Goal: Task Accomplishment & Management: Manage account settings

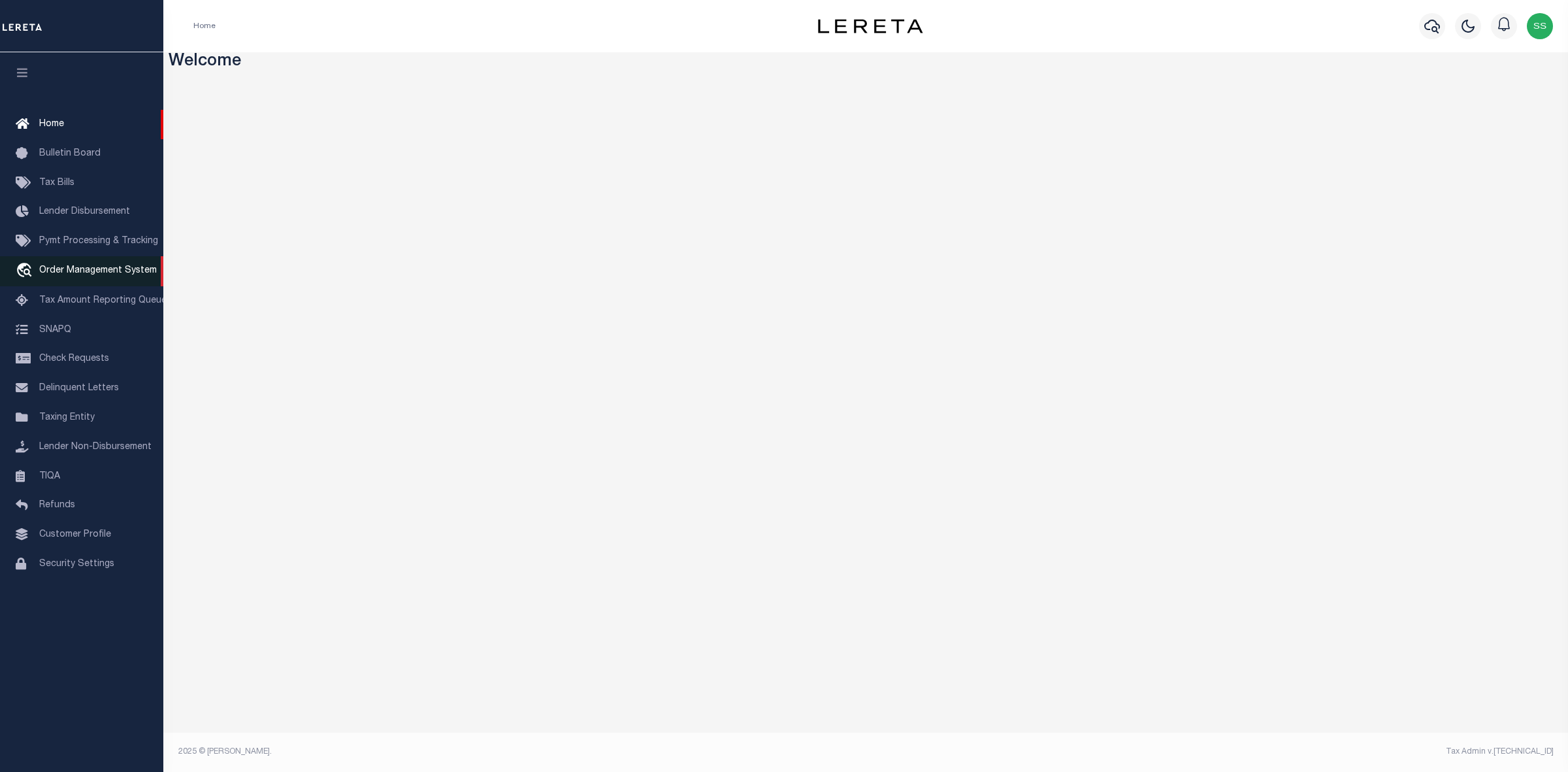
click at [99, 274] on span "Order Management System" at bounding box center [98, 270] width 117 height 10
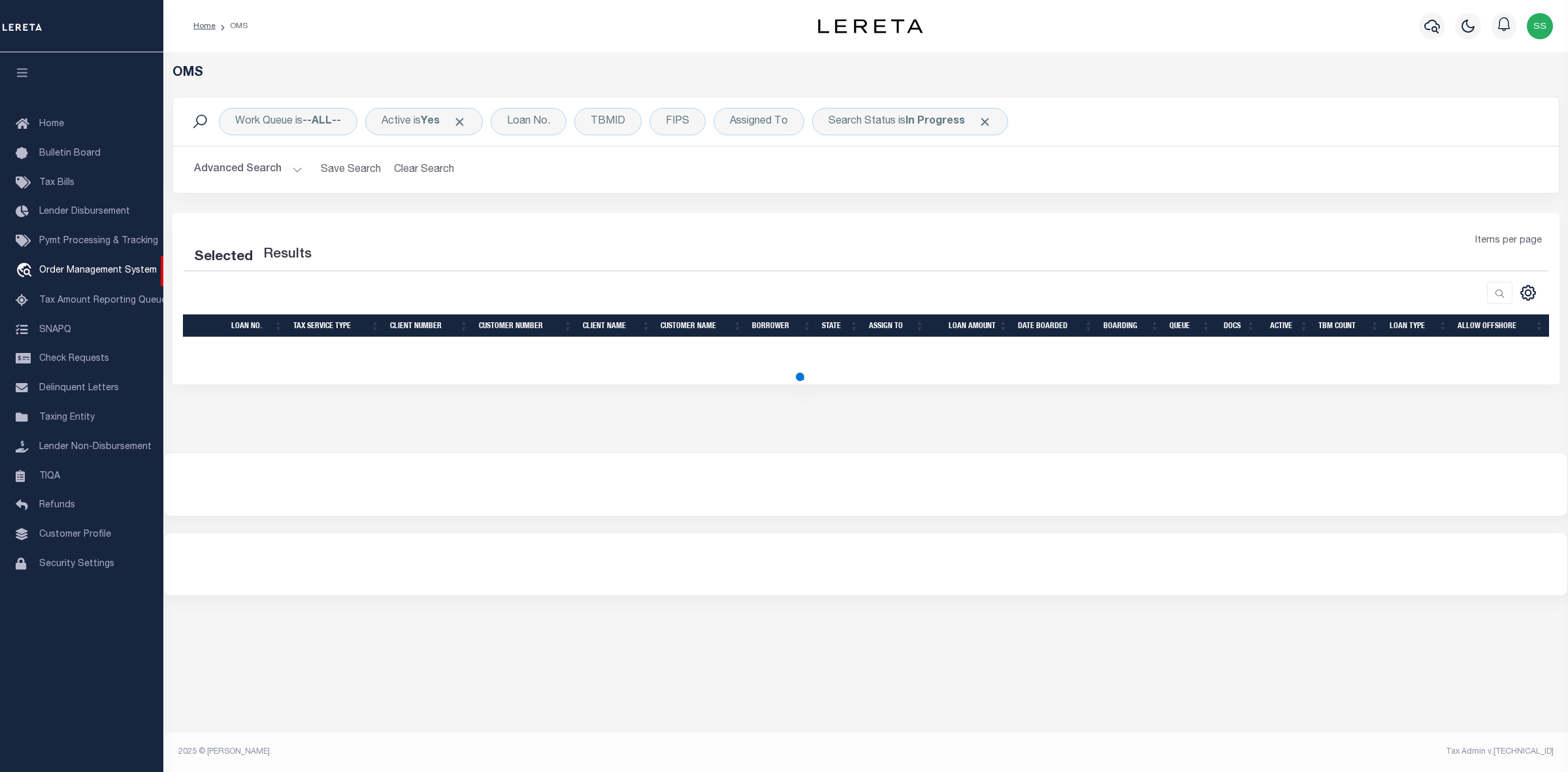
select select "200"
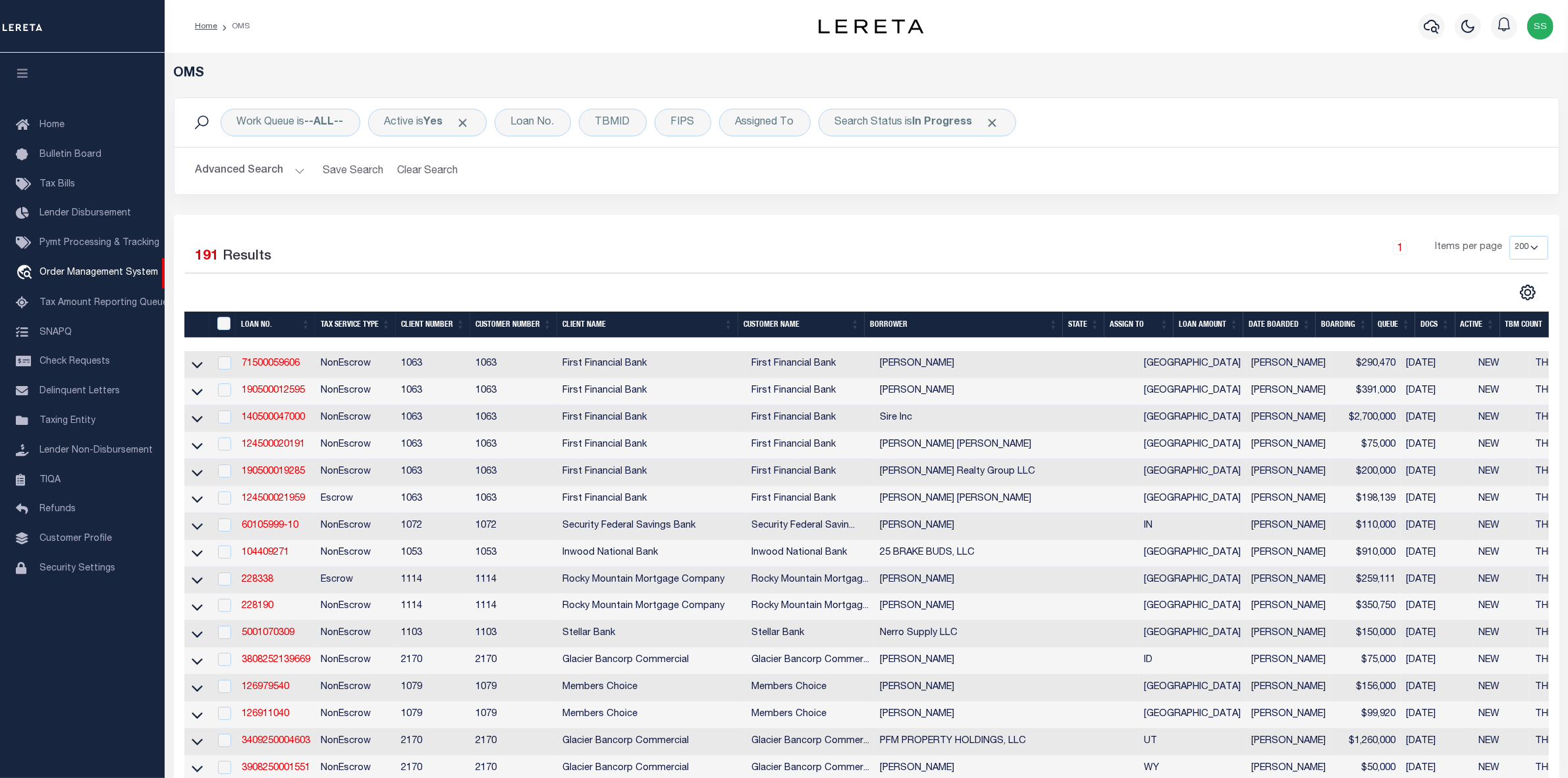
click at [858, 258] on div "1 Items per page 10 25 50 100 200" at bounding box center [1039, 252] width 1018 height 34
click at [909, 119] on div "Search Status is In Progress" at bounding box center [918, 122] width 198 height 28
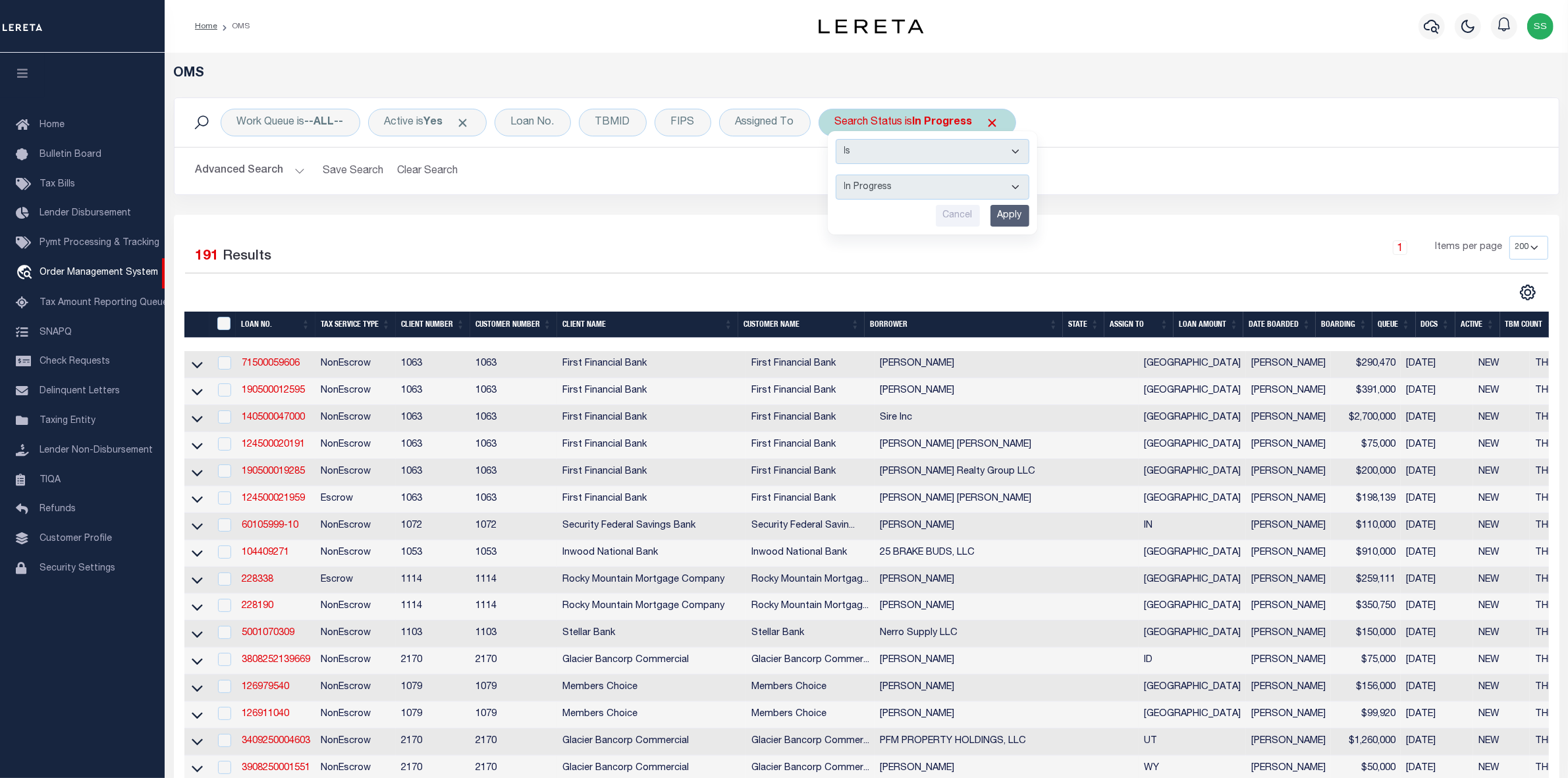
click at [895, 184] on select "Automated Search Bad Parcel Complete Duplicate Parcel High Dollar Reporting In …" at bounding box center [932, 187] width 194 height 25
select select "RD"
click at [838, 176] on select "Automated Search Bad Parcel Complete Duplicate Parcel High Dollar Reporting In …" at bounding box center [932, 187] width 194 height 25
click at [1011, 214] on input "Apply" at bounding box center [1010, 215] width 39 height 21
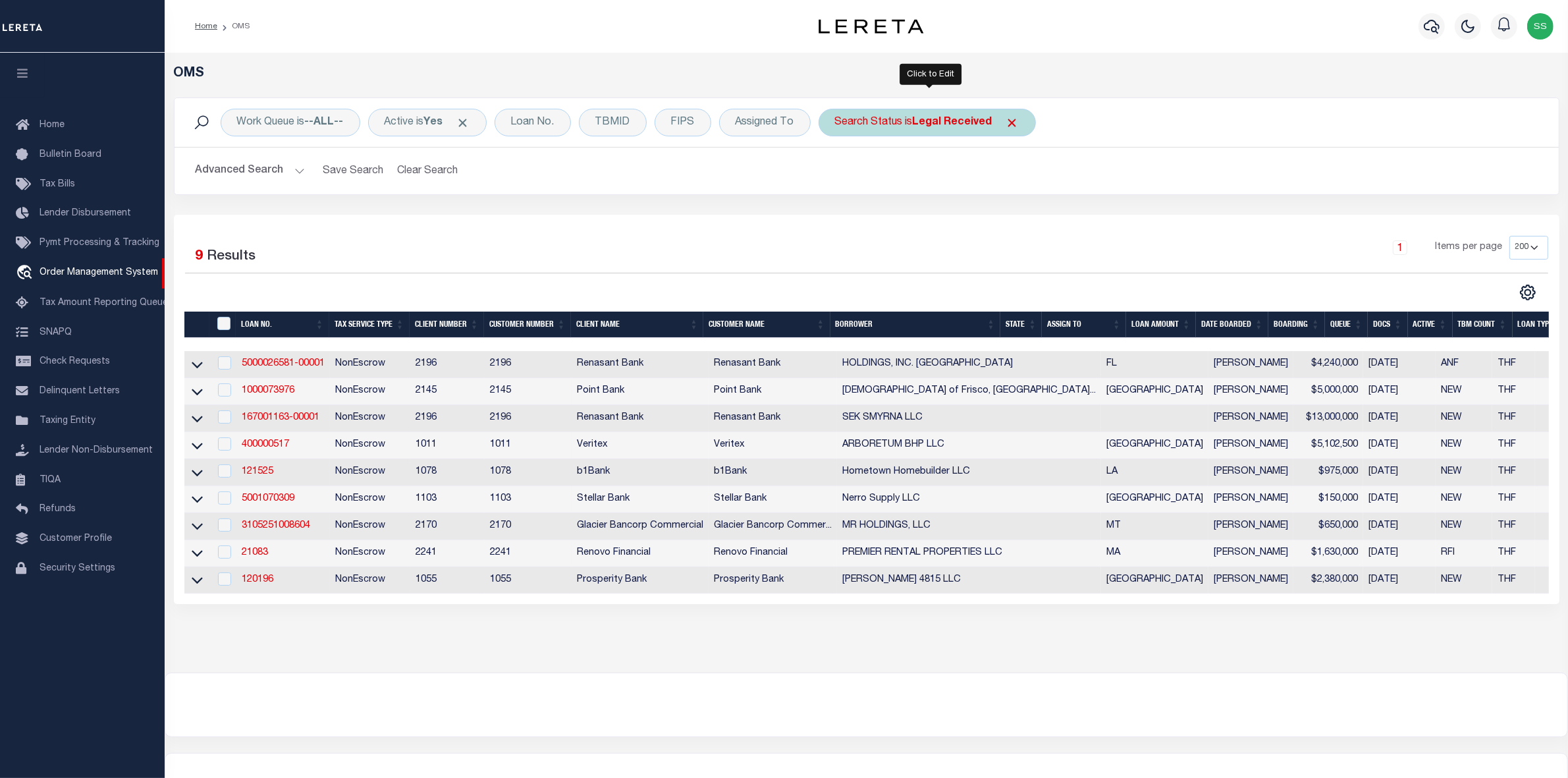
click at [917, 122] on b "Legal Received" at bounding box center [953, 122] width 80 height 11
click at [887, 181] on select "Automated Search Bad Parcel Complete Duplicate Parcel High Dollar Reporting In …" at bounding box center [932, 187] width 194 height 25
select select "IP"
click at [838, 176] on select "Automated Search Bad Parcel Complete Duplicate Parcel High Dollar Reporting In …" at bounding box center [932, 187] width 194 height 25
click at [1019, 212] on input "Apply" at bounding box center [1010, 215] width 39 height 21
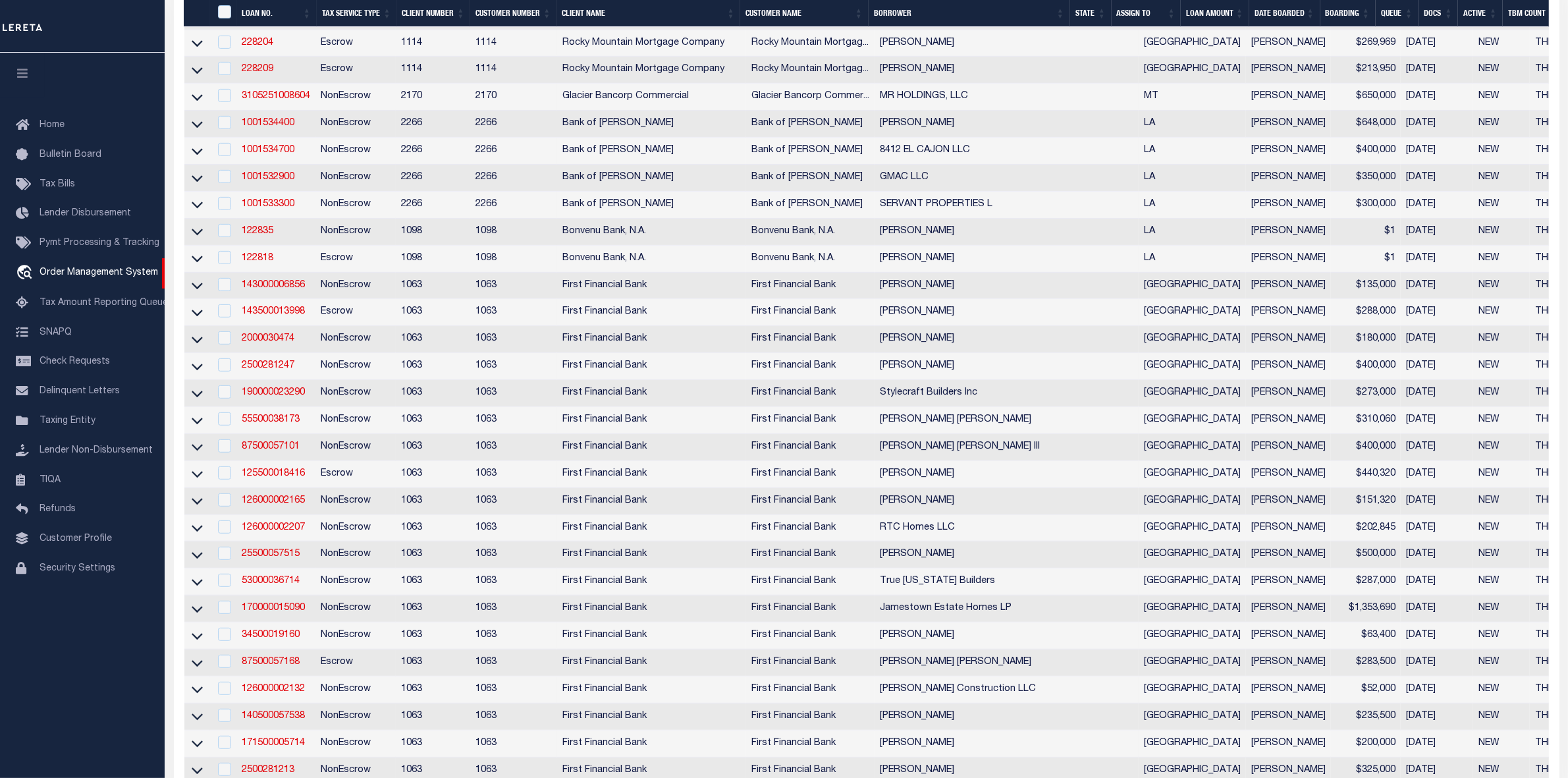
scroll to position [930, 0]
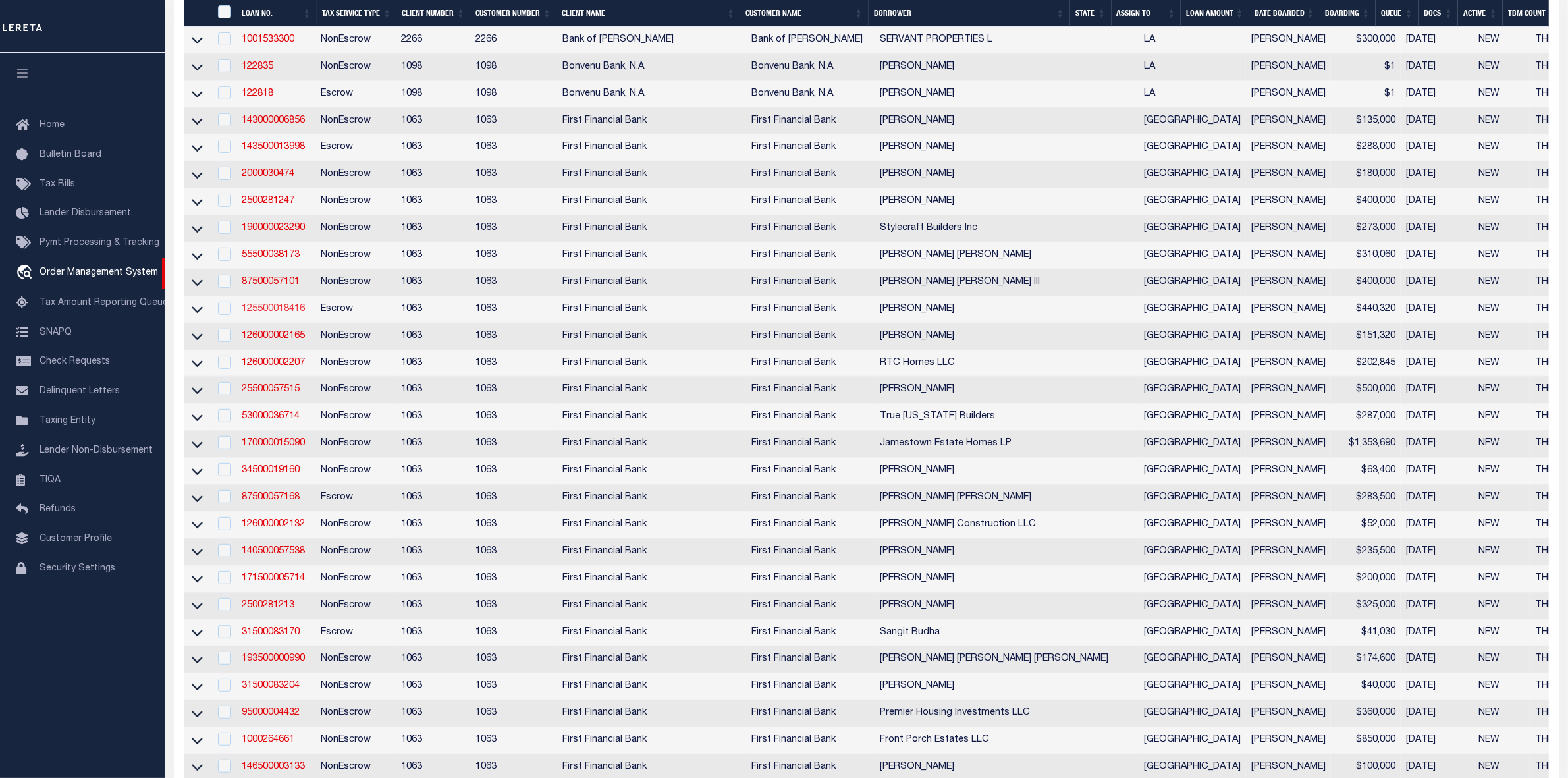
click at [287, 313] on link "125500018416" at bounding box center [273, 309] width 63 height 10
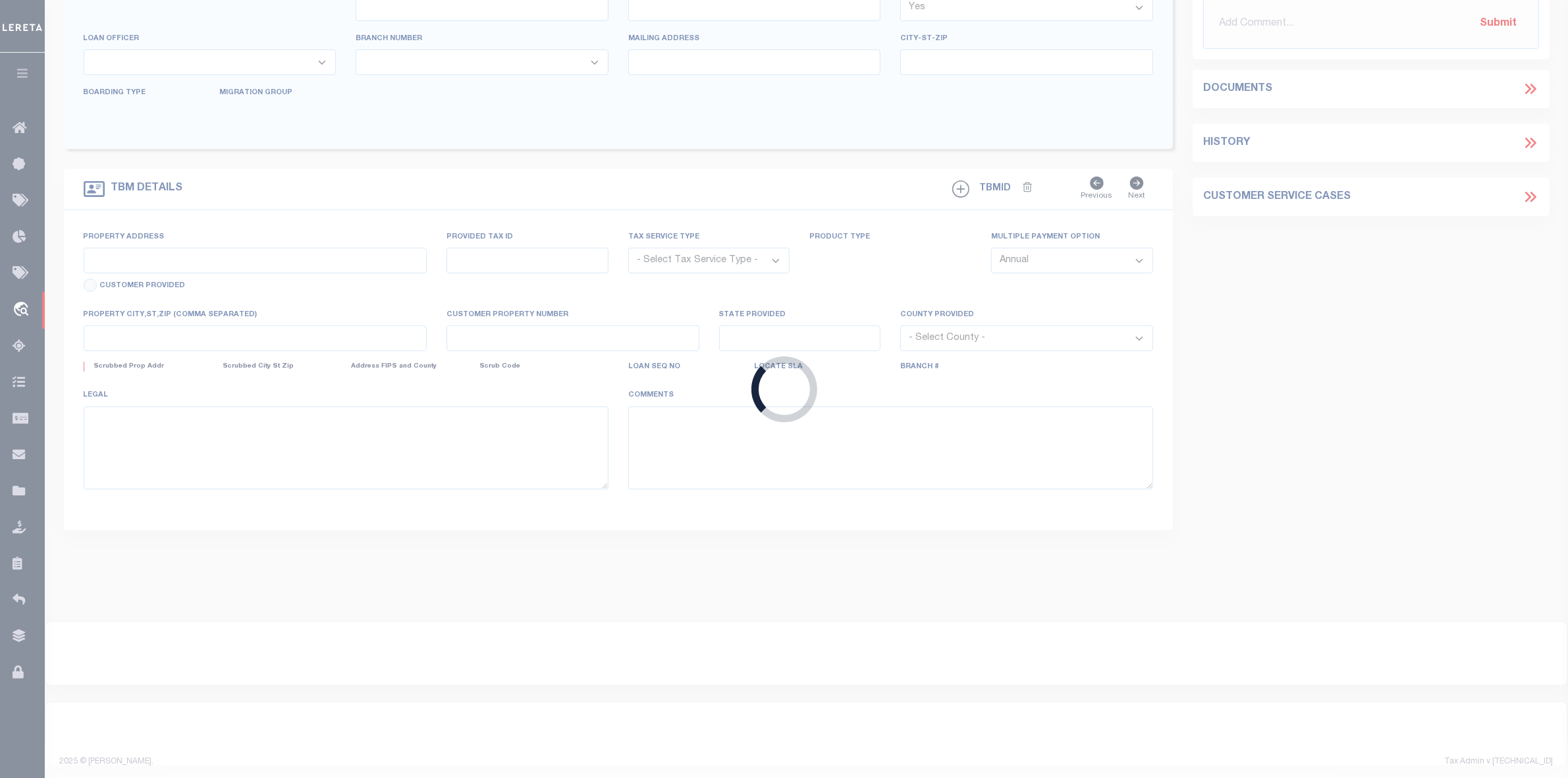
type input "125500018416"
type input "Drew Tyler Keel"
select select
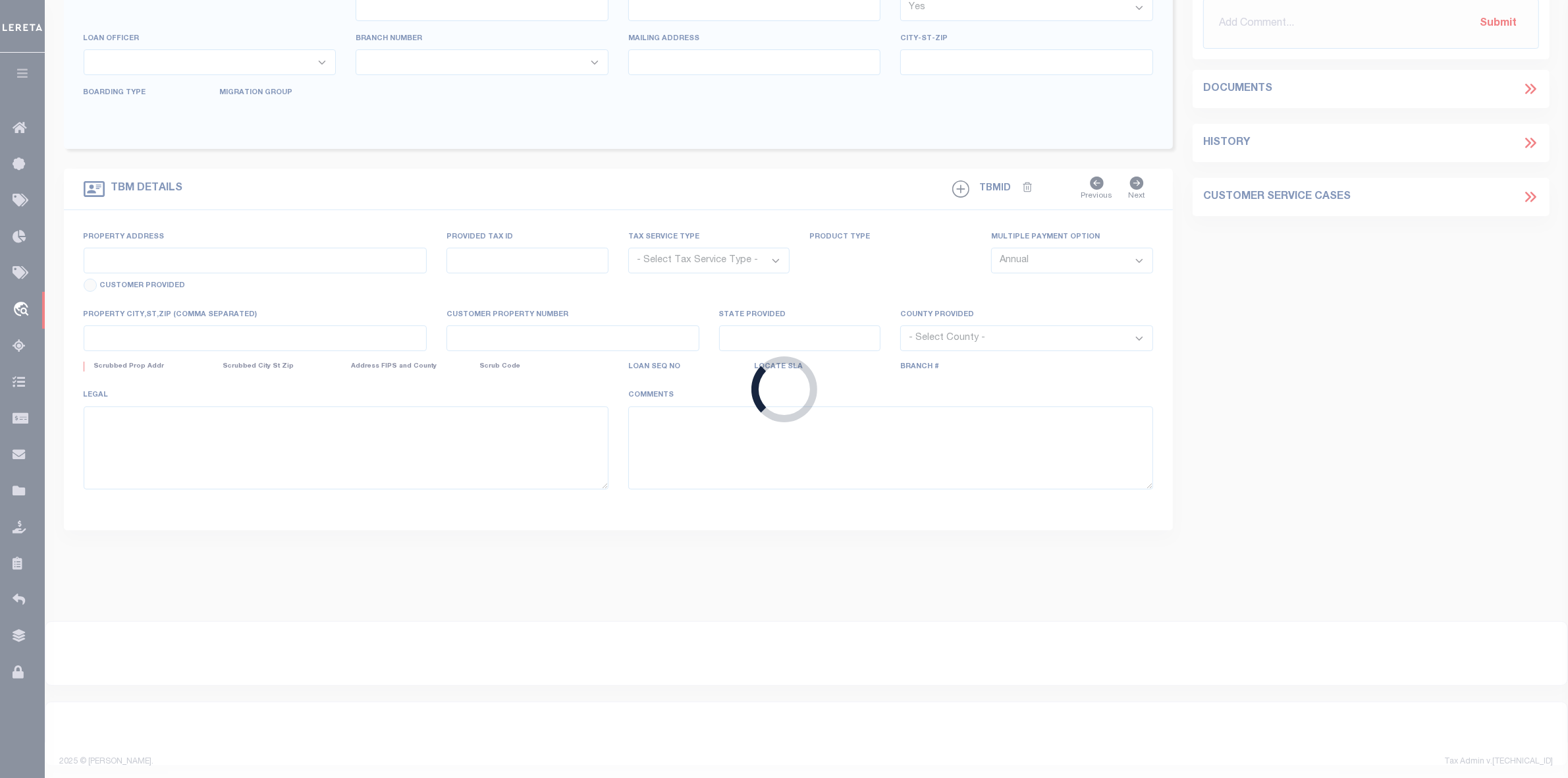
select select "Escrow"
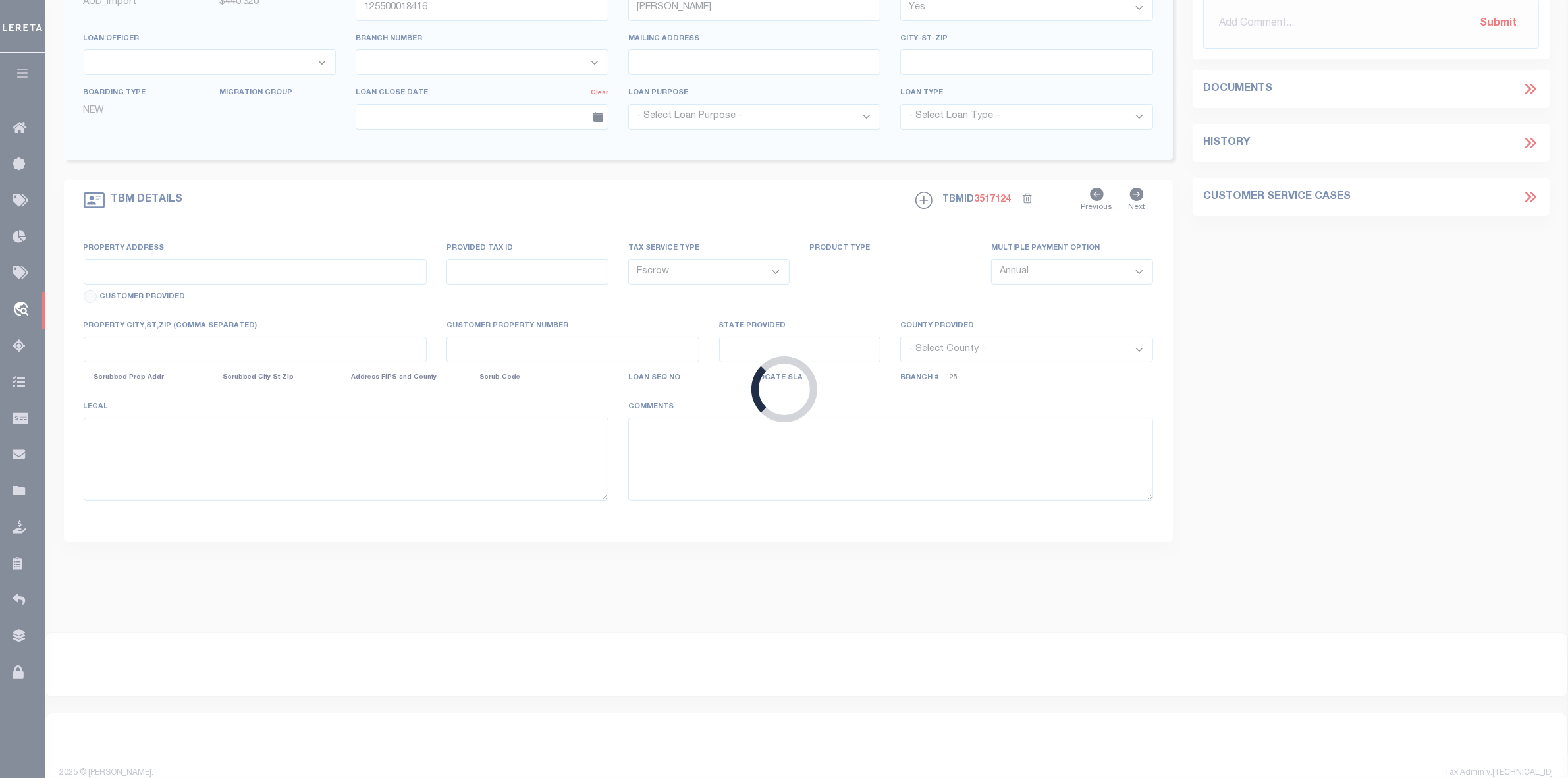
type input "681 COUNTY ROAD 2009"
select select
type input "LIBERTY TX 775759731"
type input "[GEOGRAPHIC_DATA]"
select select
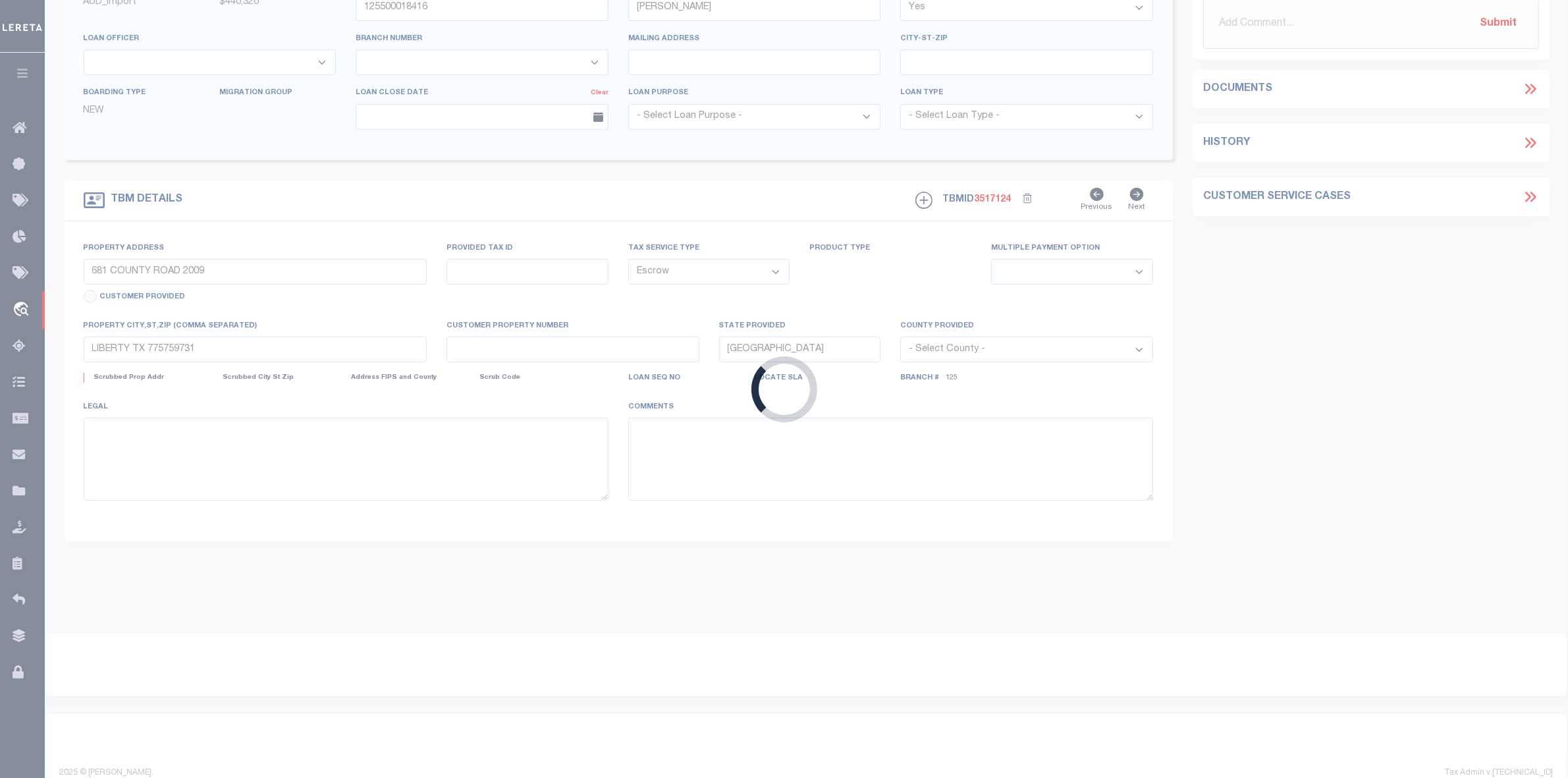
scroll to position [67, 0]
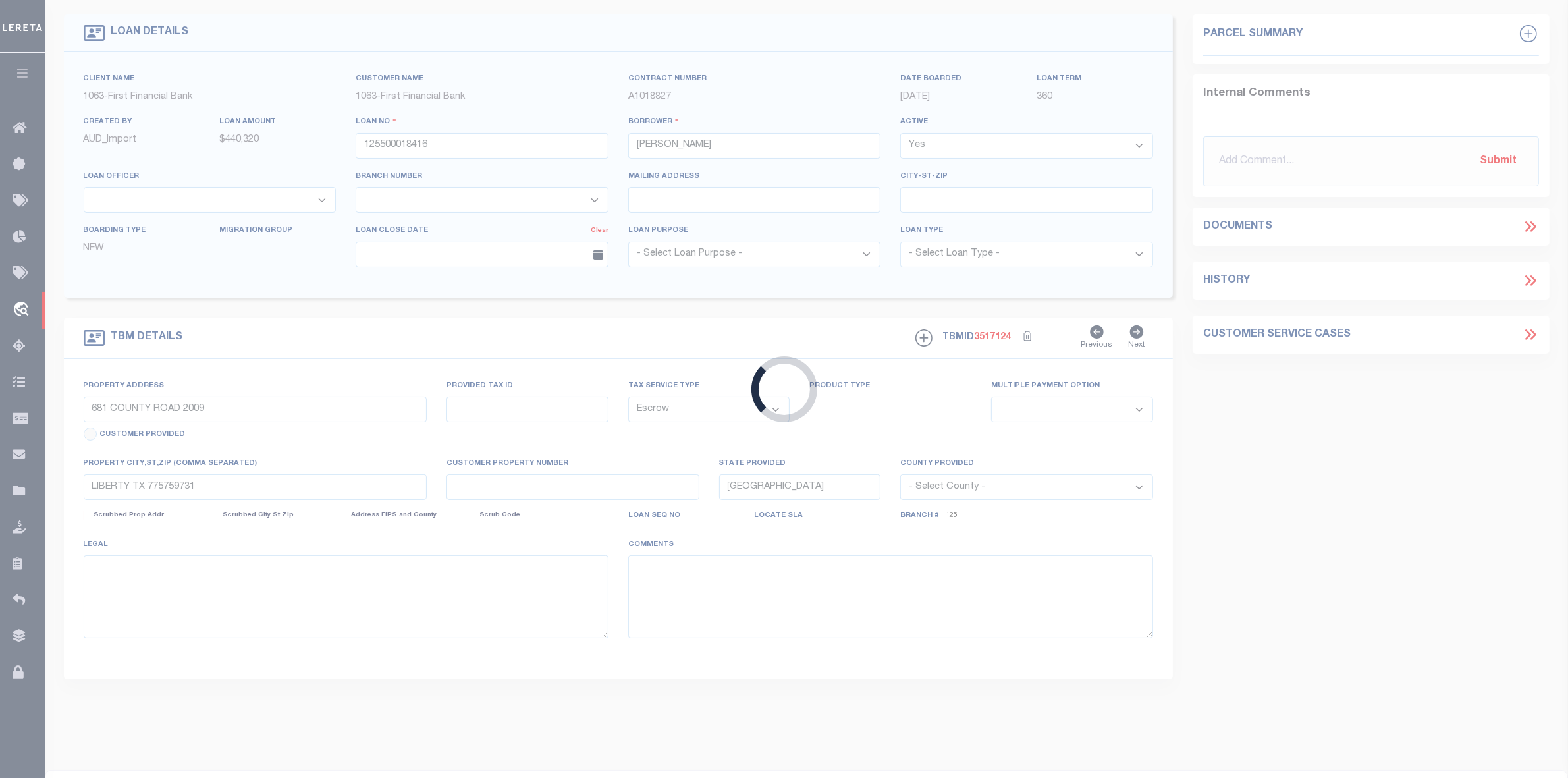
select select "166764"
select select "549"
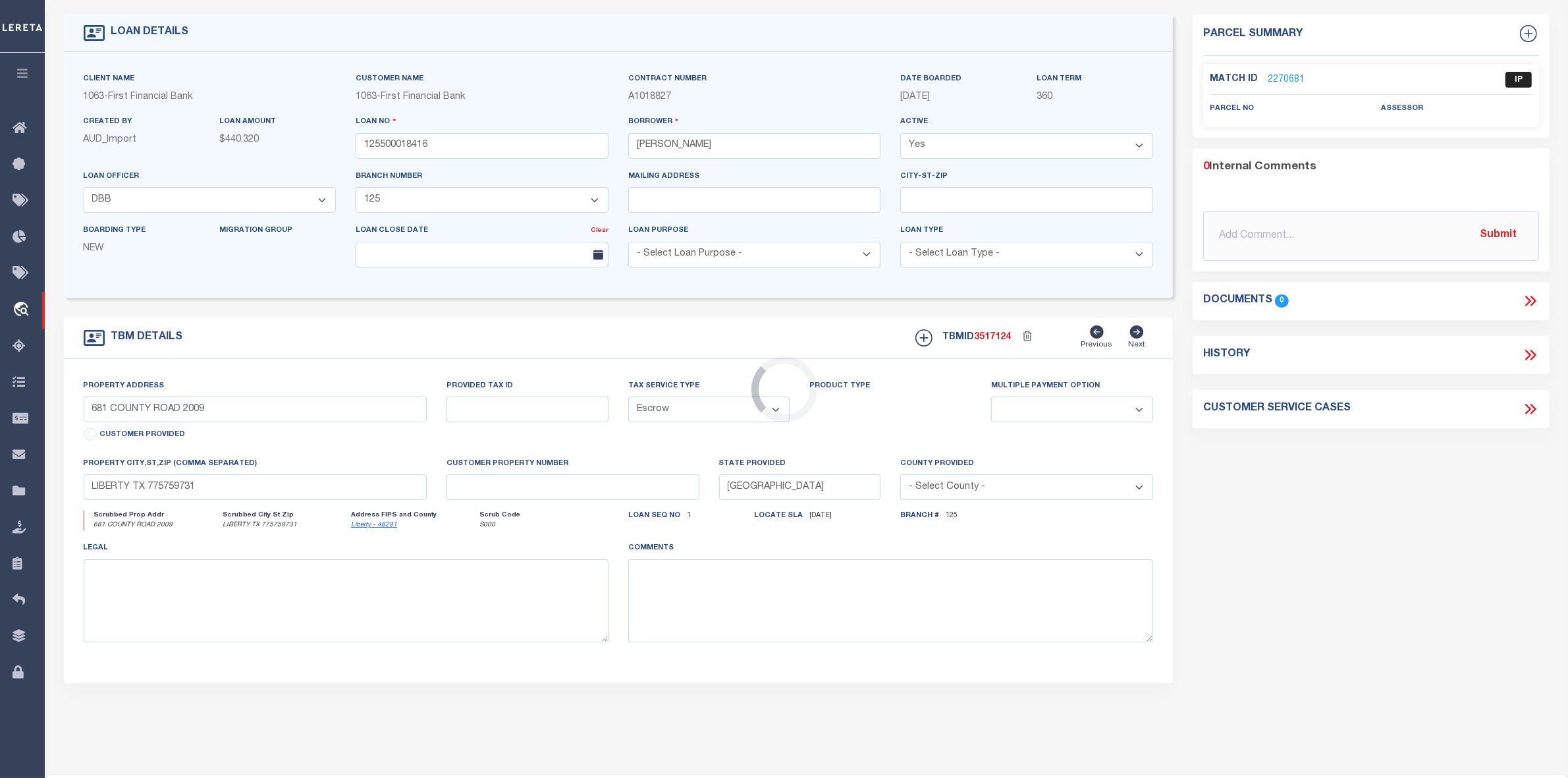
scroll to position [0, 0]
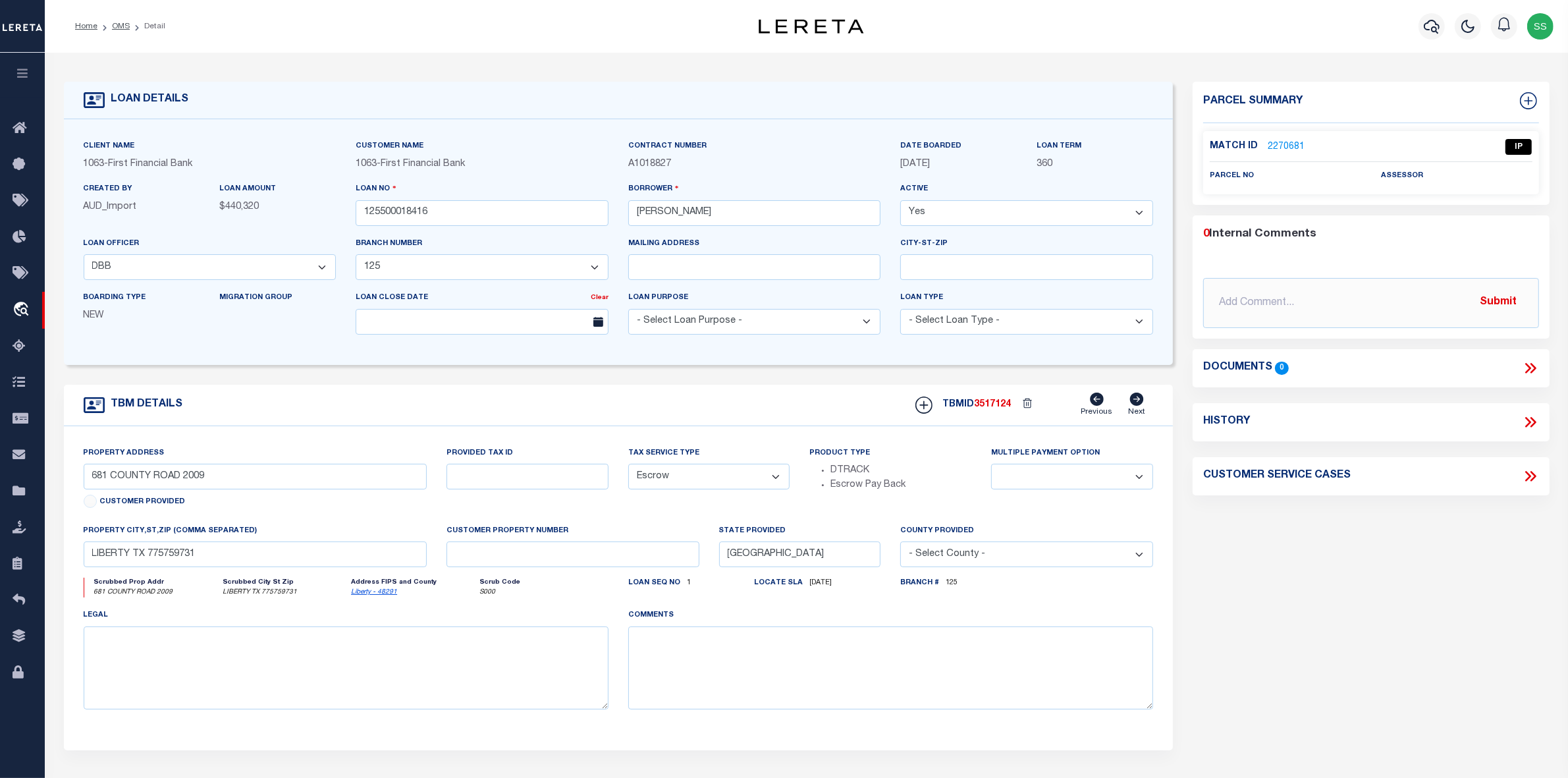
click at [1286, 144] on link "2270681" at bounding box center [1287, 147] width 37 height 14
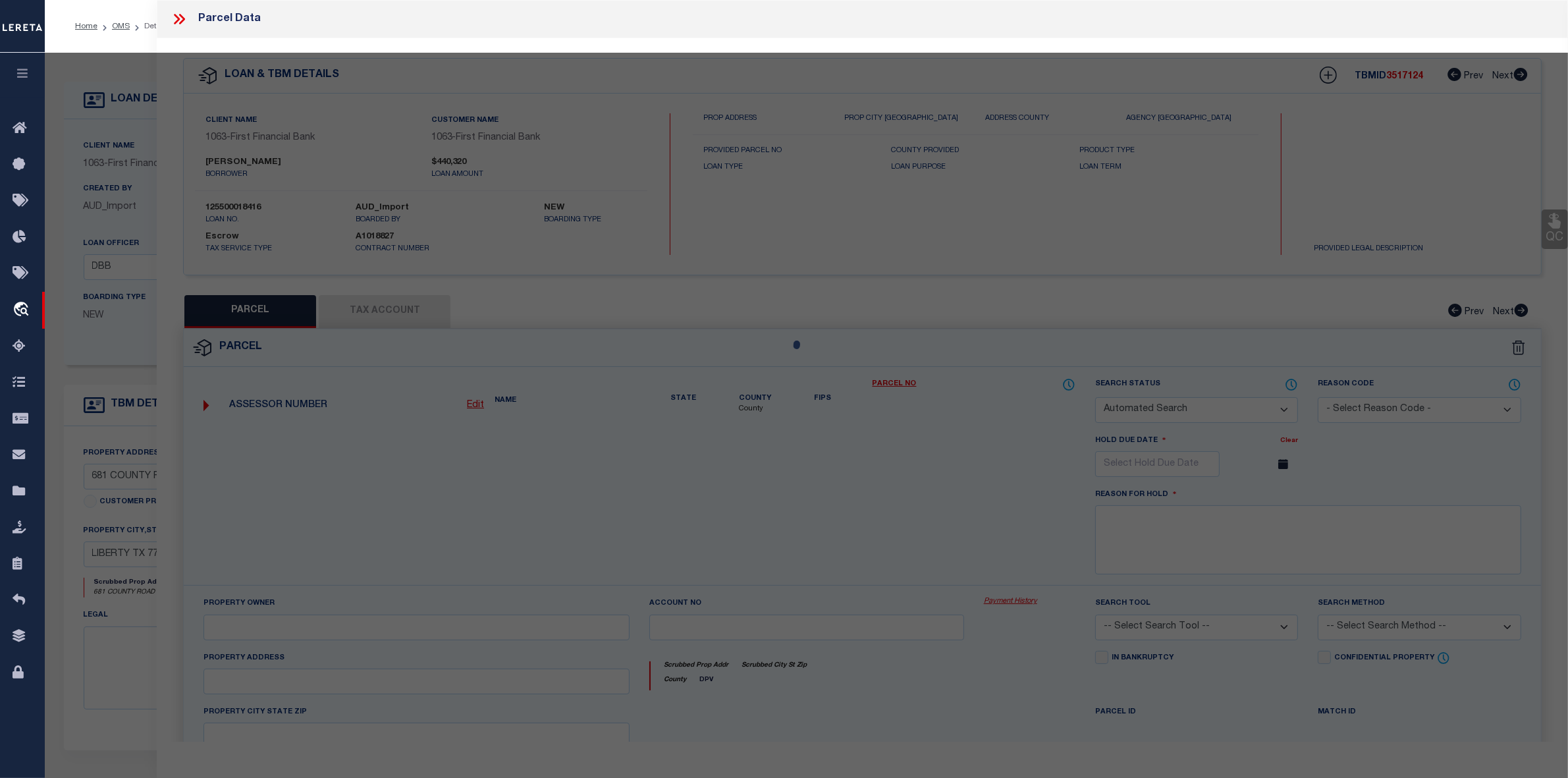
checkbox input "false"
select select "IP"
checkbox input "false"
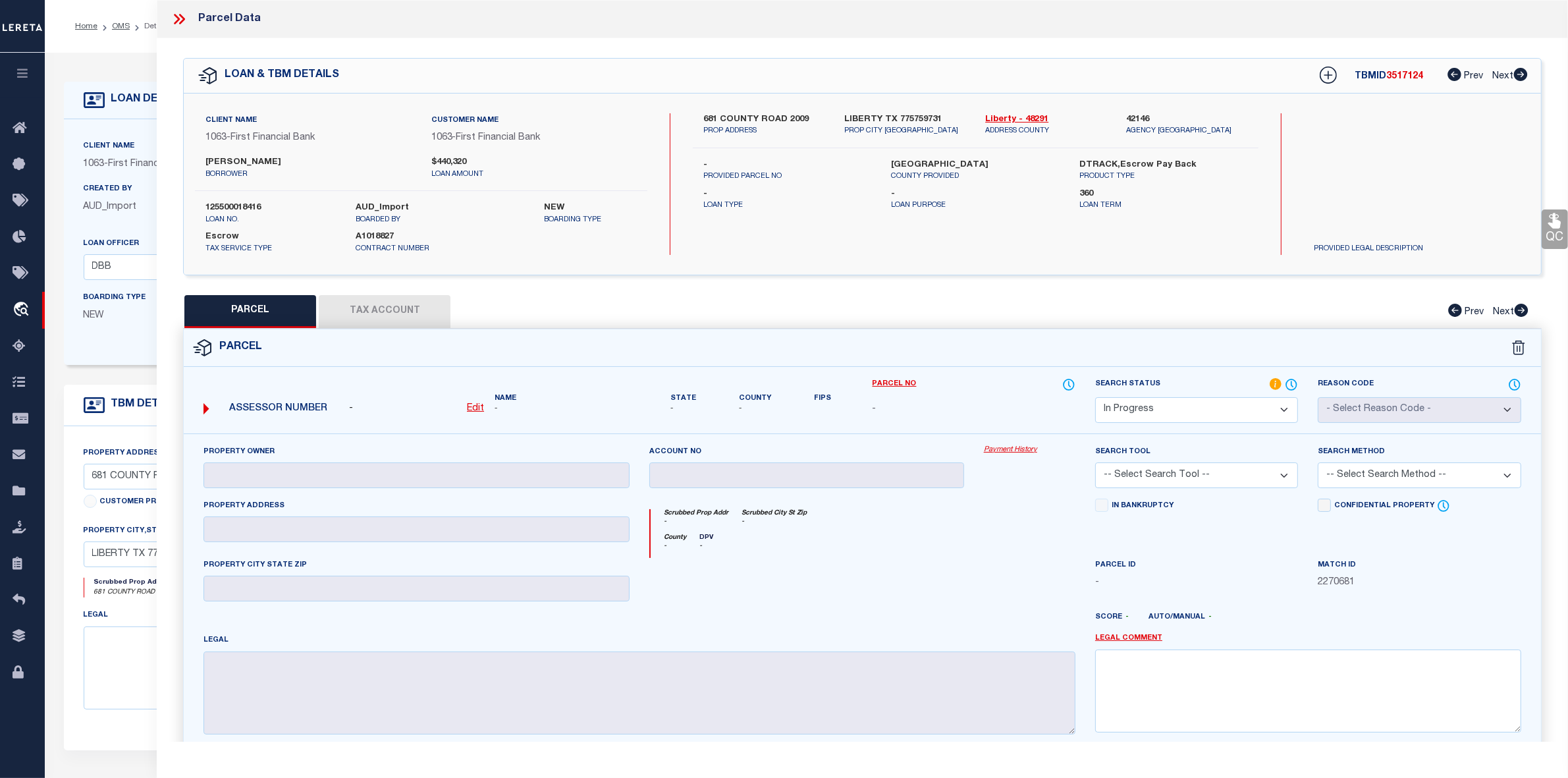
click at [176, 19] on icon at bounding box center [180, 19] width 17 height 17
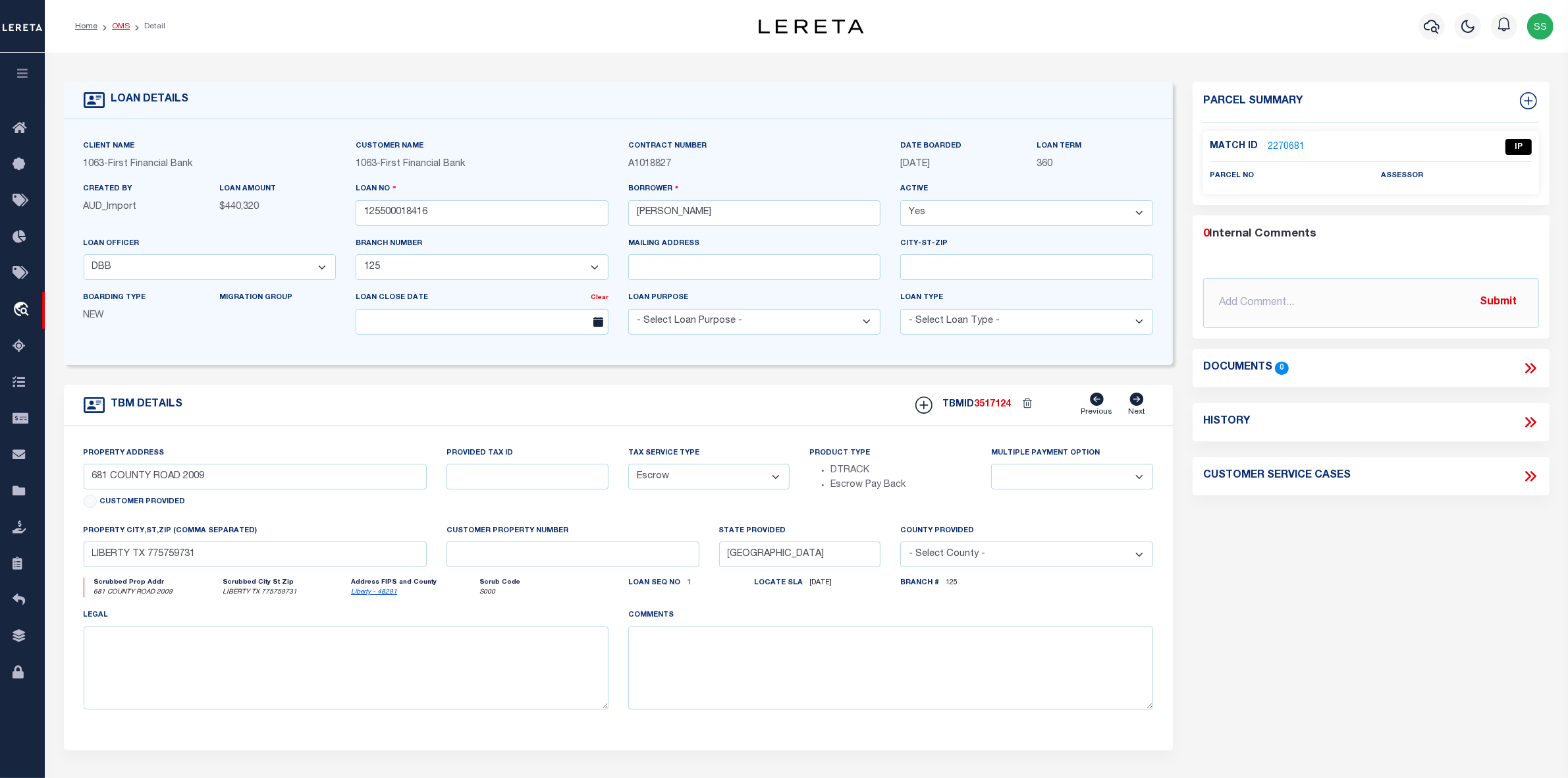
click at [126, 26] on link "OMS" at bounding box center [120, 26] width 17 height 8
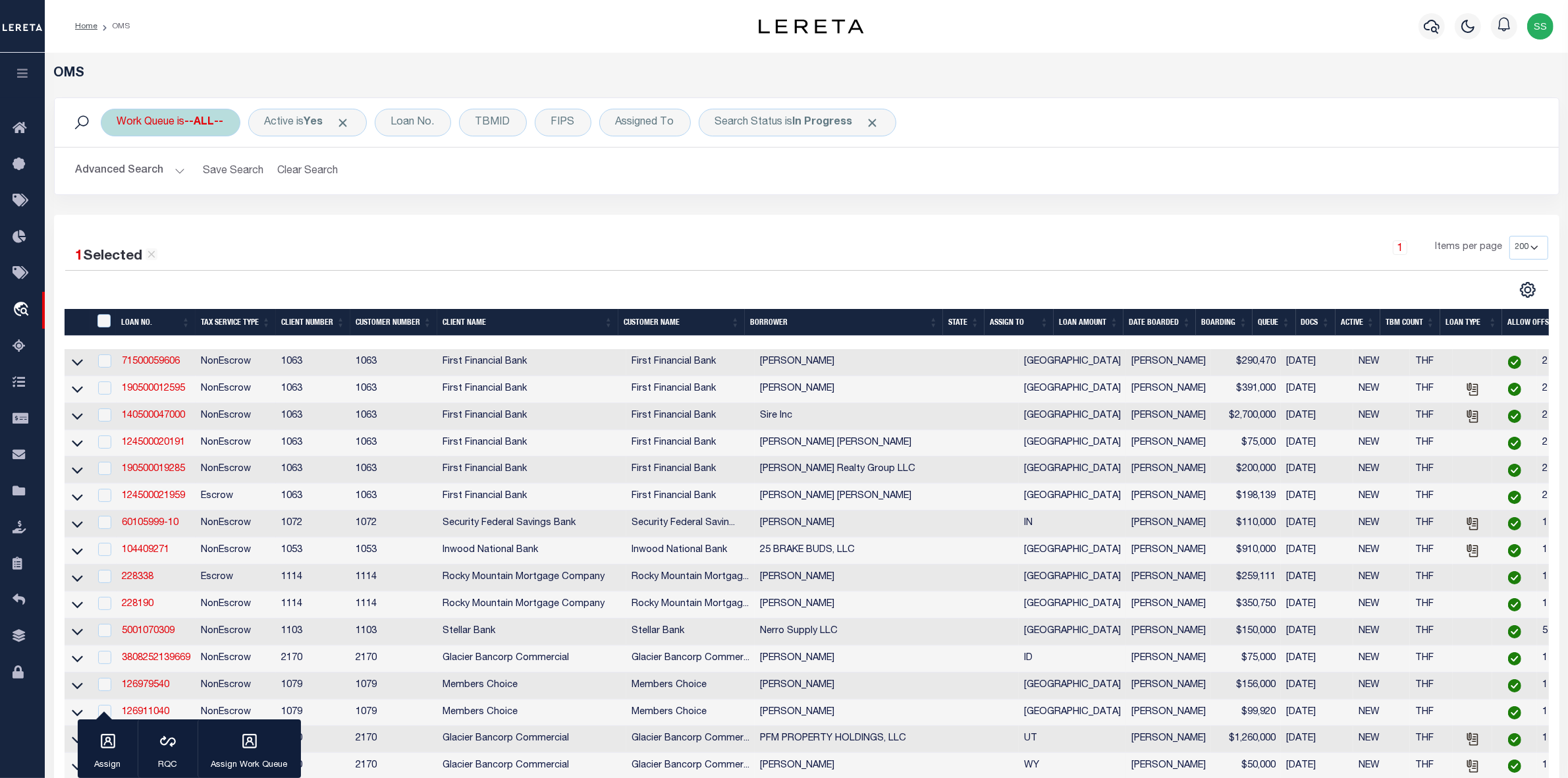
click at [186, 120] on div "Work Queue is --ALL--" at bounding box center [171, 122] width 140 height 28
click at [165, 184] on select "--ALL-- General ThoughtFocus" at bounding box center [214, 187] width 194 height 25
select select "THF"
click at [117, 176] on select "--ALL-- General ThoughtFocus" at bounding box center [214, 187] width 194 height 25
click at [294, 212] on input "Apply" at bounding box center [292, 215] width 39 height 21
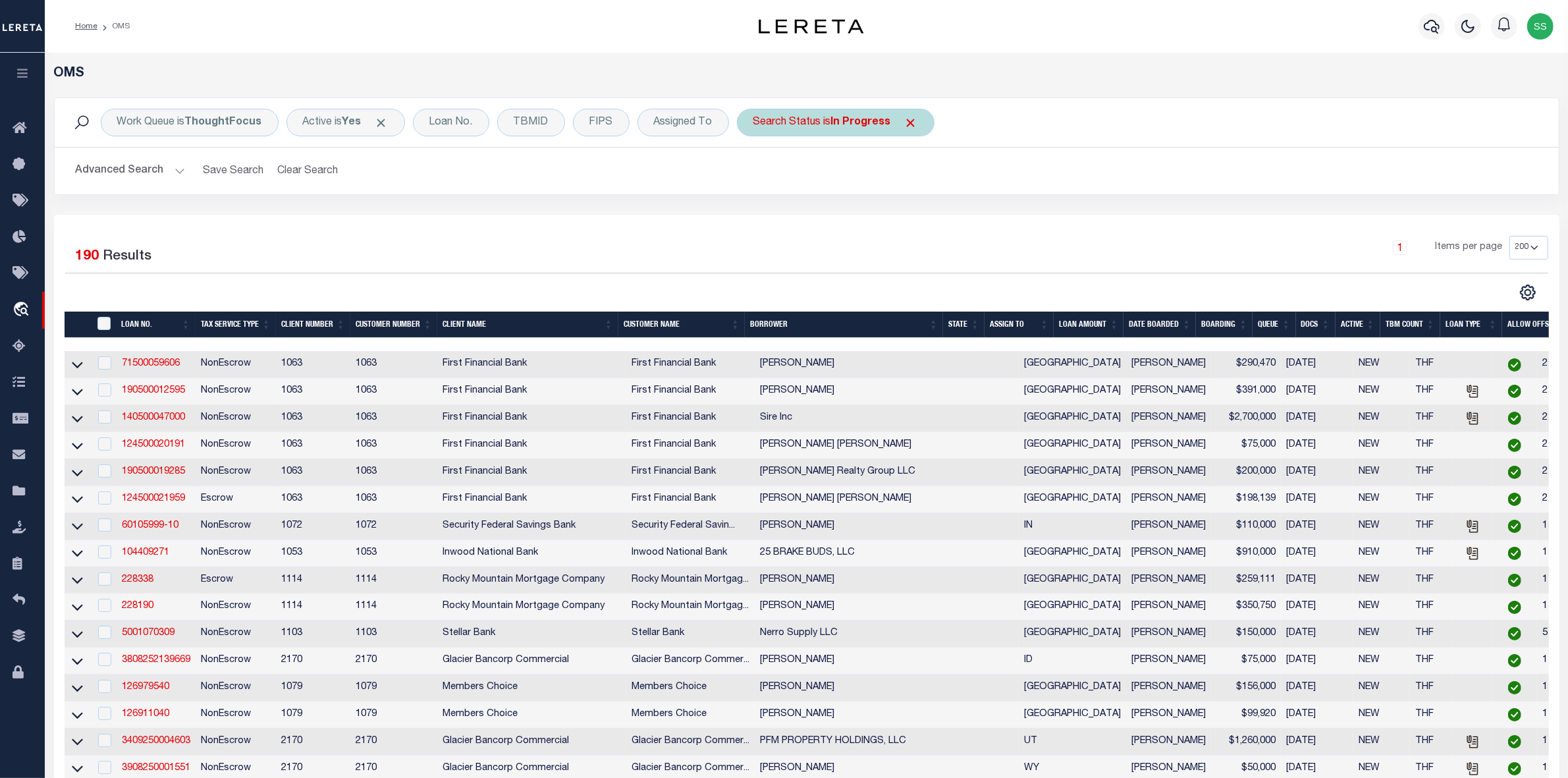
click at [855, 124] on b "In Progress" at bounding box center [862, 122] width 60 height 11
click at [813, 186] on select "Automated Search Bad Parcel Complete Duplicate Parcel High Dollar Reporting In …" at bounding box center [851, 187] width 194 height 25
select select "RD"
click at [754, 176] on select "Automated Search Bad Parcel Complete Duplicate Parcel High Dollar Reporting In …" at bounding box center [851, 187] width 194 height 25
click at [926, 214] on input "Apply" at bounding box center [929, 215] width 39 height 21
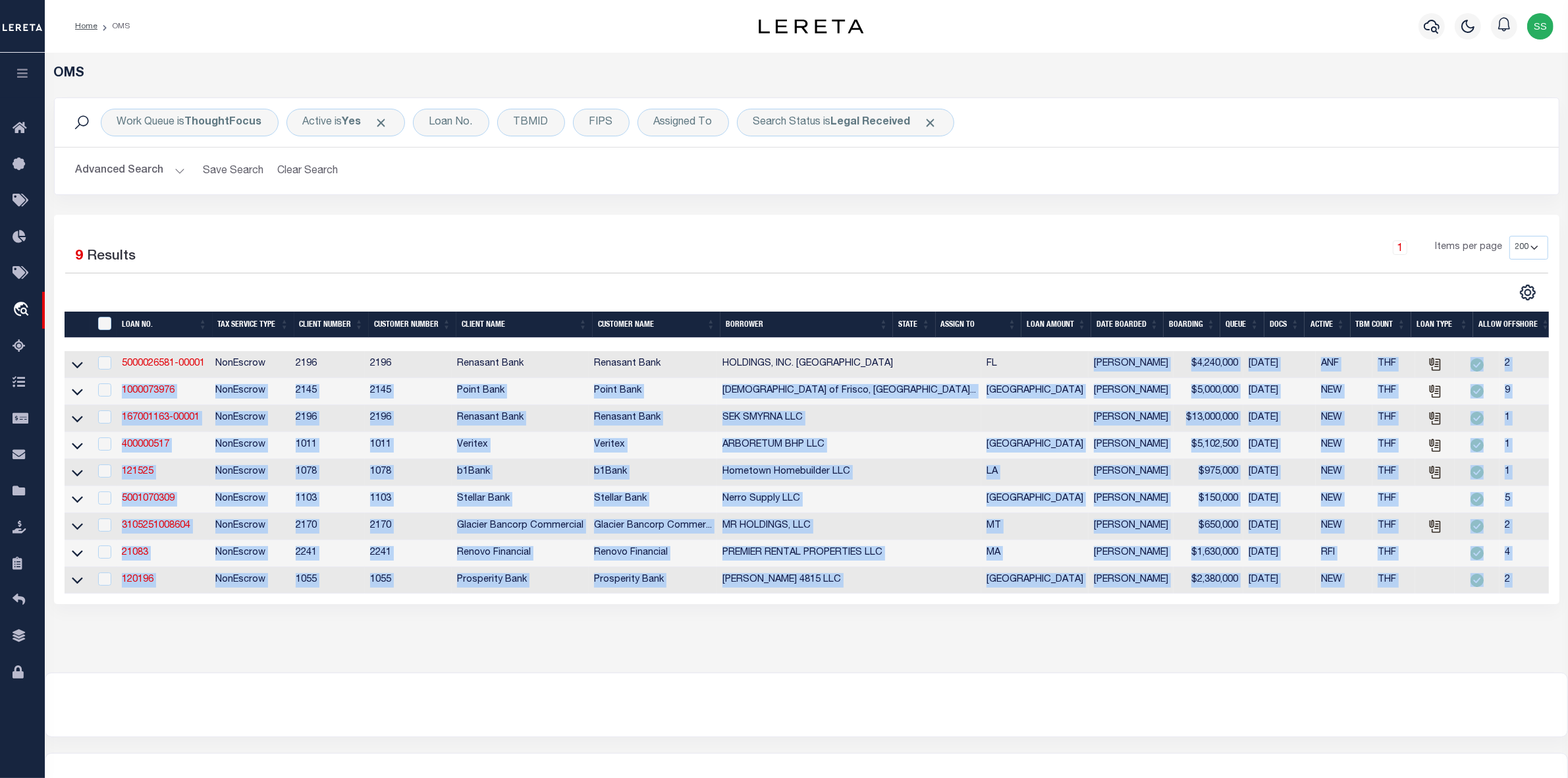
drag, startPoint x: 936, startPoint y: 362, endPoint x: 1029, endPoint y: 627, distance: 280.8
click at [1029, 627] on div "OMS Work Queue is ThoughtFocus Active is Yes Loan No. TBMID FIPS Assigned To Se…" at bounding box center [806, 349] width 1516 height 567
click at [1034, 627] on div "OMS Work Queue is ThoughtFocus Active is Yes Loan No. TBMID FIPS Assigned To Se…" at bounding box center [806, 349] width 1516 height 567
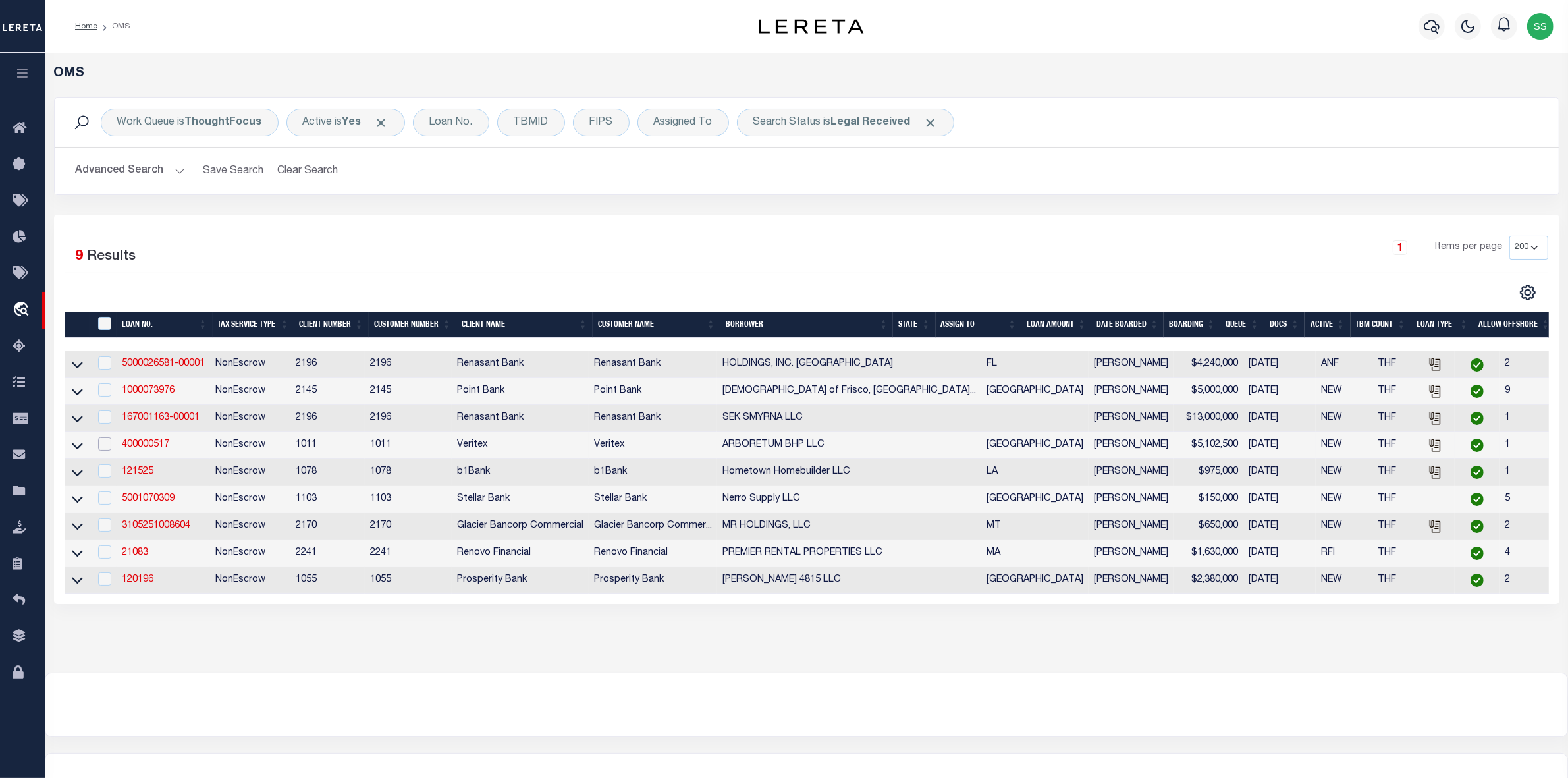
click at [107, 446] on input "checkbox" at bounding box center [105, 444] width 14 height 14
checkbox input "true"
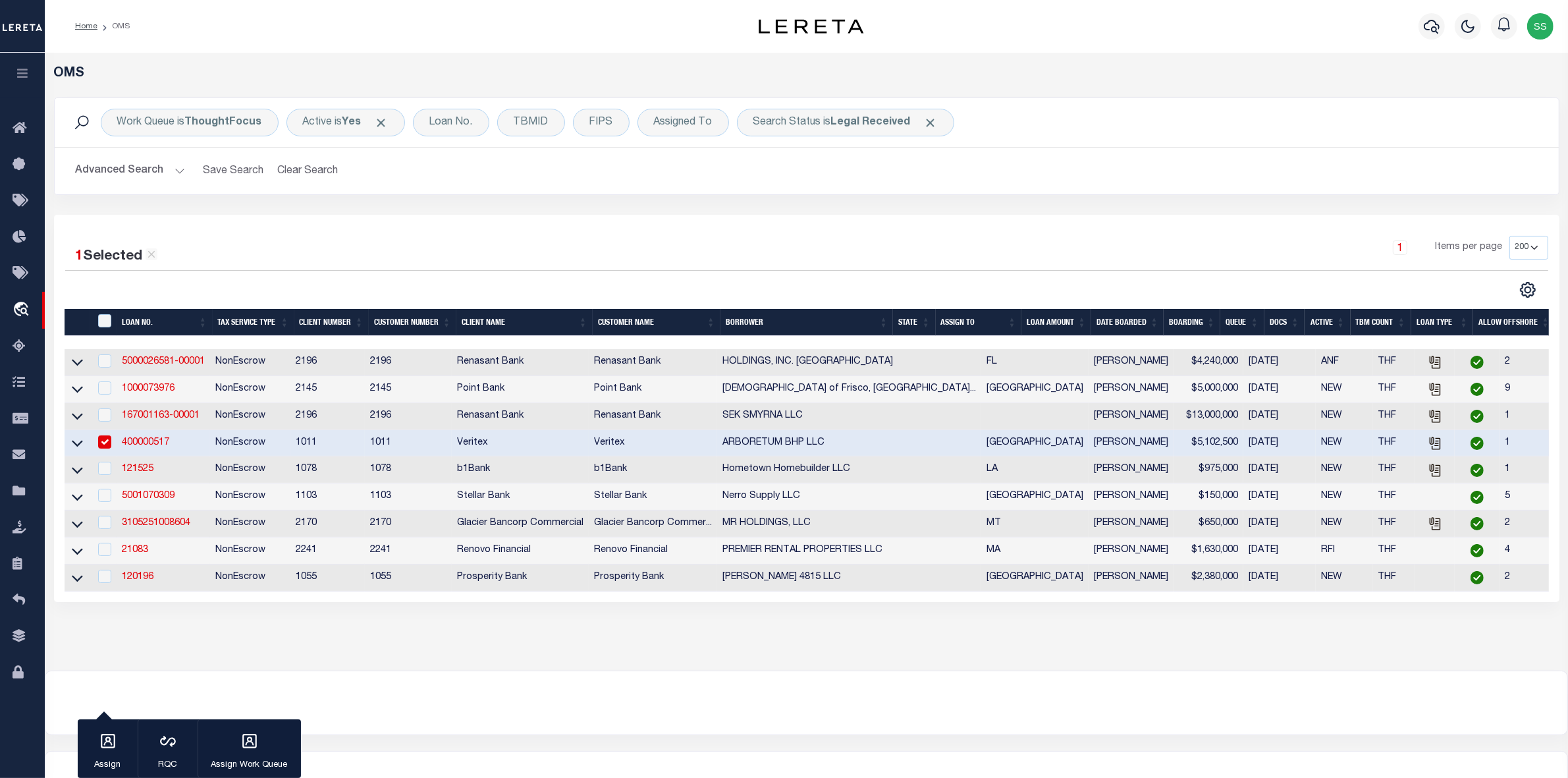
click at [148, 447] on link "400000517" at bounding box center [146, 442] width 48 height 10
type input "400000517"
type input "ARBORETUM BHP LLC"
select select
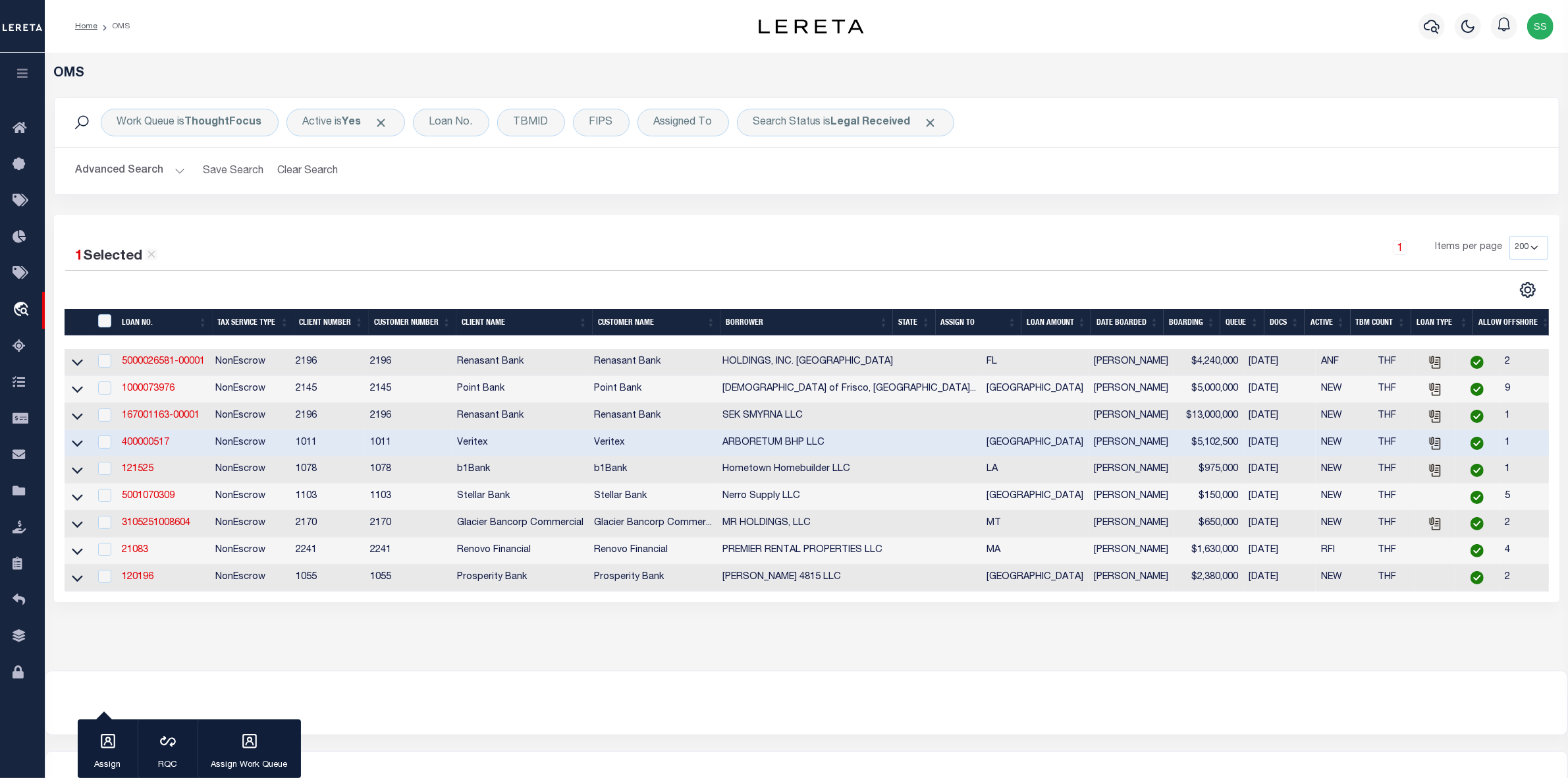
select select "NonEscrow"
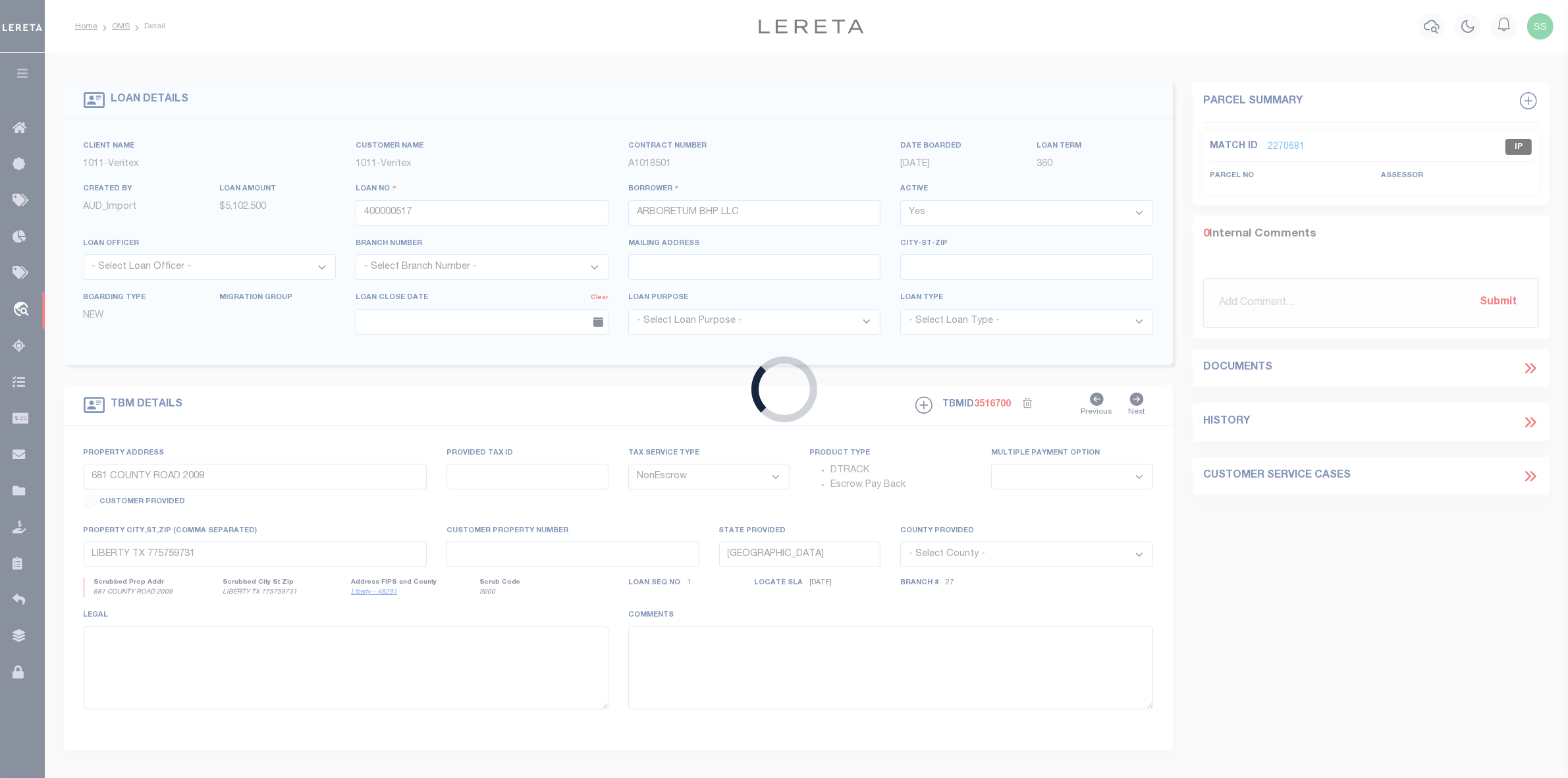
type input "10100 N CAPITAL OF TEXAS HWY"
select select
type input "AUSTIN TX, 78759"
select select
type textarea "SEE EXHIBIT A"
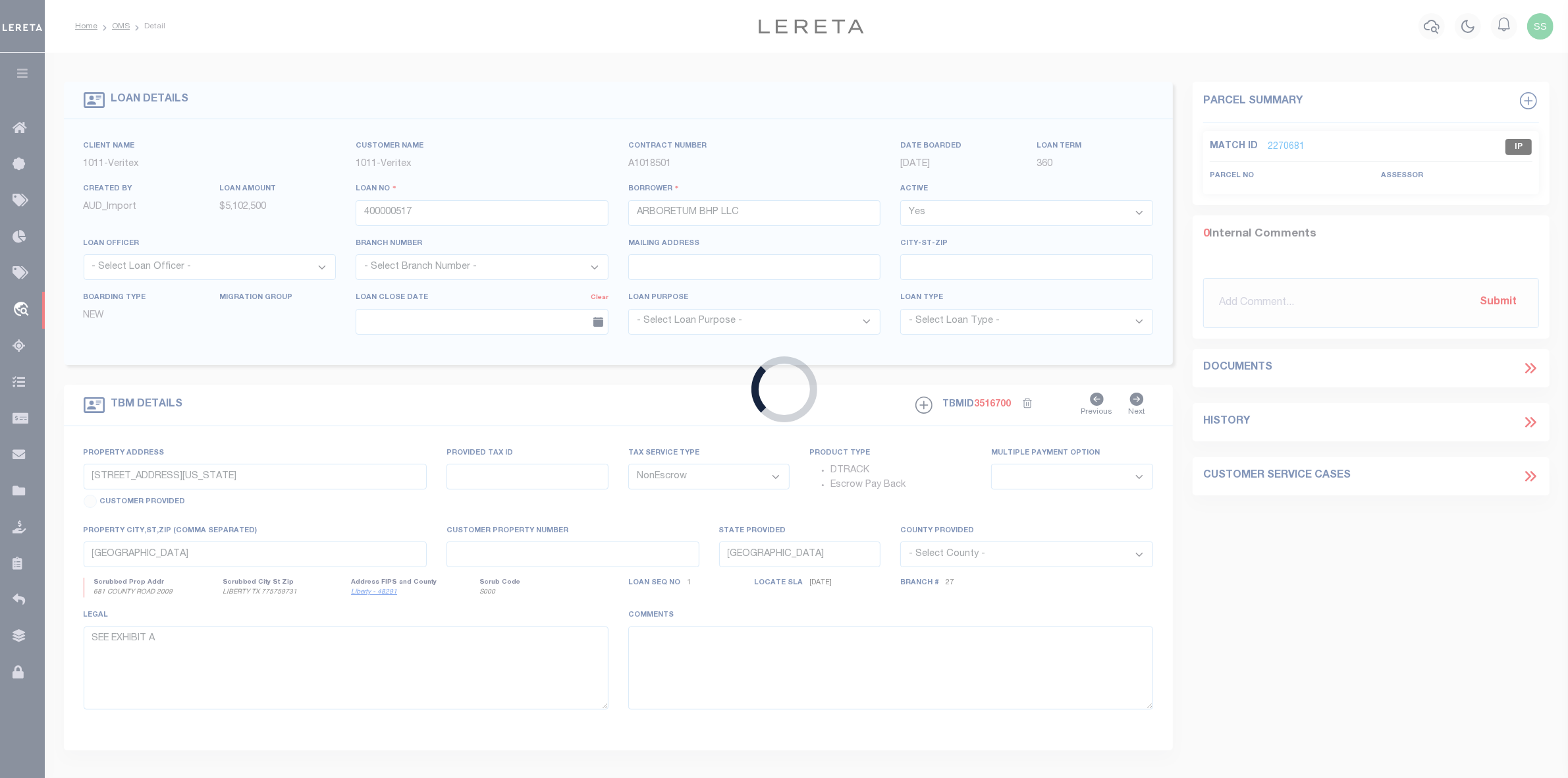
select select "74833"
select select "61"
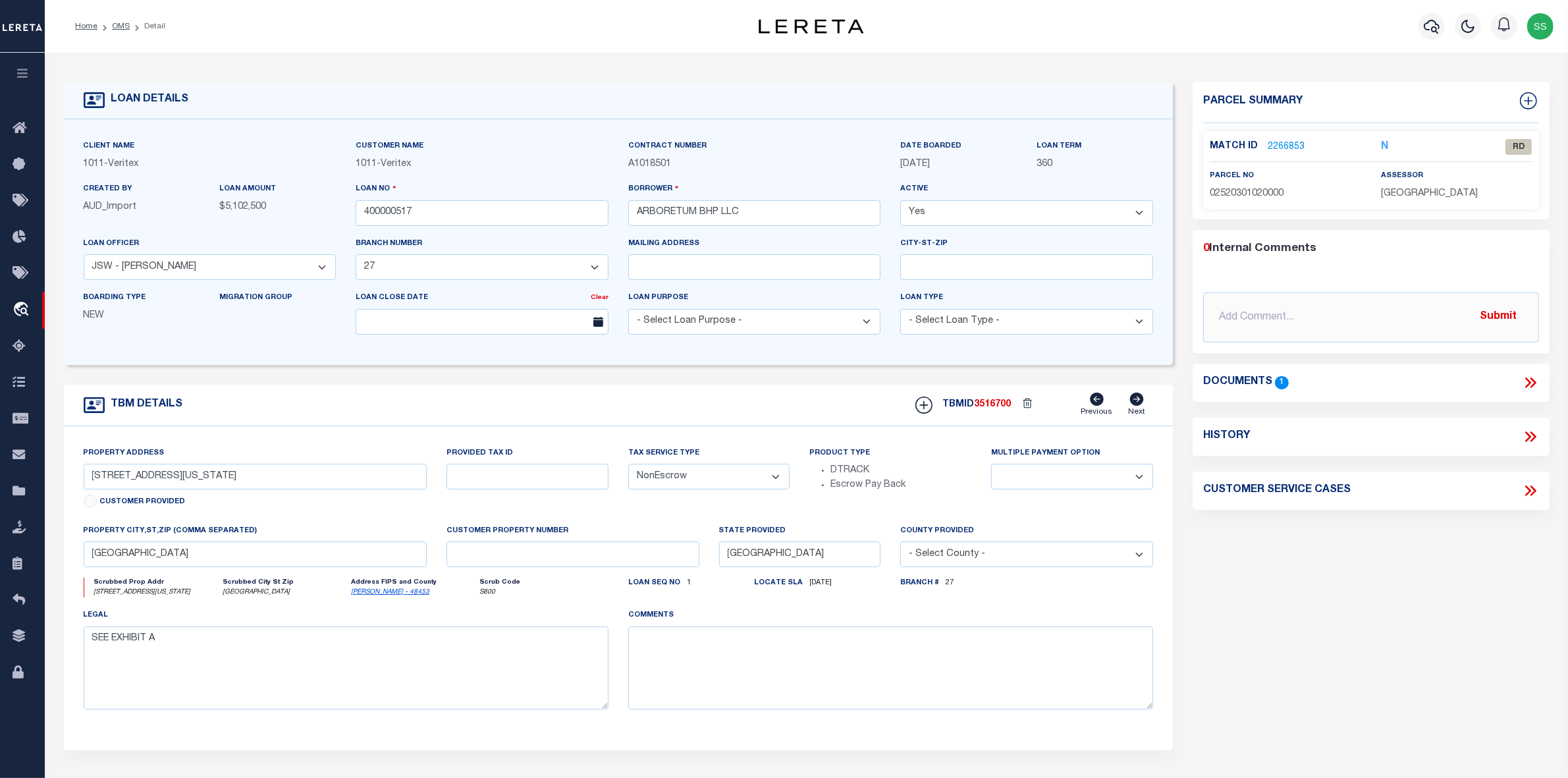
click at [1283, 143] on link "2266853" at bounding box center [1287, 147] width 37 height 14
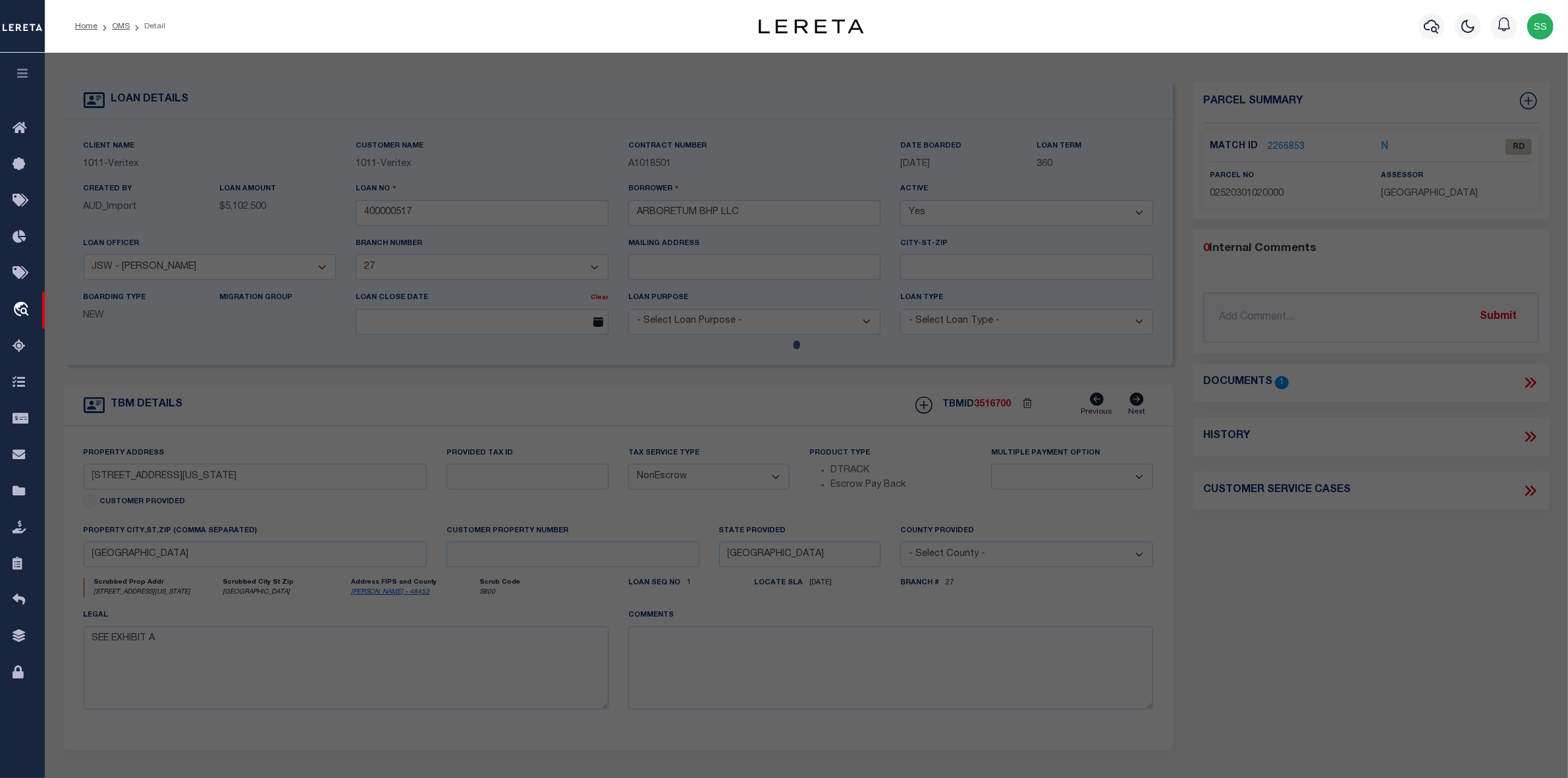
select select "AS"
checkbox input "false"
select select "RD"
type input "BRE/ESA P PORTFOLIO TXNC PROP"
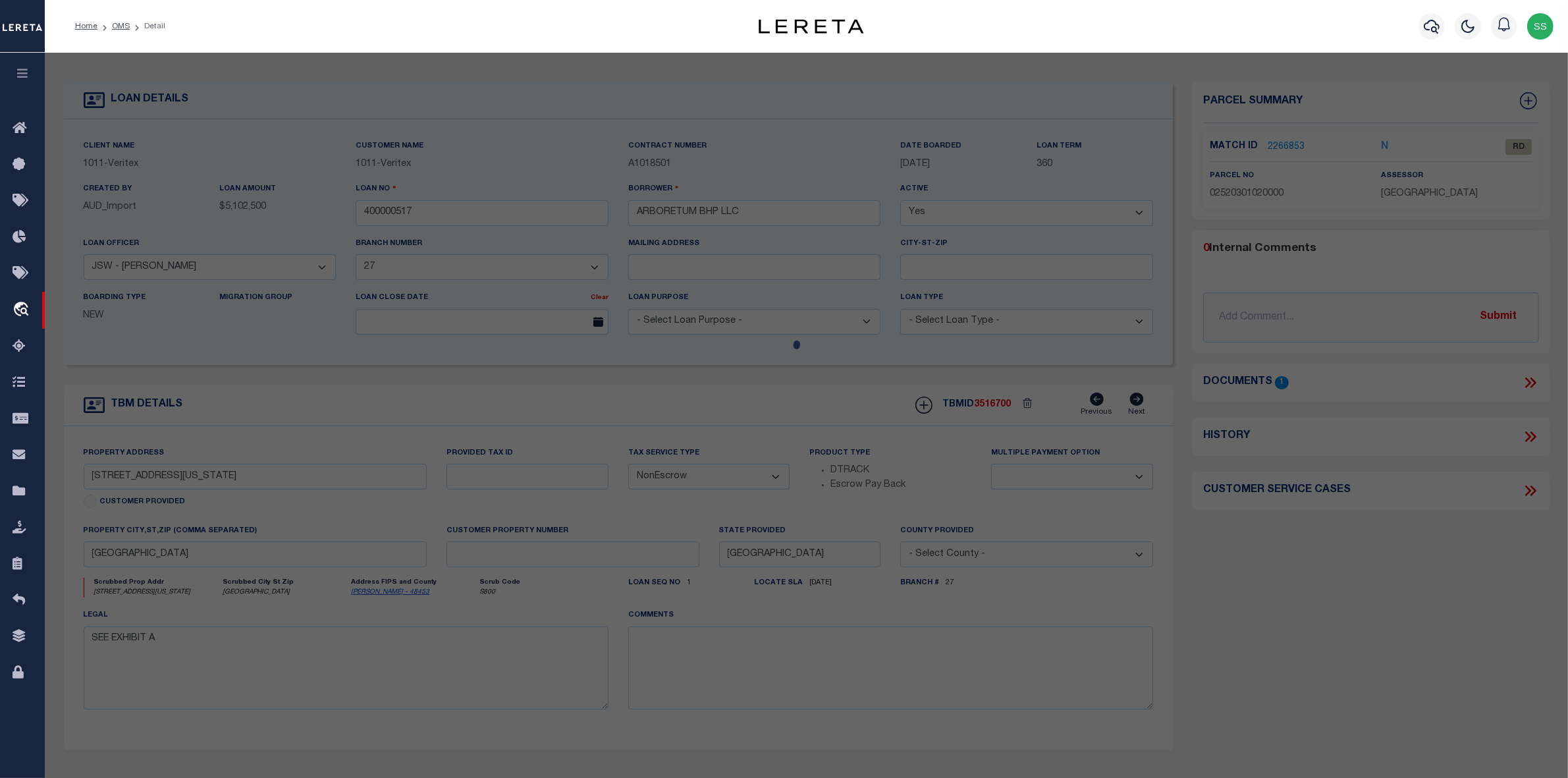
select select "ATL"
select select "ADD"
type input "10100 N CAPITAL OF TEXAS HWY"
type input "AUSTIN, TX 78759"
type textarea "LOT 1 BLK A MORSE/EXTENDED STAY AMERICA SUBD (COMMERCIAL PERSONAL PROPERTY)"
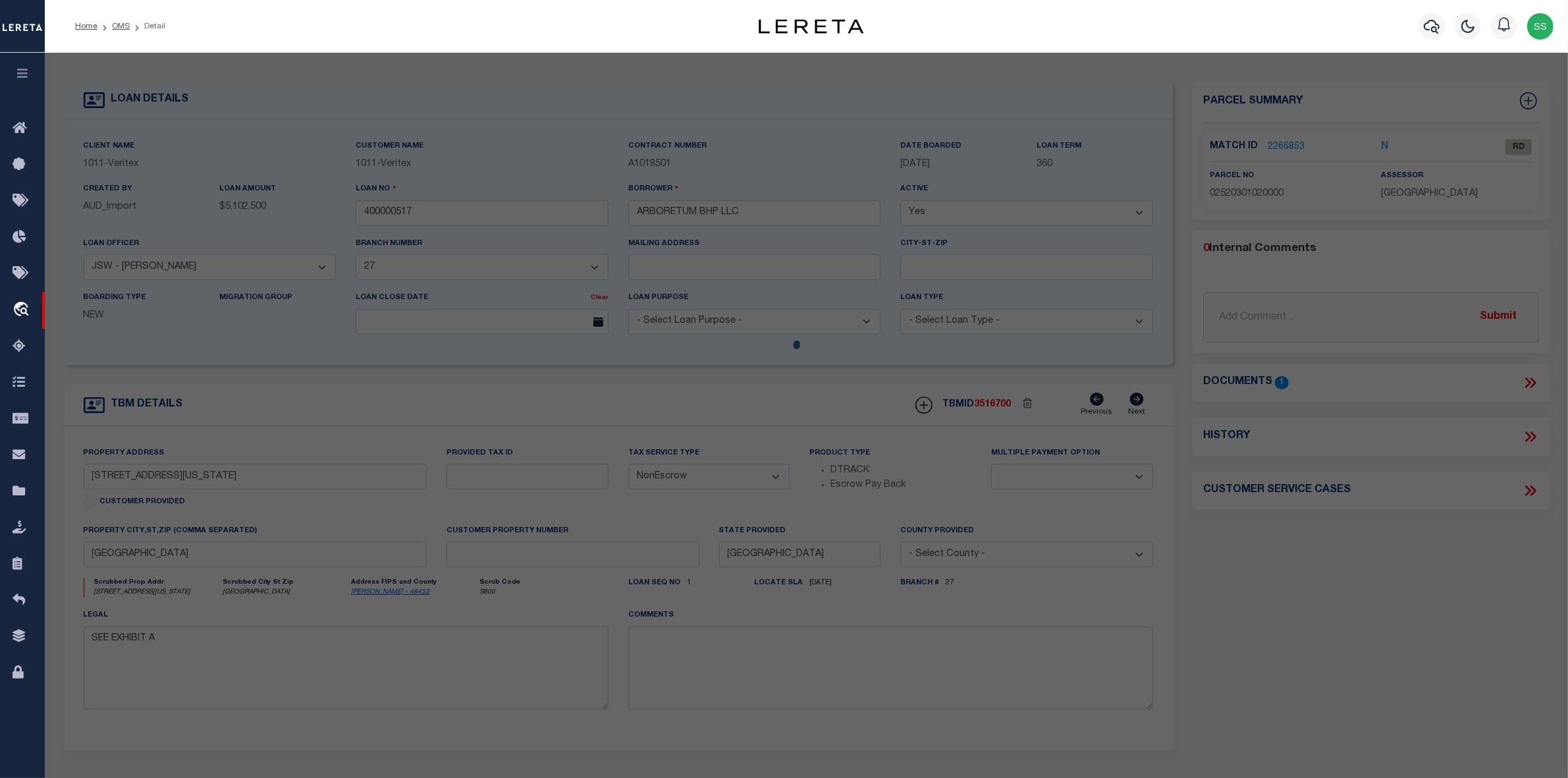
type textarea "Document uploaded that satisfies a legal requirement, changing from ND to RD"
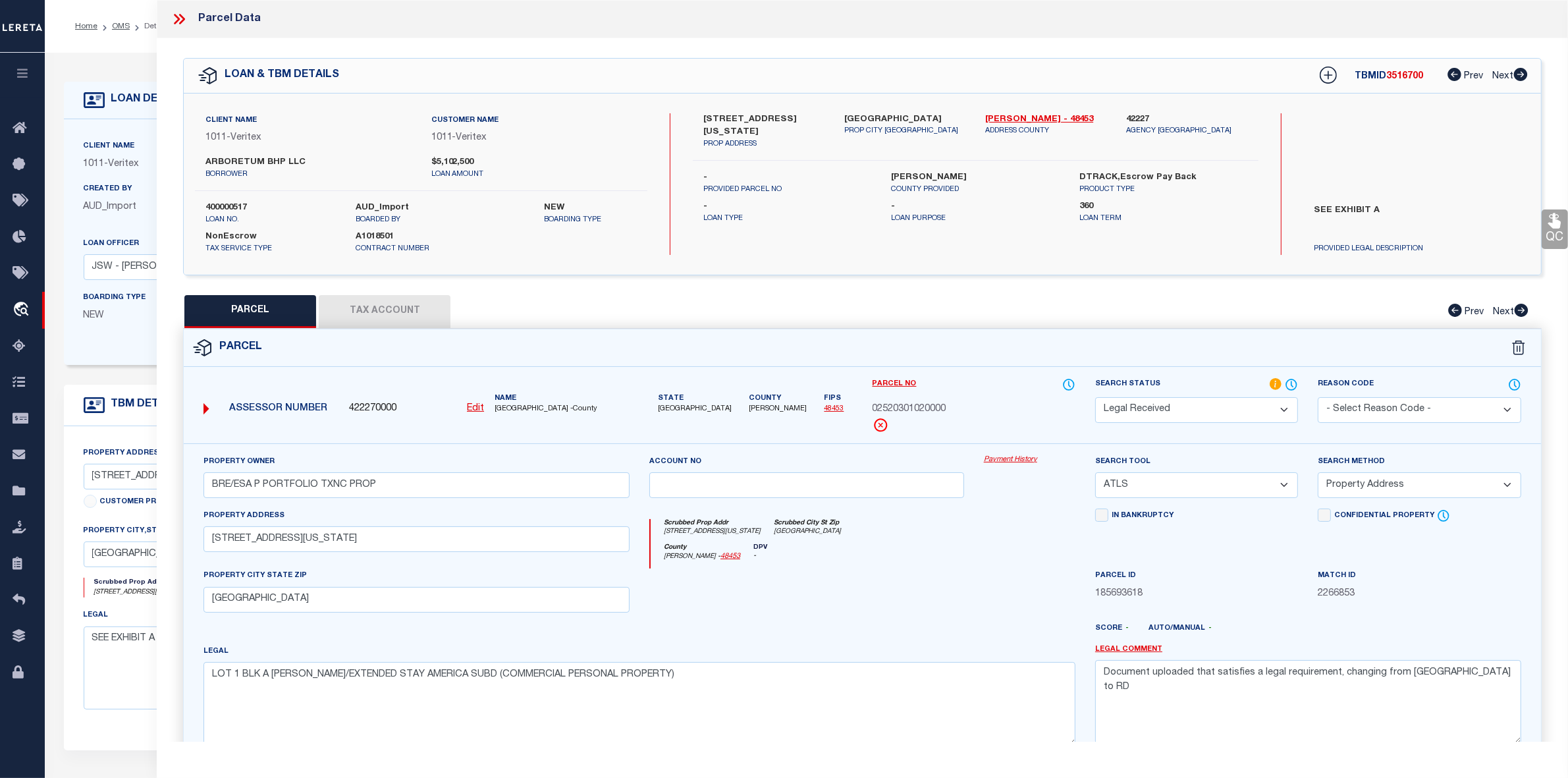
click at [180, 15] on icon at bounding box center [182, 18] width 6 height 11
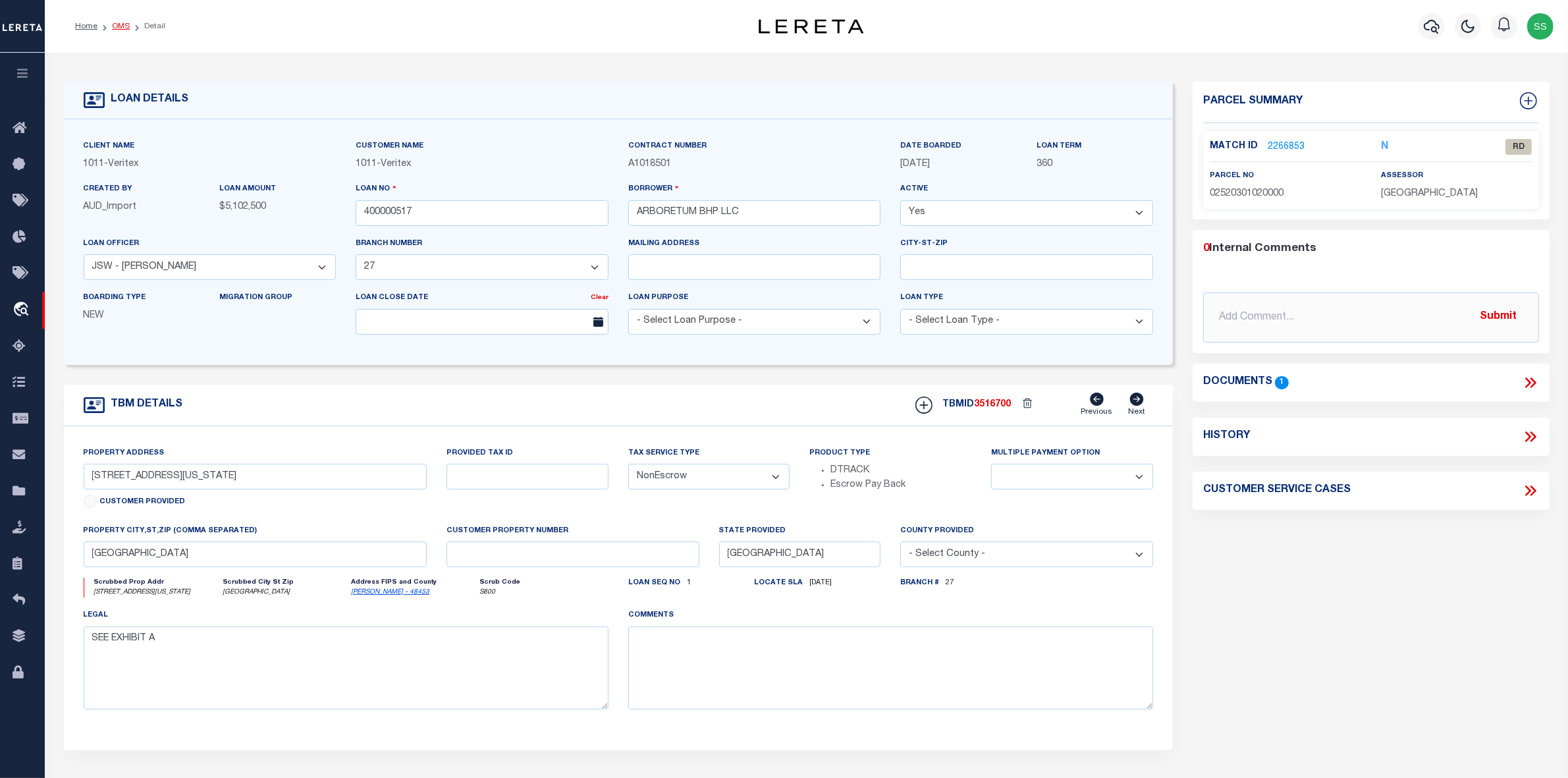
click at [122, 25] on link "OMS" at bounding box center [120, 26] width 17 height 8
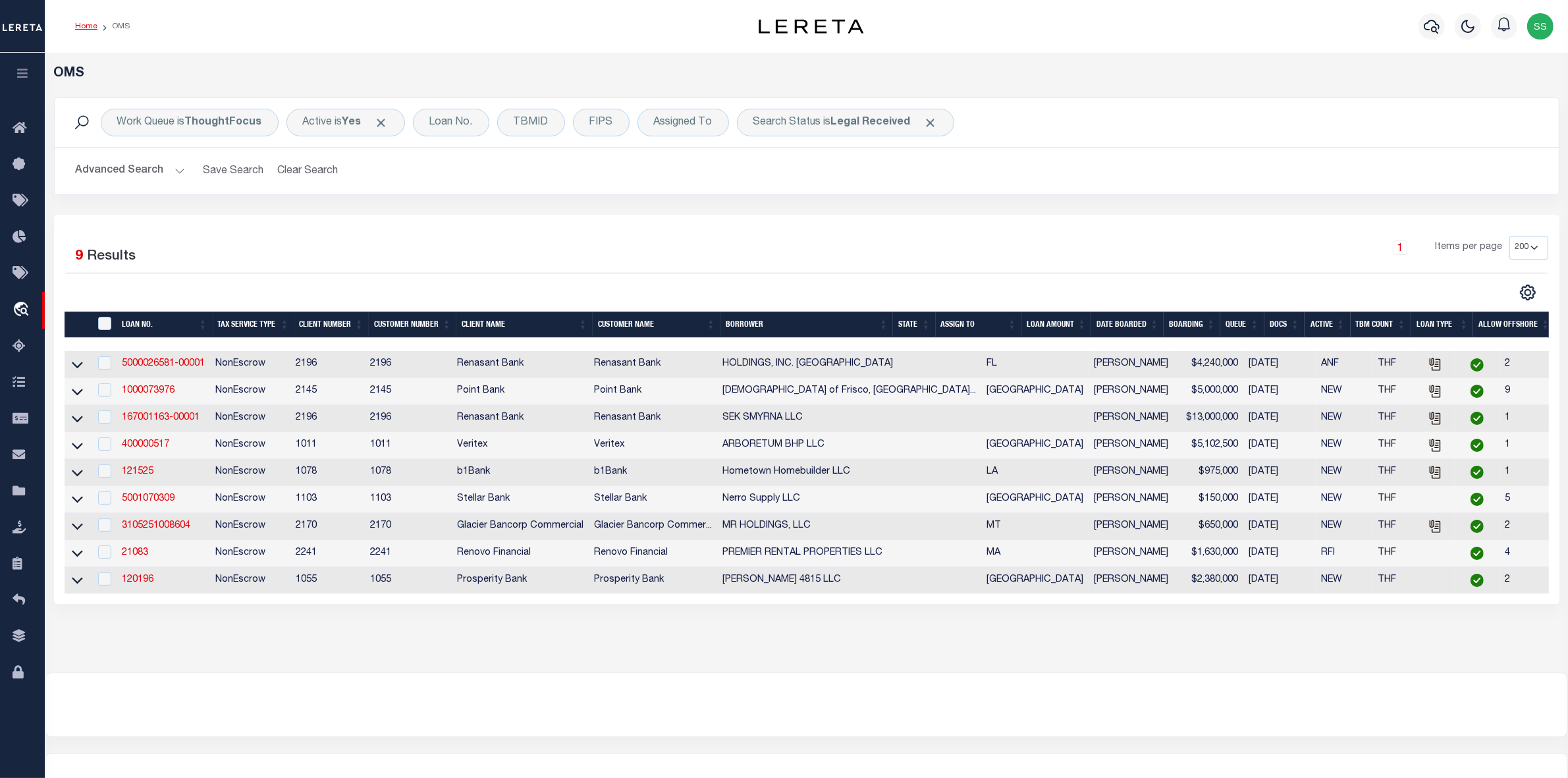
click at [86, 28] on link "Home" at bounding box center [85, 26] width 22 height 8
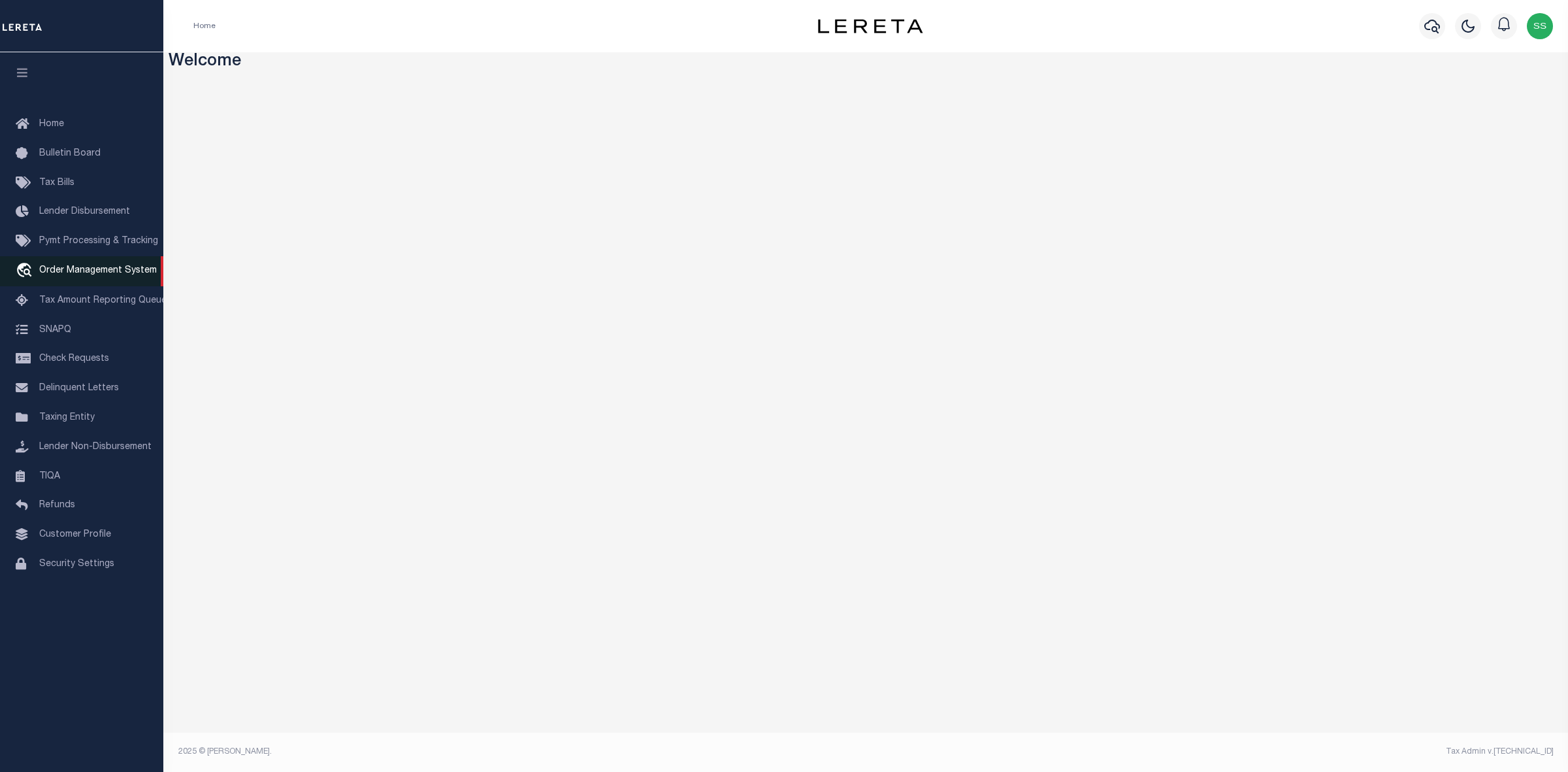
click at [94, 273] on span "Order Management System" at bounding box center [98, 270] width 117 height 10
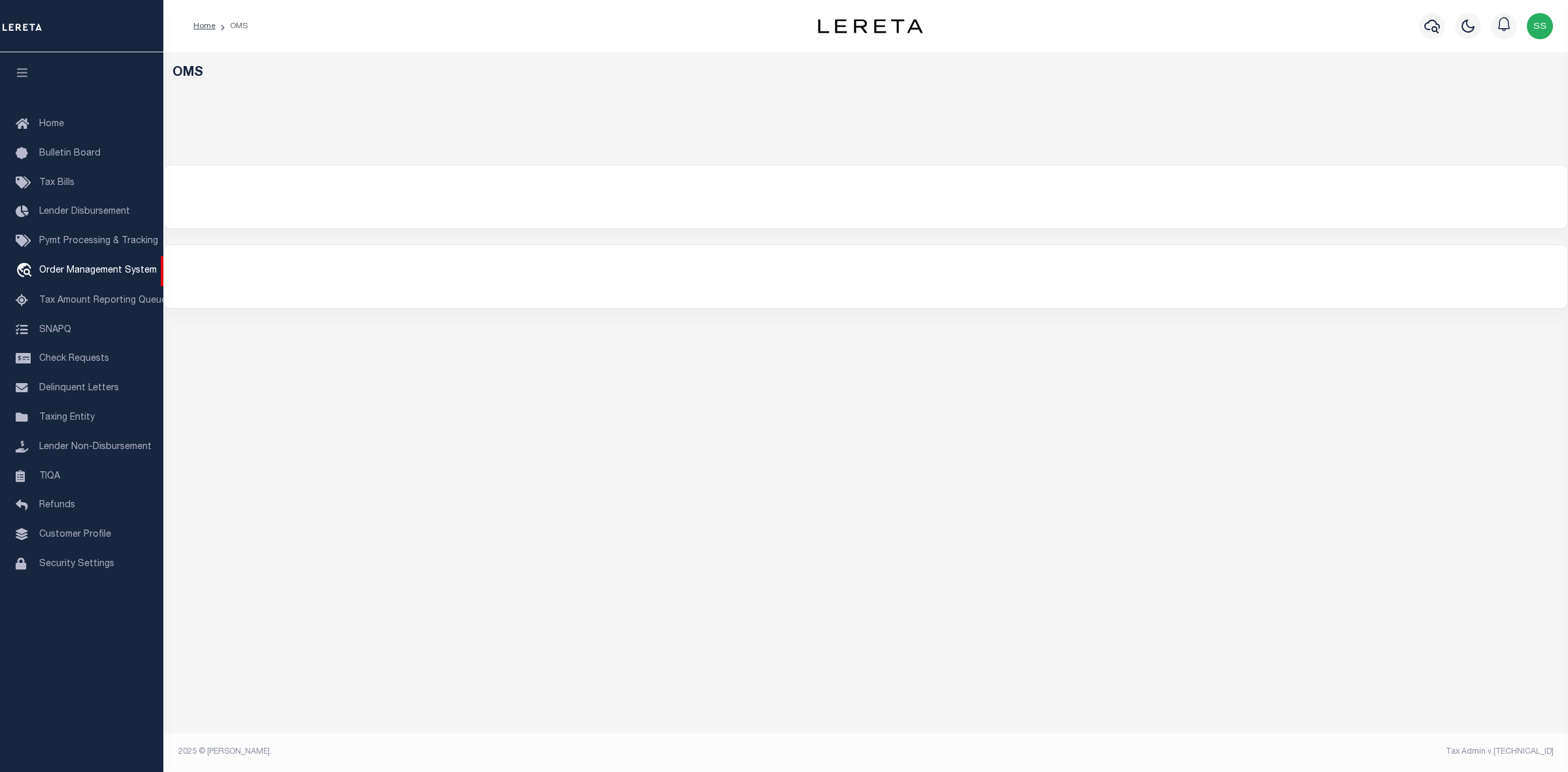
select select "200"
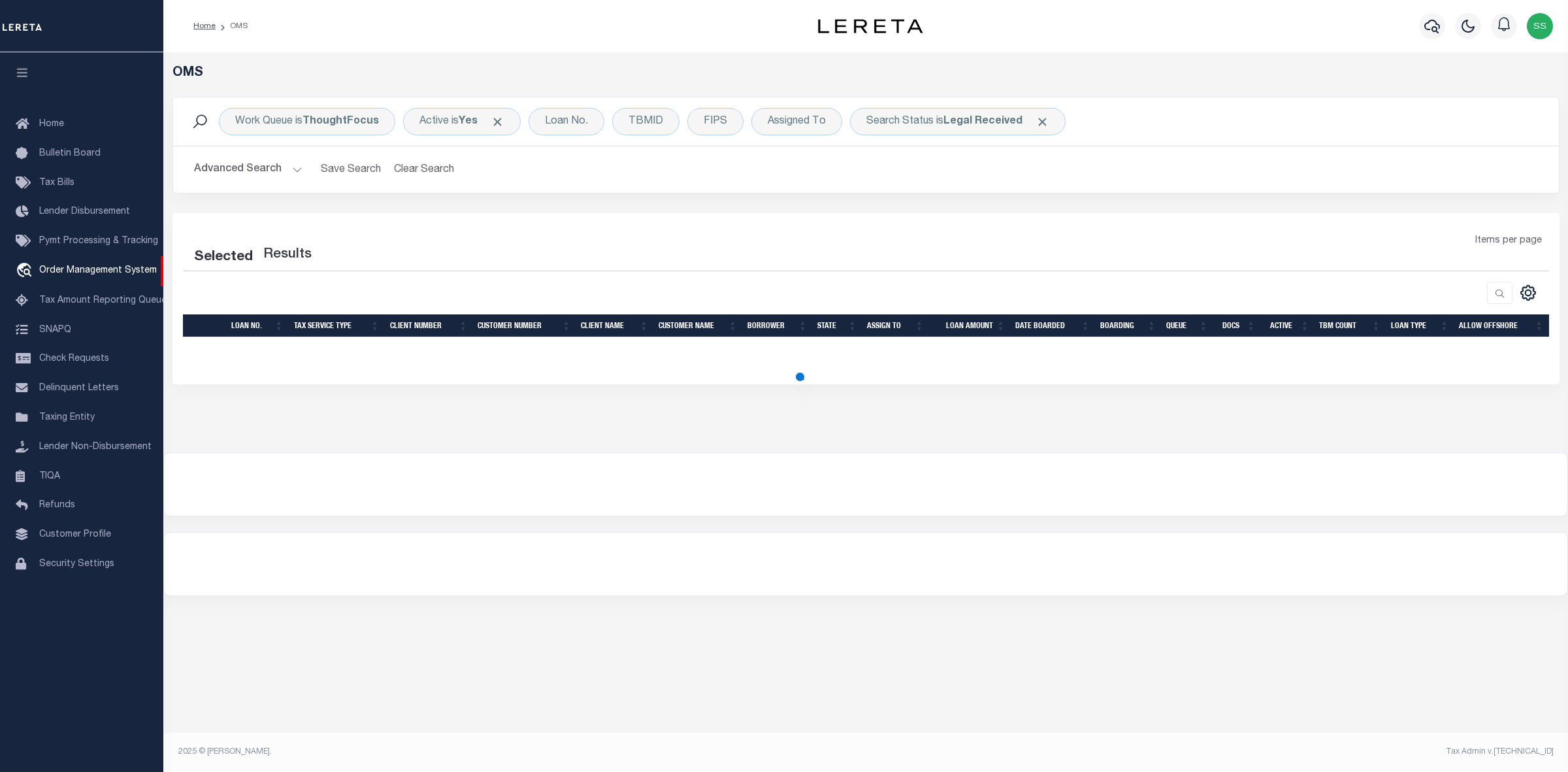
select select "200"
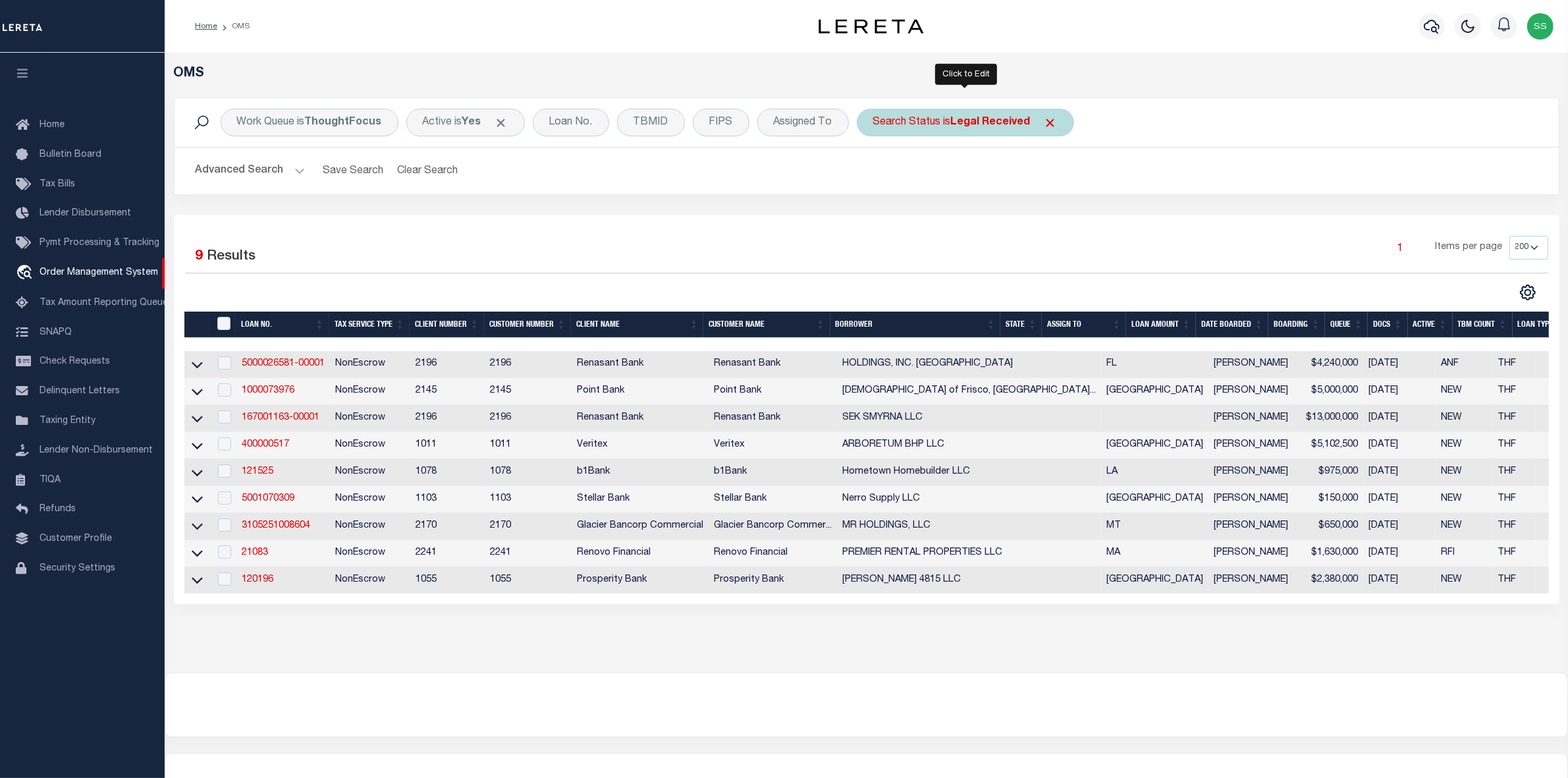
click at [927, 115] on div "Search Status is Legal Received" at bounding box center [965, 122] width 217 height 28
click at [932, 191] on select "Automated Search Bad Parcel Complete Duplicate Parcel High Dollar Reporting In …" at bounding box center [971, 187] width 194 height 25
select select "IP"
click at [874, 176] on select "Automated Search Bad Parcel Complete Duplicate Parcel High Dollar Reporting In …" at bounding box center [971, 187] width 194 height 25
click at [1049, 220] on input "Apply" at bounding box center [1048, 215] width 39 height 21
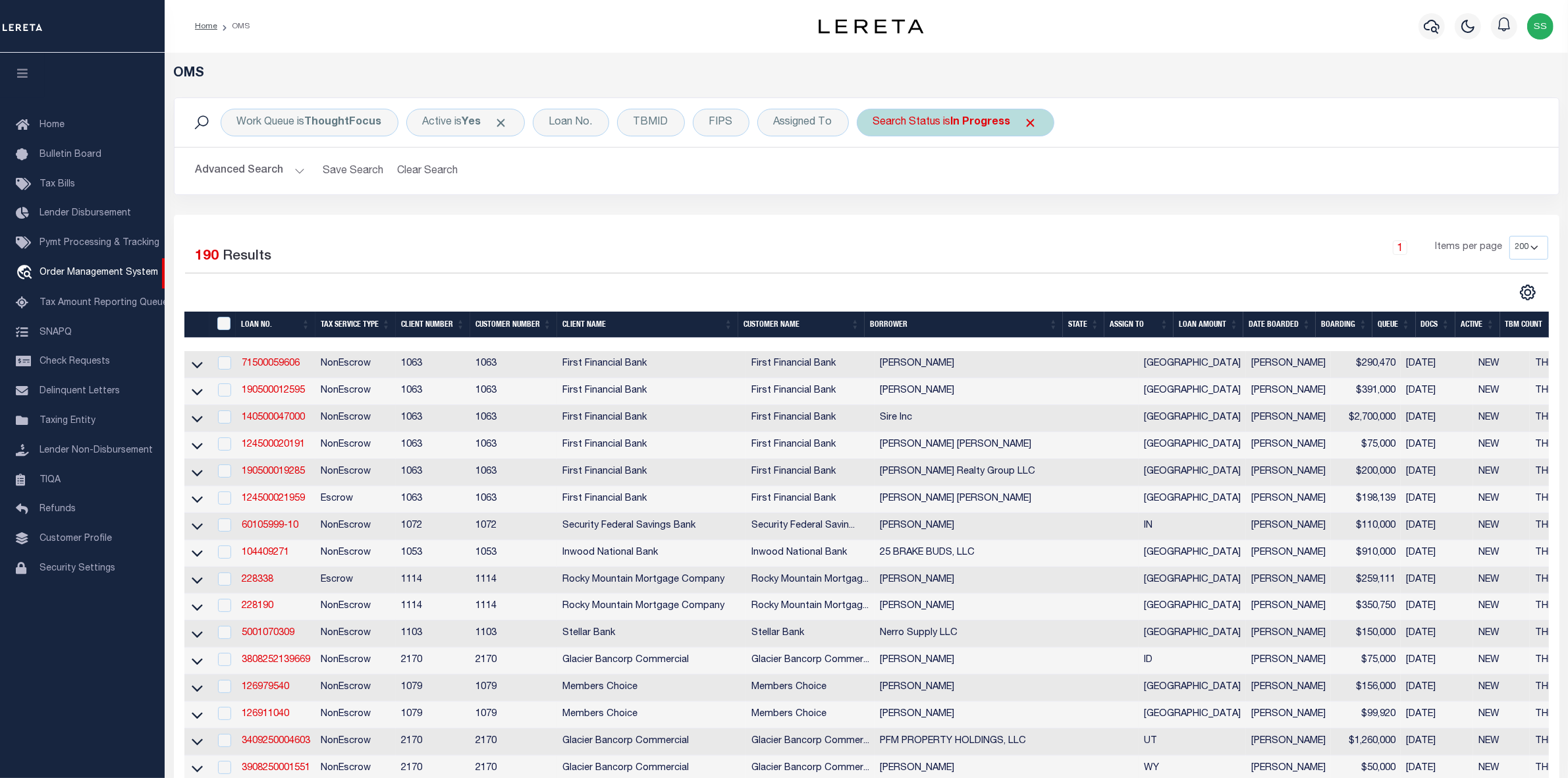
click at [924, 119] on div "Search Status is In Progress" at bounding box center [956, 122] width 198 height 28
select select "IP"
click at [923, 119] on div "Search Status is In Progress Is Contains Automated Search Bad Parcel Complete D…" at bounding box center [956, 122] width 198 height 28
select select "IP"
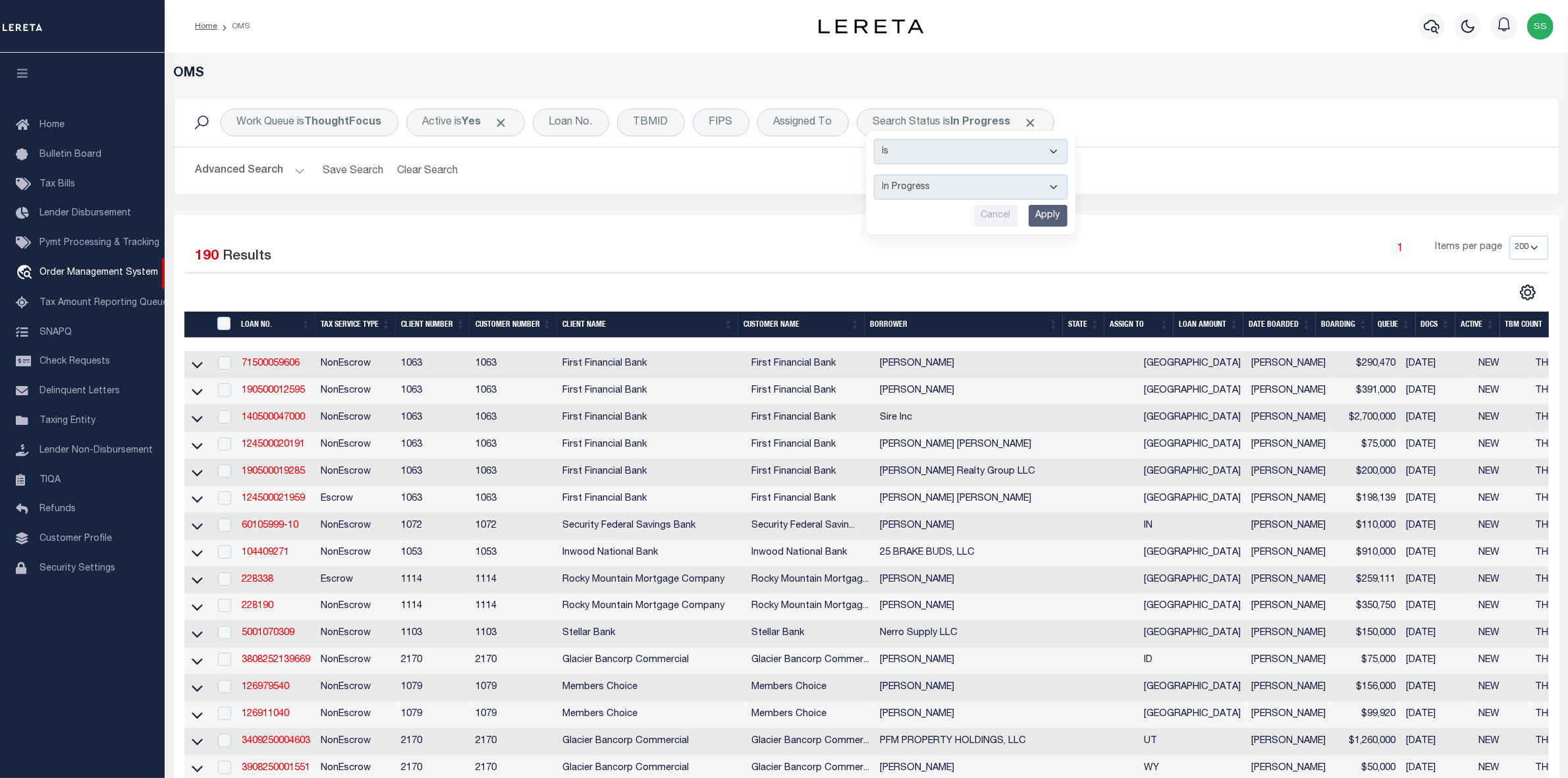
click at [804, 188] on div "Advanced Search Save Search Clear Search tblSearchTopScreen_dynamictable_____De…" at bounding box center [866, 171] width 1385 height 47
click at [1297, 169] on h2 "Advanced Search Save Search Clear Search tblSearchTopScreen_dynamictable_____De…" at bounding box center [866, 171] width 1363 height 25
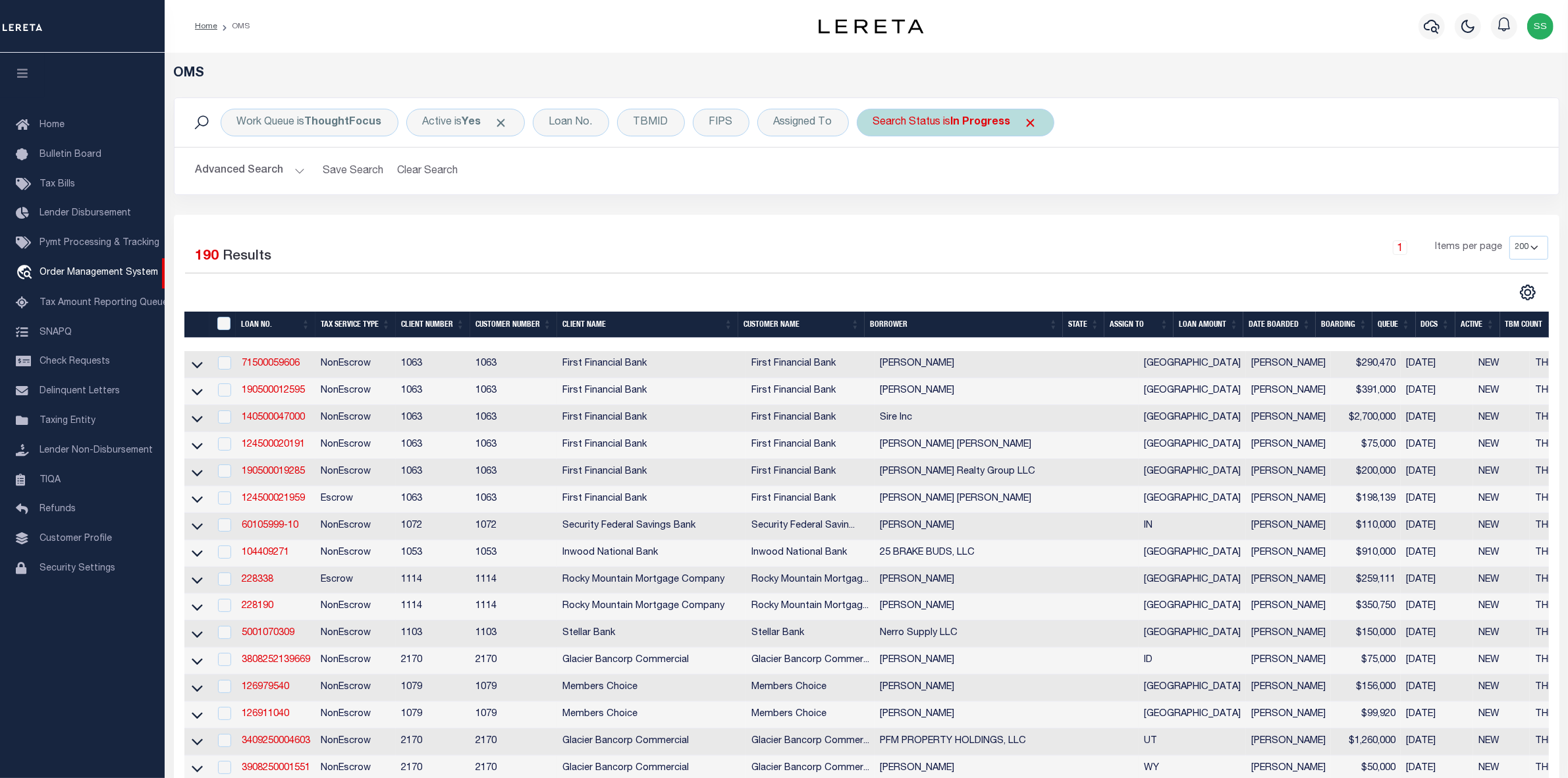
click at [930, 119] on div "Search Status is In Progress Is Contains Automated Search Bad Parcel Complete D…" at bounding box center [956, 122] width 198 height 28
select select "IP"
click at [910, 189] on select "Automated Search Bad Parcel Complete Duplicate Parcel High Dollar Reporting In …" at bounding box center [971, 187] width 194 height 25
drag, startPoint x: 911, startPoint y: 189, endPoint x: 895, endPoint y: 193, distance: 16.5
click at [911, 189] on select "Automated Search Bad Parcel Complete Duplicate Parcel High Dollar Reporting In …" at bounding box center [971, 187] width 194 height 25
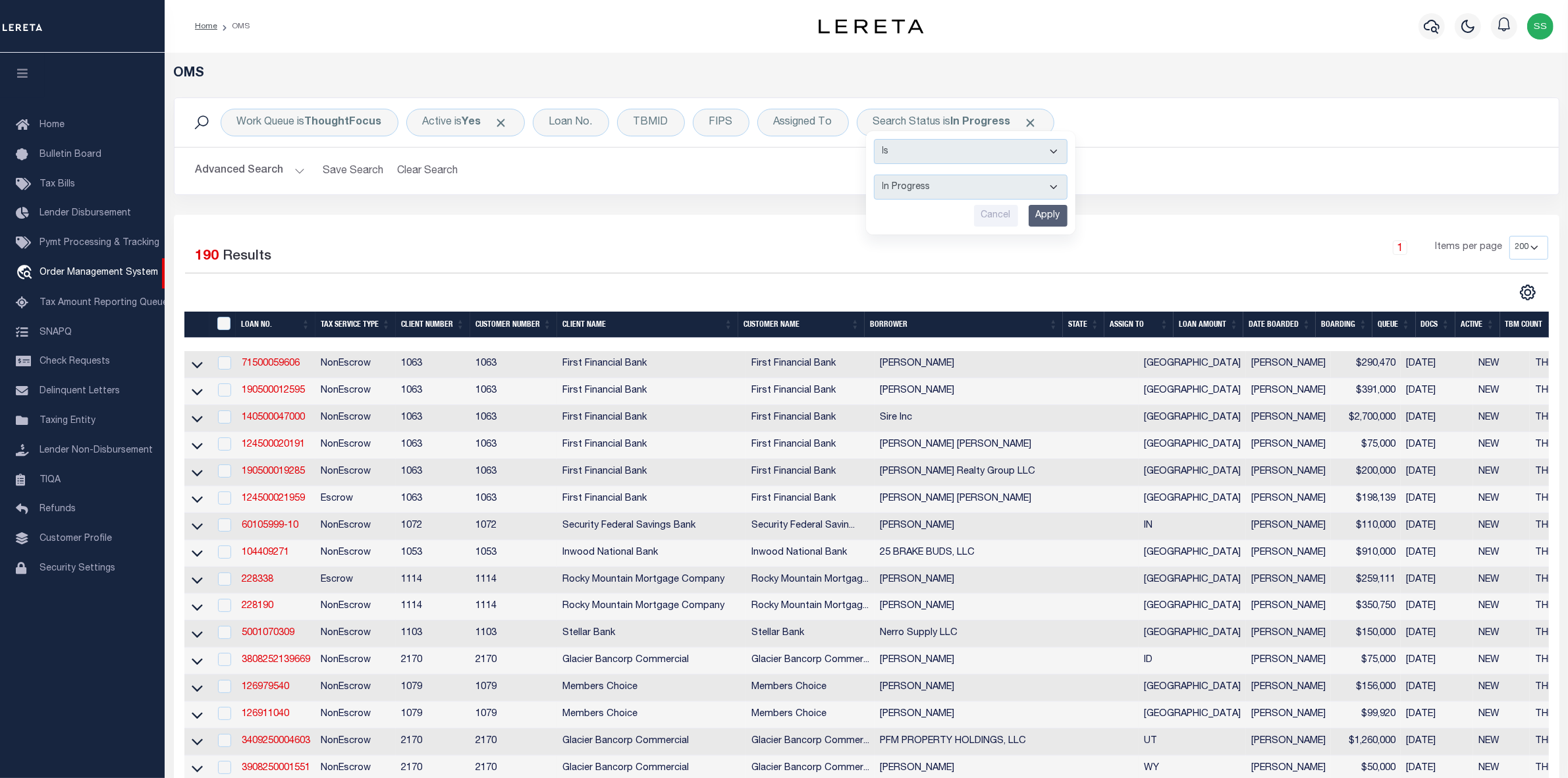
click at [1100, 326] on th "State" at bounding box center [1084, 325] width 42 height 27
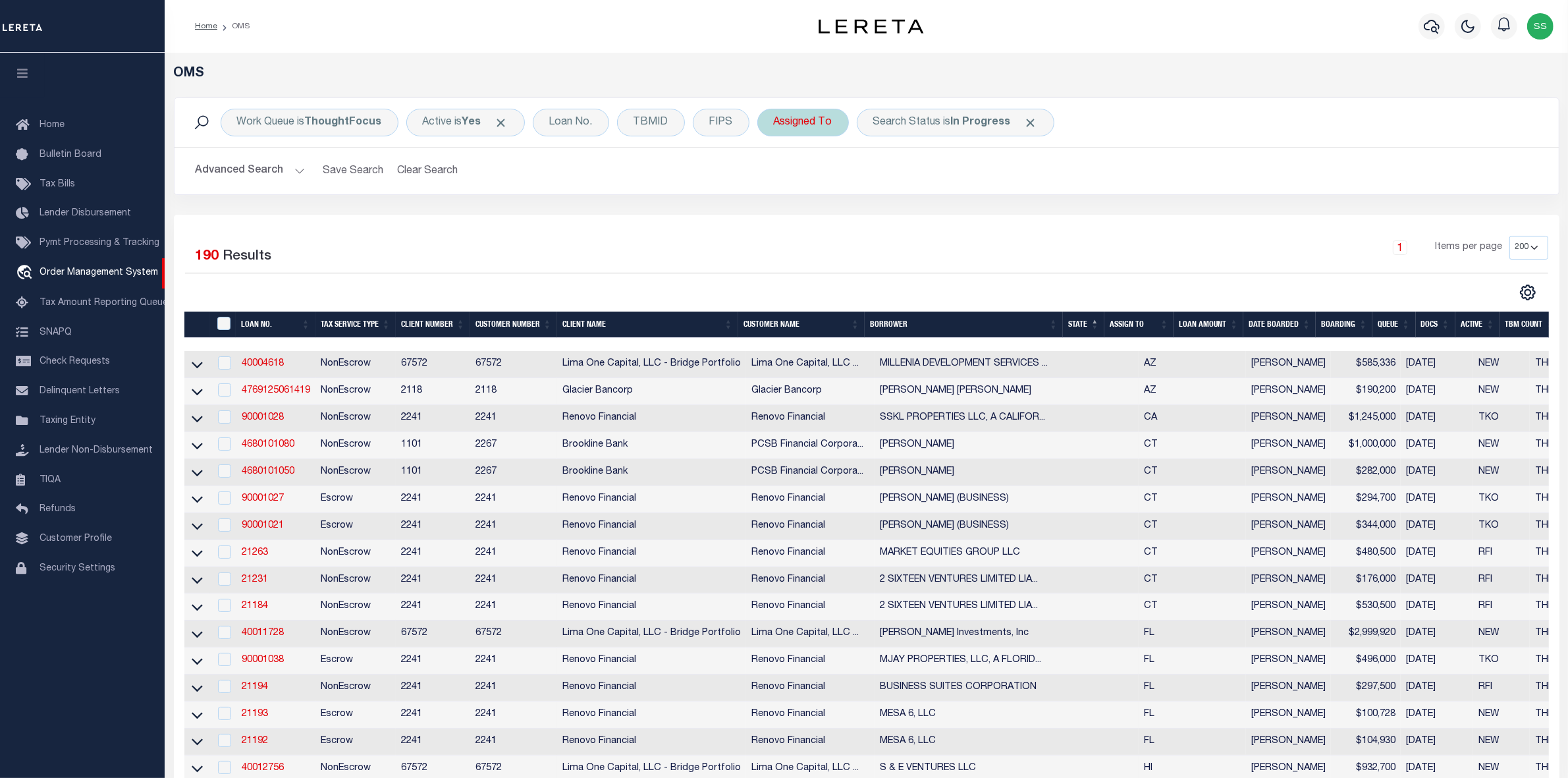
click at [799, 123] on div "Assigned To" at bounding box center [803, 122] width 91 height 28
click at [807, 187] on select "--Unassigned-- Abdul Muzain Agustin Fernandez Ahmad Darwish Alberto Estrada All…" at bounding box center [871, 187] width 194 height 25
select select "[PERSON_NAME]"
click at [774, 176] on select "--Unassigned-- Abdul Muzain Agustin Fernandez Ahmad Darwish Alberto Estrada All…" at bounding box center [871, 187] width 194 height 25
click at [952, 212] on input "Apply" at bounding box center [949, 215] width 39 height 21
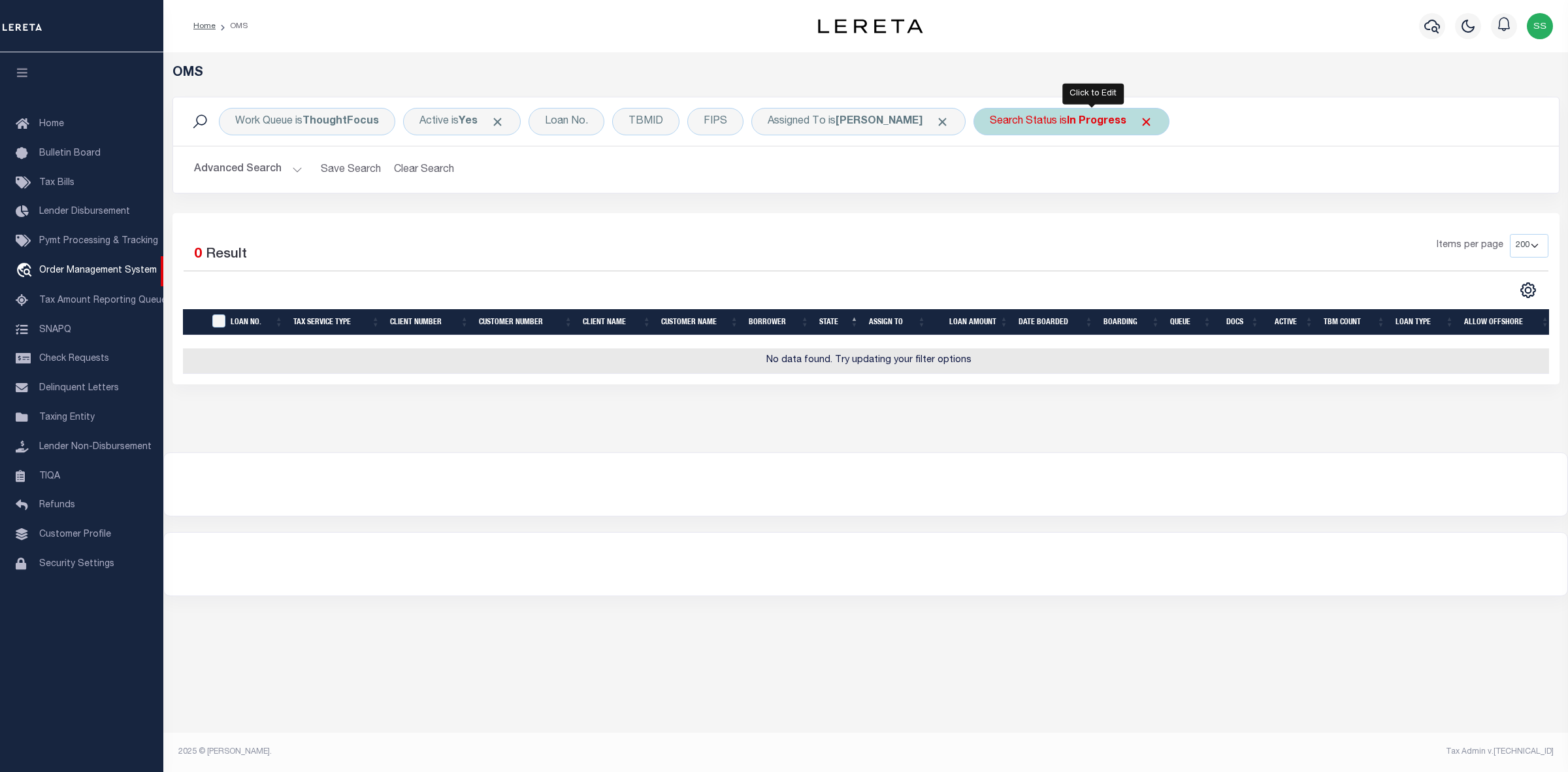
click at [1033, 116] on div "Search Status is In Progress" at bounding box center [1071, 121] width 196 height 28
click at [1031, 190] on select "Automated Search Bad Parcel Complete Duplicate Parcel High Dollar Reporting In …" at bounding box center [1087, 186] width 193 height 25
select select "RD"
click at [1011, 174] on select "Automated Search Bad Parcel Complete Duplicate Parcel High Dollar Reporting In …" at bounding box center [1087, 186] width 193 height 25
click at [1181, 211] on input "Apply" at bounding box center [1164, 214] width 39 height 21
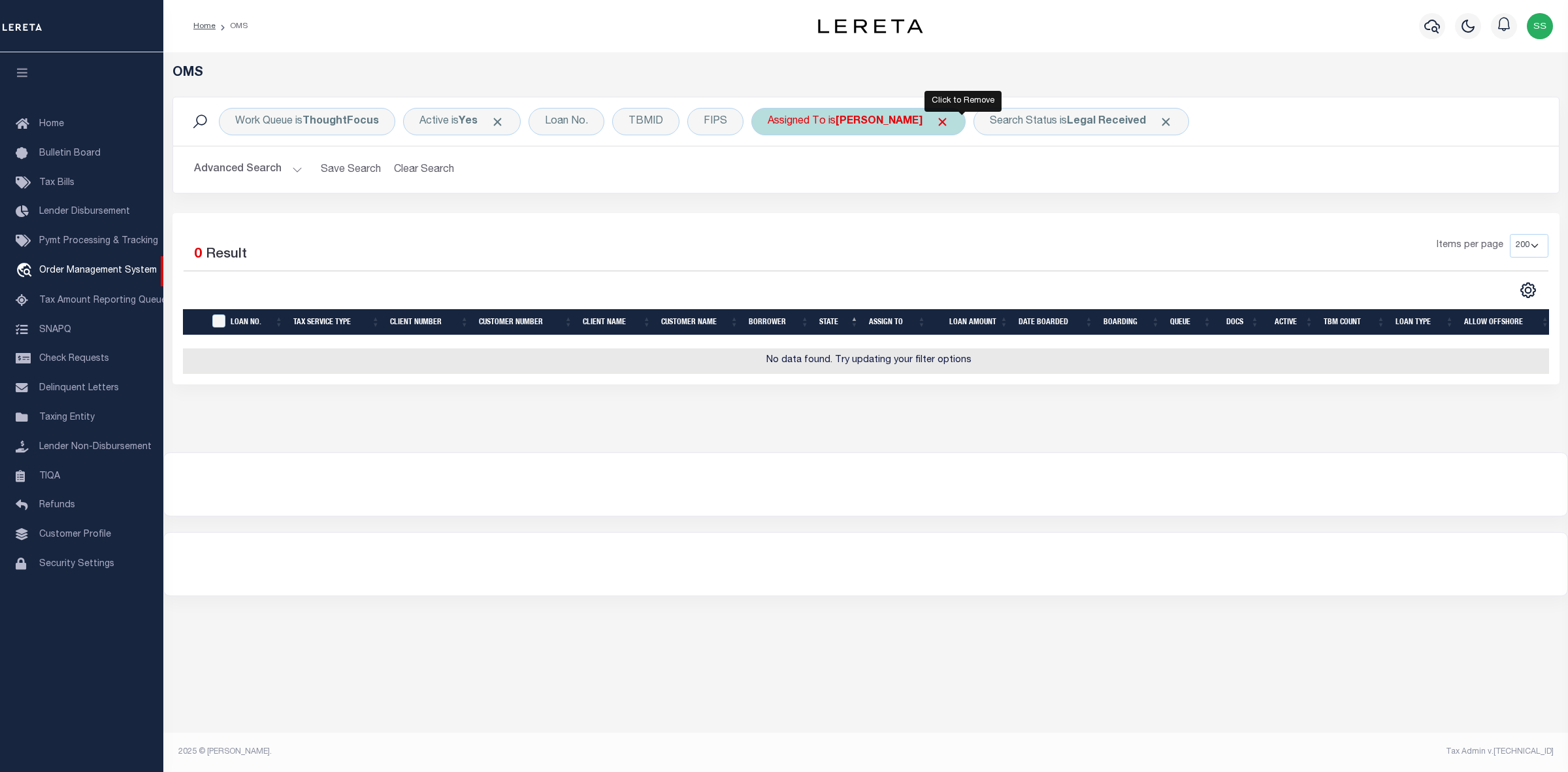
click at [949, 118] on span "Click to Remove" at bounding box center [942, 121] width 13 height 13
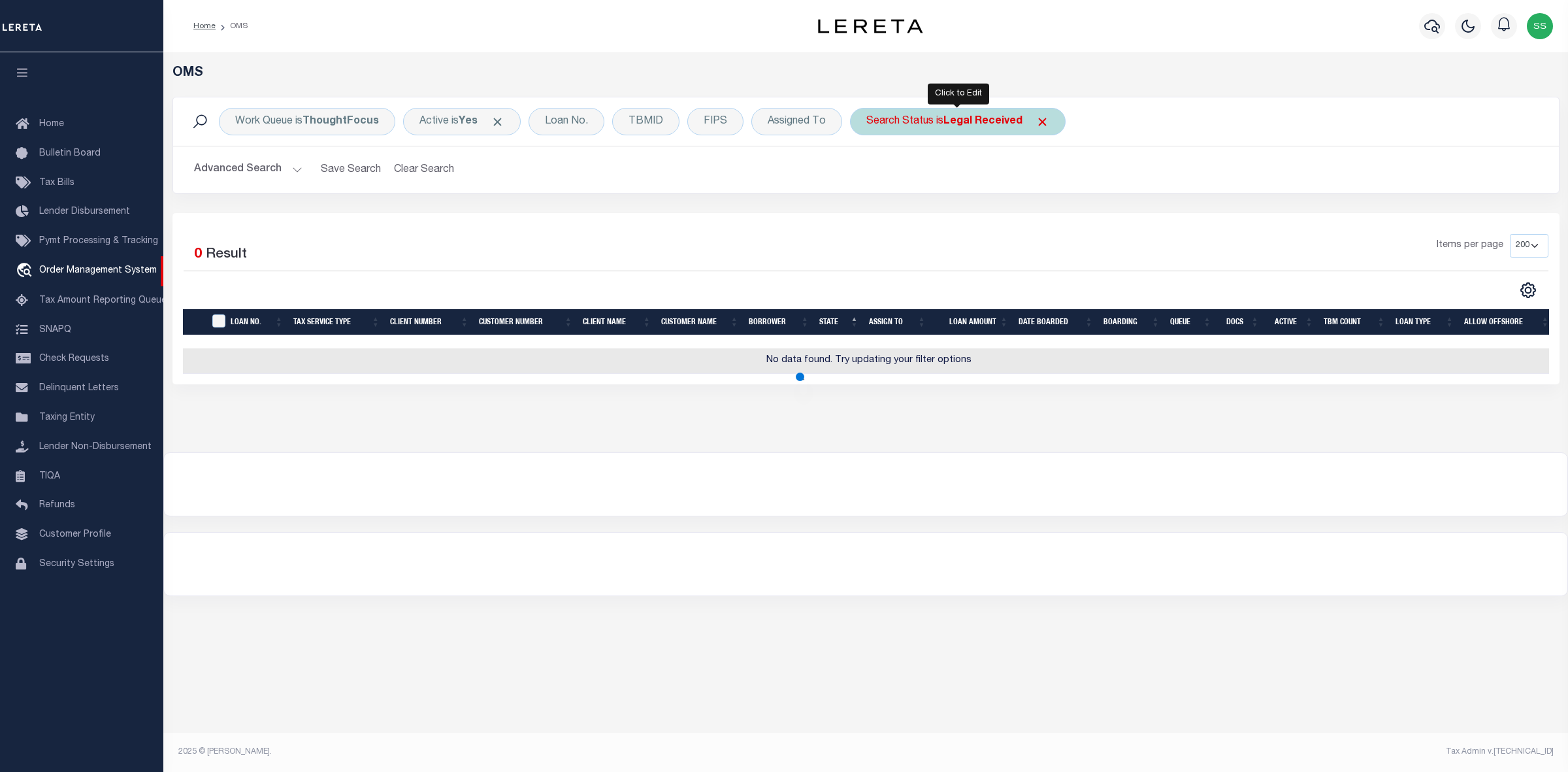
click at [962, 121] on b "Legal Received" at bounding box center [983, 121] width 79 height 11
select select "RD"
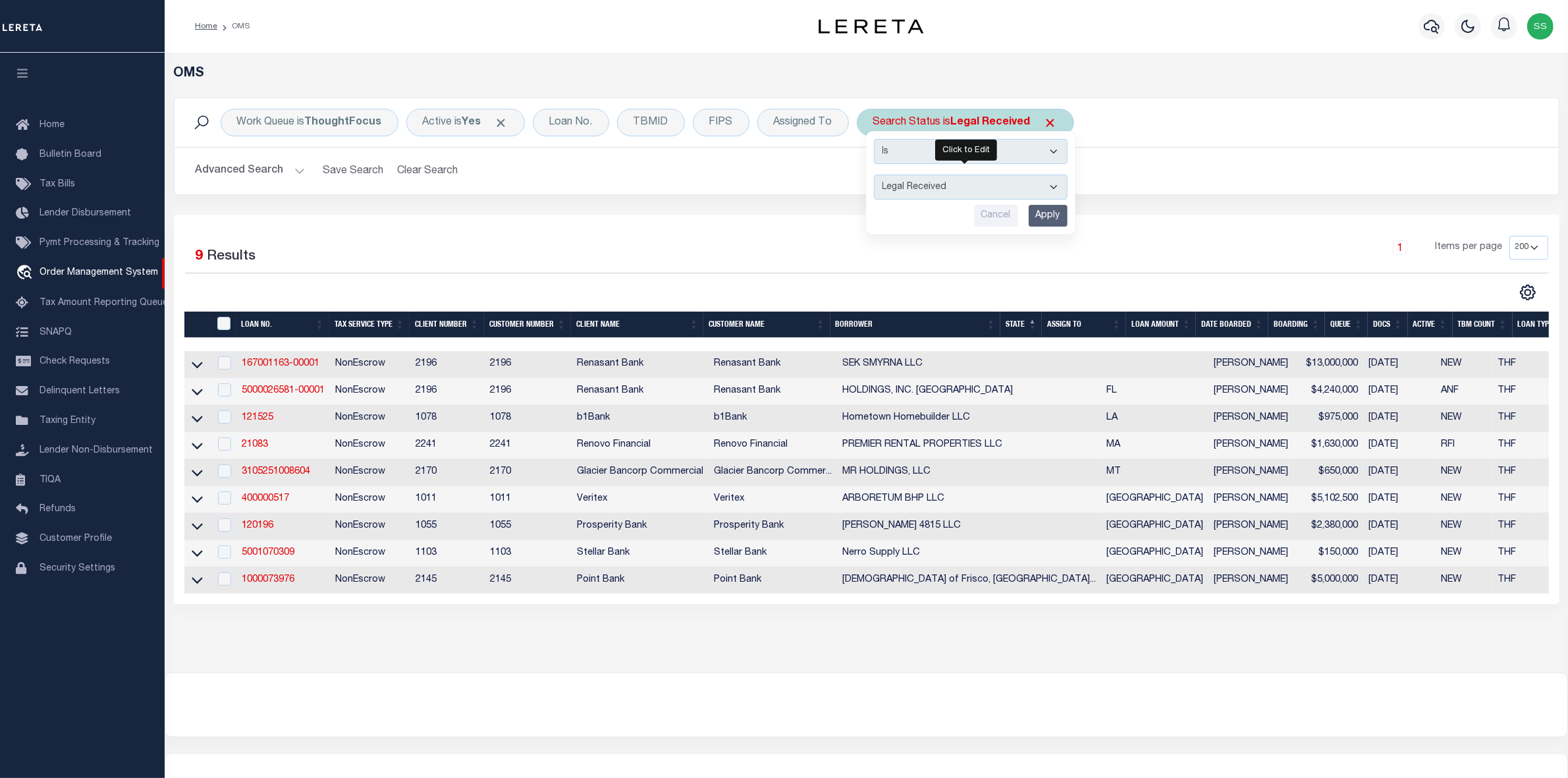
click at [933, 186] on select "Automated Search Bad Parcel Complete Duplicate Parcel High Dollar Reporting In …" at bounding box center [971, 187] width 194 height 25
click at [668, 247] on div "1 Items per page 10 25 50 100 200" at bounding box center [1039, 252] width 1018 height 34
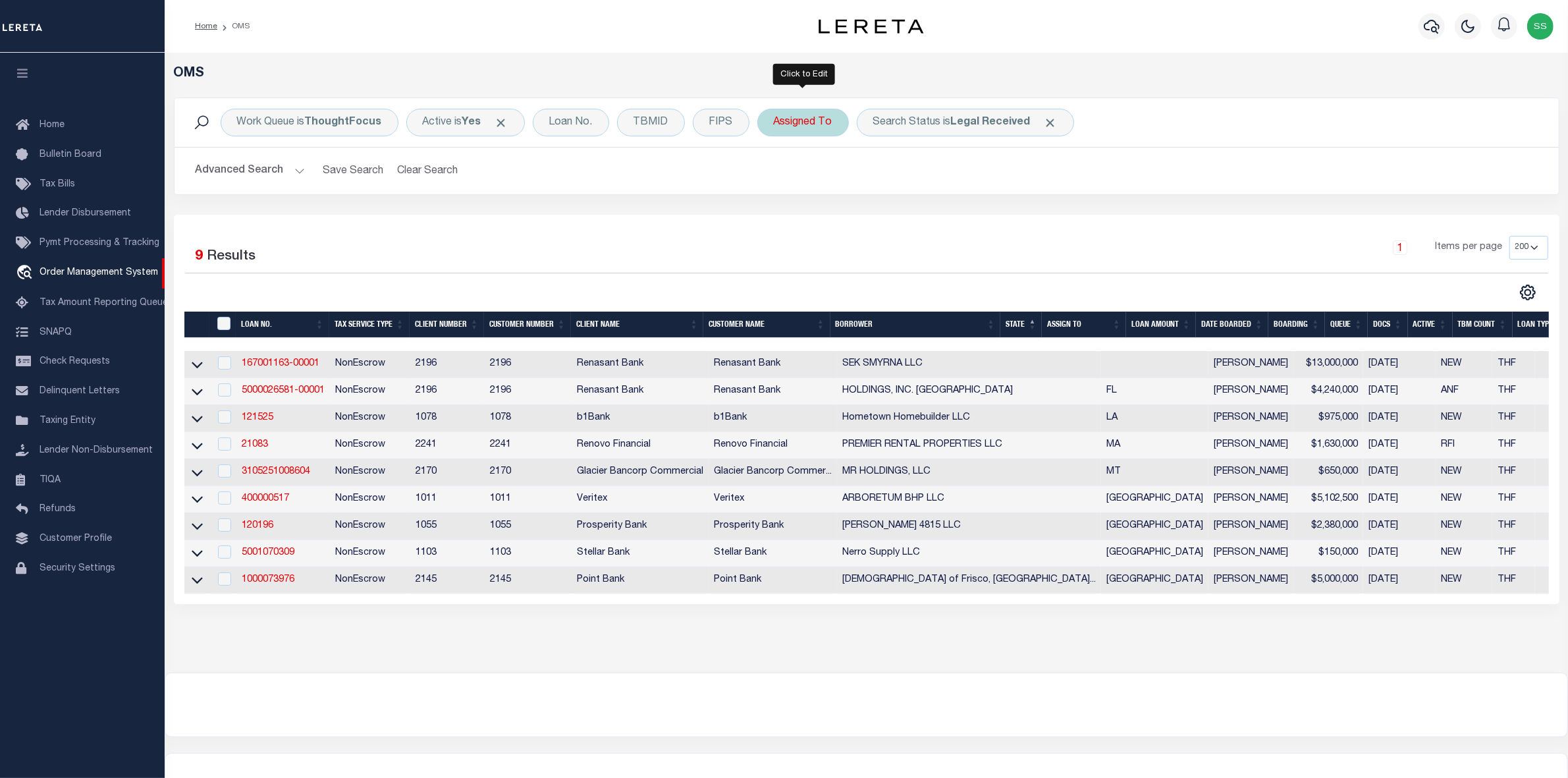
click at [797, 118] on div "Assigned To" at bounding box center [803, 122] width 91 height 28
click at [815, 187] on select "--Unassigned-- Abdul Muzain Agustin Fernandez Ahmad Darwish Alberto Estrada All…" at bounding box center [871, 187] width 194 height 25
select select "[PERSON_NAME]"
click at [774, 176] on select "--Unassigned-- Abdul Muzain Agustin Fernandez Ahmad Darwish Alberto Estrada All…" at bounding box center [871, 187] width 194 height 25
click at [946, 217] on input "Apply" at bounding box center [949, 215] width 39 height 21
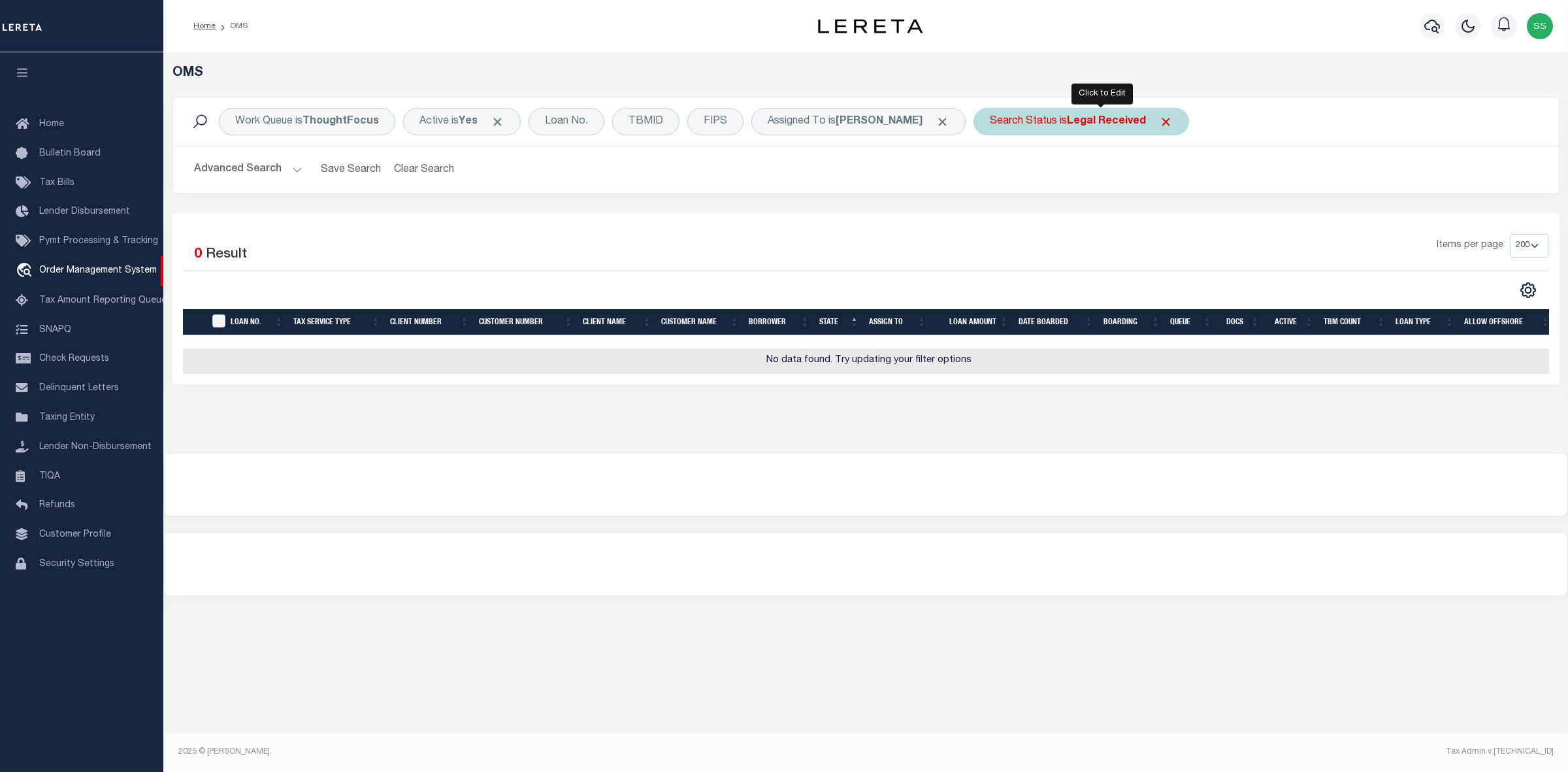
click at [1059, 125] on div "Search Status is Legal Received" at bounding box center [1081, 121] width 216 height 28
click at [1062, 186] on select "Automated Search Bad Parcel Complete Duplicate Parcel High Dollar Reporting In …" at bounding box center [1087, 186] width 193 height 25
select select "IP"
click at [1011, 174] on select "Automated Search Bad Parcel Complete Duplicate Parcel High Dollar Reporting In …" at bounding box center [1087, 186] width 193 height 25
click at [1183, 220] on input "Apply" at bounding box center [1164, 214] width 39 height 21
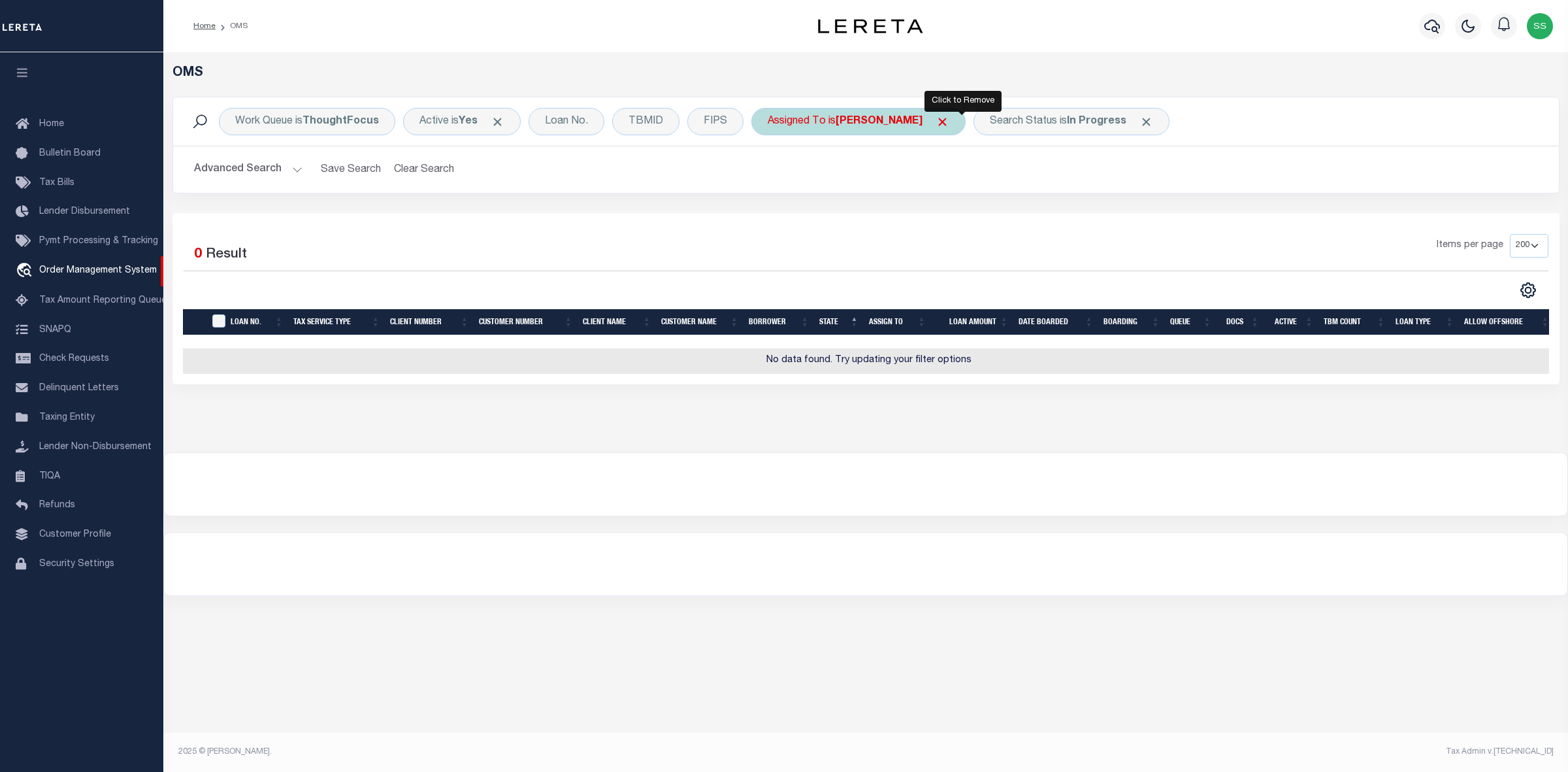
click at [949, 121] on span "Click to Remove" at bounding box center [942, 121] width 13 height 13
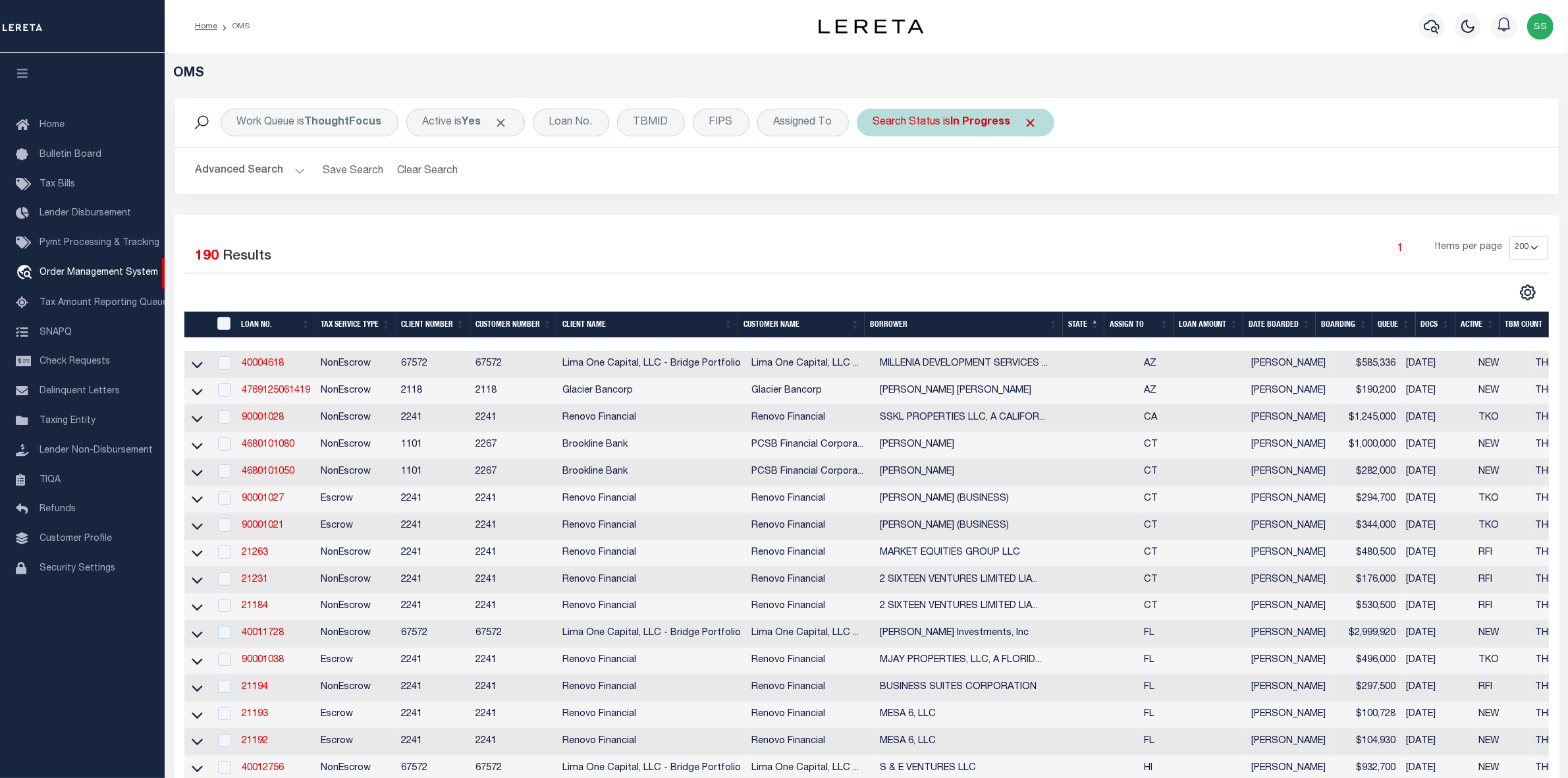
click at [928, 119] on div "Search Status is In Progress" at bounding box center [956, 122] width 198 height 28
select select "IP"
click at [1042, 212] on input "Apply" at bounding box center [1048, 215] width 39 height 21
click at [814, 122] on div "Assigned To" at bounding box center [803, 122] width 91 height 28
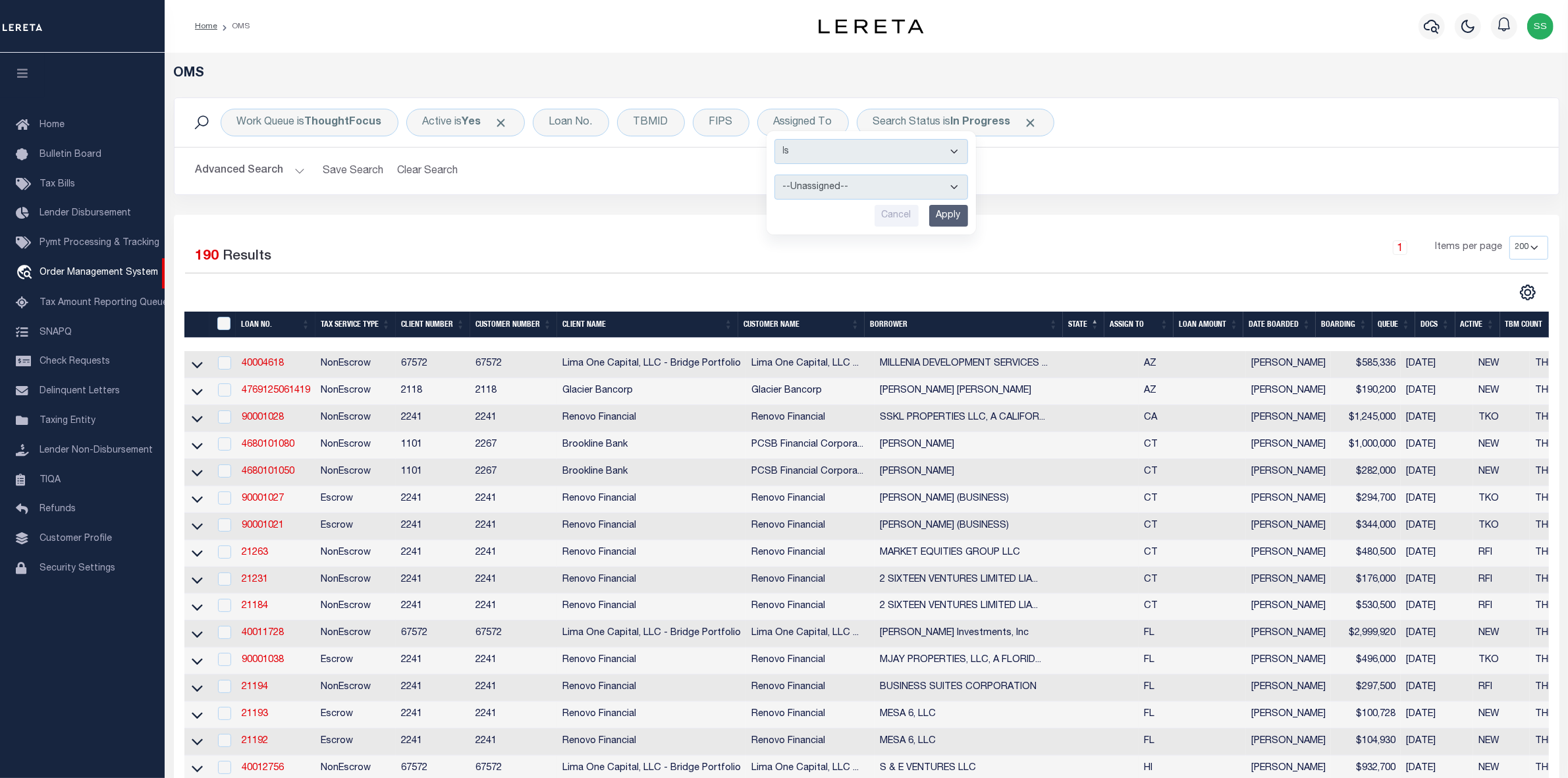
click at [705, 184] on div "Advanced Search Save Search Clear Search tblSearchTopScreen_dynamictable_____De…" at bounding box center [866, 171] width 1385 height 47
click at [818, 120] on div "Assigned To Is Contains --Unassigned-- Abdul Muzain Agustin Fernandez Ahmad Dar…" at bounding box center [803, 122] width 91 height 28
click at [818, 188] on select "--Unassigned-- Abdul Muzain Agustin Fernandez Ahmad Darwish Alberto Estrada All…" at bounding box center [871, 187] width 194 height 25
select select "[PERSON_NAME]"
click at [774, 176] on select "--Unassigned-- Abdul Muzain Agustin Fernandez Ahmad Darwish Alberto Estrada All…" at bounding box center [871, 187] width 194 height 25
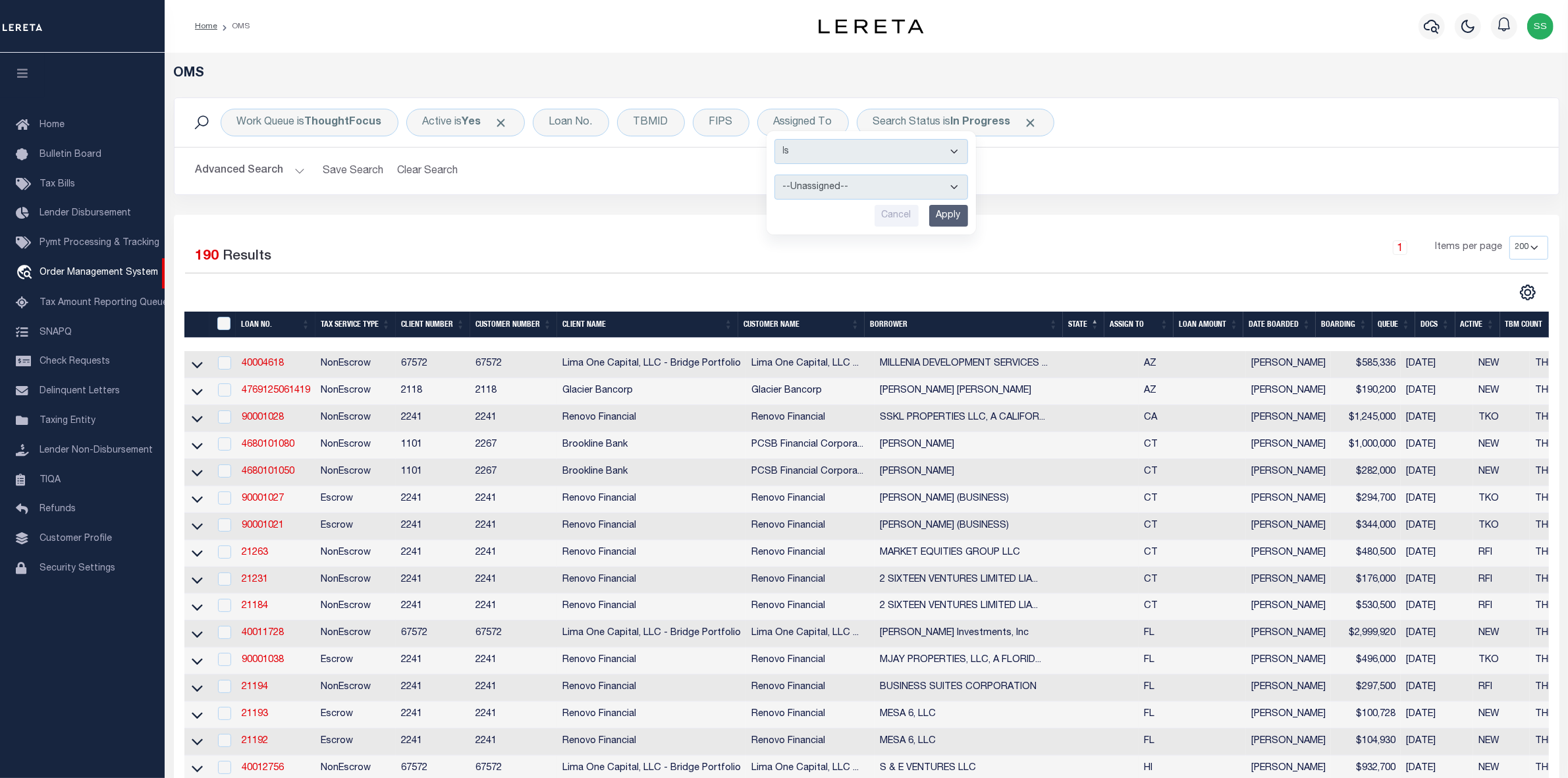
click at [947, 214] on input "Apply" at bounding box center [949, 215] width 39 height 21
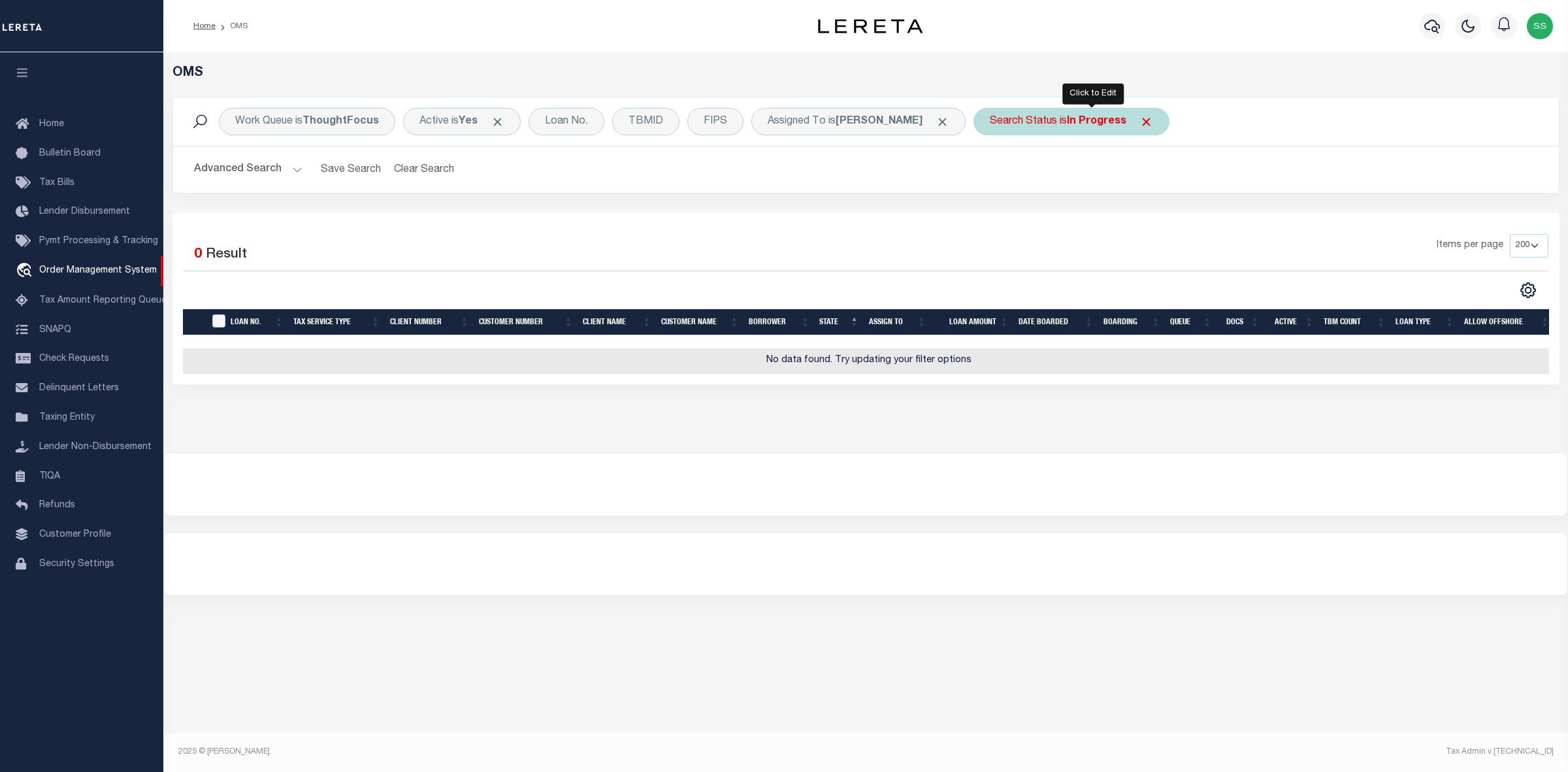
click at [1033, 119] on div "Search Status is In Progress" at bounding box center [1071, 121] width 196 height 28
click at [1046, 182] on select "Automated Search Bad Parcel Complete Duplicate Parcel High Dollar Reporting In …" at bounding box center [1087, 186] width 193 height 25
select select "RD"
click at [1011, 174] on select "Automated Search Bad Parcel Complete Duplicate Parcel High Dollar Reporting In …" at bounding box center [1087, 186] width 193 height 25
click at [1183, 210] on input "Apply" at bounding box center [1164, 214] width 39 height 21
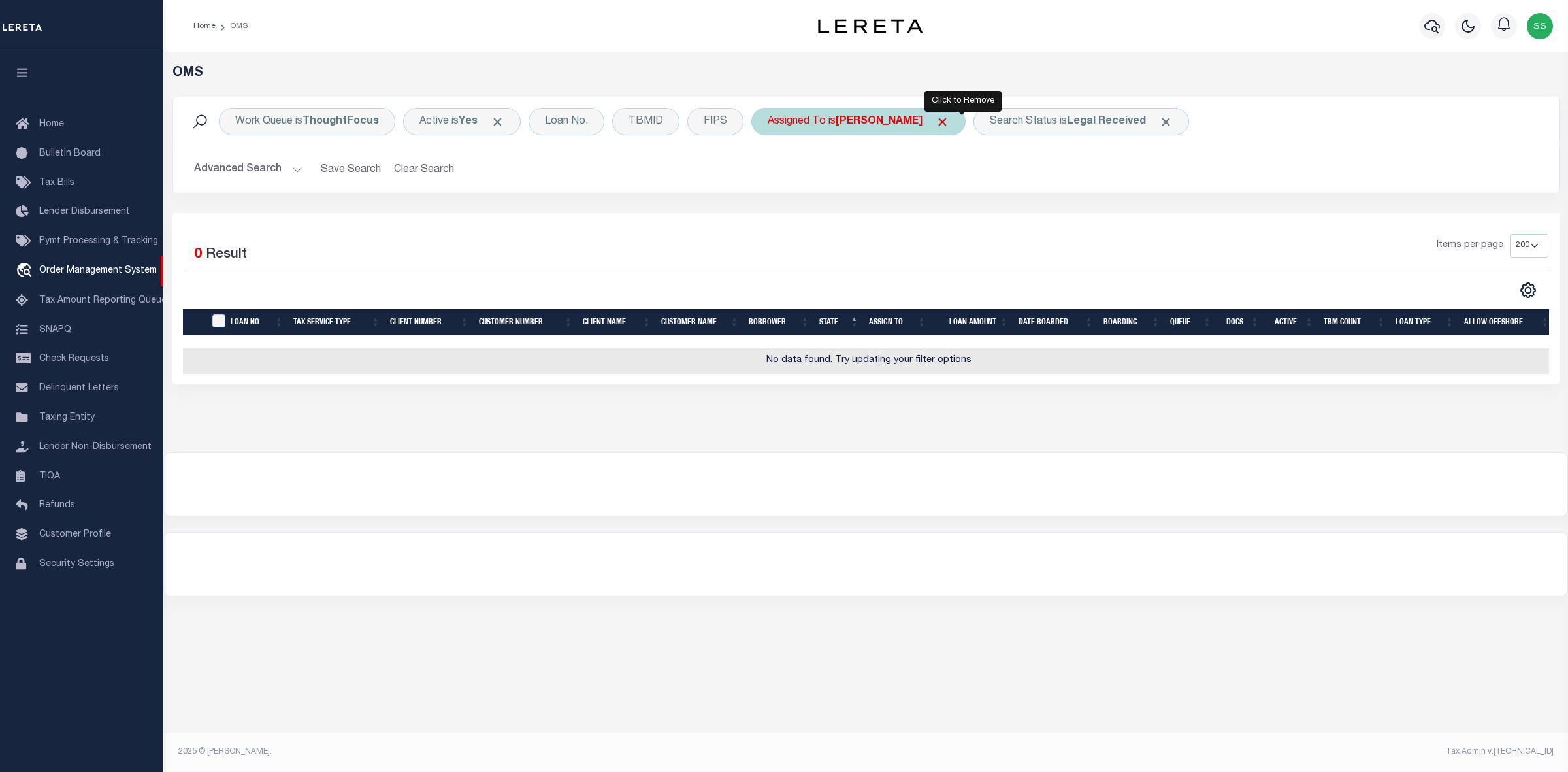
click at [949, 125] on span "Click to Remove" at bounding box center [942, 121] width 13 height 13
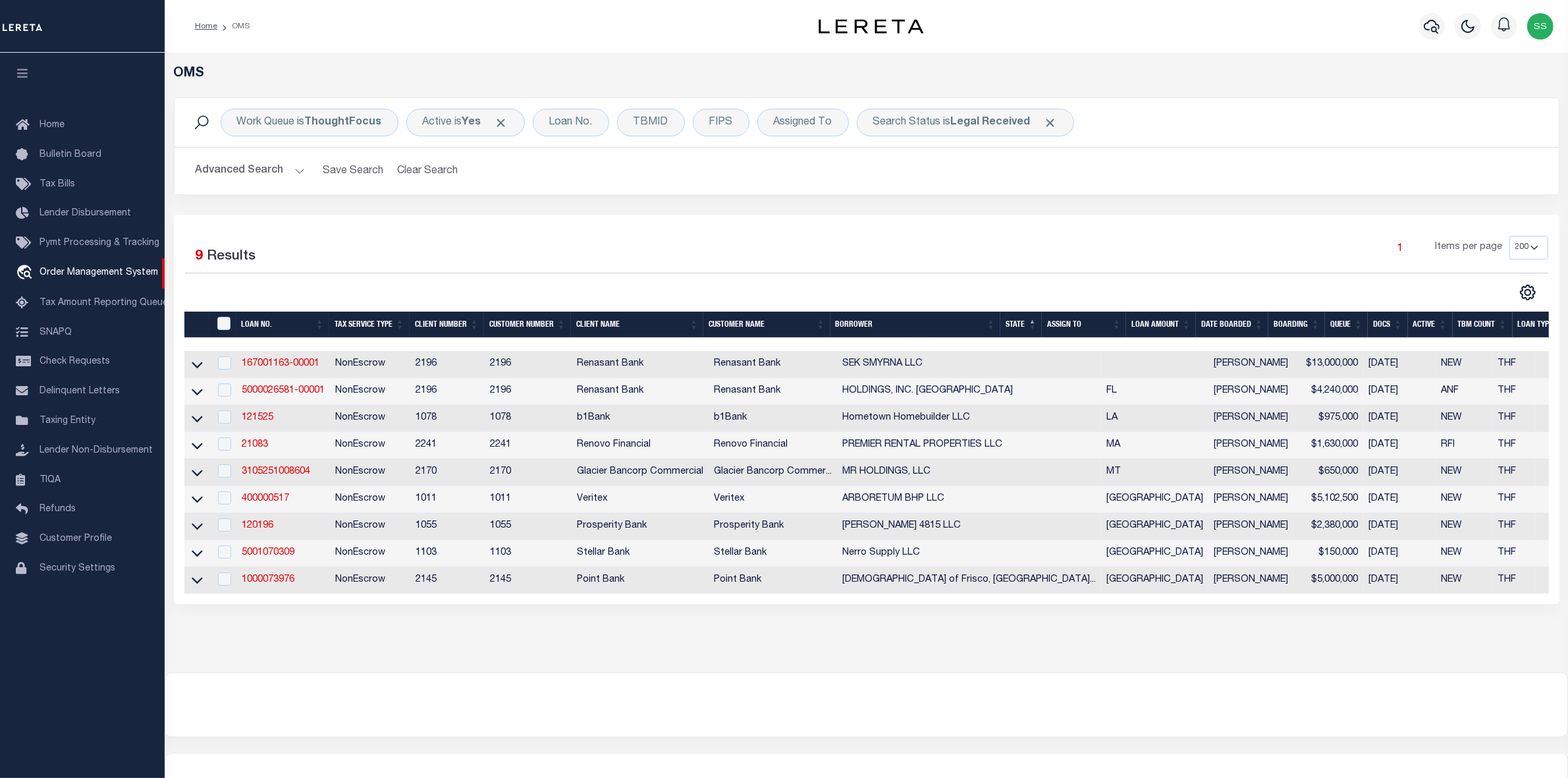
click at [1098, 659] on div "OMS Work Queue is ThoughtFocus Active is Yes Loan No. TBMID FIPS Assigned To Se…" at bounding box center [866, 362] width 1403 height 620
click at [226, 585] on input "checkbox" at bounding box center [225, 579] width 14 height 14
checkbox input "true"
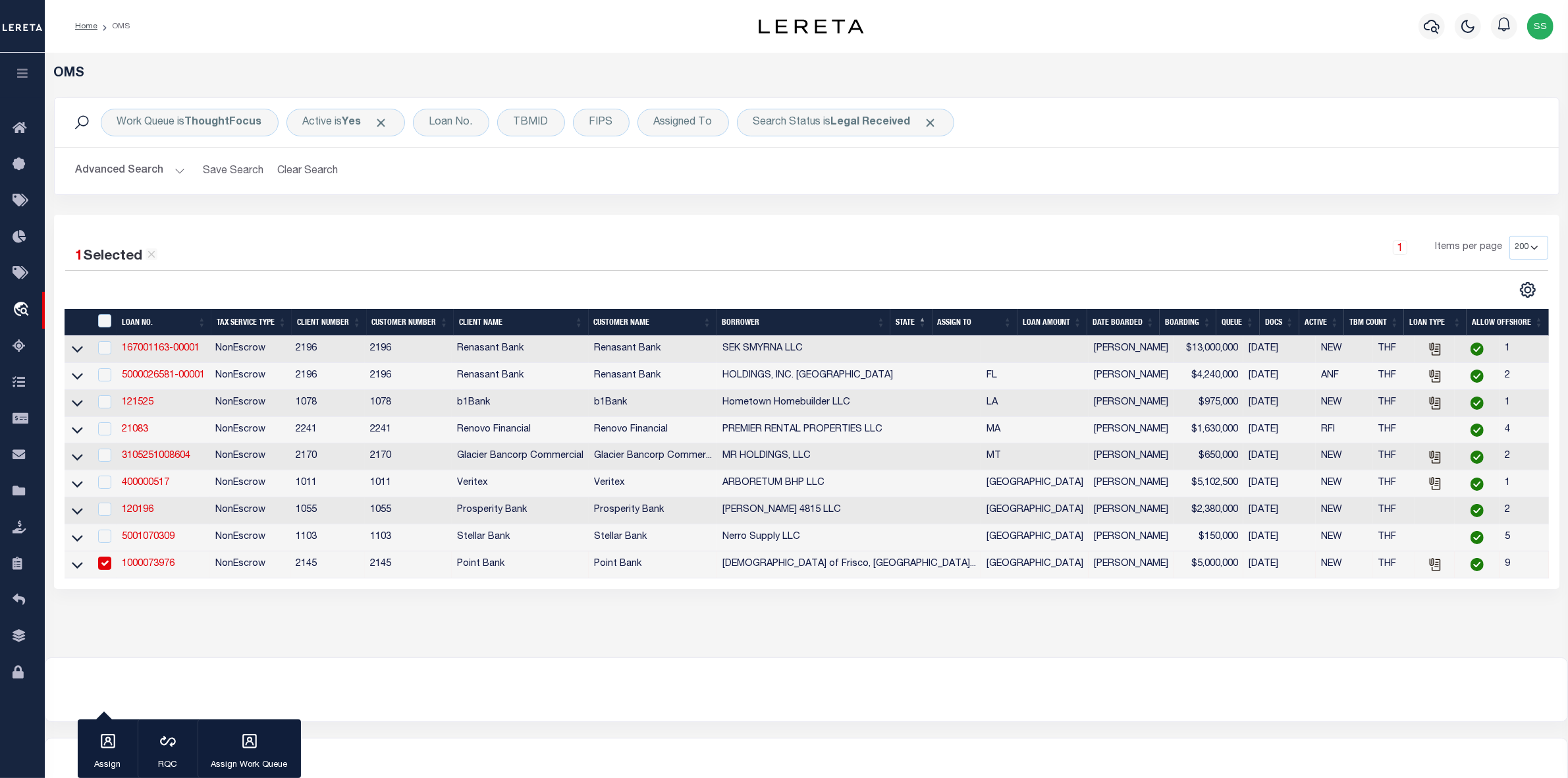
click at [152, 568] on link "1000073976" at bounding box center [148, 564] width 52 height 10
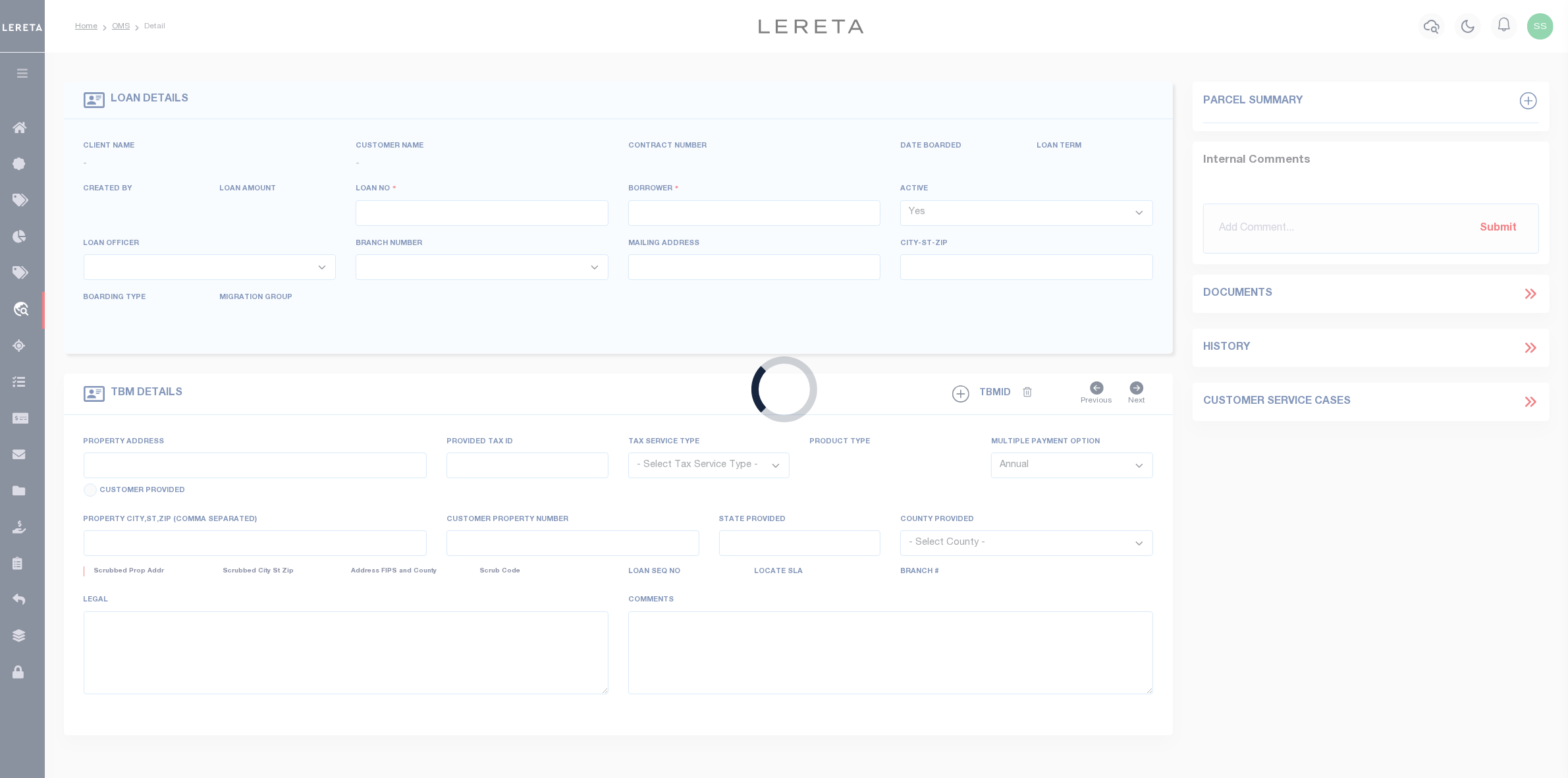
type input "1000073976"
type input "First Baptist Church of Frisco, Texas"
select select
select select "NonEscrow"
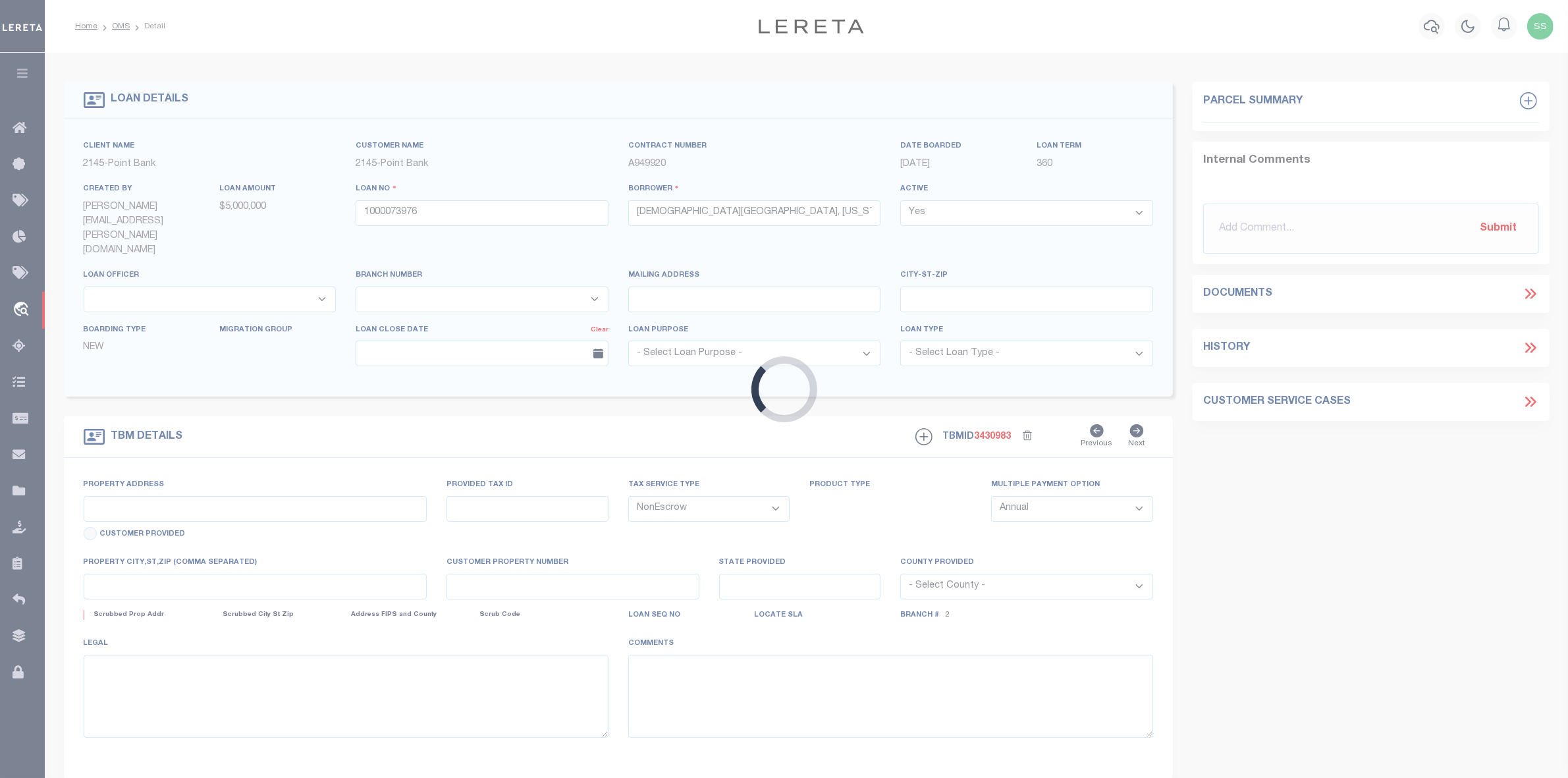
type input "7731 Main St"
type input "931399"
select select
type input "Frisco TX 75034"
type input "[GEOGRAPHIC_DATA]"
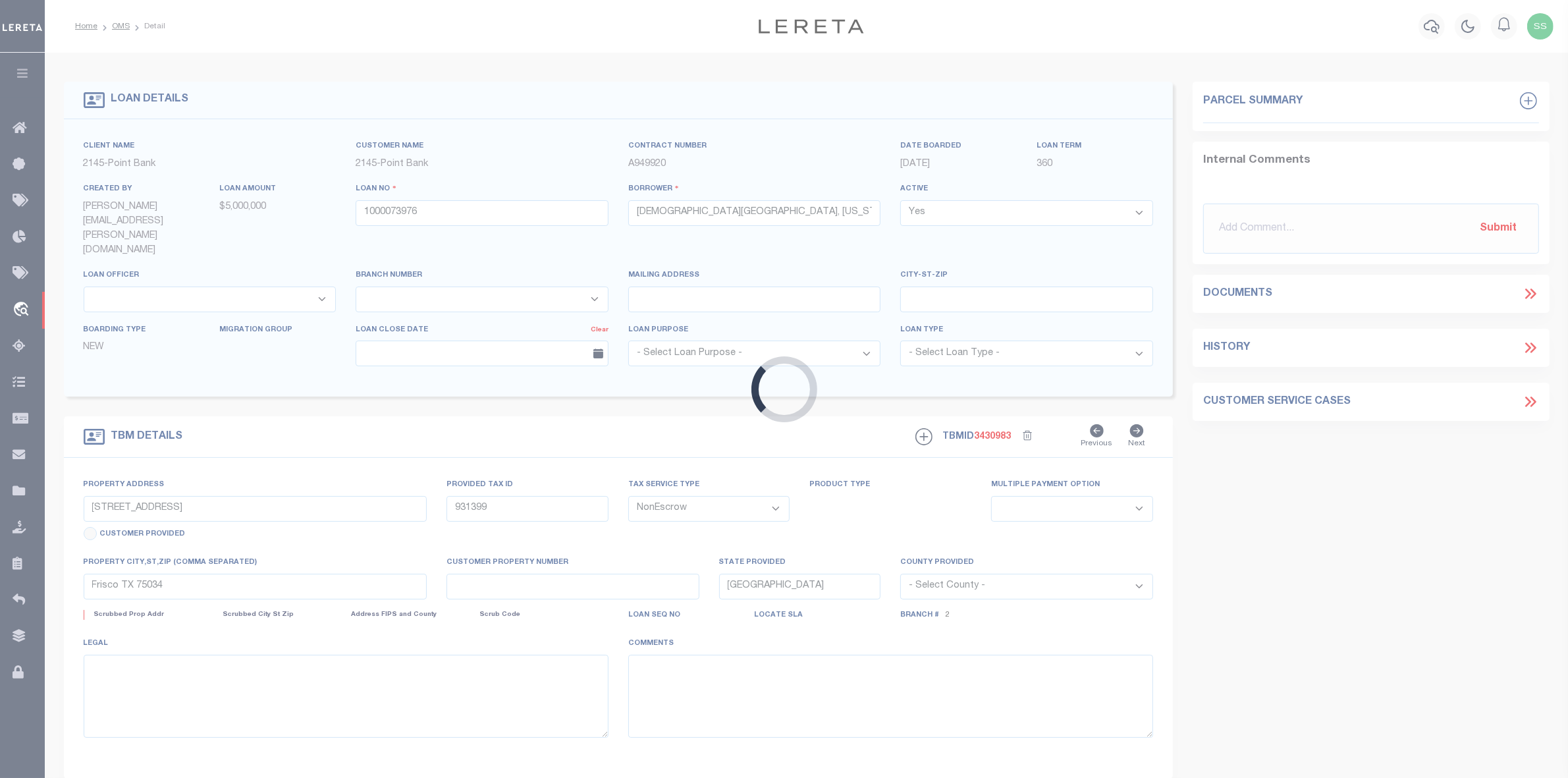
select select "Collin"
select select "12672"
select select "3158"
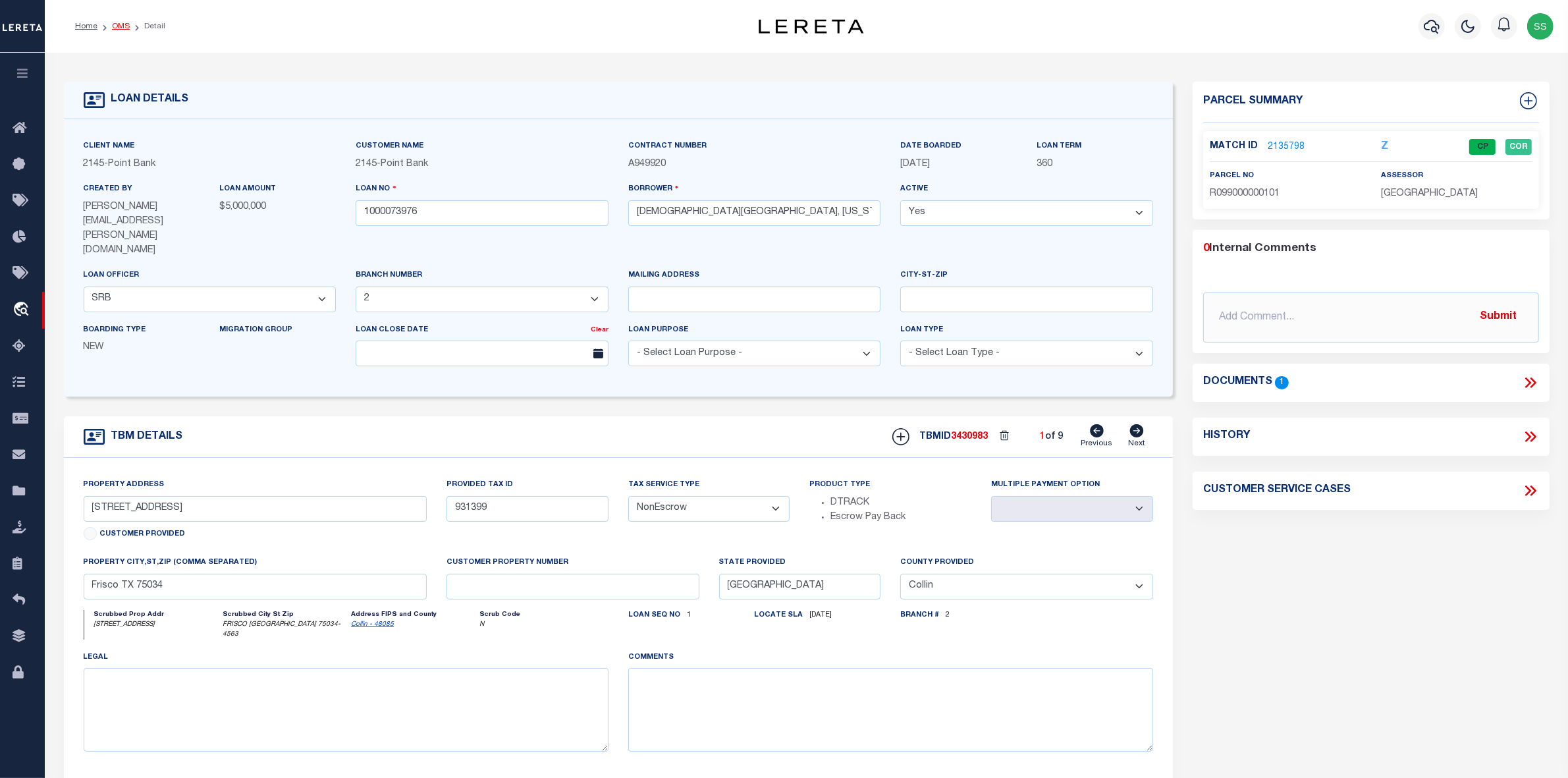
click at [114, 24] on link "OMS" at bounding box center [120, 26] width 17 height 8
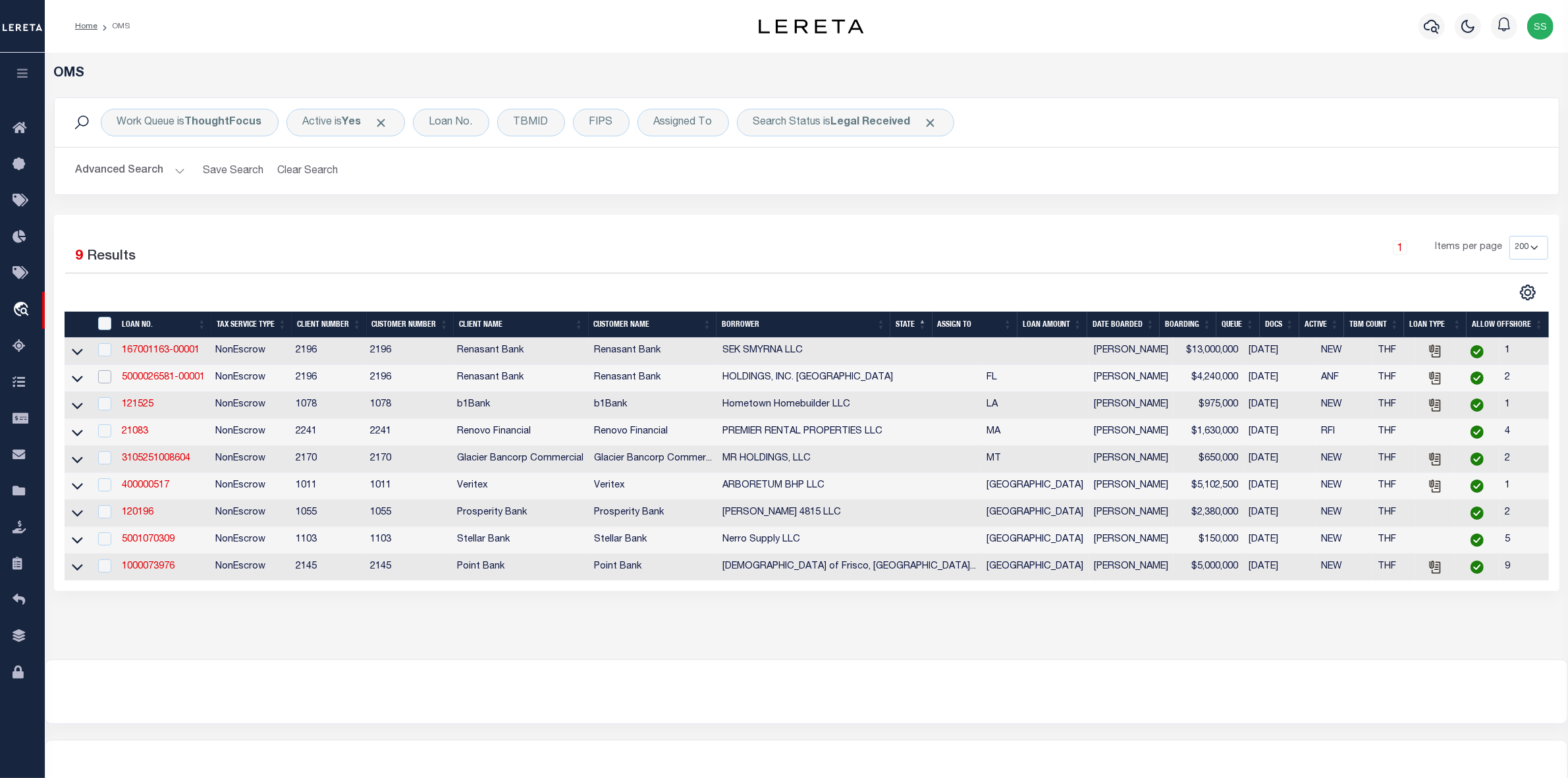
click at [99, 376] on input "checkbox" at bounding box center [105, 376] width 14 height 14
checkbox input "true"
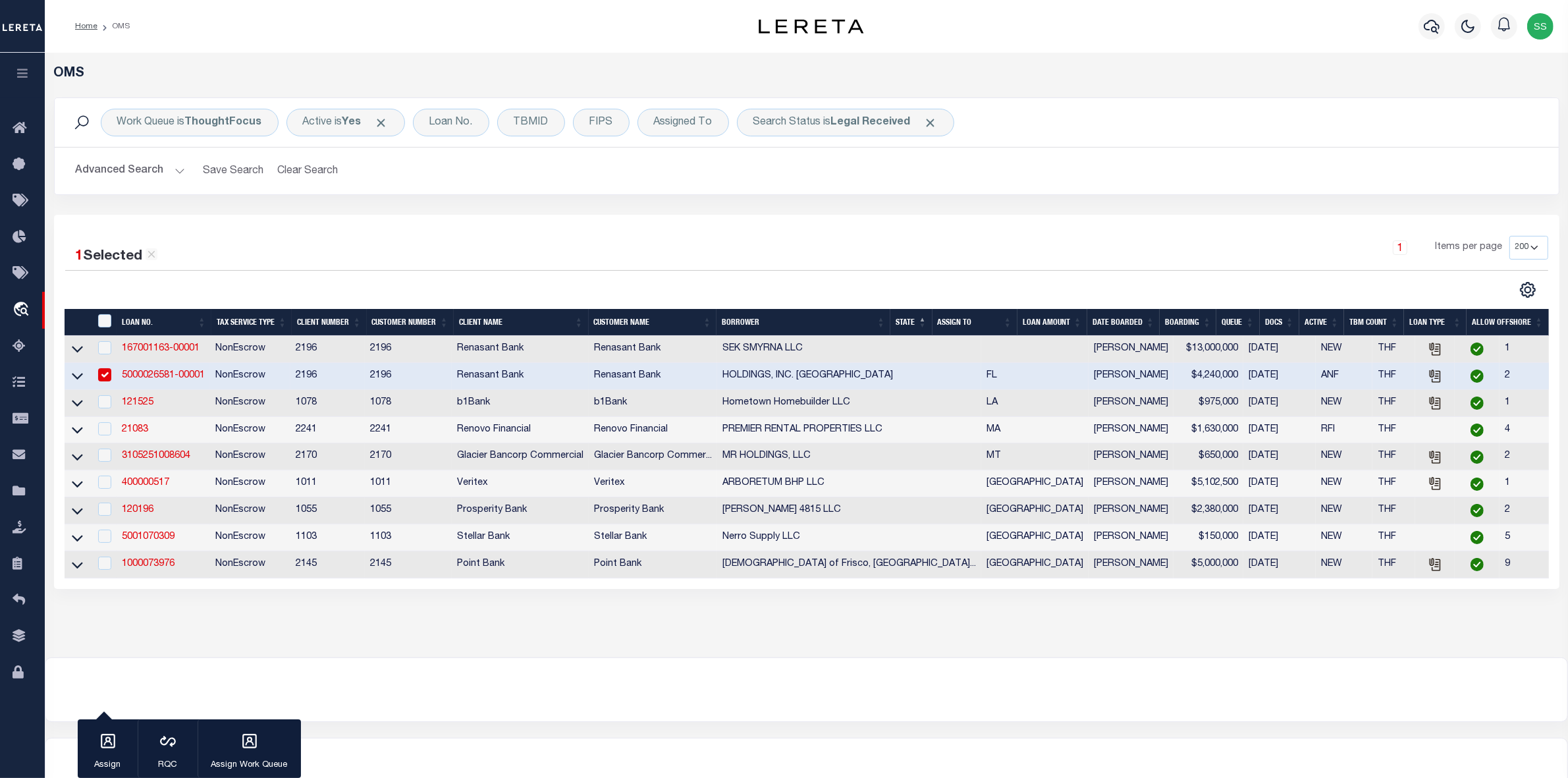
click at [147, 377] on link "5000026581-00001" at bounding box center [164, 375] width 83 height 10
type input "5000026581-00001"
type input "HOLDINGS, INC. FALKY"
select select
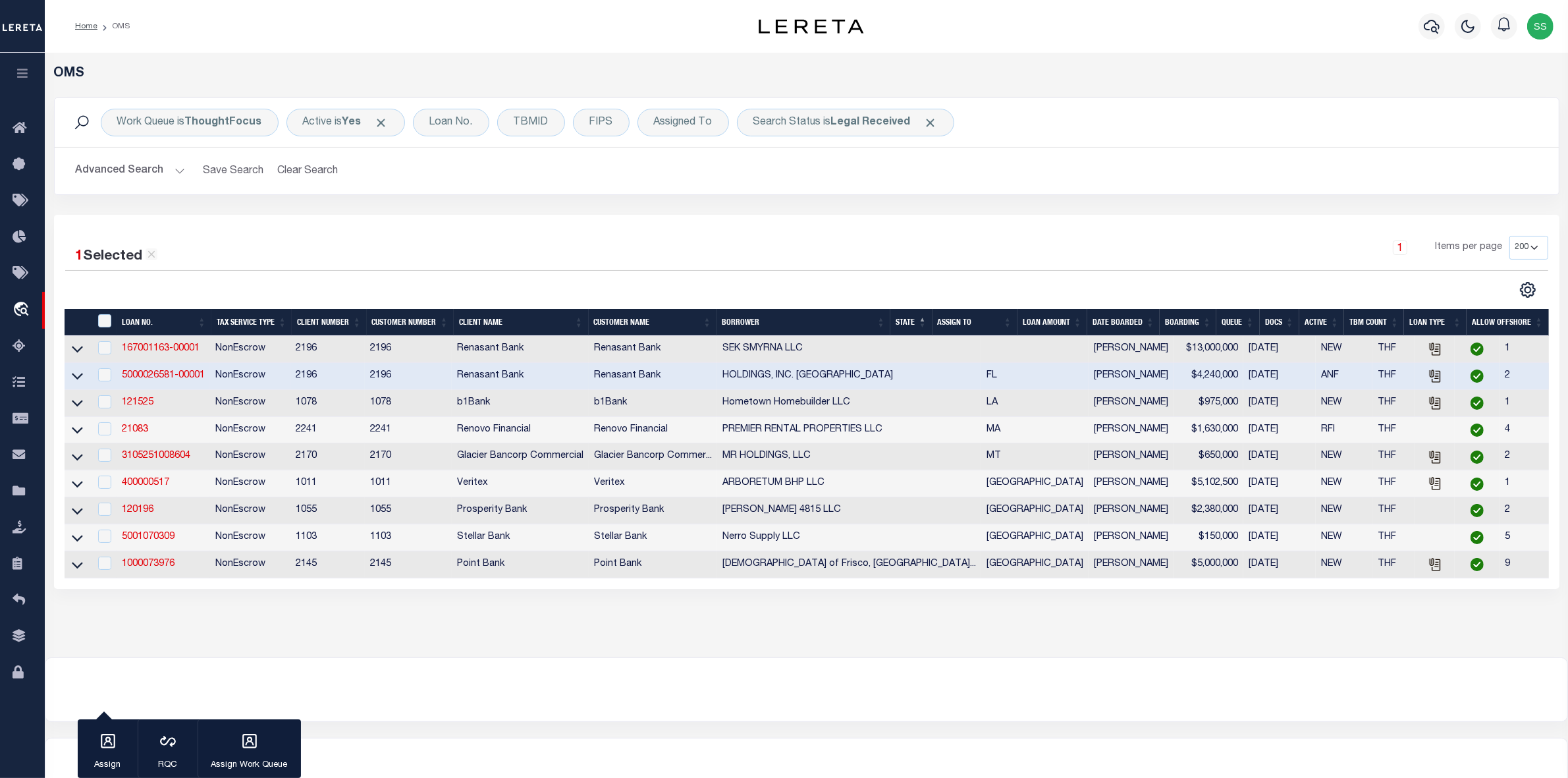
select select
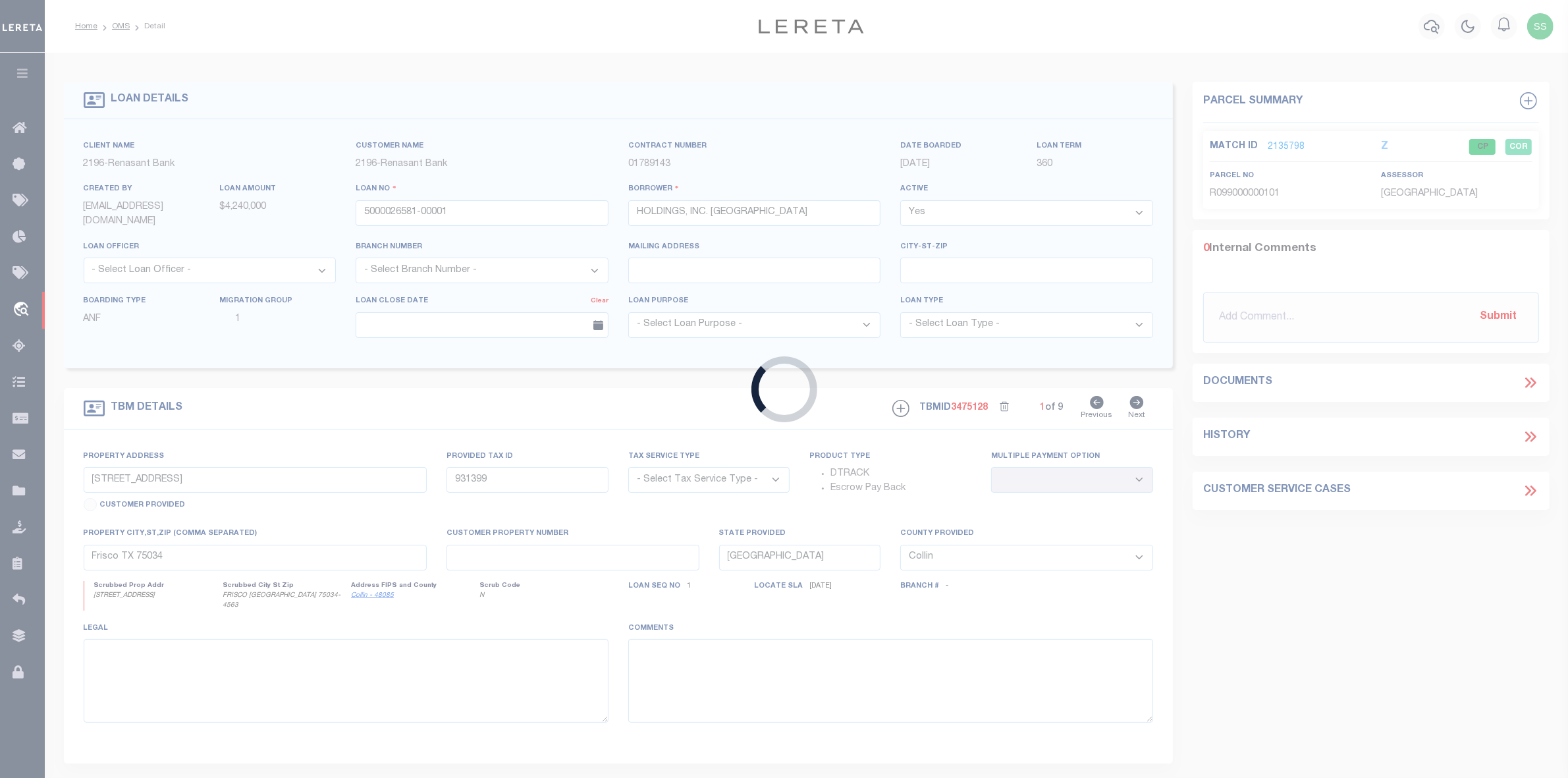
type input "2324 KILLEARN CENTER BLVD"
radio input "true"
select select "NonEscrow"
select select
type input "TALLAHASSEE FL 32309"
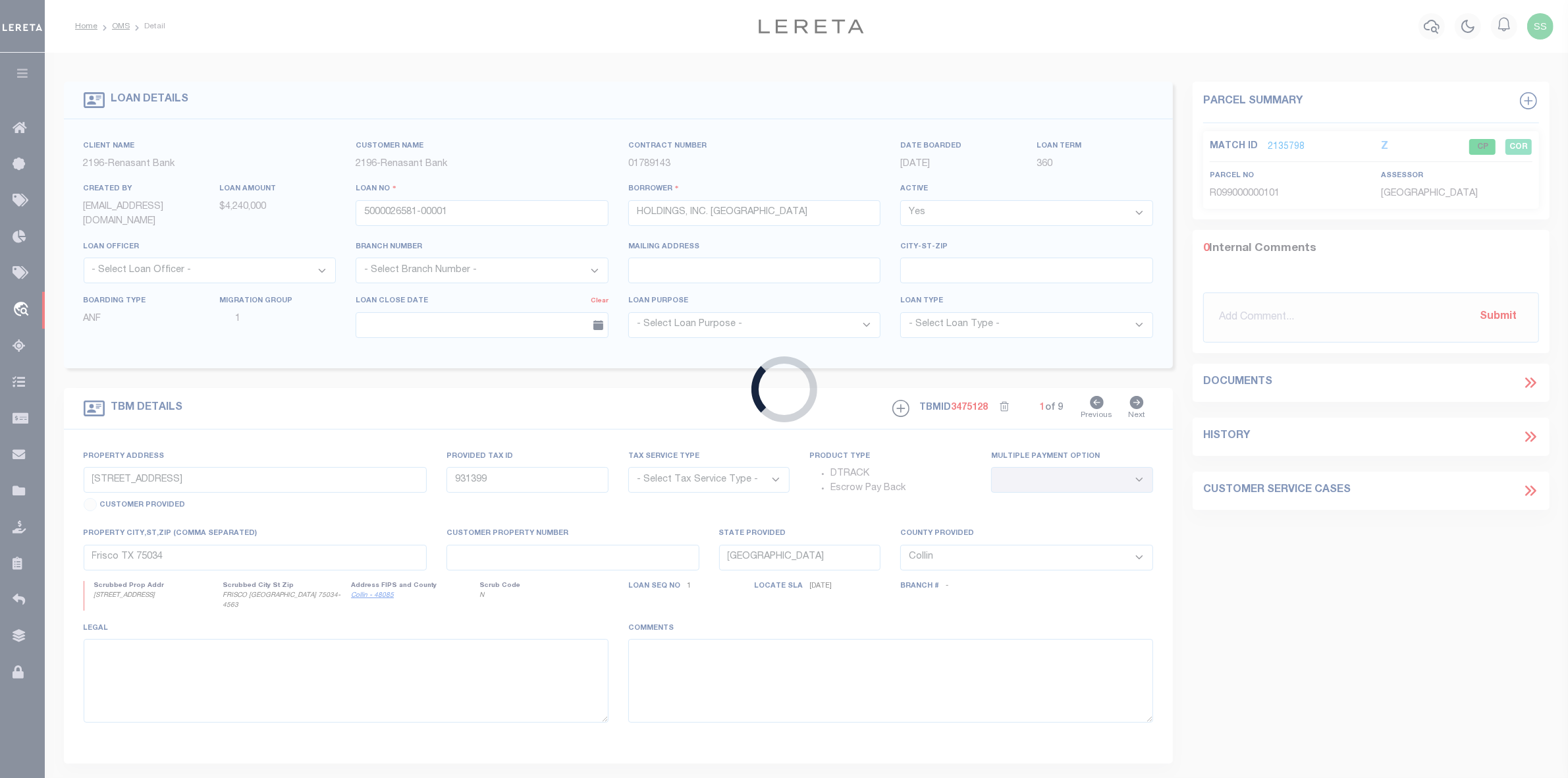
type input "5000026581"
type input "FL"
select select
type textarea "LEGAL DESCRIPTION ON FILE. DOCUMENT ID: 0142205696"
select select "4983"
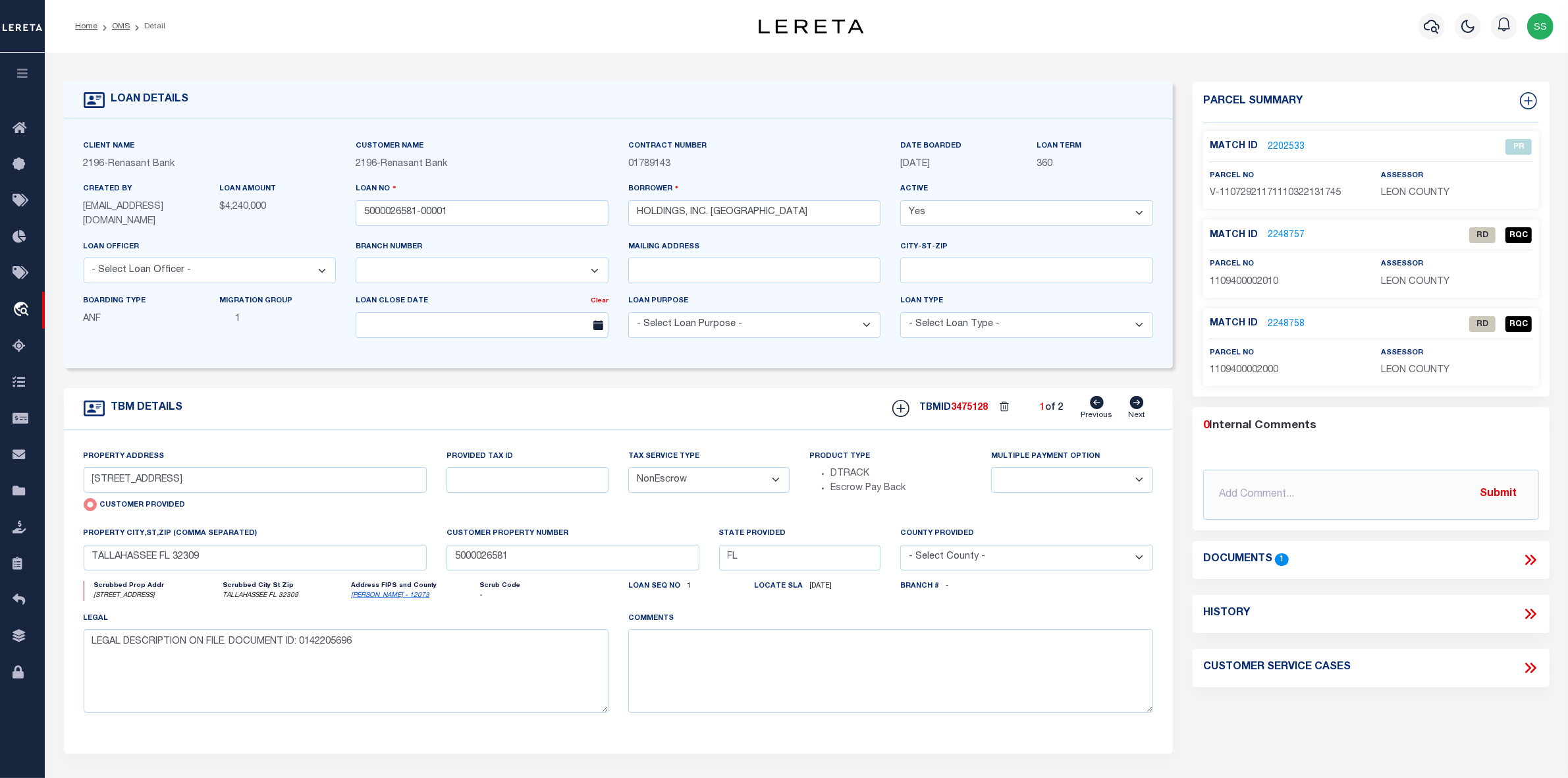
click at [1285, 146] on link "2202533" at bounding box center [1287, 147] width 37 height 14
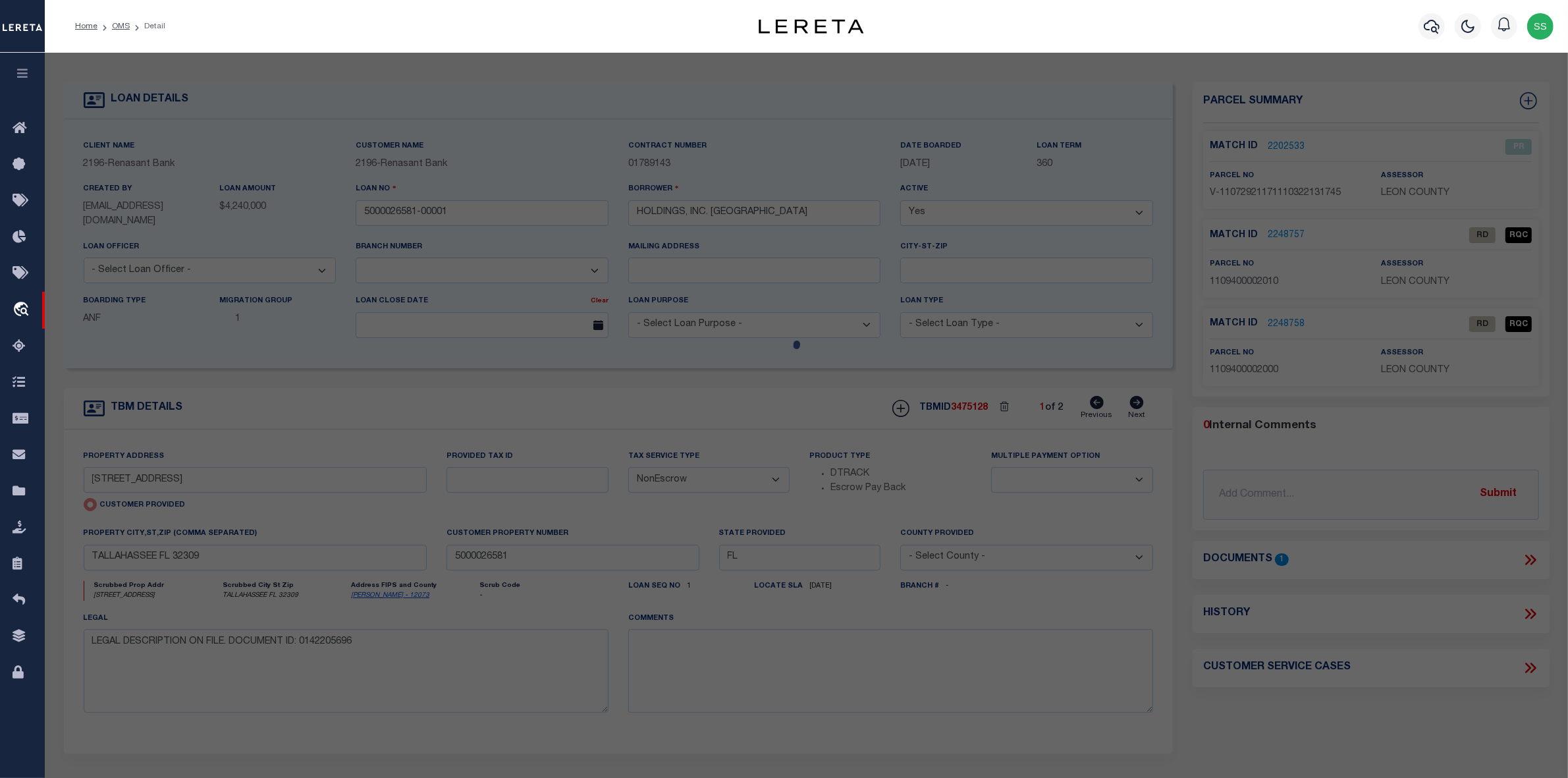
checkbox input "false"
select select "PR"
select select "PPR"
type input "2324 KILLEARN CENTER BLVD"
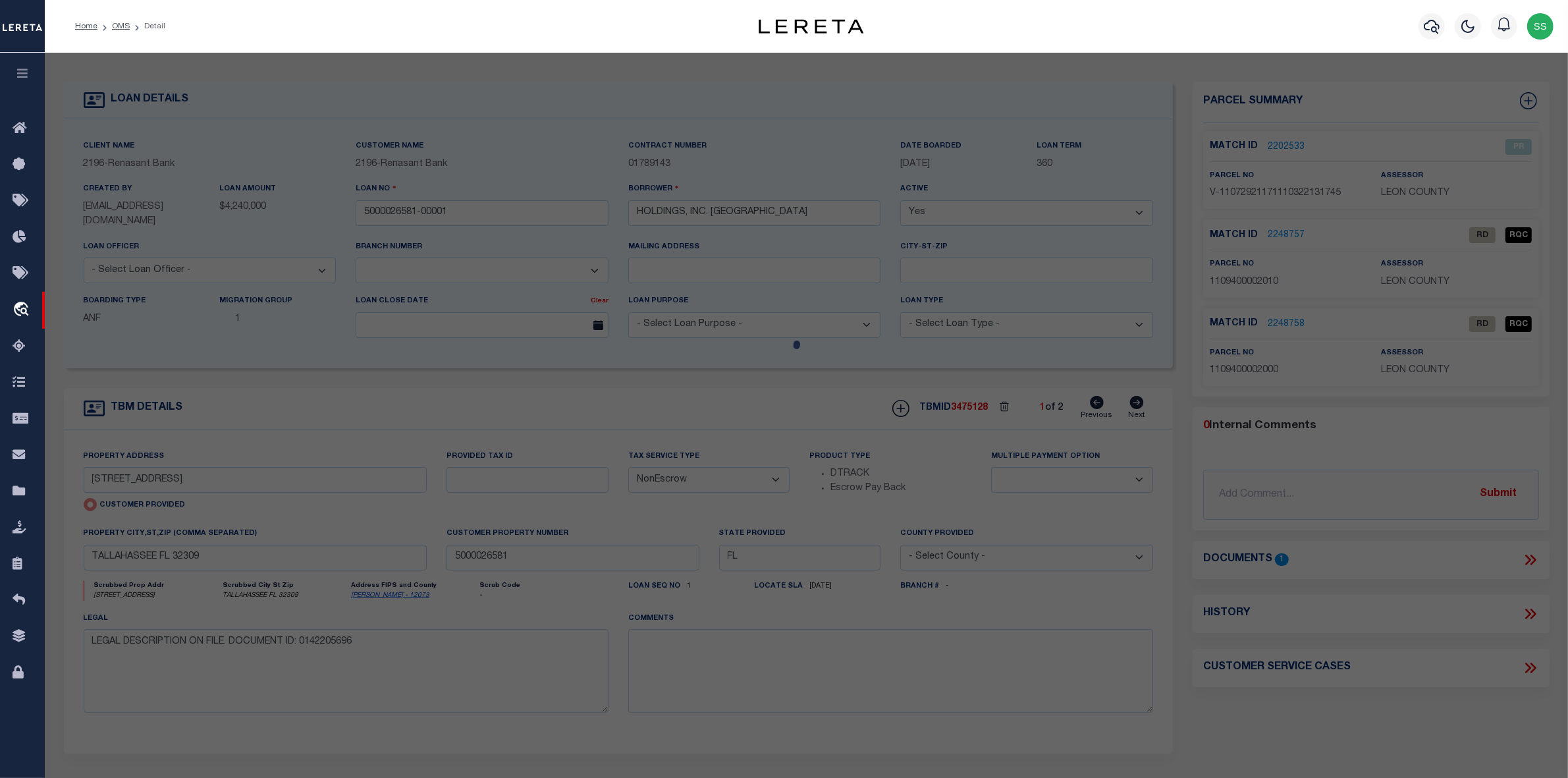
type input "TALLAHASSEE FL 32309"
type textarea "Parcel is inactive for the year 2024"
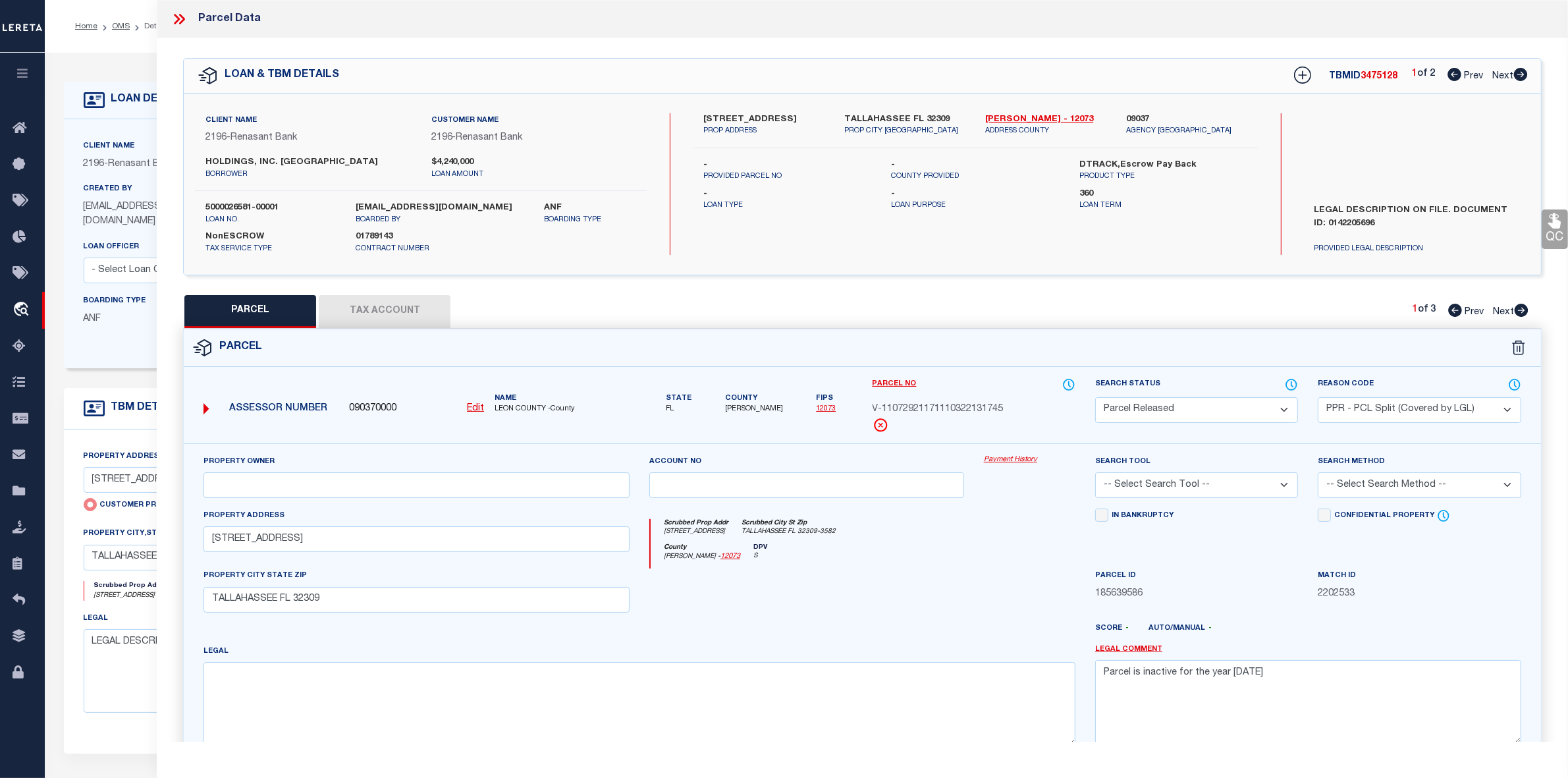
click at [180, 17] on icon at bounding box center [180, 19] width 17 height 17
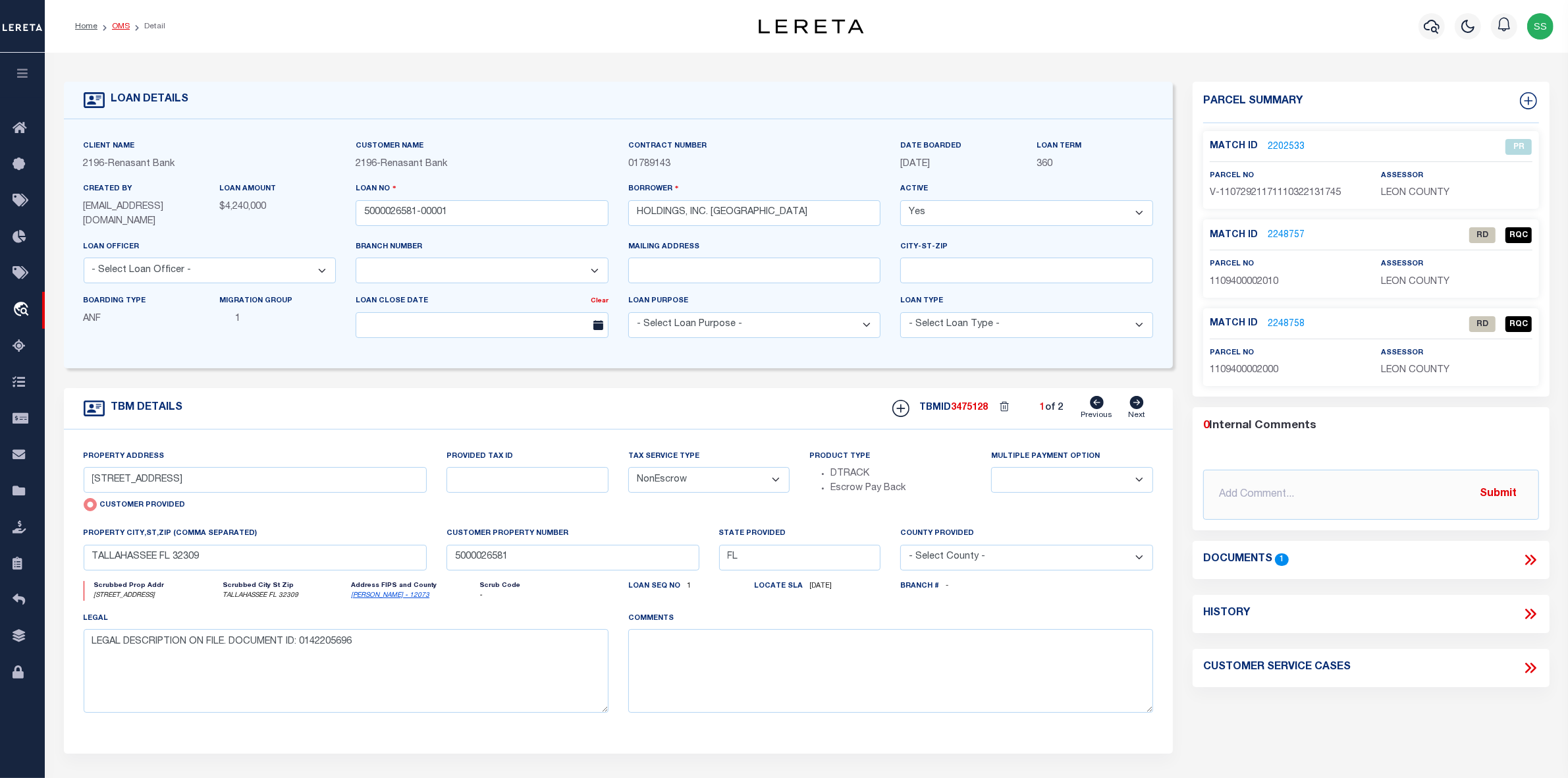
click at [113, 26] on link "OMS" at bounding box center [120, 26] width 17 height 8
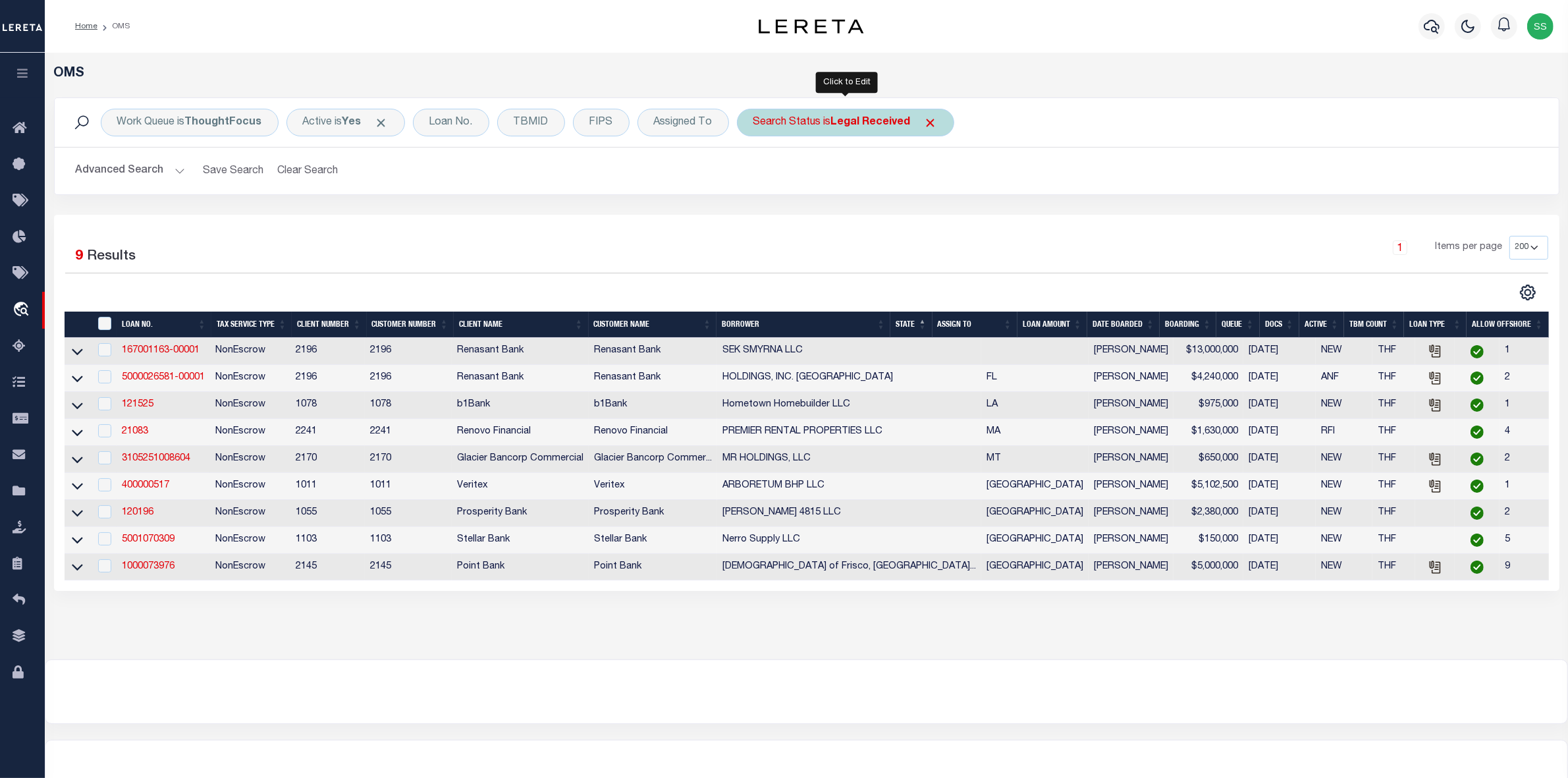
click at [812, 120] on div "Search Status is Legal Received" at bounding box center [846, 122] width 217 height 28
click at [811, 189] on select "Automated Search Bad Parcel Complete Duplicate Parcel High Dollar Reporting In …" at bounding box center [851, 187] width 194 height 25
click at [840, 189] on select "Automated Search Bad Parcel Complete Duplicate Parcel High Dollar Reporting In …" at bounding box center [851, 187] width 194 height 25
click at [848, 187] on select "Automated Search Bad Parcel Complete Duplicate Parcel High Dollar Reporting In …" at bounding box center [851, 187] width 194 height 25
select select "IP"
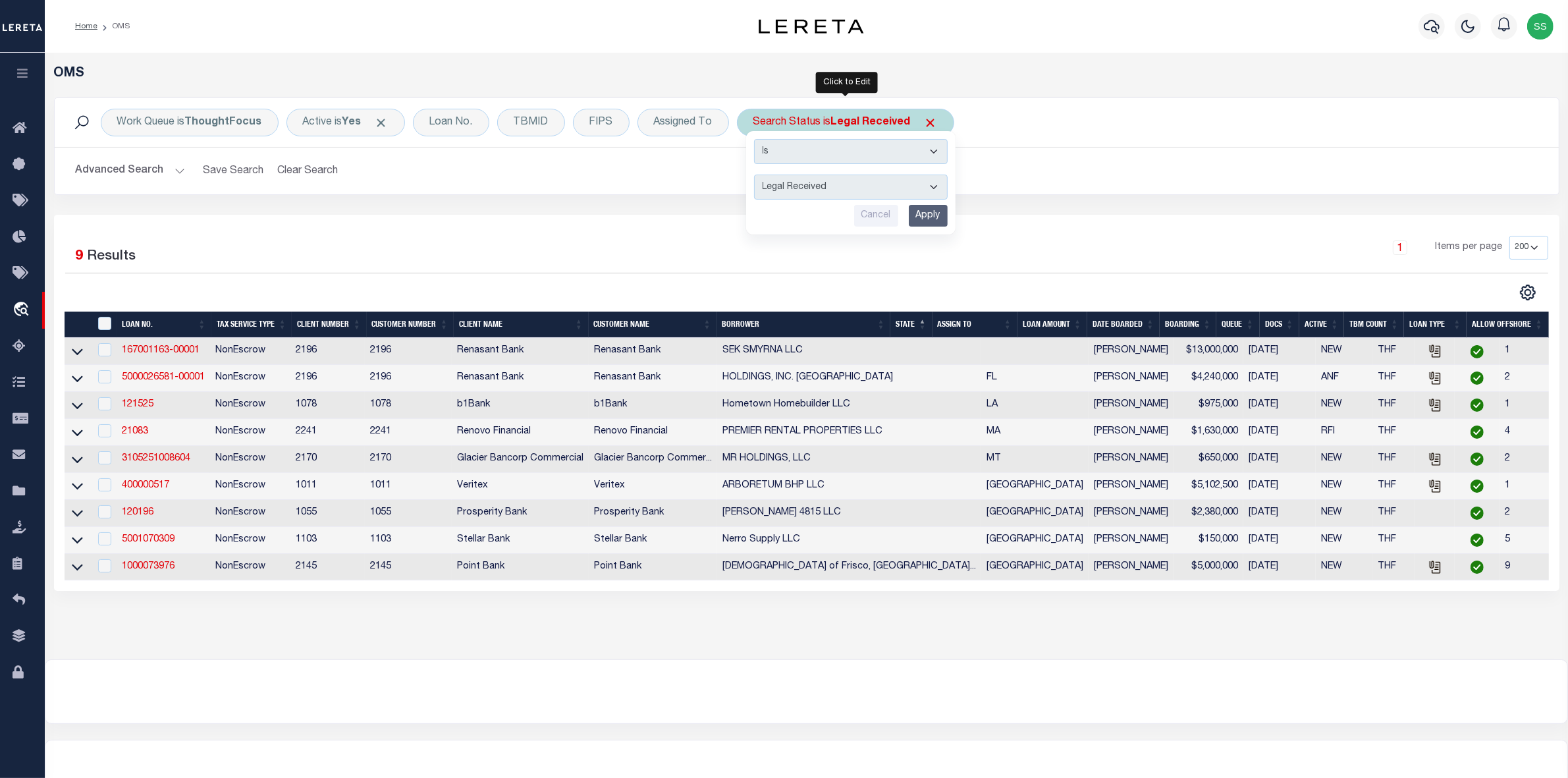
click at [754, 176] on select "Automated Search Bad Parcel Complete Duplicate Parcel High Dollar Reporting In …" at bounding box center [851, 187] width 194 height 25
click at [924, 212] on input "Apply" at bounding box center [929, 215] width 39 height 21
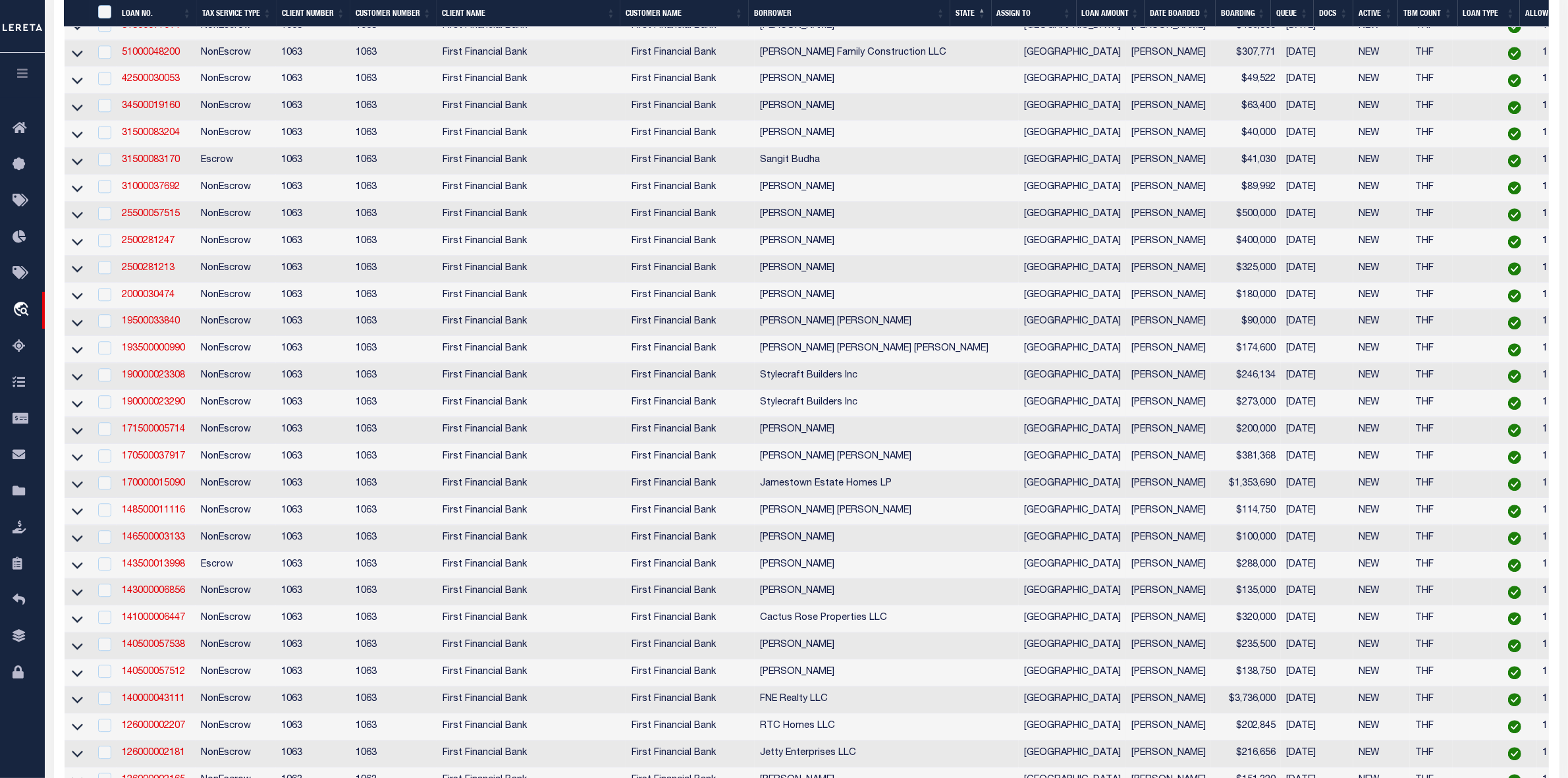
scroll to position [4691, 0]
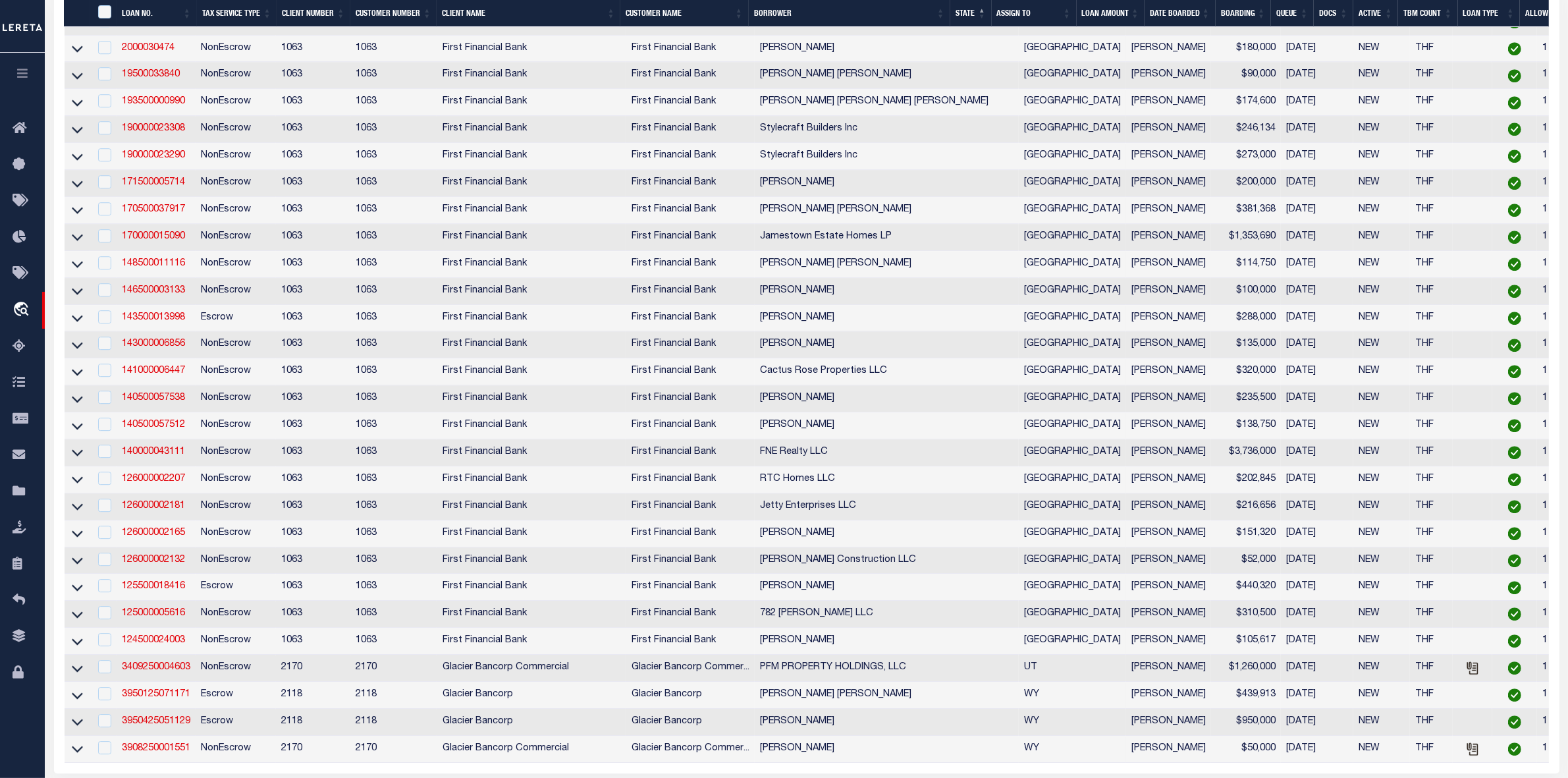
click at [907, 305] on td "Toni Theresa Collins" at bounding box center [887, 291] width 264 height 27
checkbox input "true"
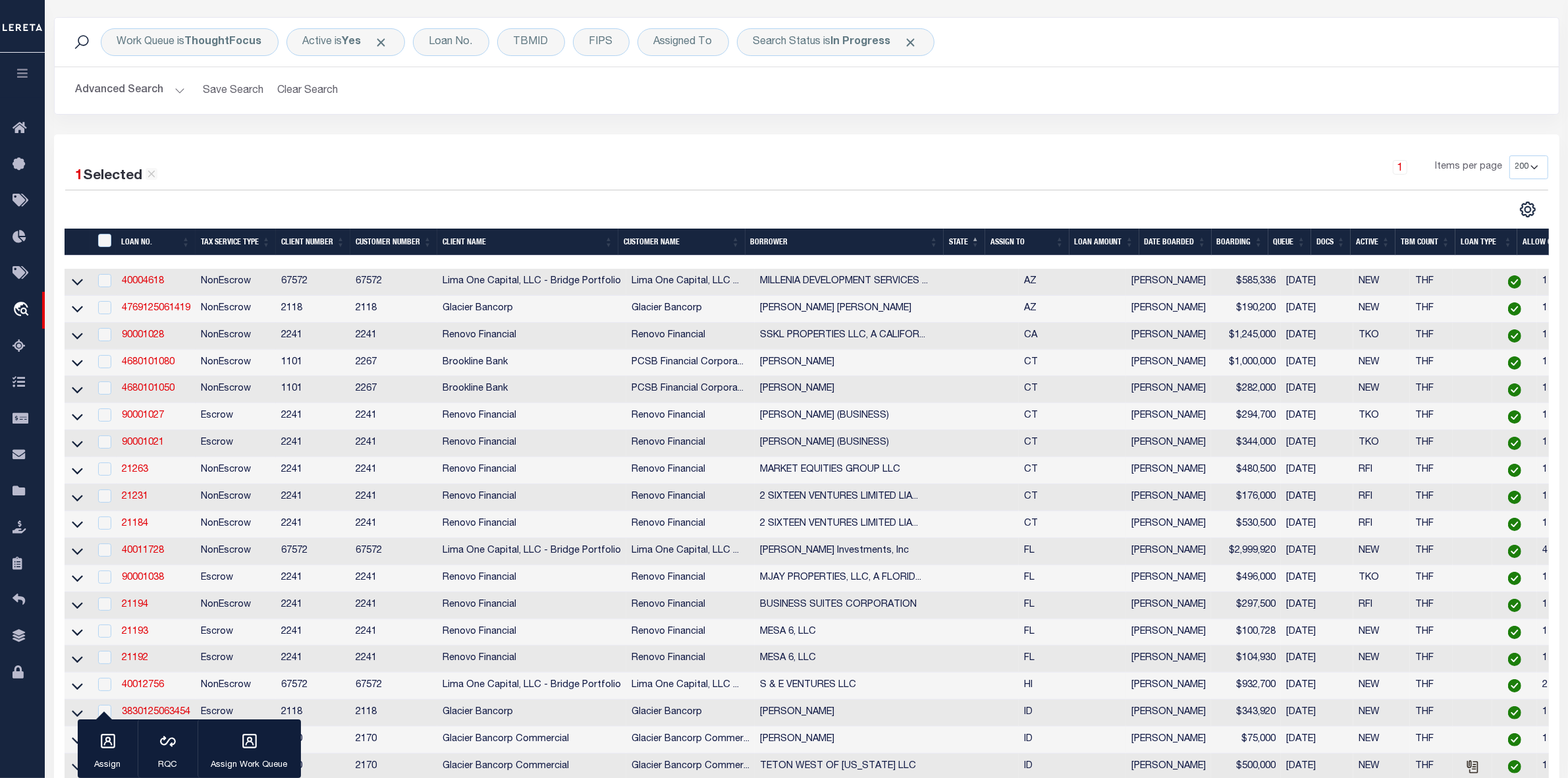
scroll to position [0, 0]
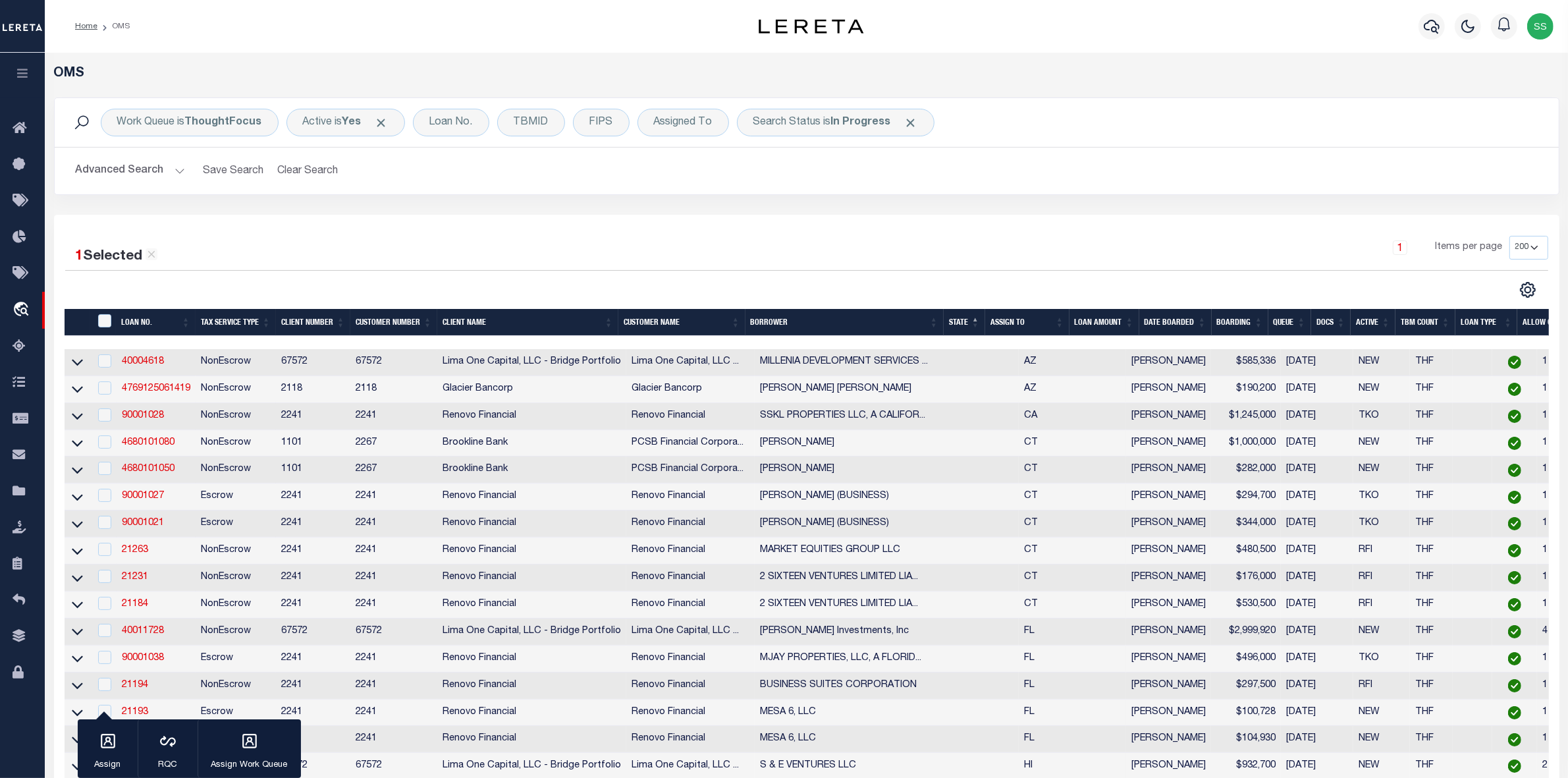
click at [869, 189] on div "Advanced Search Save Search Clear Search tblSearchTopScreen_dynamictable_____De…" at bounding box center [806, 171] width 1504 height 47
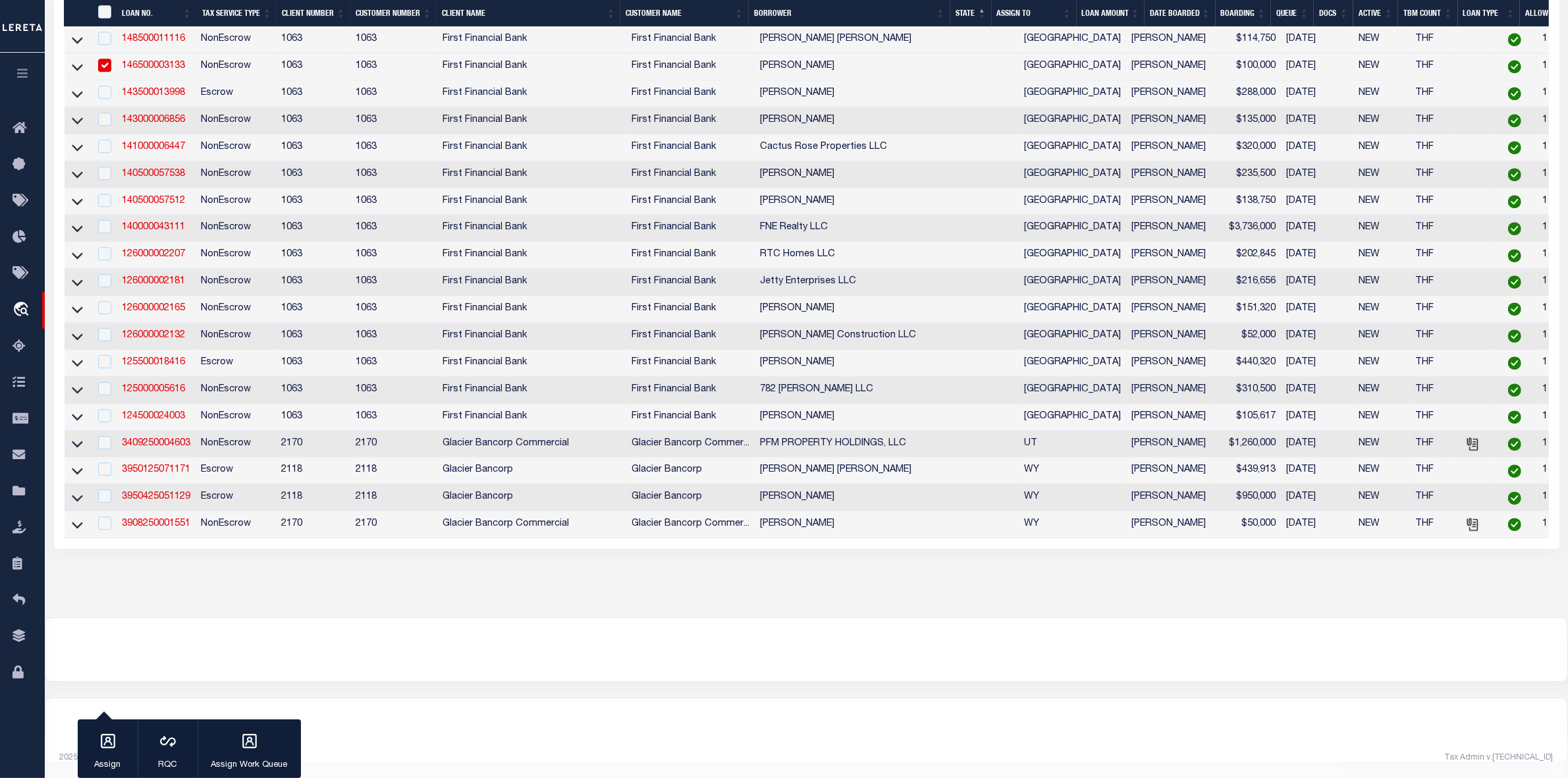
scroll to position [4686, 0]
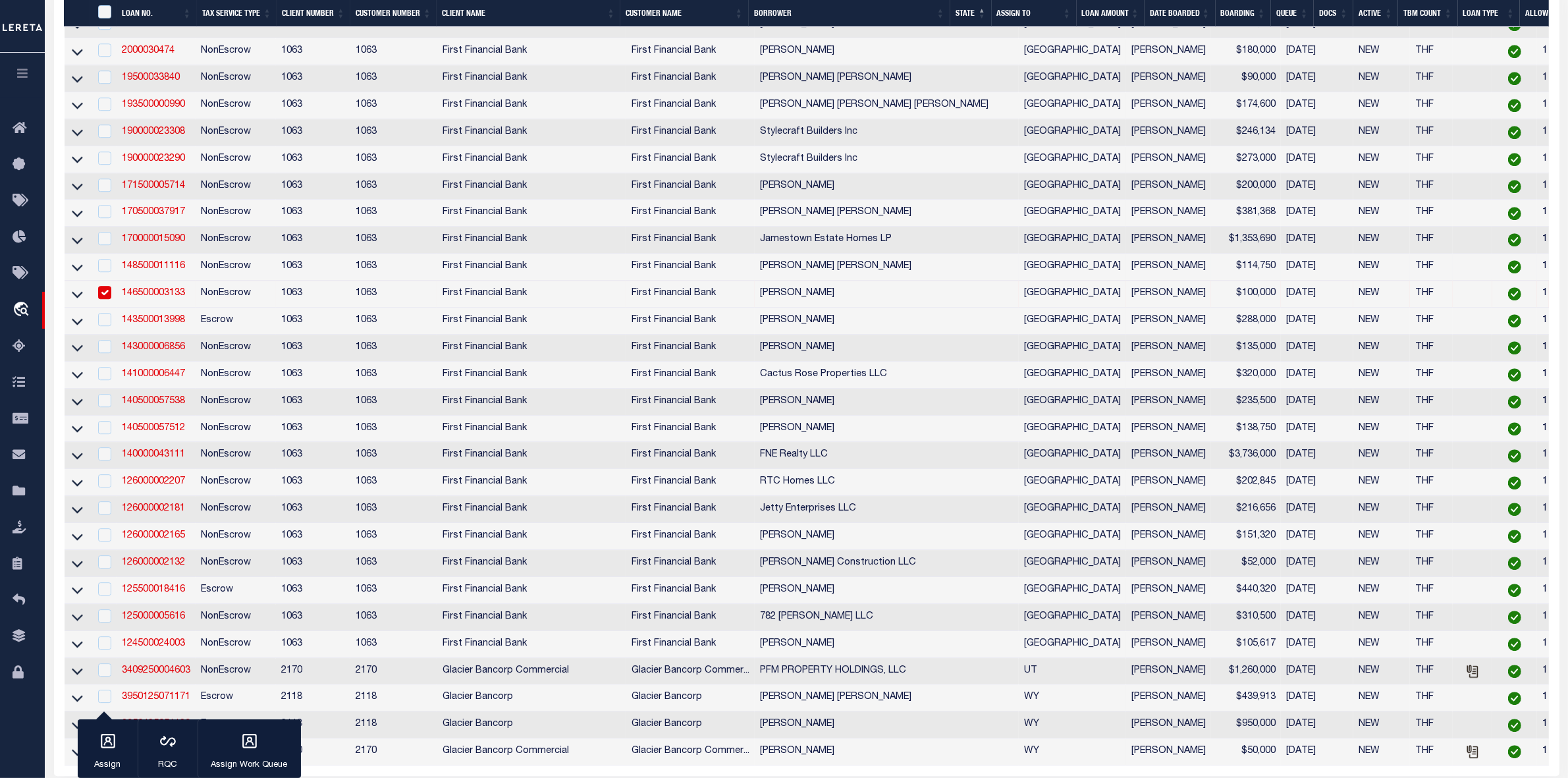
click at [946, 280] on td "Jake Tyler Loera" at bounding box center [887, 267] width 264 height 27
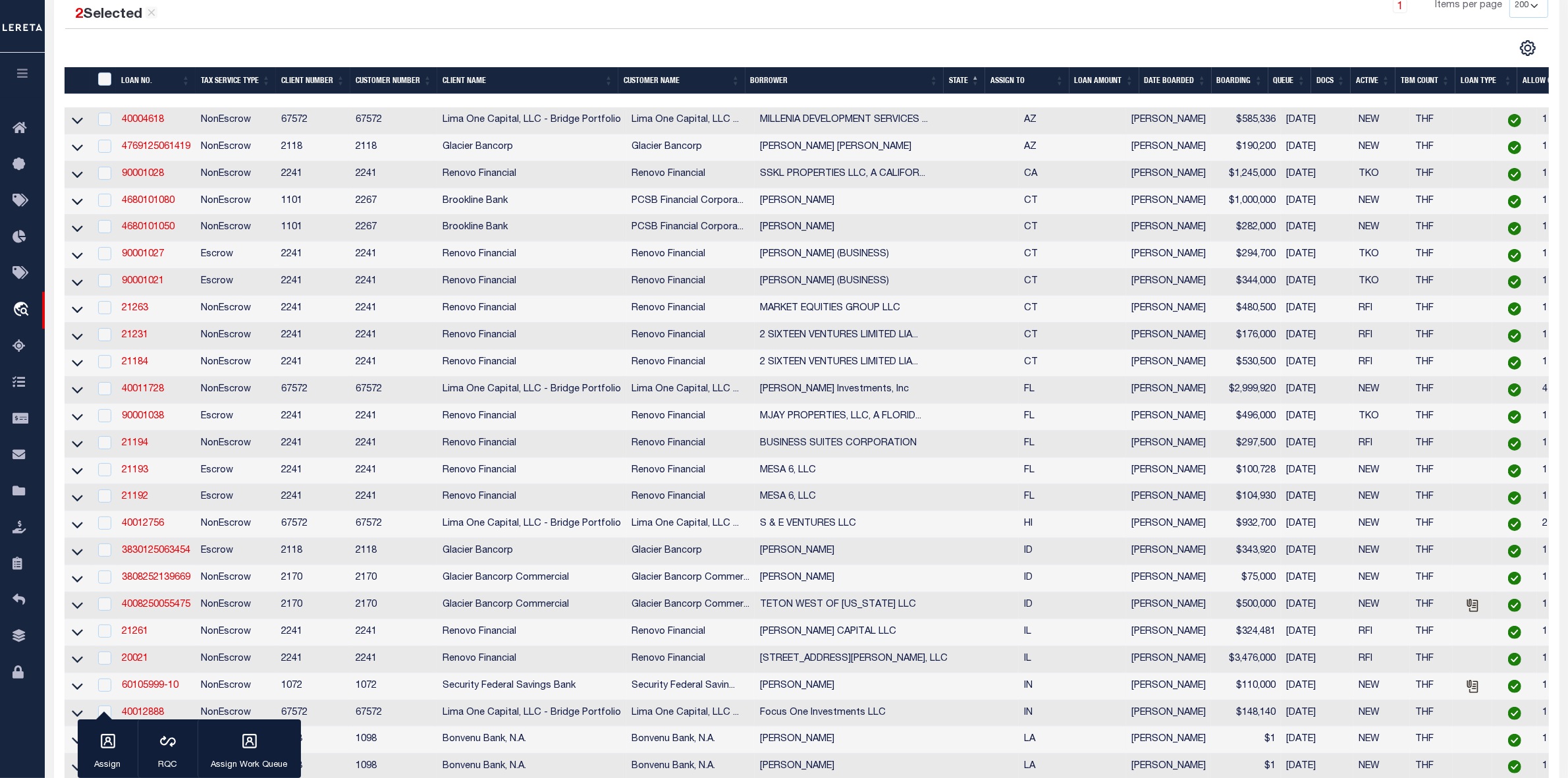
scroll to position [0, 0]
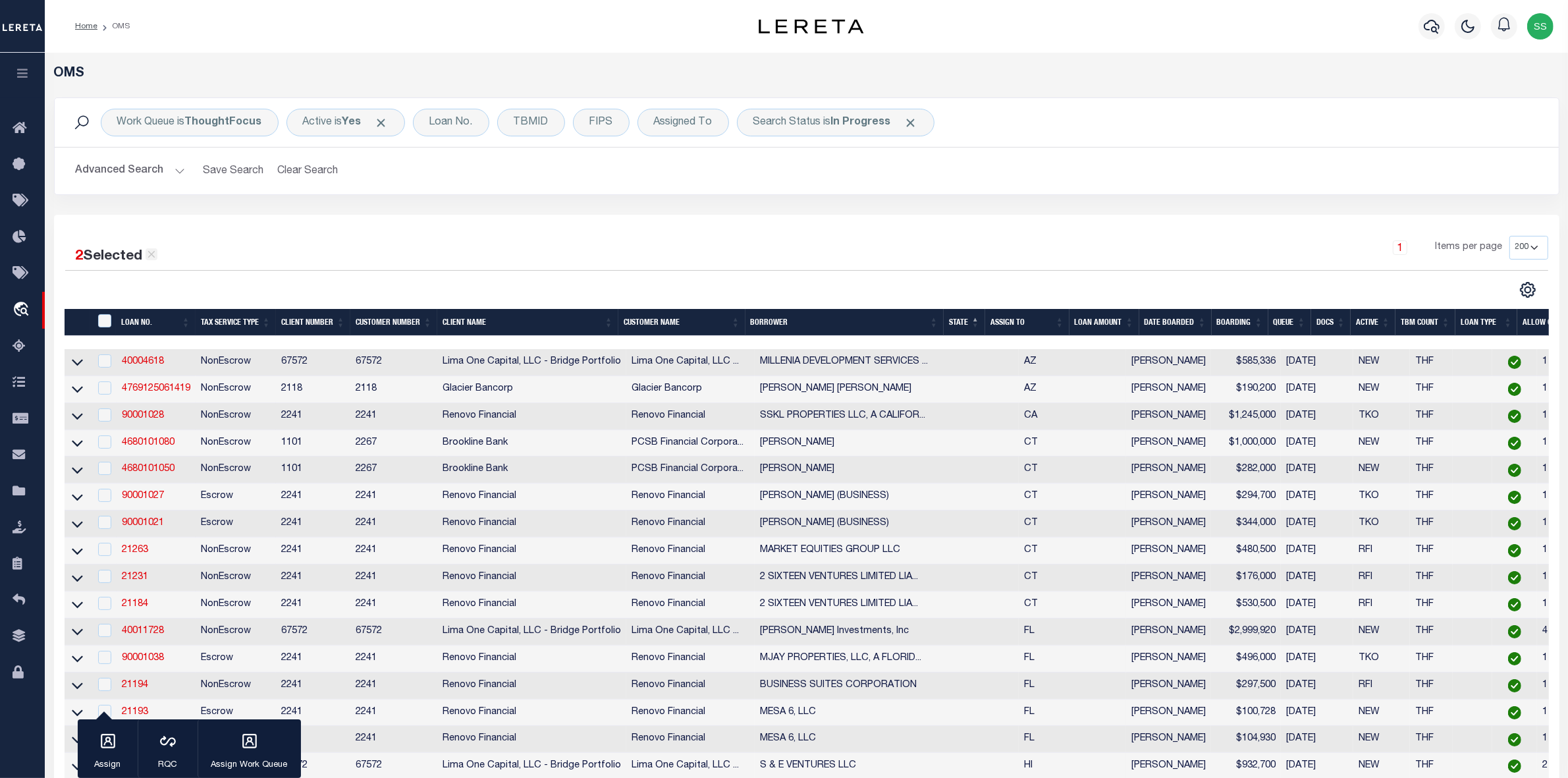
click at [155, 255] on icon at bounding box center [150, 254] width 7 height 7
checkbox input "false"
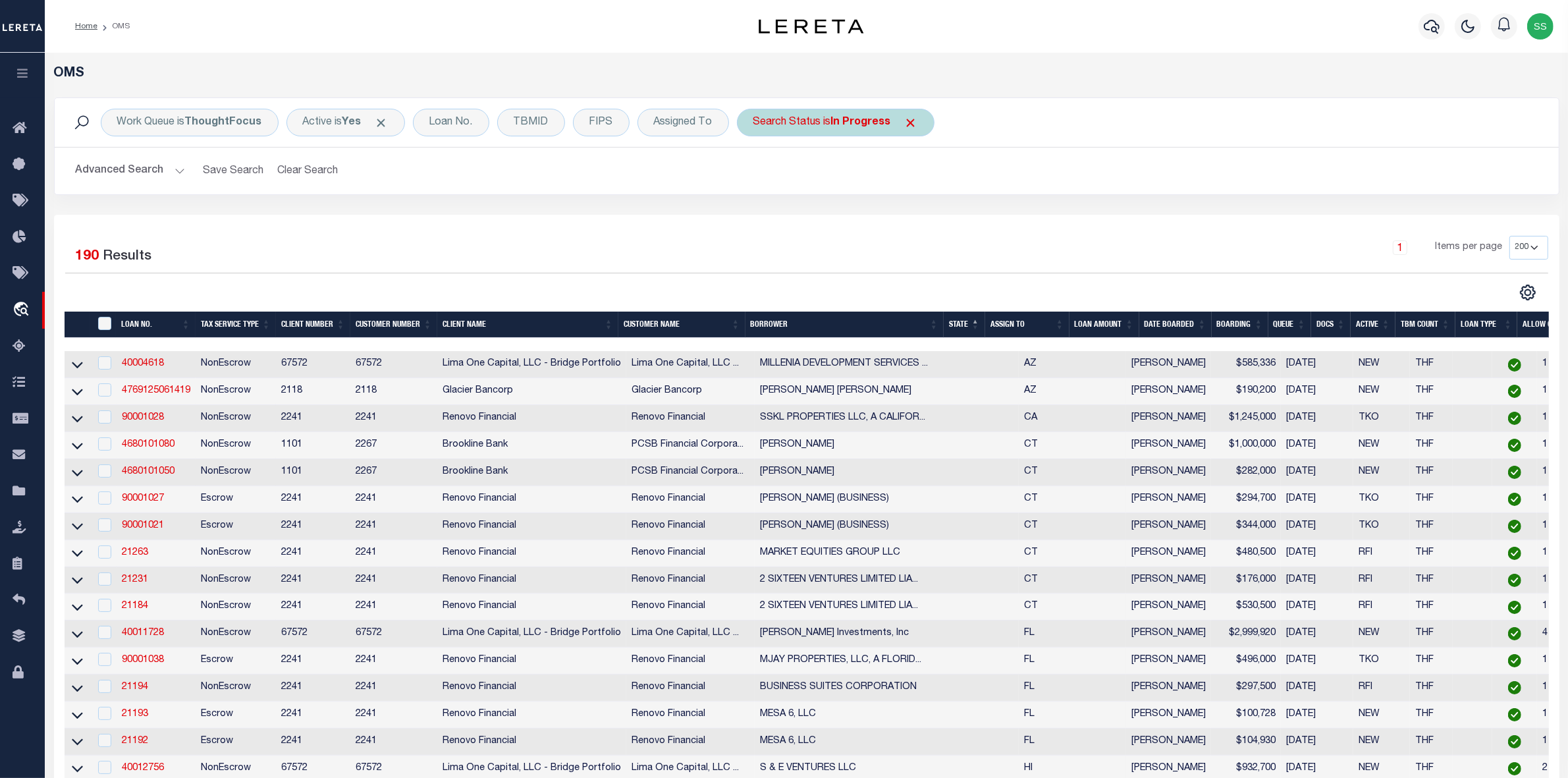
click at [850, 118] on b "In Progress" at bounding box center [862, 122] width 60 height 11
select select "IP"
click at [929, 216] on input "Apply" at bounding box center [929, 215] width 39 height 21
click at [688, 124] on div "Assigned To" at bounding box center [683, 122] width 91 height 28
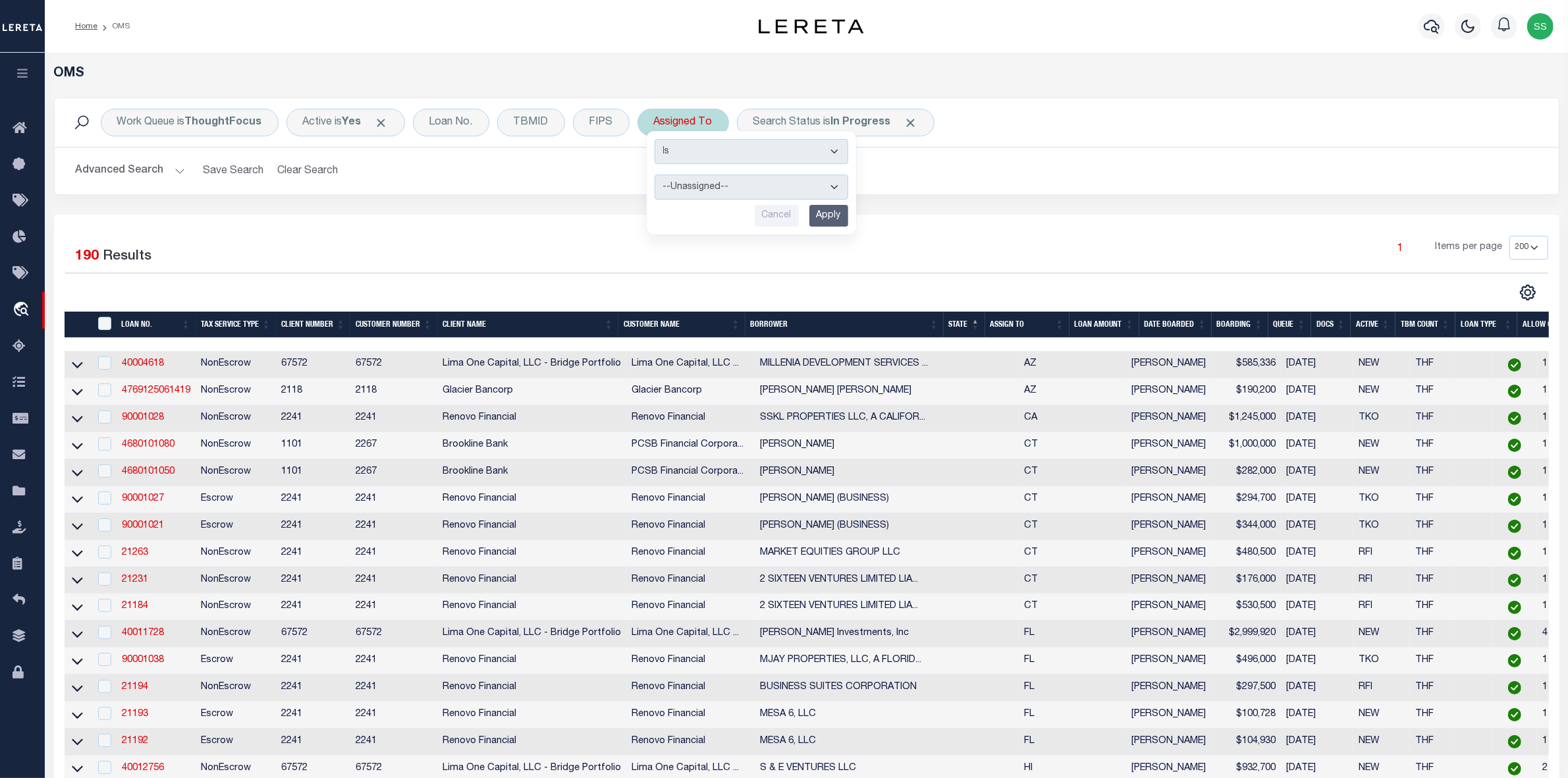
click at [699, 185] on select "--Unassigned-- Abdul Muzain Agustin Fernandez Ahmad Darwish Alberto Estrada All…" at bounding box center [752, 187] width 194 height 25
select select "[PERSON_NAME]"
click at [655, 176] on select "--Unassigned-- Abdul Muzain Agustin Fernandez Ahmad Darwish Alberto Estrada All…" at bounding box center [752, 187] width 194 height 25
click at [827, 218] on input "Apply" at bounding box center [829, 215] width 39 height 21
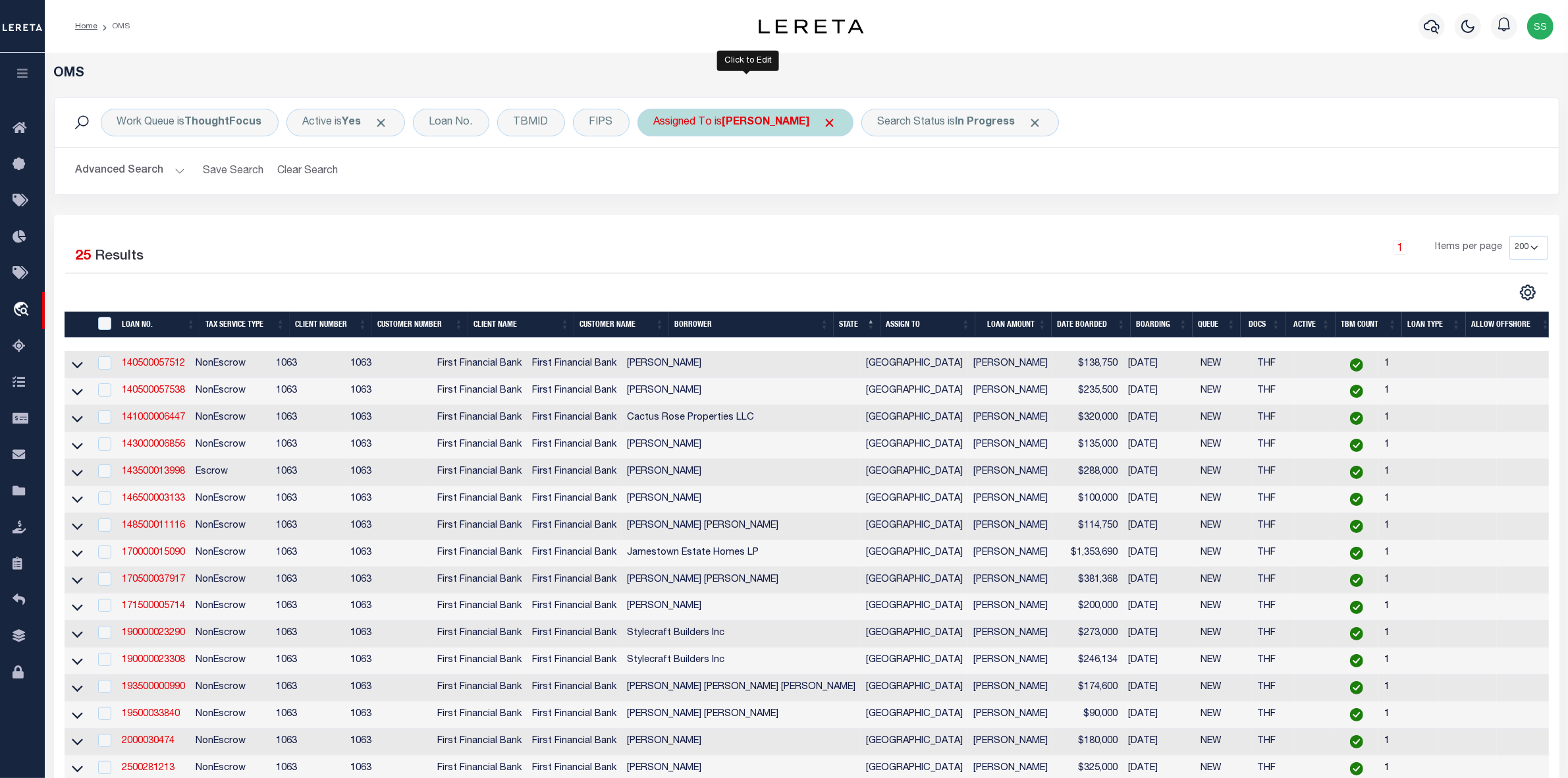
click at [804, 123] on b "[PERSON_NAME]" at bounding box center [767, 122] width 87 height 11
click at [733, 185] on select "--Unassigned-- Abdul Muzain Agustin Fernandez Ahmad Darwish Alberto Estrada All…" at bounding box center [752, 187] width 194 height 25
select select "[PERSON_NAME]"
click at [655, 176] on select "--Unassigned-- Abdul Muzain Agustin Fernandez Ahmad Darwish Alberto Estrada All…" at bounding box center [752, 187] width 194 height 25
click at [836, 218] on input "Apply" at bounding box center [829, 215] width 39 height 21
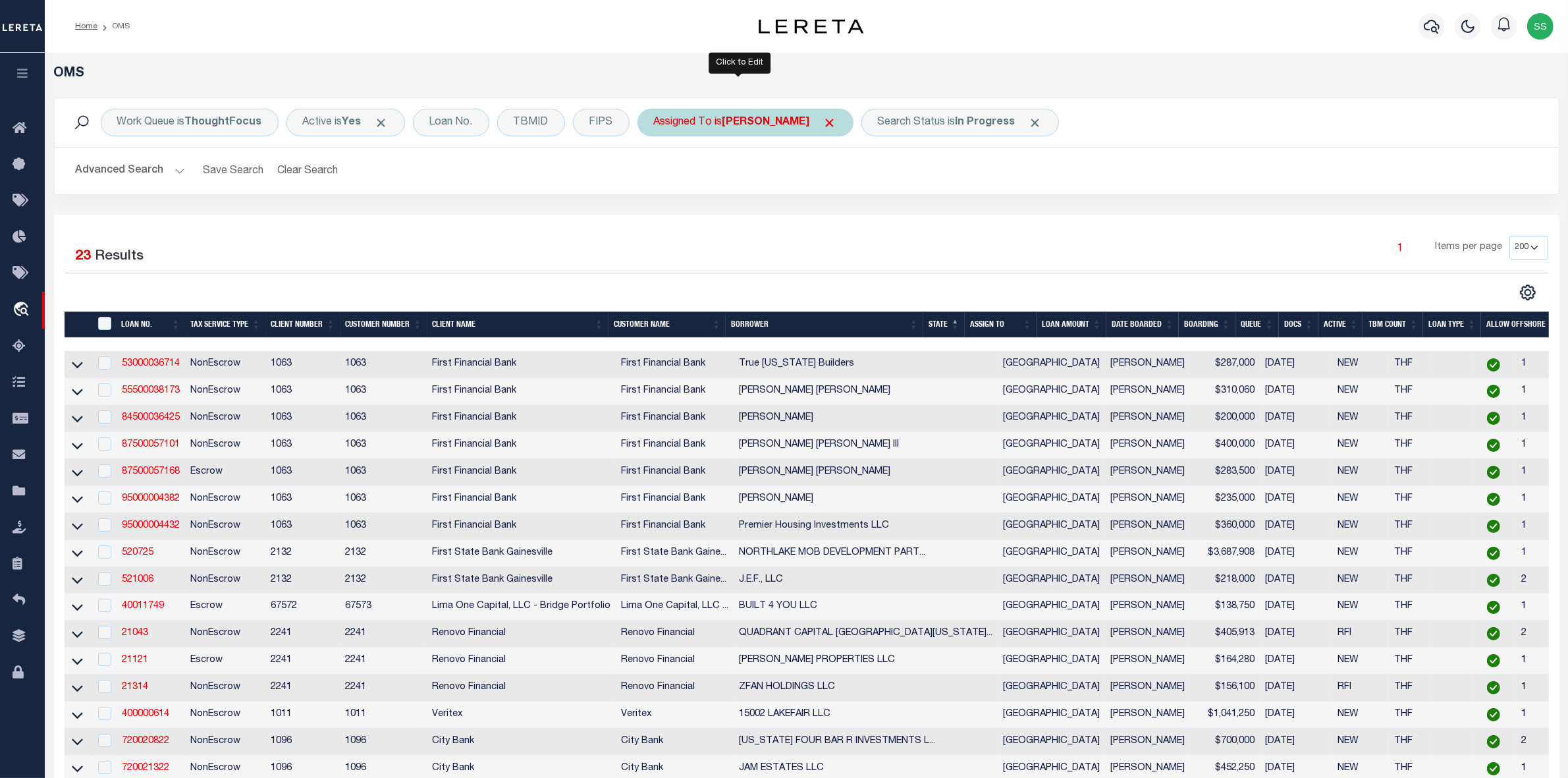
click at [781, 117] on b "[PERSON_NAME]" at bounding box center [767, 122] width 87 height 11
click at [729, 185] on select "--Unassigned-- Abdul Muzain Agustin Fernandez Ahmad Darwish Alberto Estrada All…" at bounding box center [752, 187] width 194 height 25
select select "[PERSON_NAME]"
click at [655, 176] on select "--Unassigned-- Abdul Muzain Agustin Fernandez Ahmad Darwish Alberto Estrada All…" at bounding box center [752, 187] width 194 height 25
click at [830, 212] on input "Apply" at bounding box center [829, 215] width 39 height 21
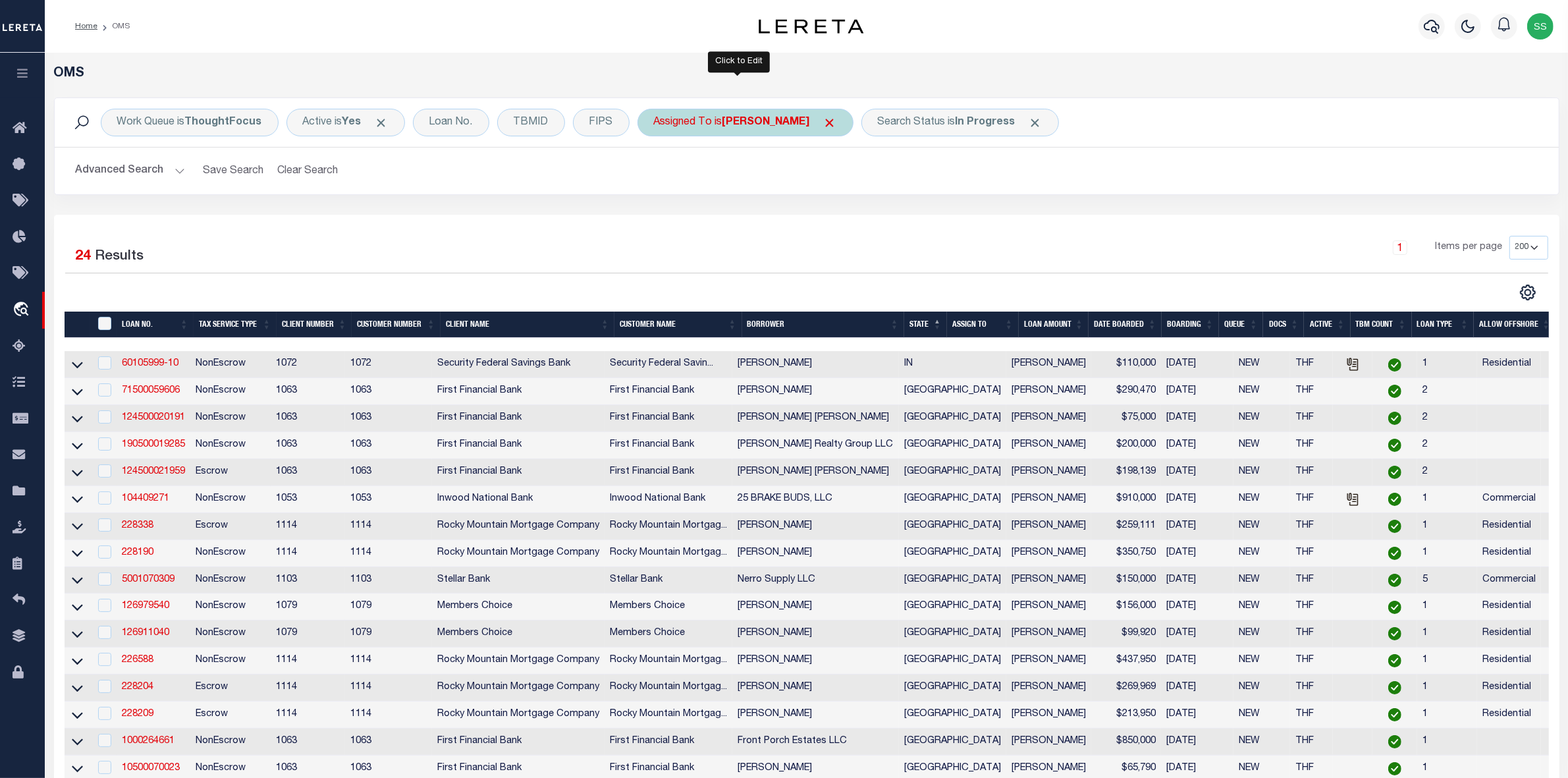
click at [716, 126] on div "Assigned To is Abdul Muzain" at bounding box center [745, 122] width 216 height 28
click at [704, 179] on select "--Unassigned-- Abdul Muzain Agustin Fernandez Ahmad Darwish Alberto Estrada All…" at bounding box center [752, 187] width 194 height 25
click at [710, 188] on select "--Unassigned-- Abdul Muzain Agustin Fernandez Ahmad Darwish Alberto Estrada All…" at bounding box center [752, 187] width 194 height 25
select select "[PERSON_NAME]"
click at [655, 176] on select "--Unassigned-- Abdul Muzain Agustin Fernandez Ahmad Darwish Alberto Estrada All…" at bounding box center [752, 187] width 194 height 25
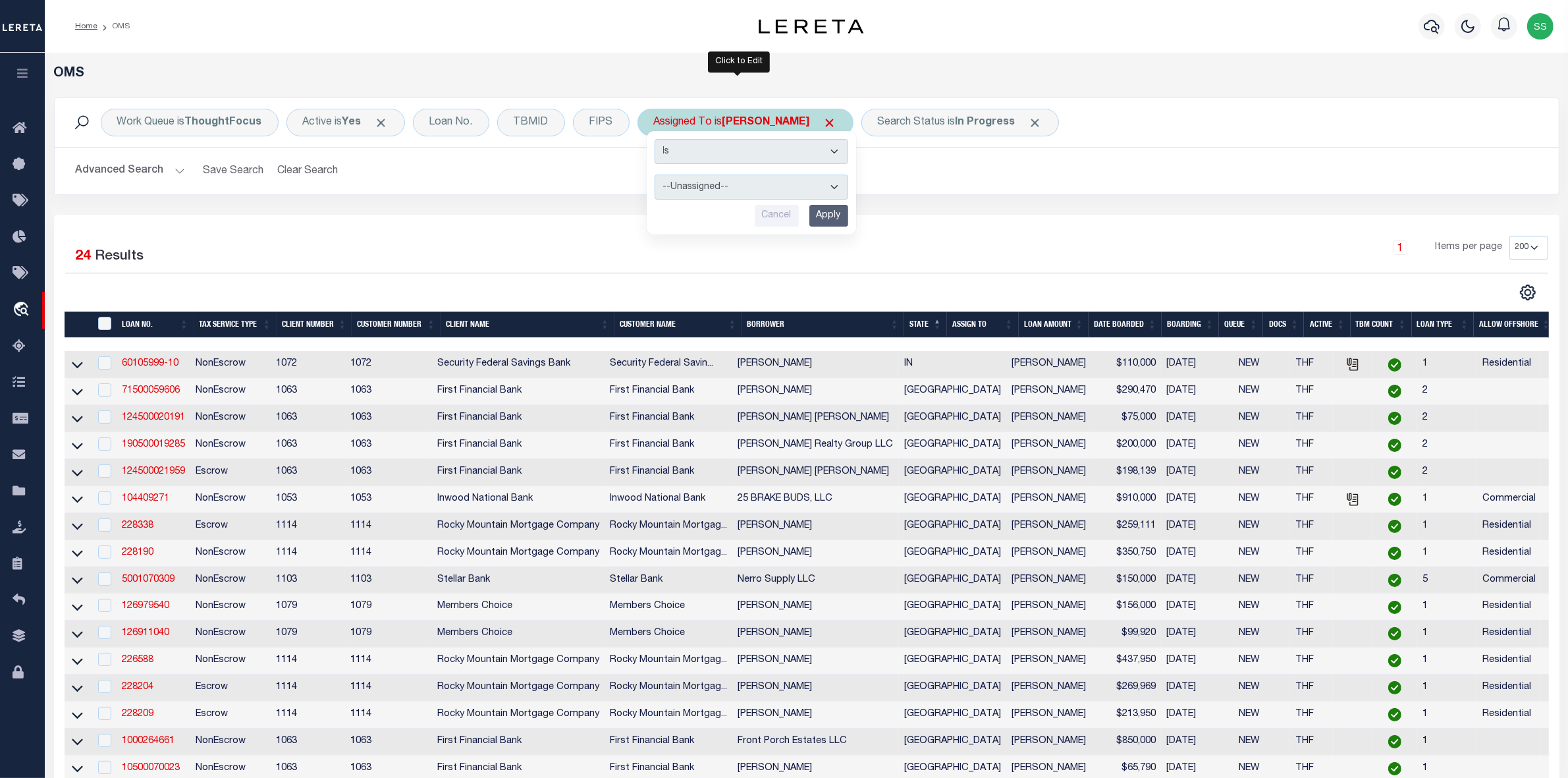
click at [832, 219] on input "Apply" at bounding box center [829, 215] width 39 height 21
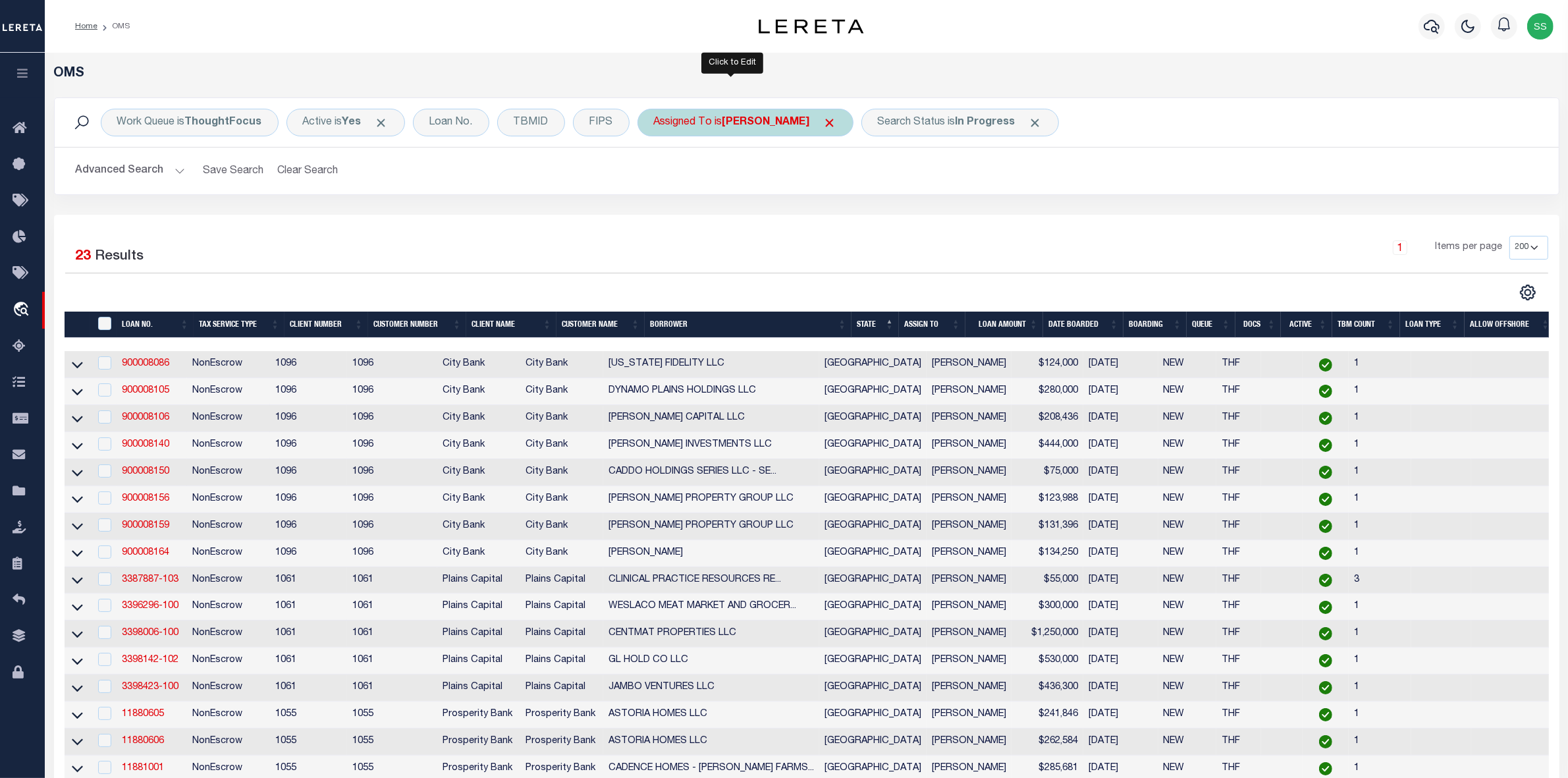
click at [758, 119] on b "[PERSON_NAME]" at bounding box center [767, 122] width 87 height 11
click at [690, 185] on select "--Unassigned-- Abdul Muzain Agustin Fernandez Ahmad Darwish Alberto Estrada All…" at bounding box center [752, 187] width 194 height 25
click at [699, 186] on select "--Unassigned-- Abdul Muzain Agustin Fernandez Ahmad Darwish Alberto Estrada All…" at bounding box center [752, 187] width 194 height 25
click at [726, 185] on select "--Unassigned-- Abdul Muzain Agustin Fernandez Ahmad Darwish Alberto Estrada All…" at bounding box center [752, 187] width 194 height 25
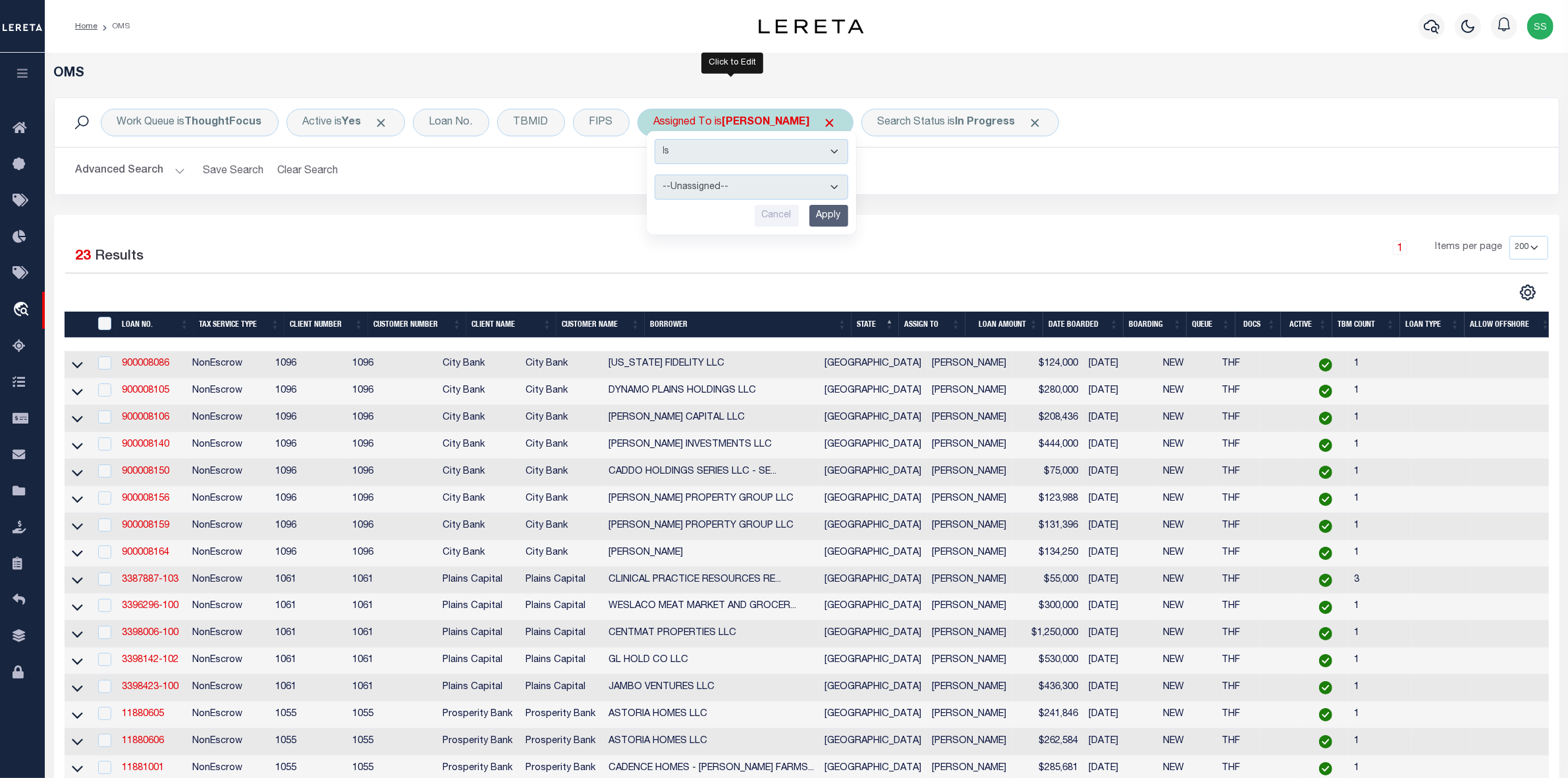
click at [702, 185] on select "--Unassigned-- Abdul Muzain Agustin Fernandez Ahmad Darwish Alberto Estrada All…" at bounding box center [752, 187] width 194 height 25
click at [729, 186] on select "--Unassigned-- Abdul Muzain Agustin Fernandez Ahmad Darwish Alberto Estrada All…" at bounding box center [752, 187] width 194 height 25
select select "Barlag Lisa"
click at [729, 186] on select "--Unassigned-- Abdul Muzain Agustin Fernandez Ahmad Darwish Alberto Estrada All…" at bounding box center [752, 187] width 194 height 25
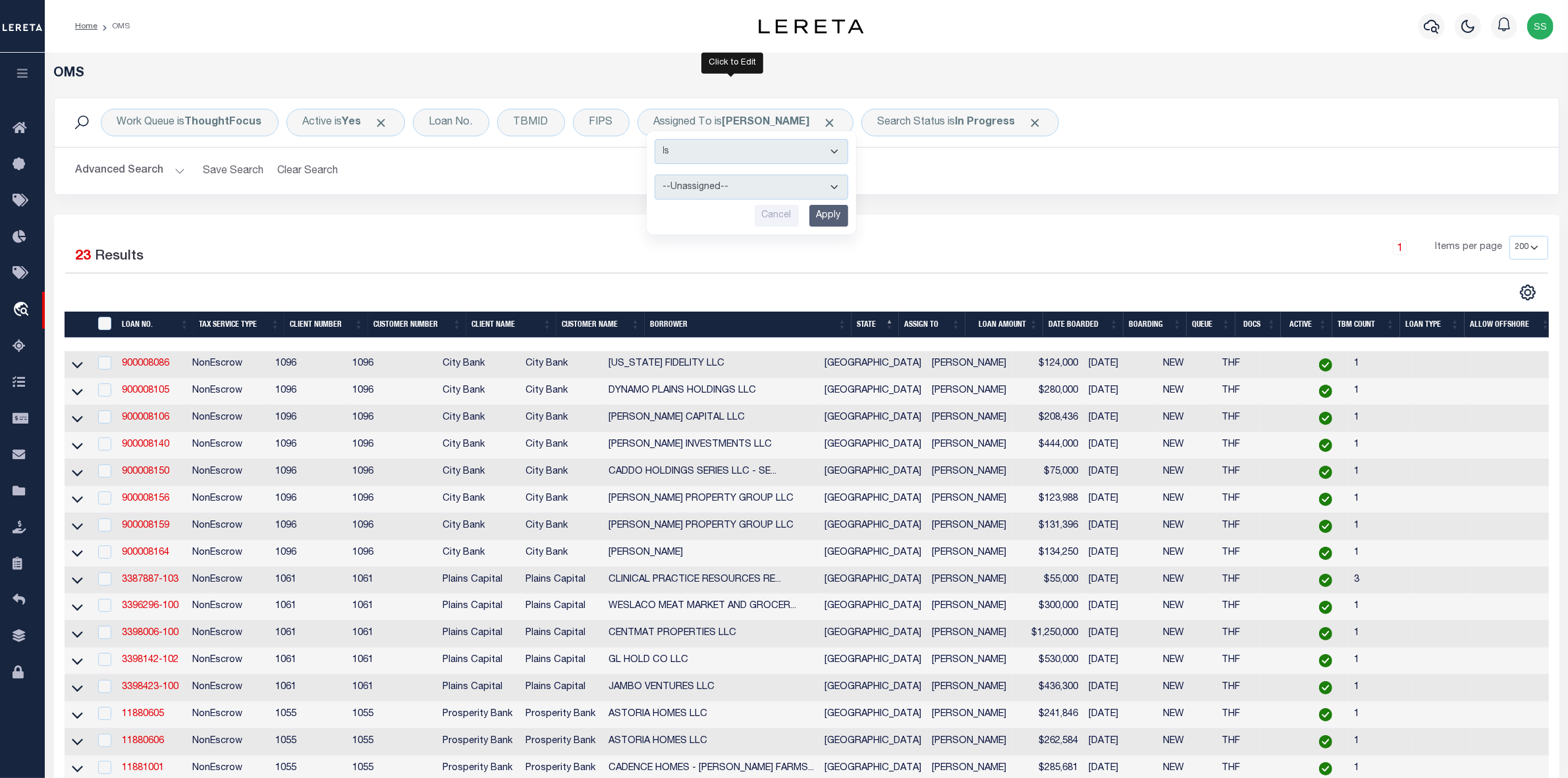
click at [981, 239] on div "1 Items per page 10 25 50 100 200" at bounding box center [995, 252] width 1108 height 34
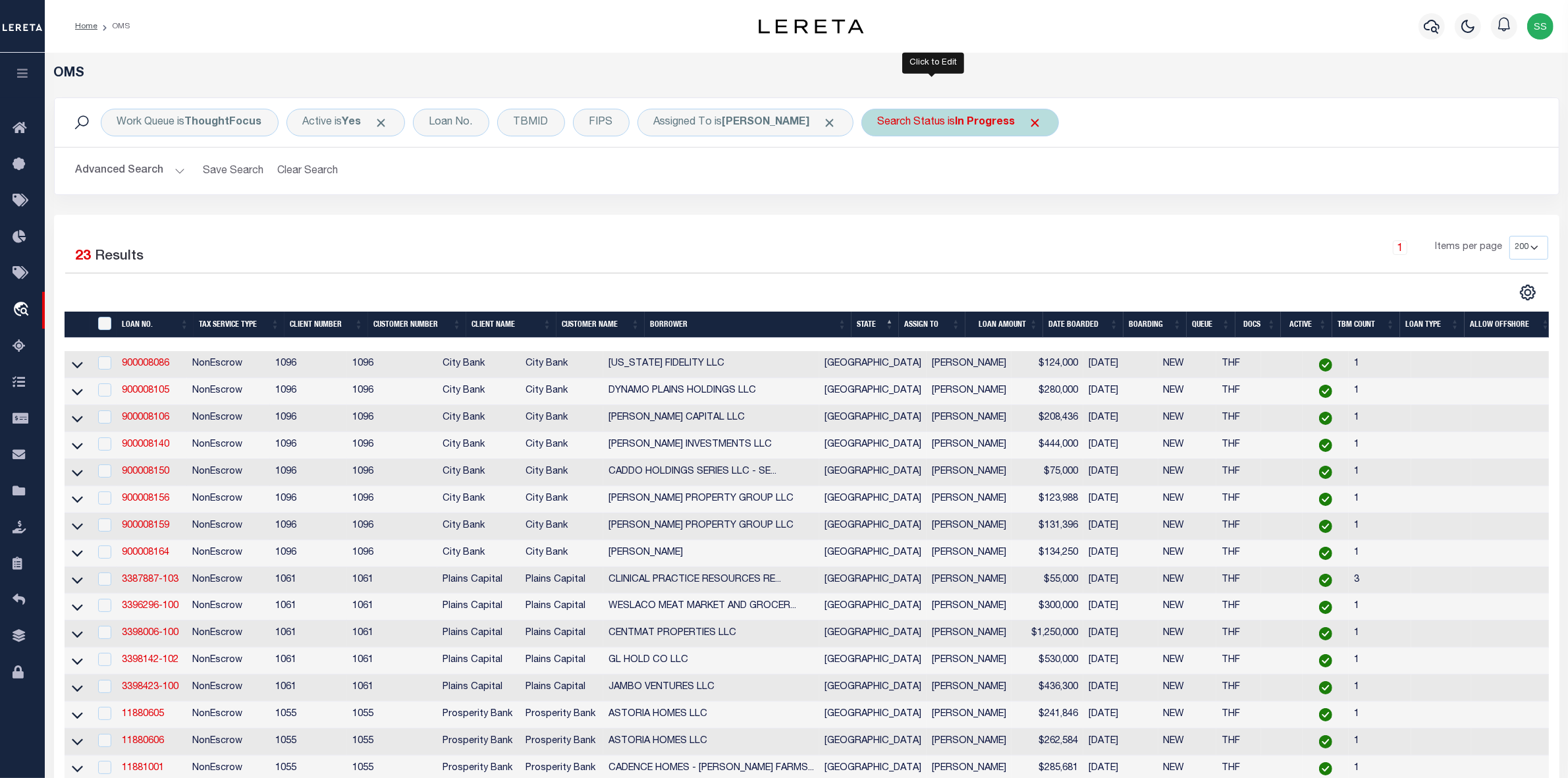
click at [899, 124] on div "Search Status is In Progress" at bounding box center [961, 122] width 198 height 28
click at [901, 187] on select "Automated Search Bad Parcel Complete Duplicate Parcel High Dollar Reporting In …" at bounding box center [975, 187] width 194 height 25
select select "RD"
click at [878, 176] on select "Automated Search Bad Parcel Complete Duplicate Parcel High Dollar Reporting In …" at bounding box center [975, 187] width 194 height 25
click at [1033, 215] on input "Apply" at bounding box center [1053, 215] width 39 height 21
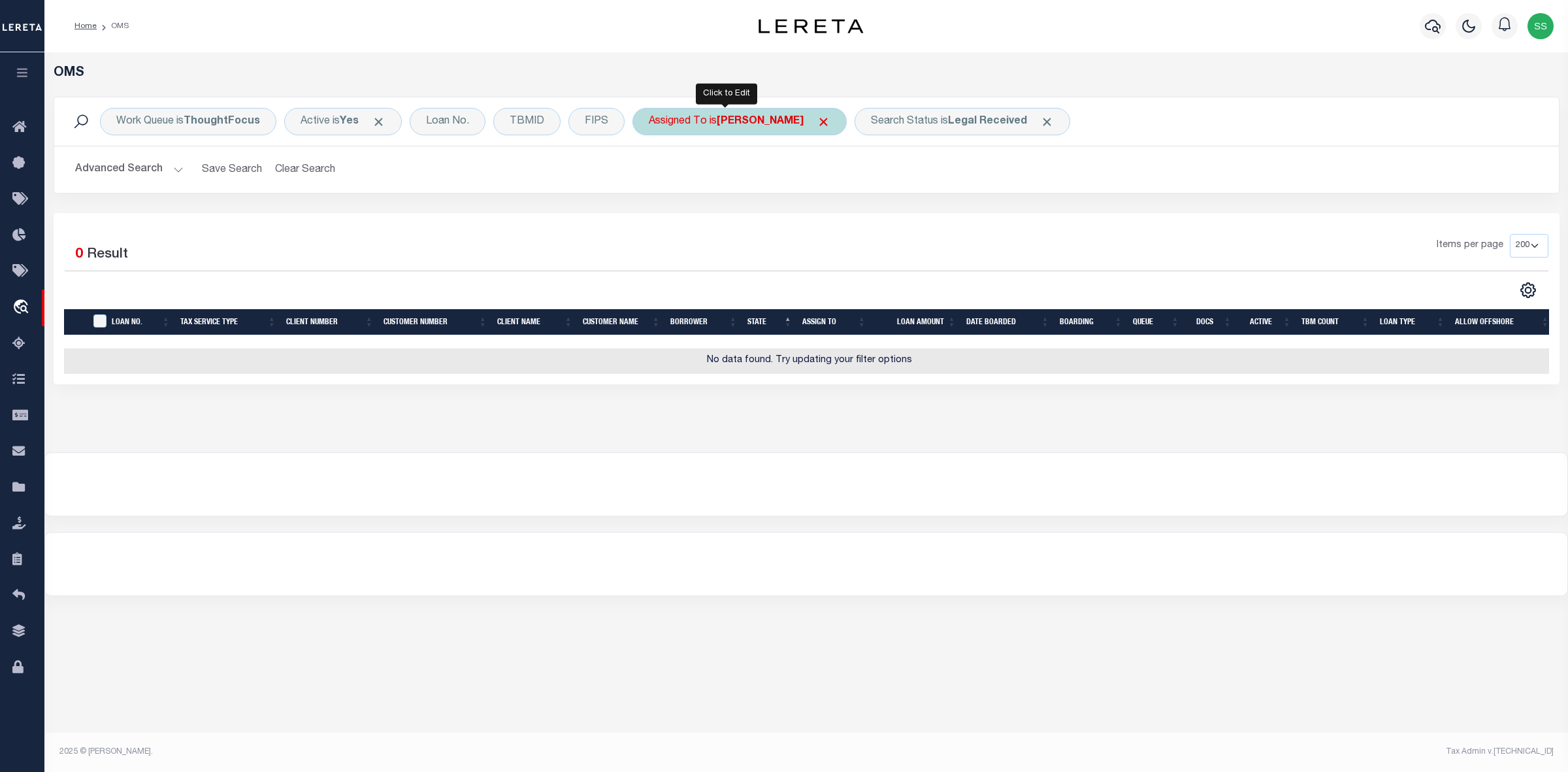
click at [779, 123] on div "Assigned To is Manish Rai" at bounding box center [739, 121] width 215 height 28
click at [693, 191] on select "--Unassigned-- Abdul Muzain Agustin Fernandez Ahmad Darwish Alberto Estrada All…" at bounding box center [746, 186] width 193 height 25
select select "[PERSON_NAME]"
click at [650, 174] on select "--Unassigned-- Abdul Muzain Agustin Fernandez Ahmad Darwish Alberto Estrada All…" at bounding box center [746, 186] width 193 height 25
click at [828, 217] on input "Apply" at bounding box center [822, 214] width 39 height 21
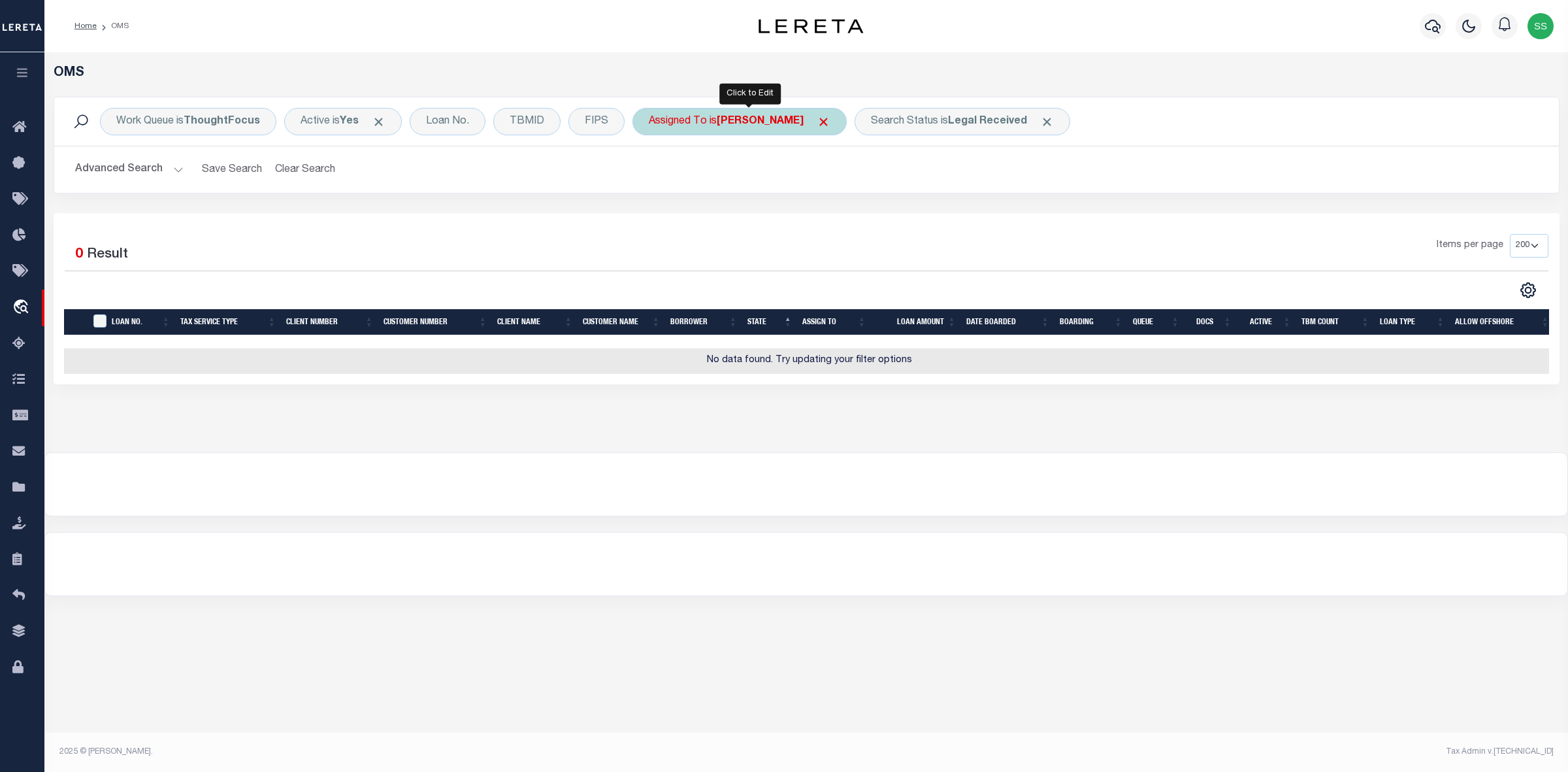
click at [784, 125] on b "[PERSON_NAME]" at bounding box center [760, 121] width 87 height 11
click at [759, 186] on select "--Unassigned-- Abdul Muzain Agustin Fernandez Ahmad Darwish Alberto Estrada All…" at bounding box center [746, 186] width 193 height 25
click at [739, 187] on select "--Unassigned-- Abdul Muzain Agustin Fernandez Ahmad Darwish Alberto Estrada All…" at bounding box center [746, 186] width 193 height 25
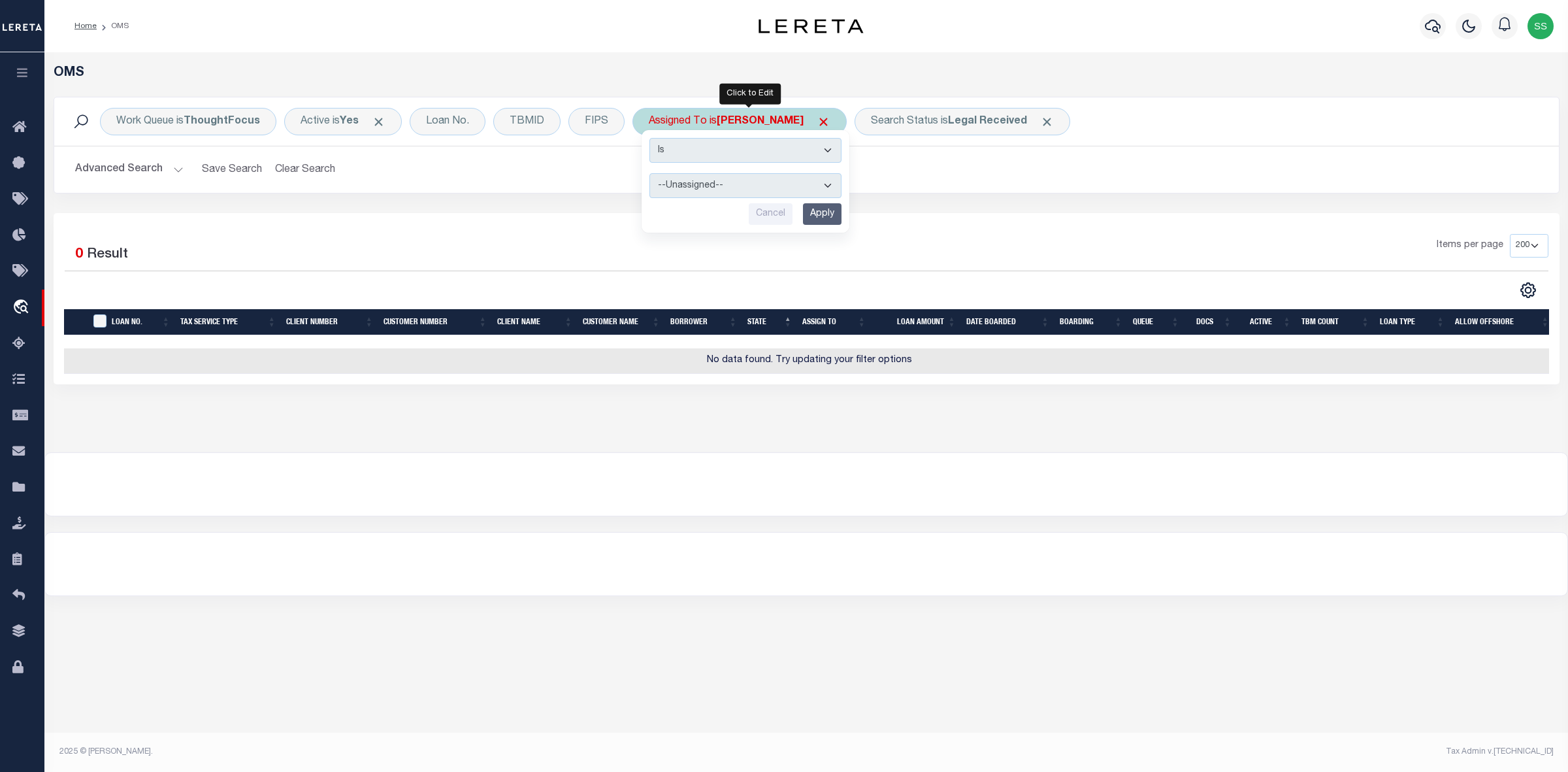
click at [739, 187] on select "--Unassigned-- Abdul Muzain Agustin Fernandez Ahmad Darwish Alberto Estrada All…" at bounding box center [746, 186] width 193 height 25
select select "[PERSON_NAME]"
click at [913, 178] on h2 "Advanced Search Save Search Clear Search tblSearchTopScreen_dynamictable_____De…" at bounding box center [806, 169] width 1483 height 25
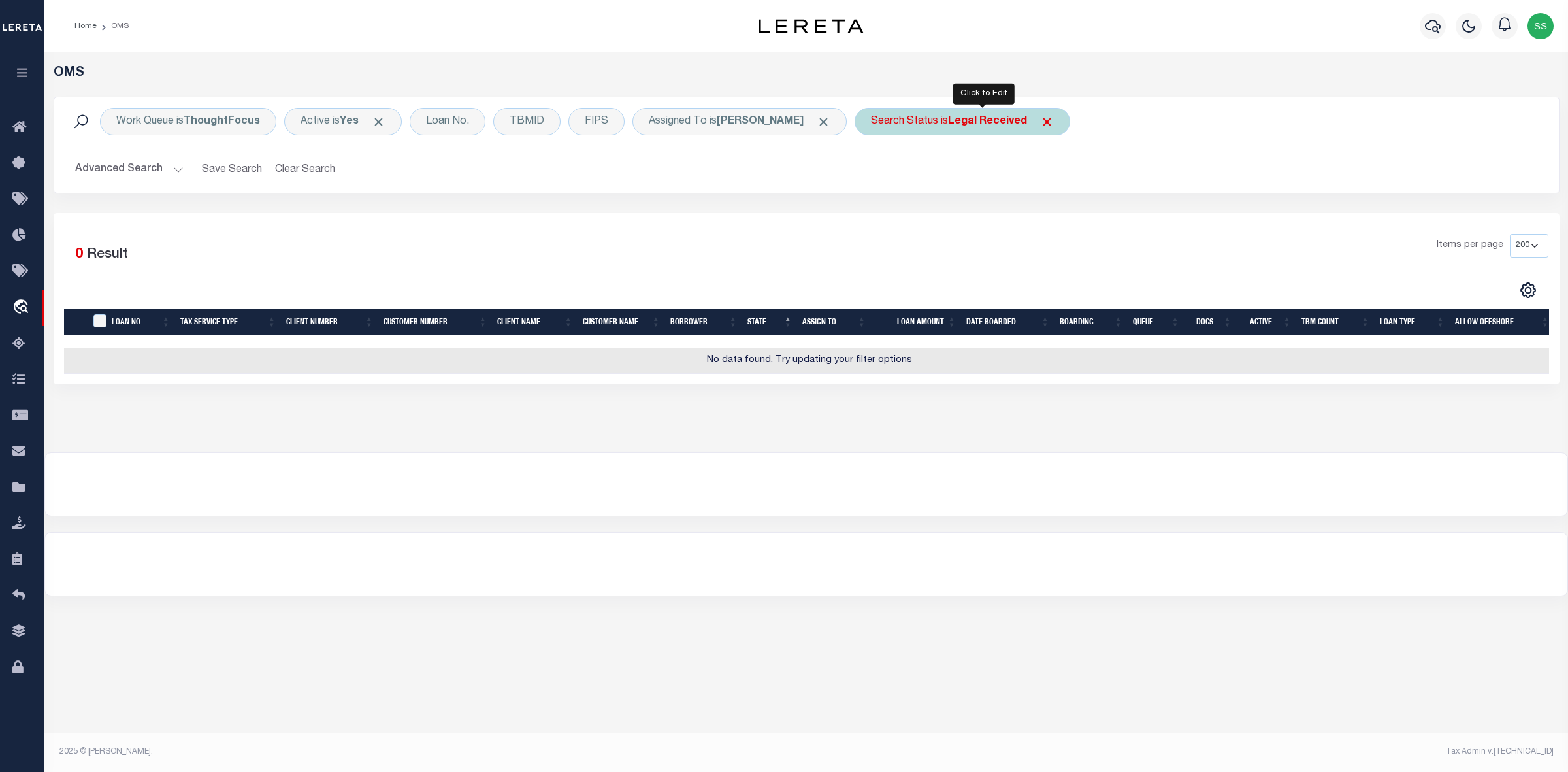
click at [958, 125] on div "Search Status is Legal Received" at bounding box center [963, 121] width 216 height 28
click at [938, 188] on select "Automated Search Bad Parcel Complete Duplicate Parcel High Dollar Reporting In …" at bounding box center [967, 186] width 193 height 25
select select "IP"
click at [892, 174] on select "Automated Search Bad Parcel Complete Duplicate Parcel High Dollar Reporting In …" at bounding box center [967, 186] width 193 height 25
click at [1062, 213] on input "Apply" at bounding box center [1044, 214] width 39 height 21
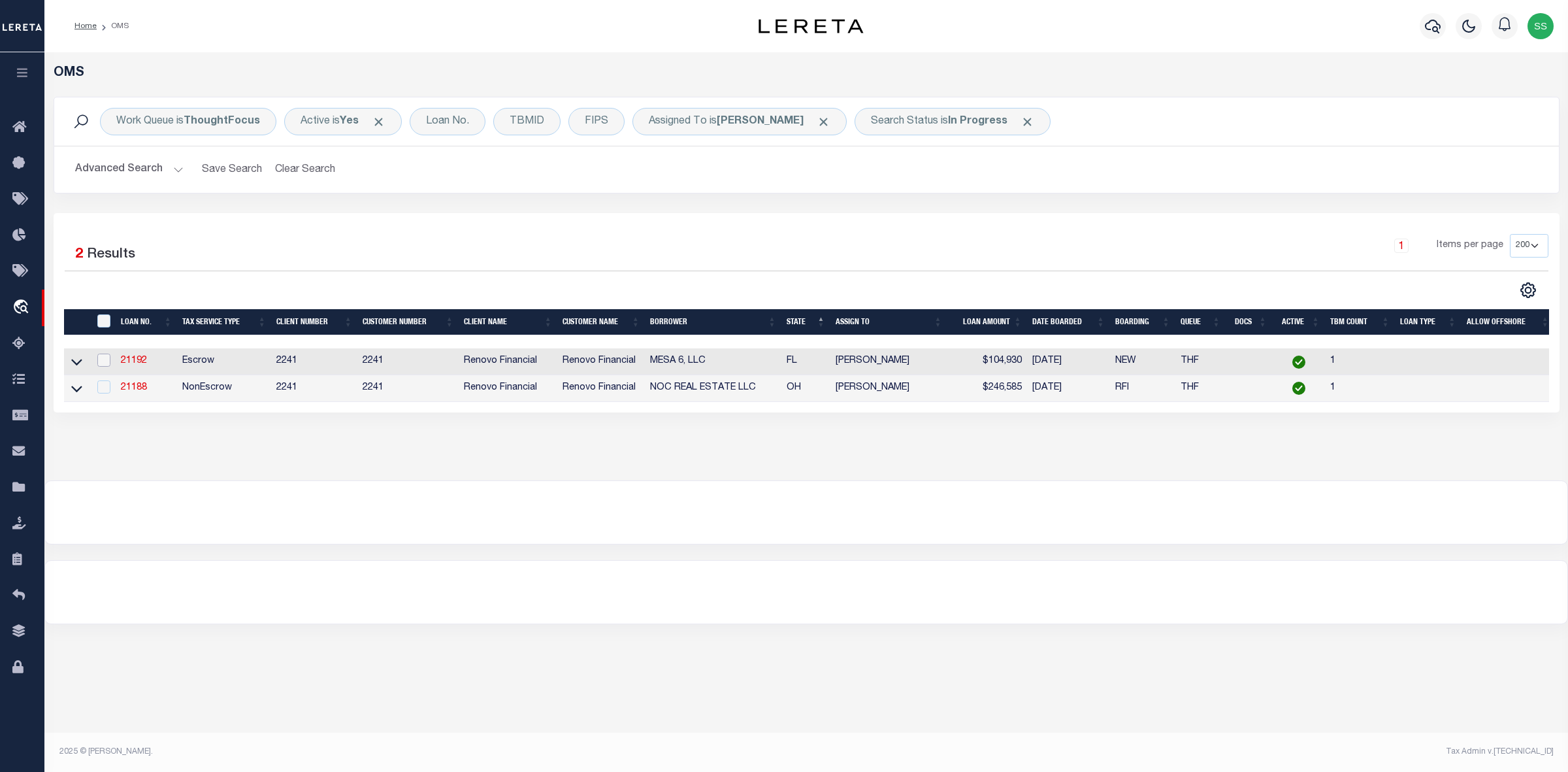
click at [105, 361] on input "checkbox" at bounding box center [104, 360] width 13 height 13
checkbox input "true"
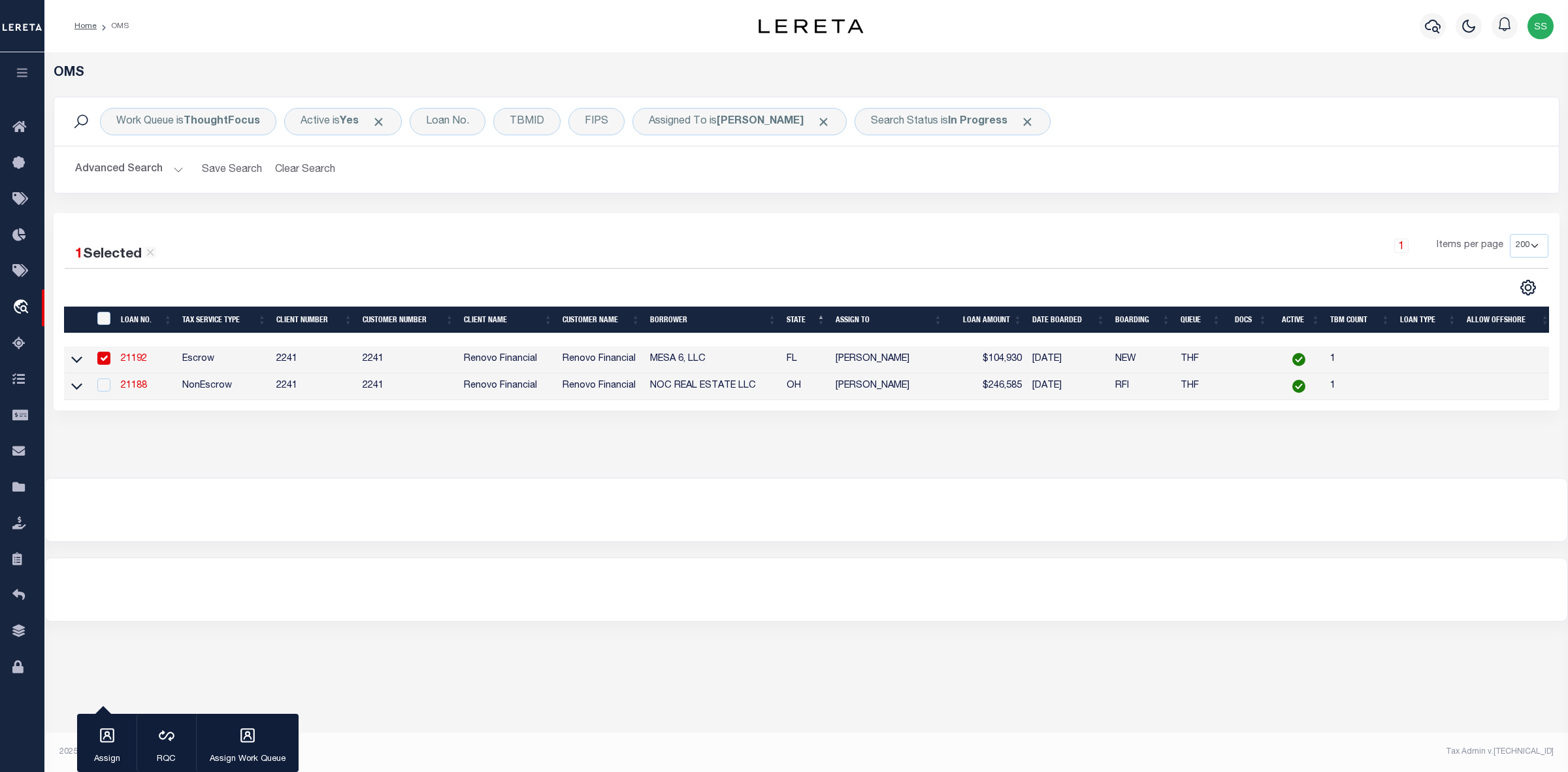
click at [136, 360] on link "21192" at bounding box center [134, 359] width 26 height 10
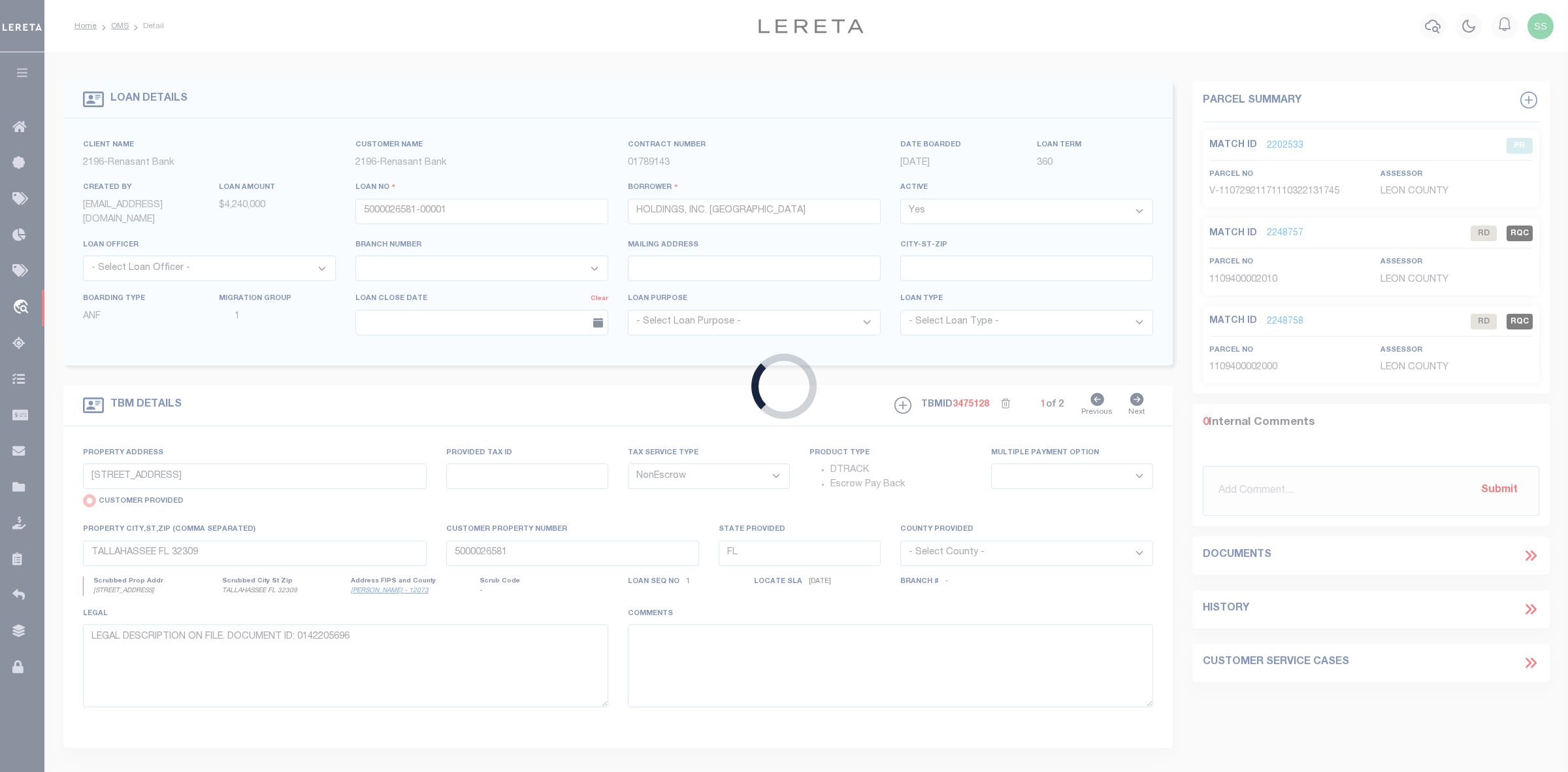
type input "21192"
type input "MESA 6, LLC"
select select
type input "450 Sheridan Road"
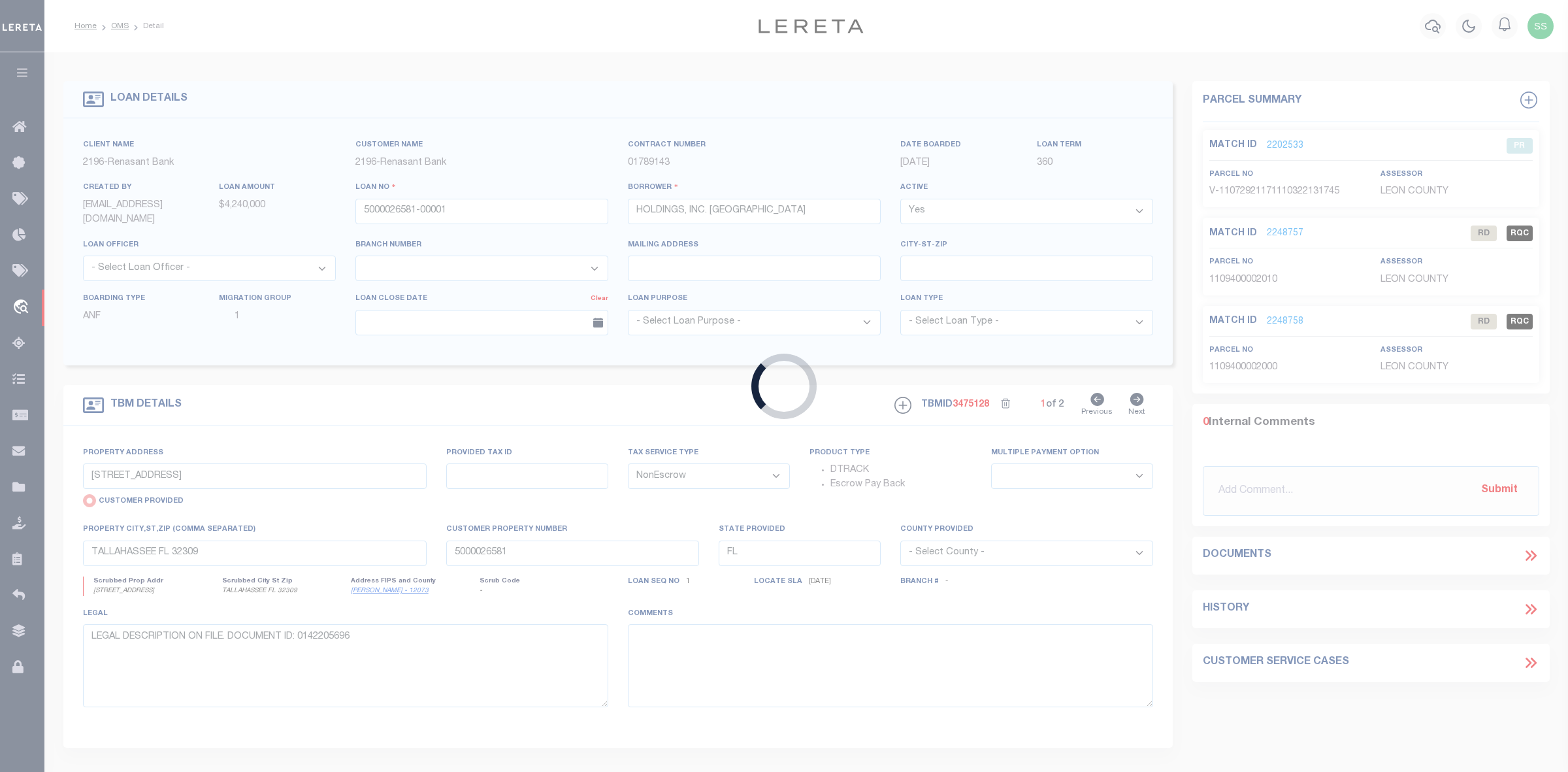
type input "Glencoe IL 60022"
select select "400"
select select "Escrow"
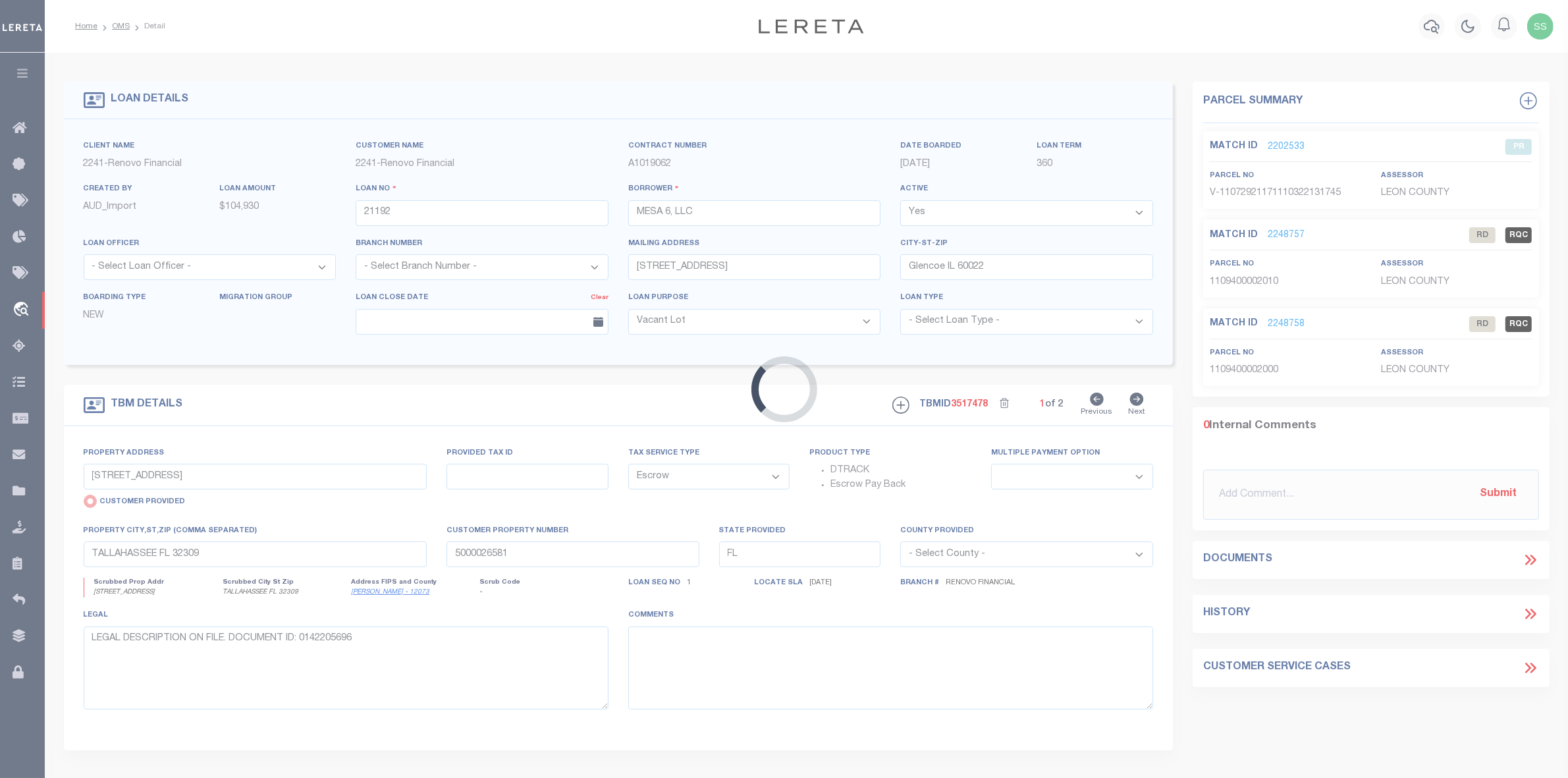
type input "7350 Westpointe Boulevard Unit 234"
radio input "false"
select select
type input "Orlando, FL 32835"
type input "a0kUS00000DlmeP"
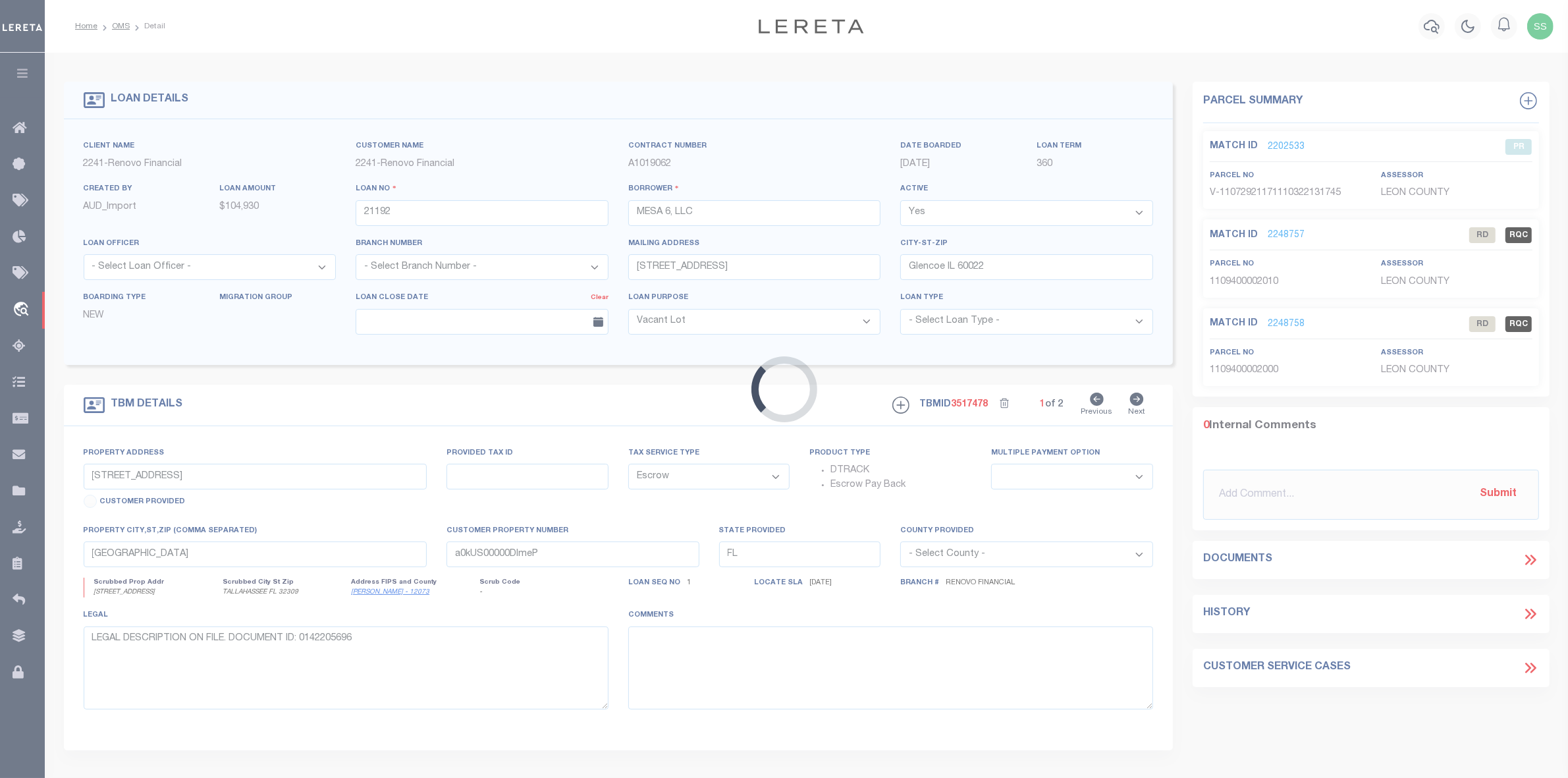
select select
type textarea "LEGAL REQUIRED"
select select "164194"
select select "25066"
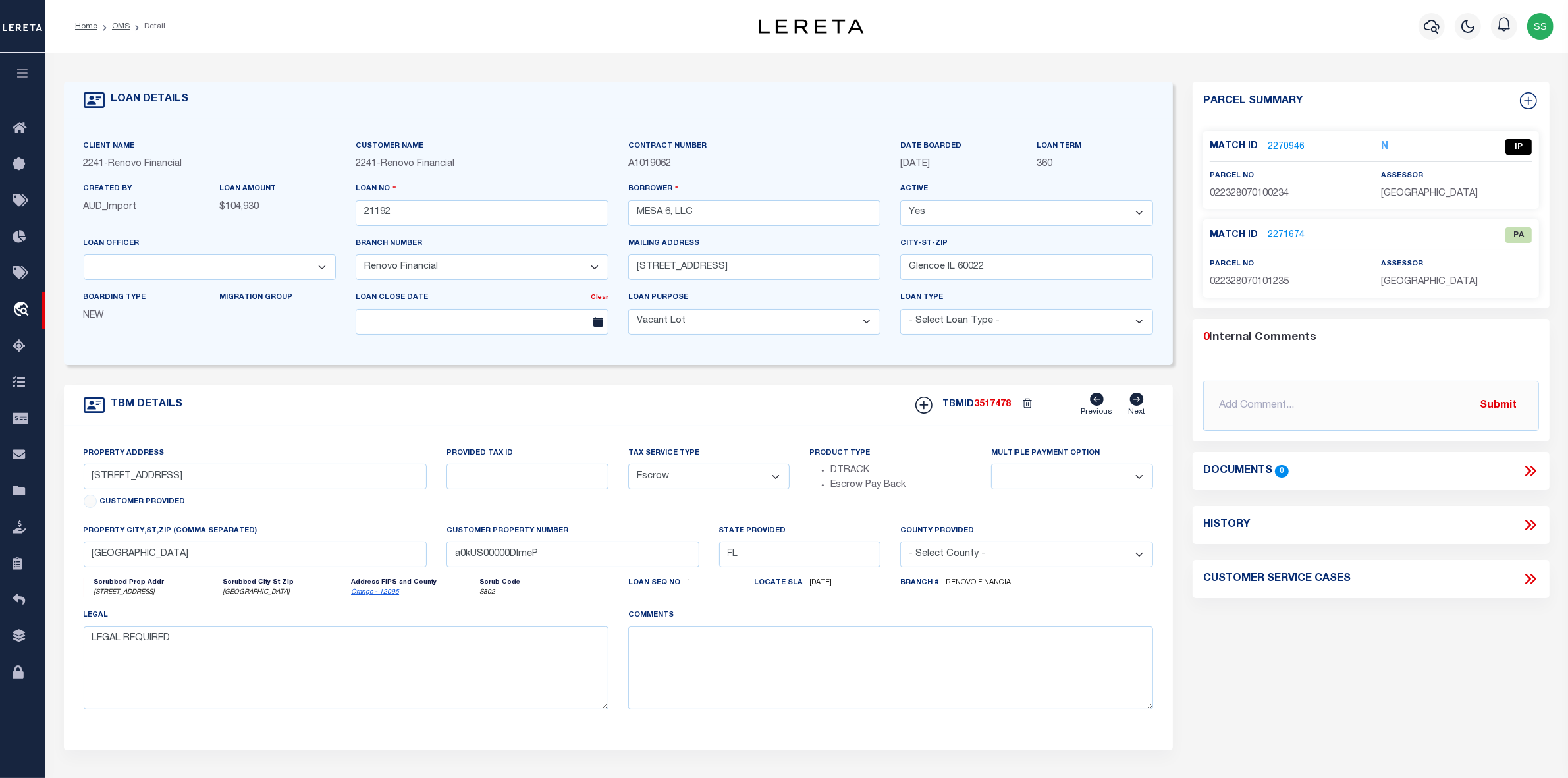
click at [1286, 146] on link "2270946" at bounding box center [1287, 147] width 37 height 14
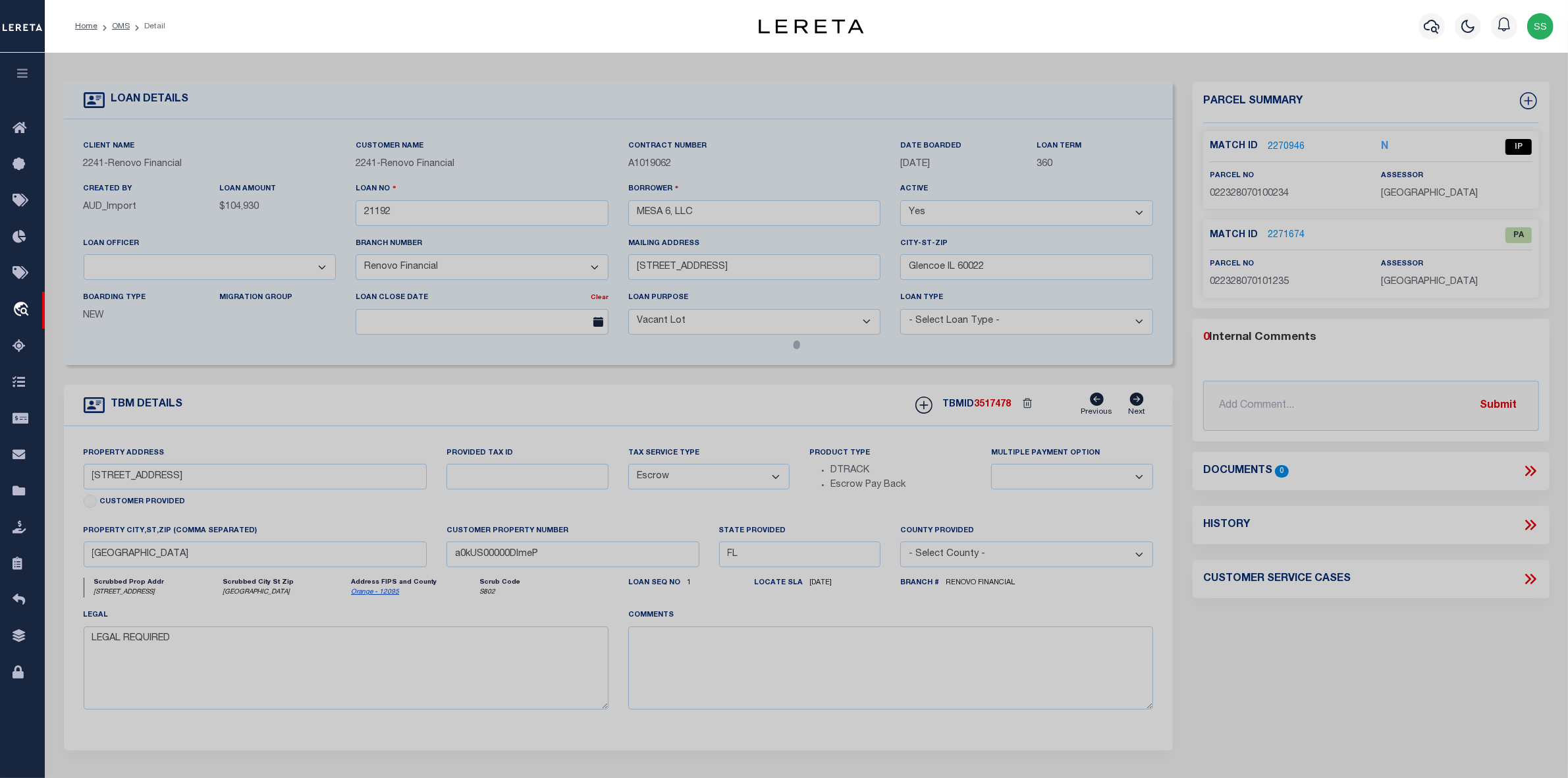
select select "AS"
select select
checkbox input "false"
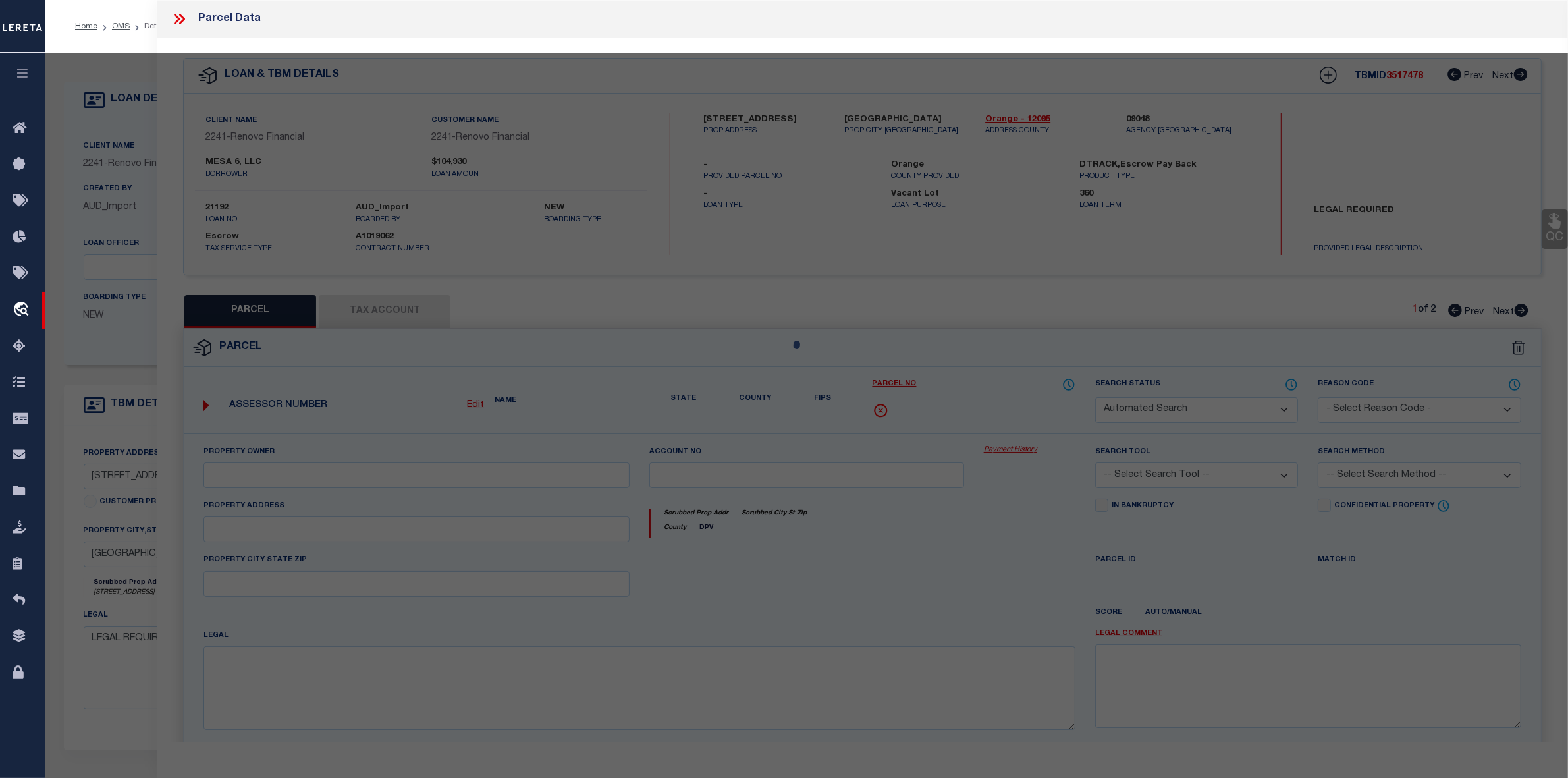
select select "IP"
type input "GUENOVA,DENITZA"
select select "ATL"
select select "ADD"
type input "7350 WESTPOINTE BLVD , #234"
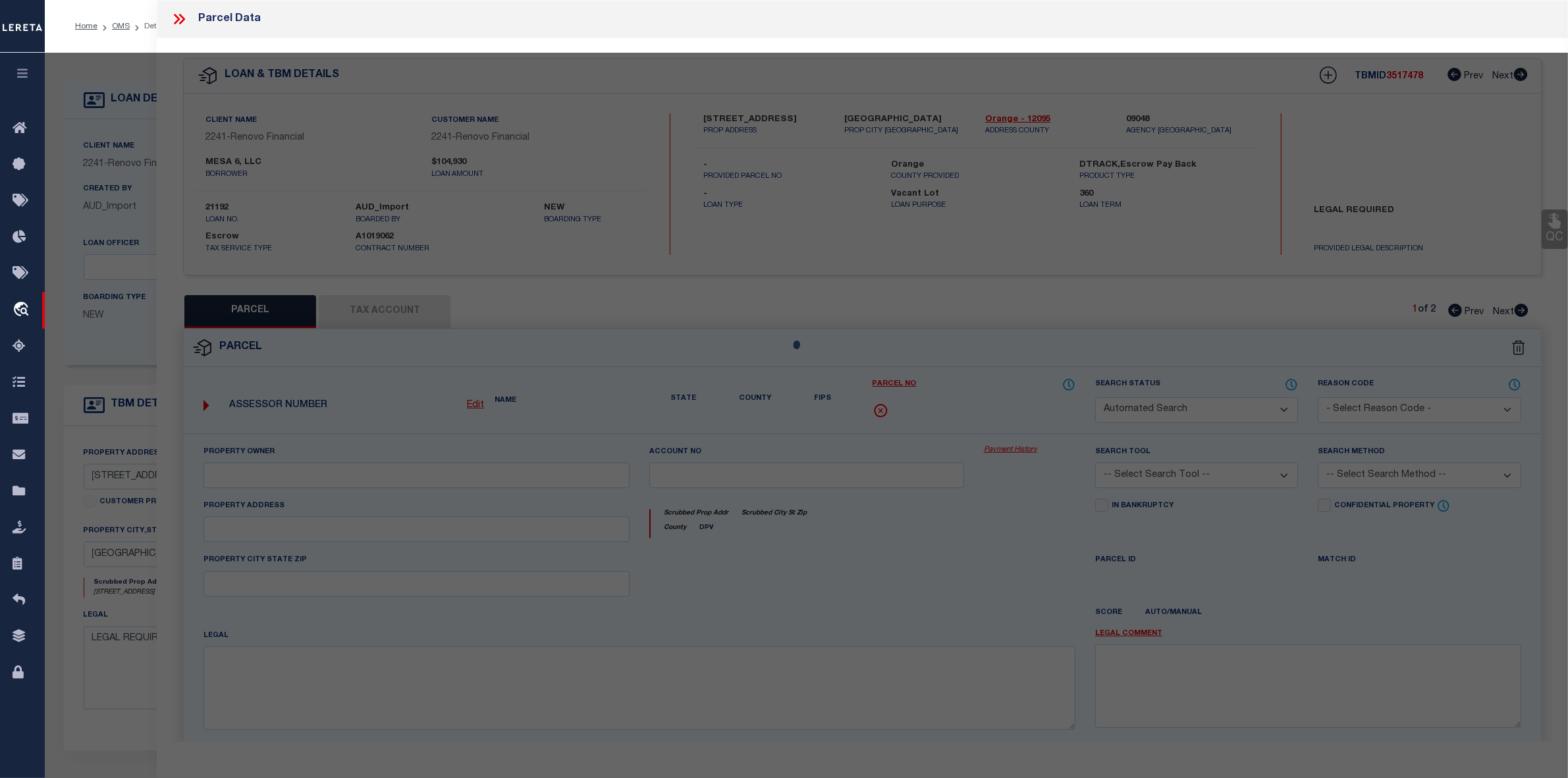
checkbox input "false"
type input "ORLANDO, FL 32835"
type textarea "BERMUDA DUNES PRIVATE RESIDENCES CONDOMINIUM 8549/0190 UNIT 234"
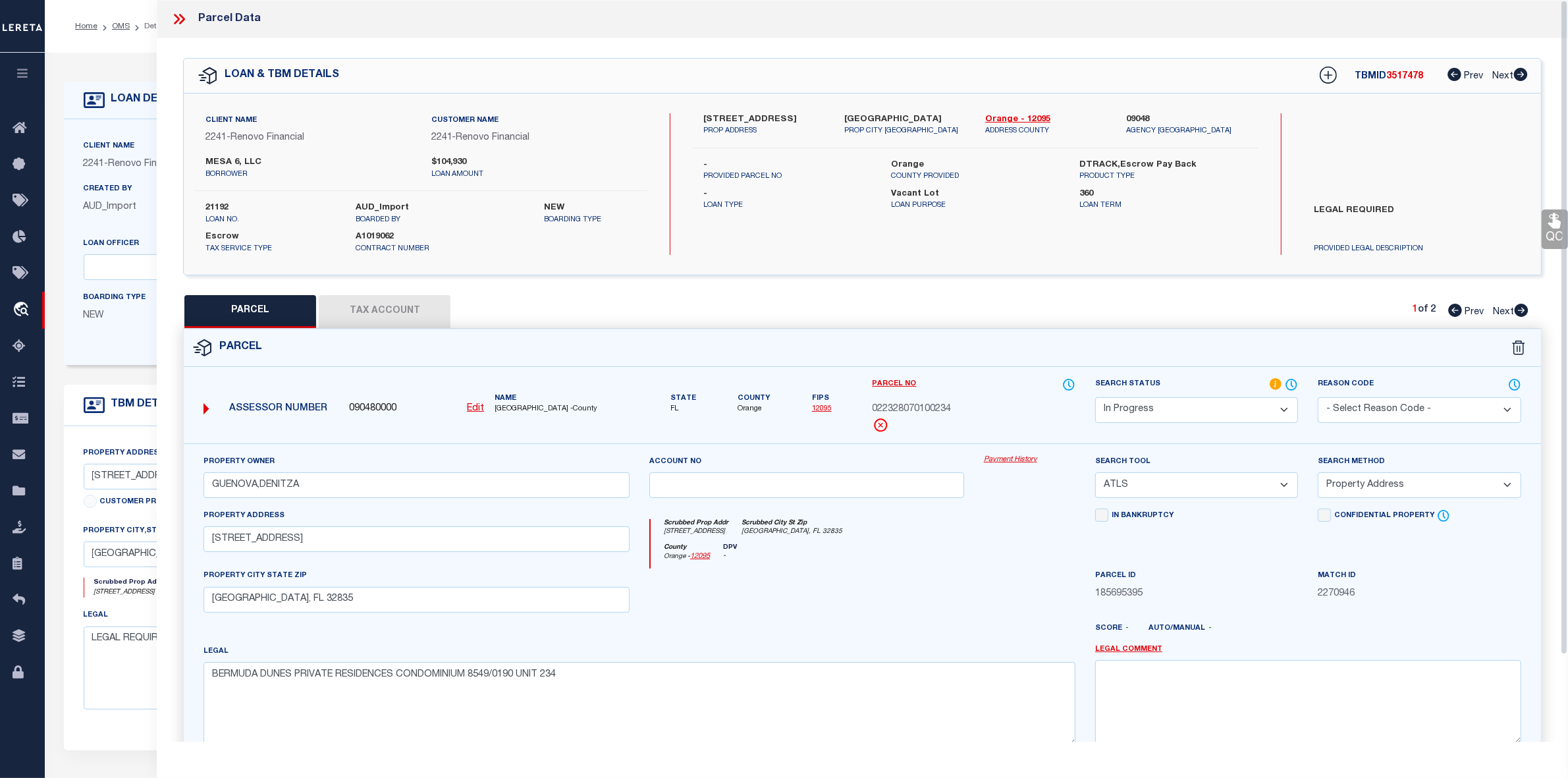
click at [181, 18] on icon at bounding box center [180, 19] width 17 height 17
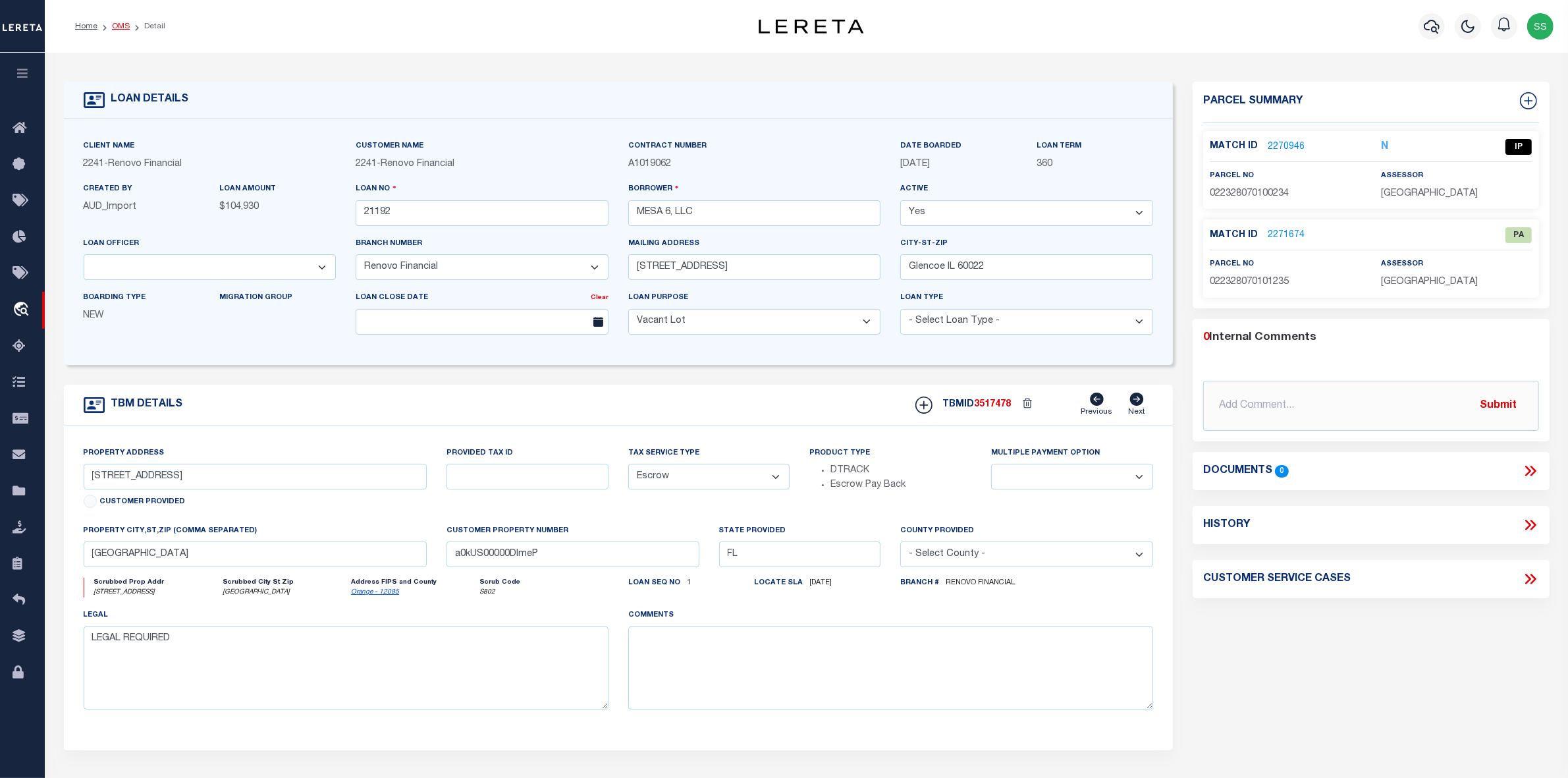
click at [120, 28] on link "OMS" at bounding box center [120, 26] width 17 height 8
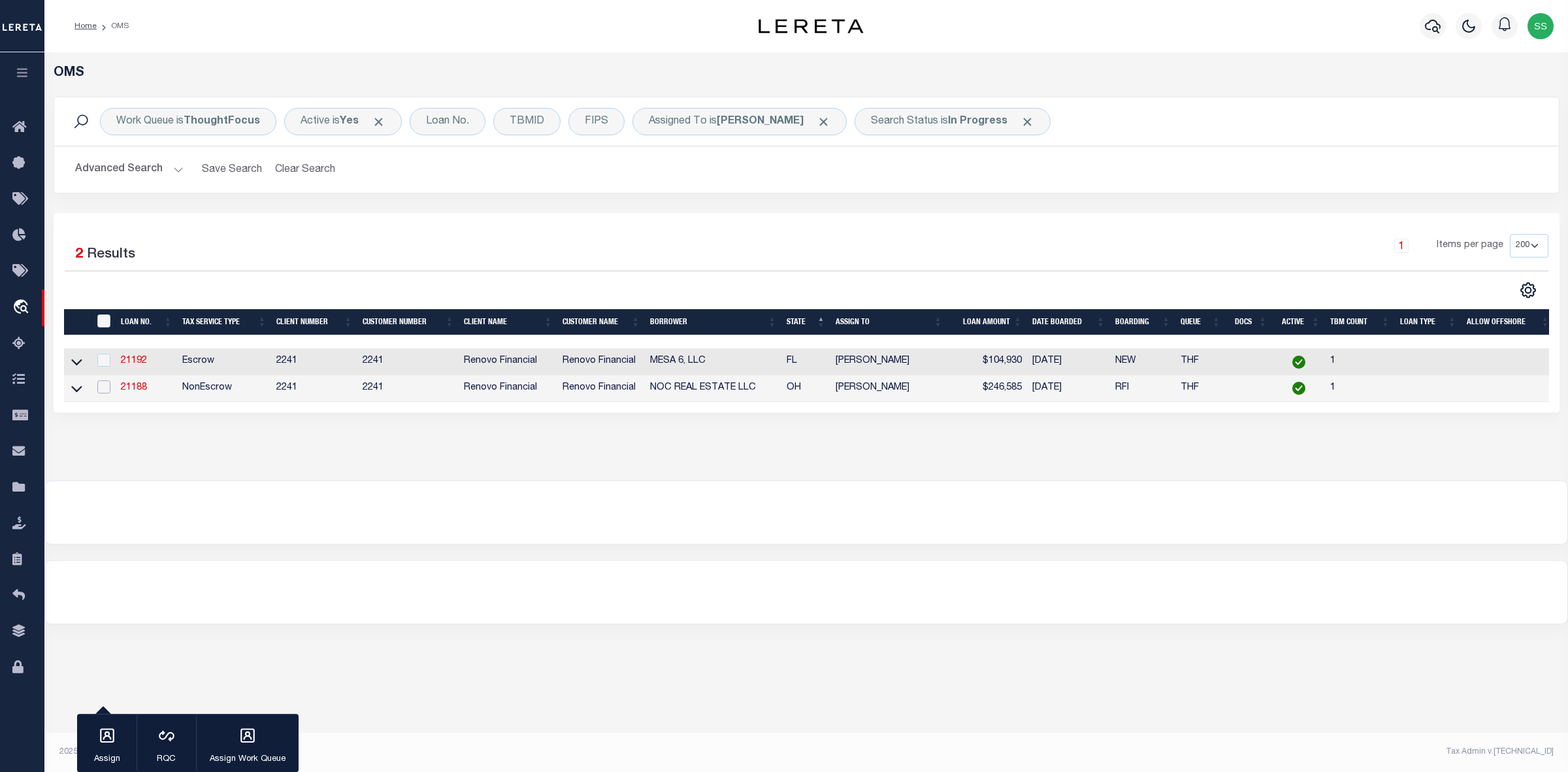
click at [105, 393] on input "checkbox" at bounding box center [104, 387] width 13 height 13
checkbox input "true"
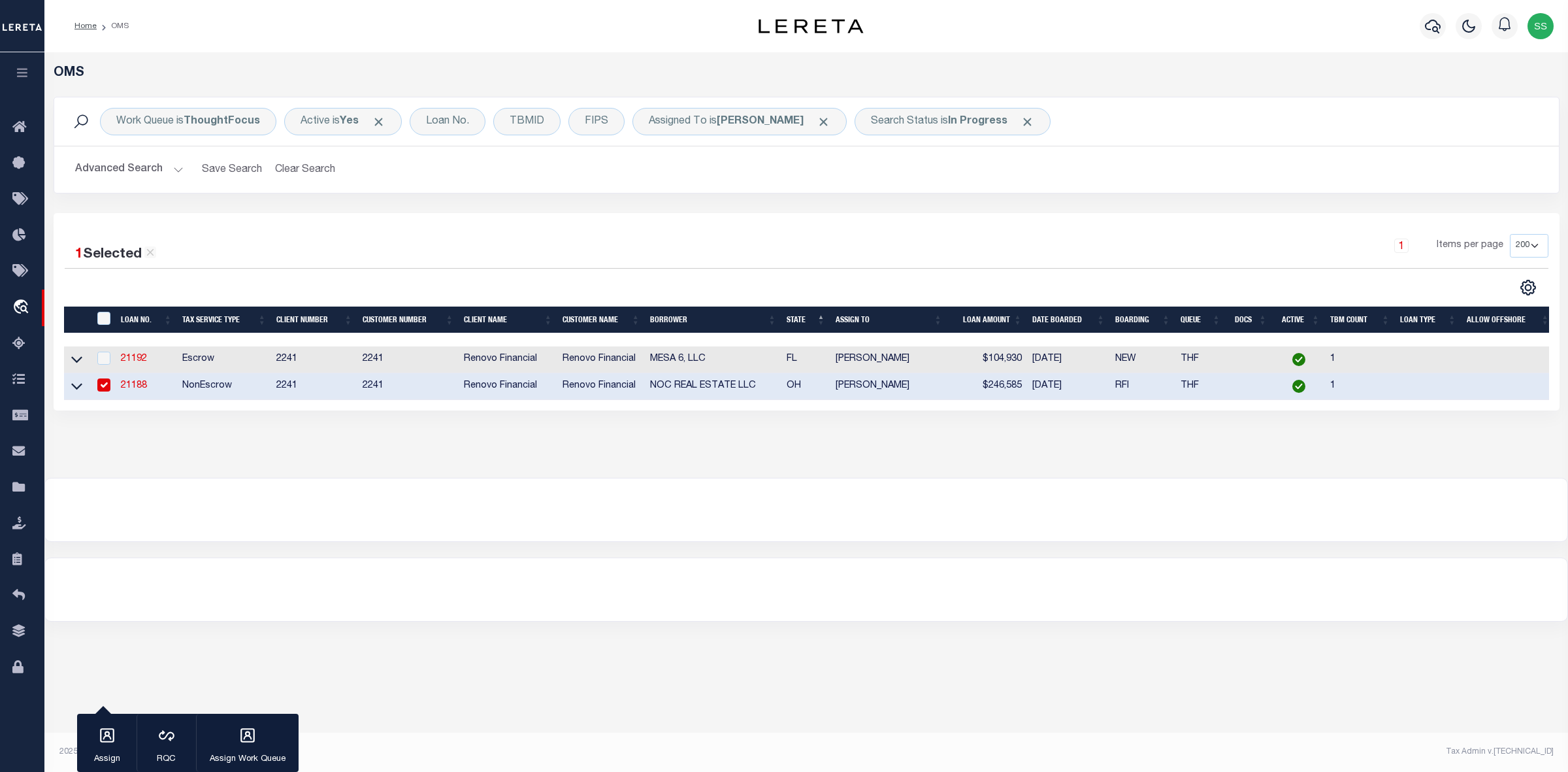
click at [129, 390] on link "21188" at bounding box center [134, 386] width 26 height 10
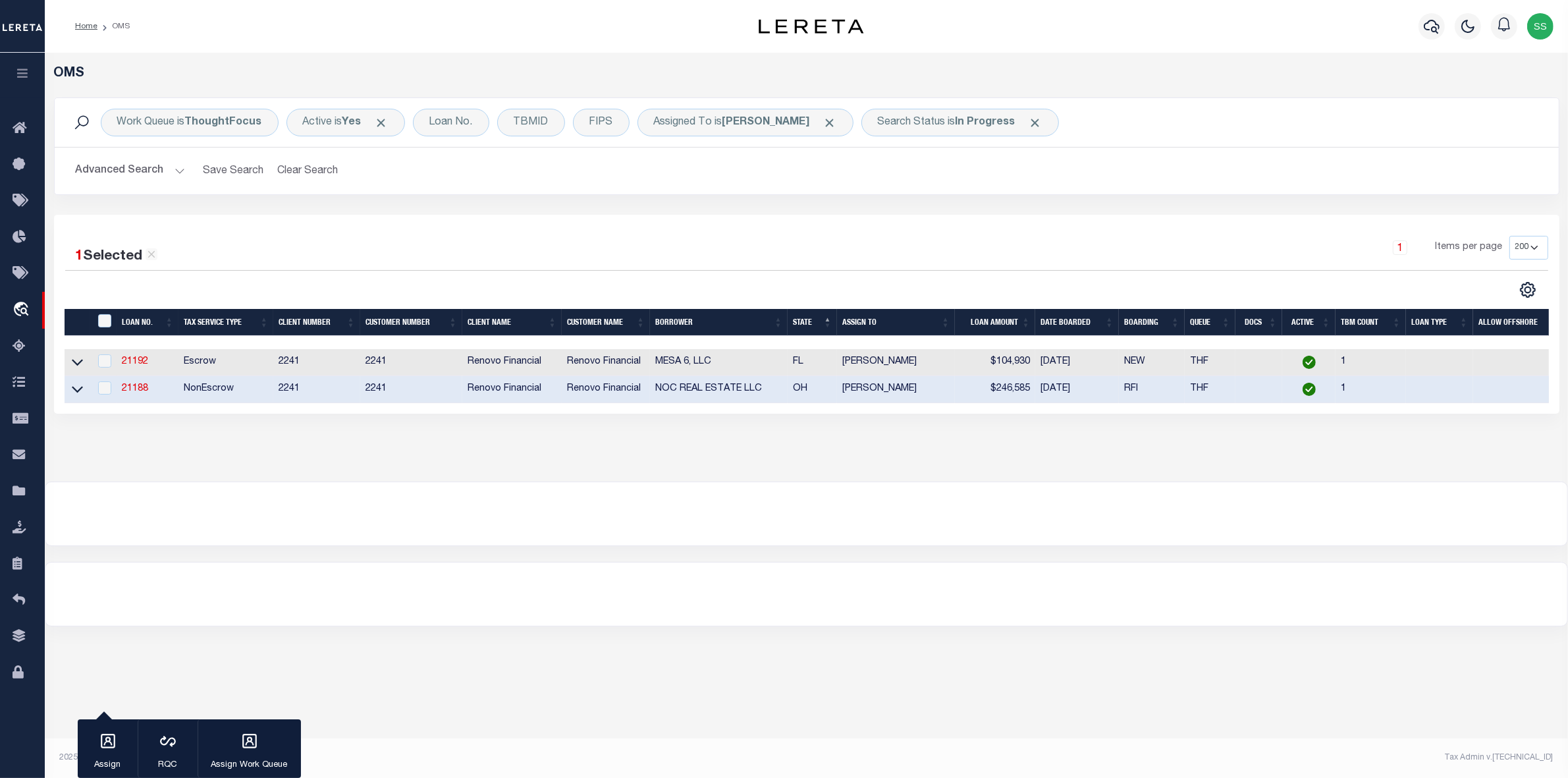
type input "21188"
type input "NOC REAL ESTATE LLC"
type input "[STREET_ADDRESS]"
type input "[GEOGRAPHIC_DATA]"
select select "NonEscrow"
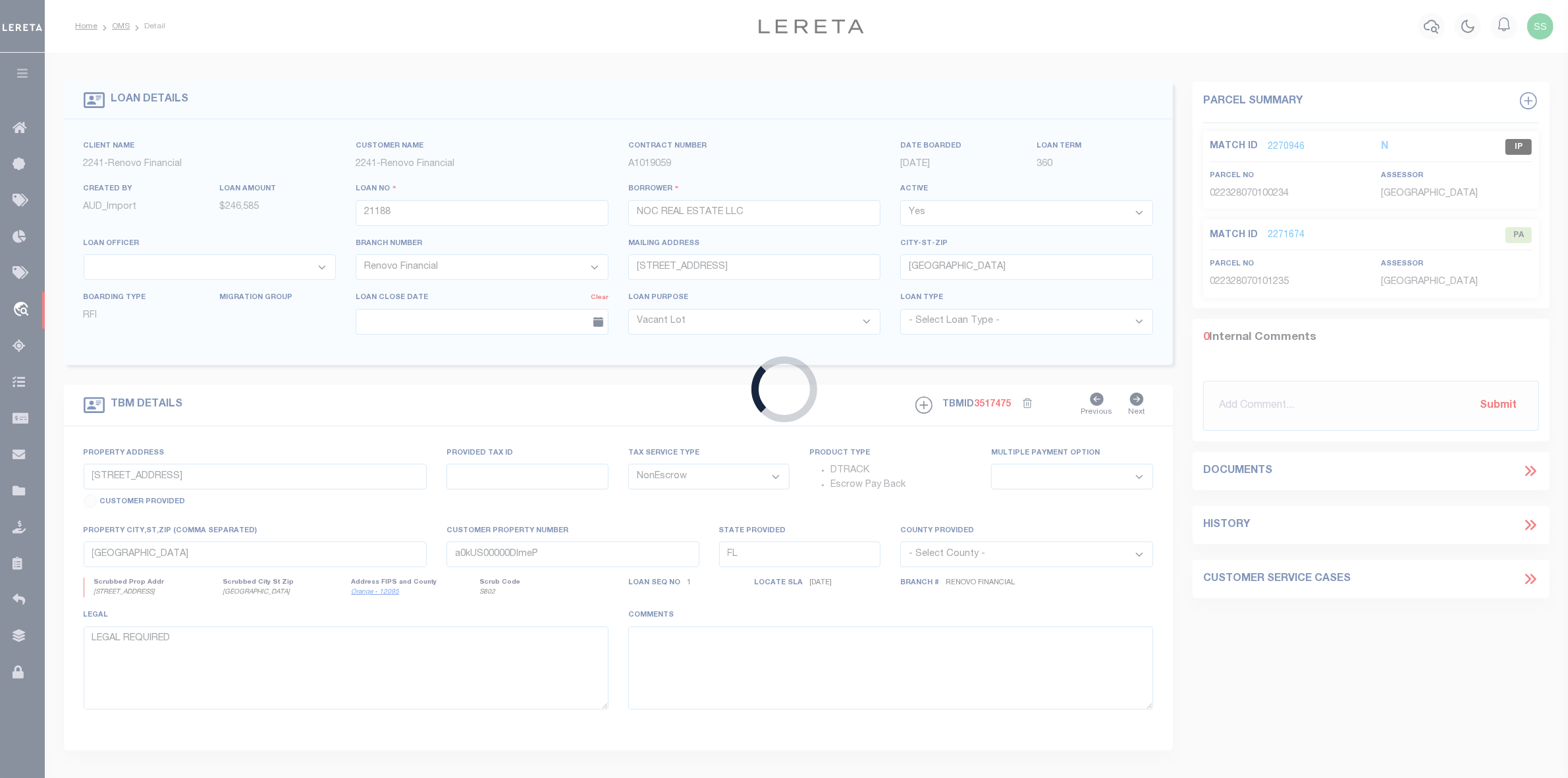
type input "[STREET_ADDRESS]"
select select
type input "[GEOGRAPHIC_DATA]"
type input "a0kUS00000C3mPN"
type input "OH"
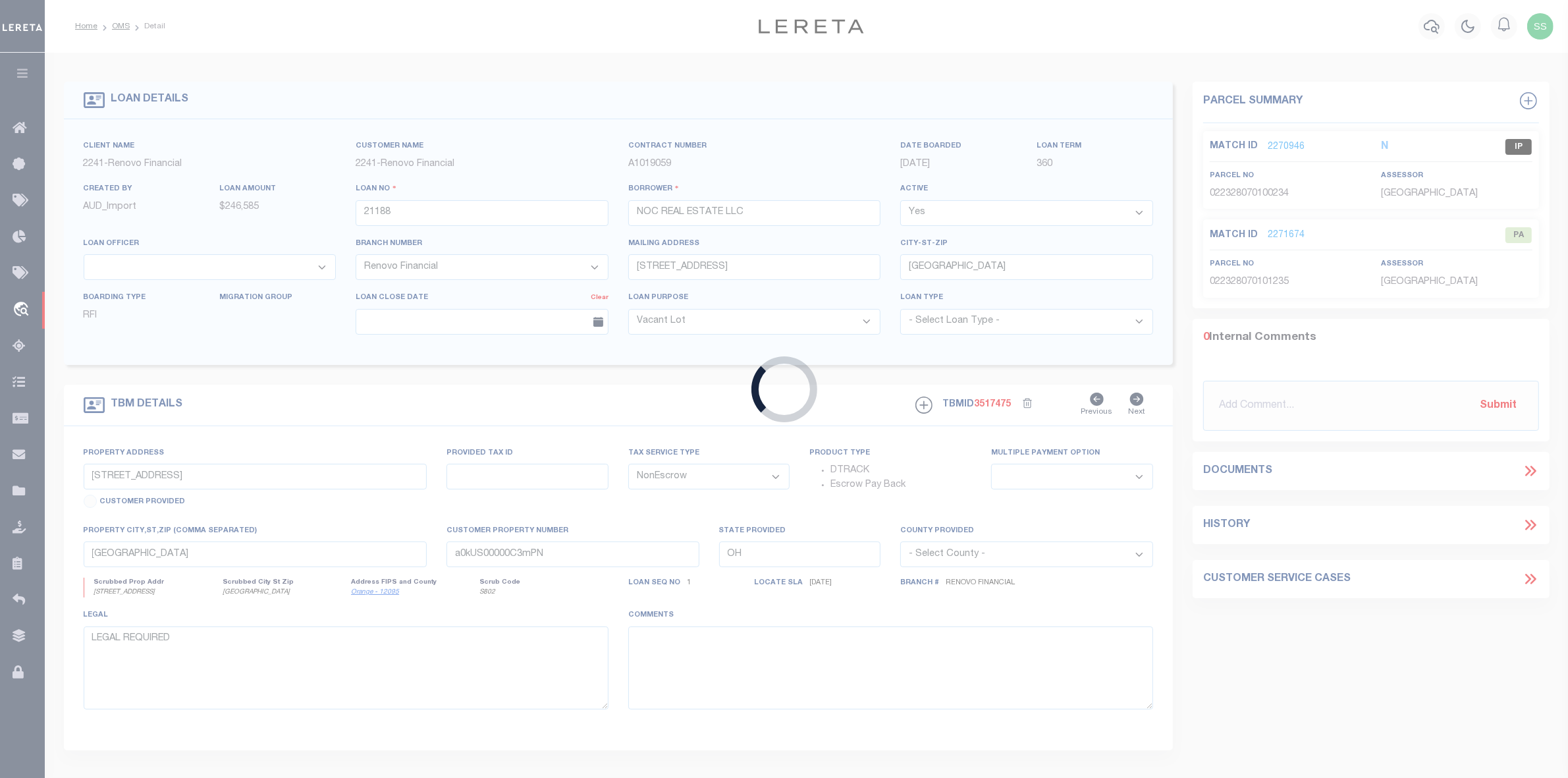
select select
select select "25066"
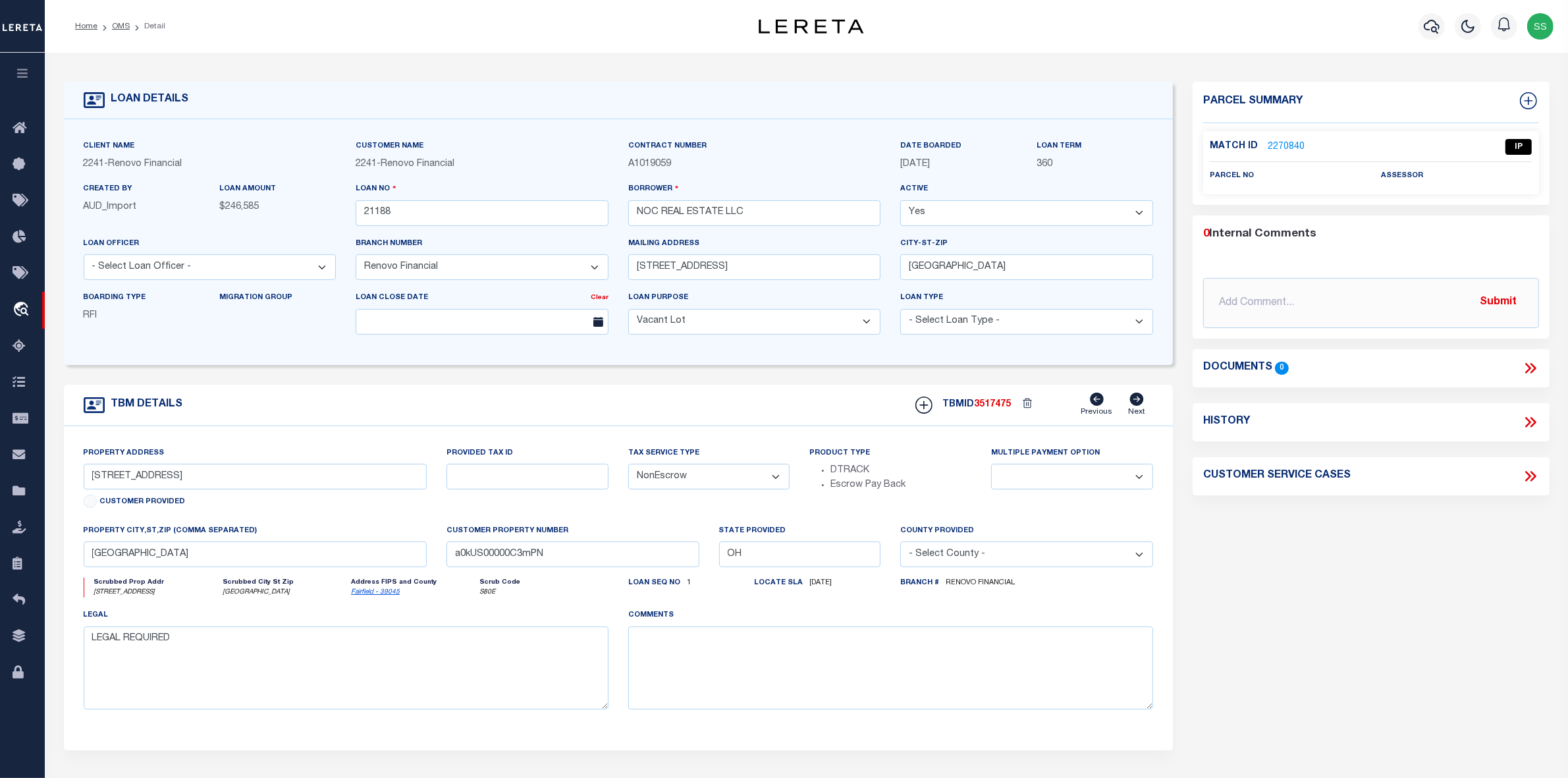
click at [1278, 145] on link "2270840" at bounding box center [1287, 147] width 37 height 14
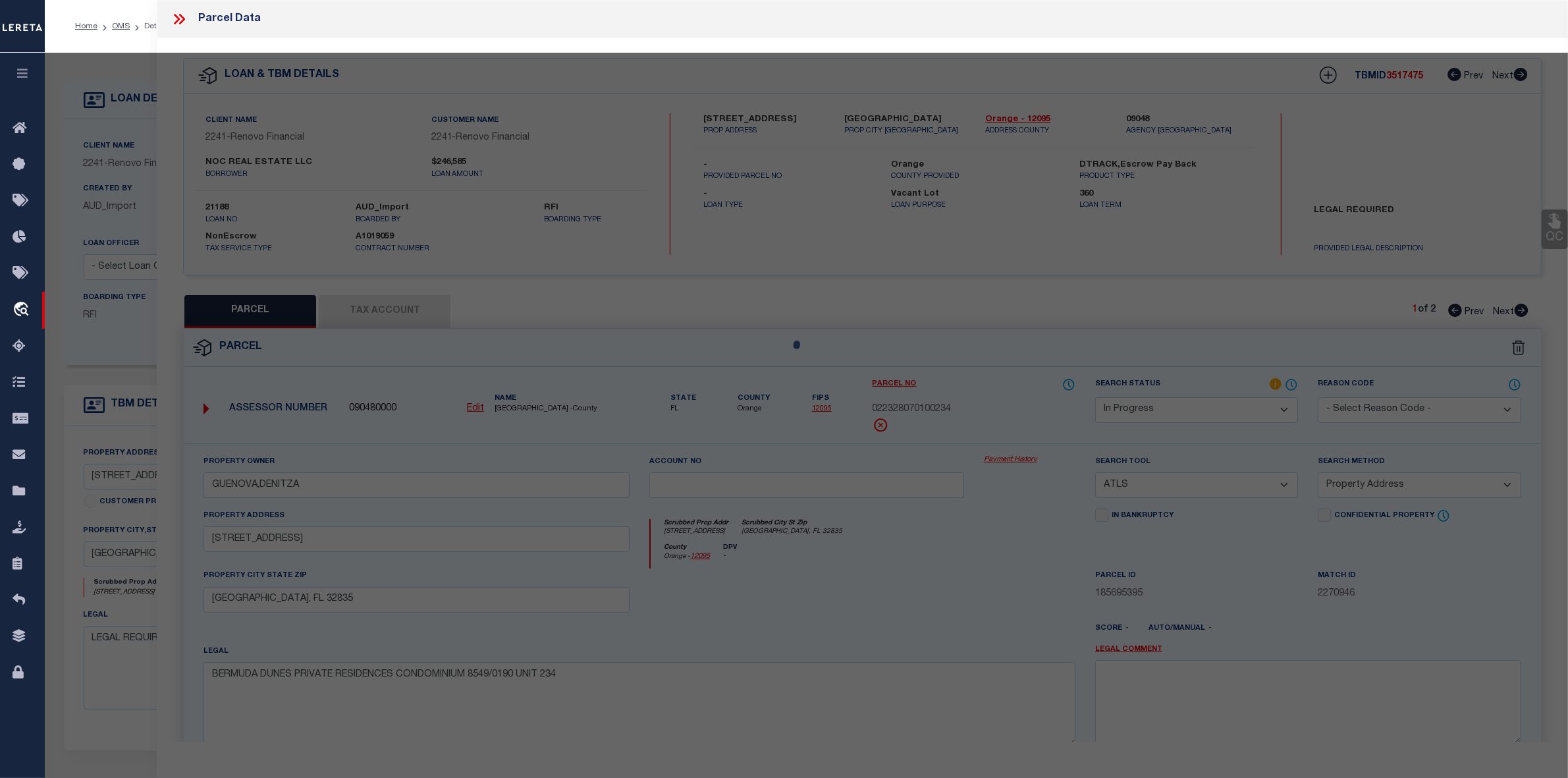
select select "AS"
select select
checkbox input "false"
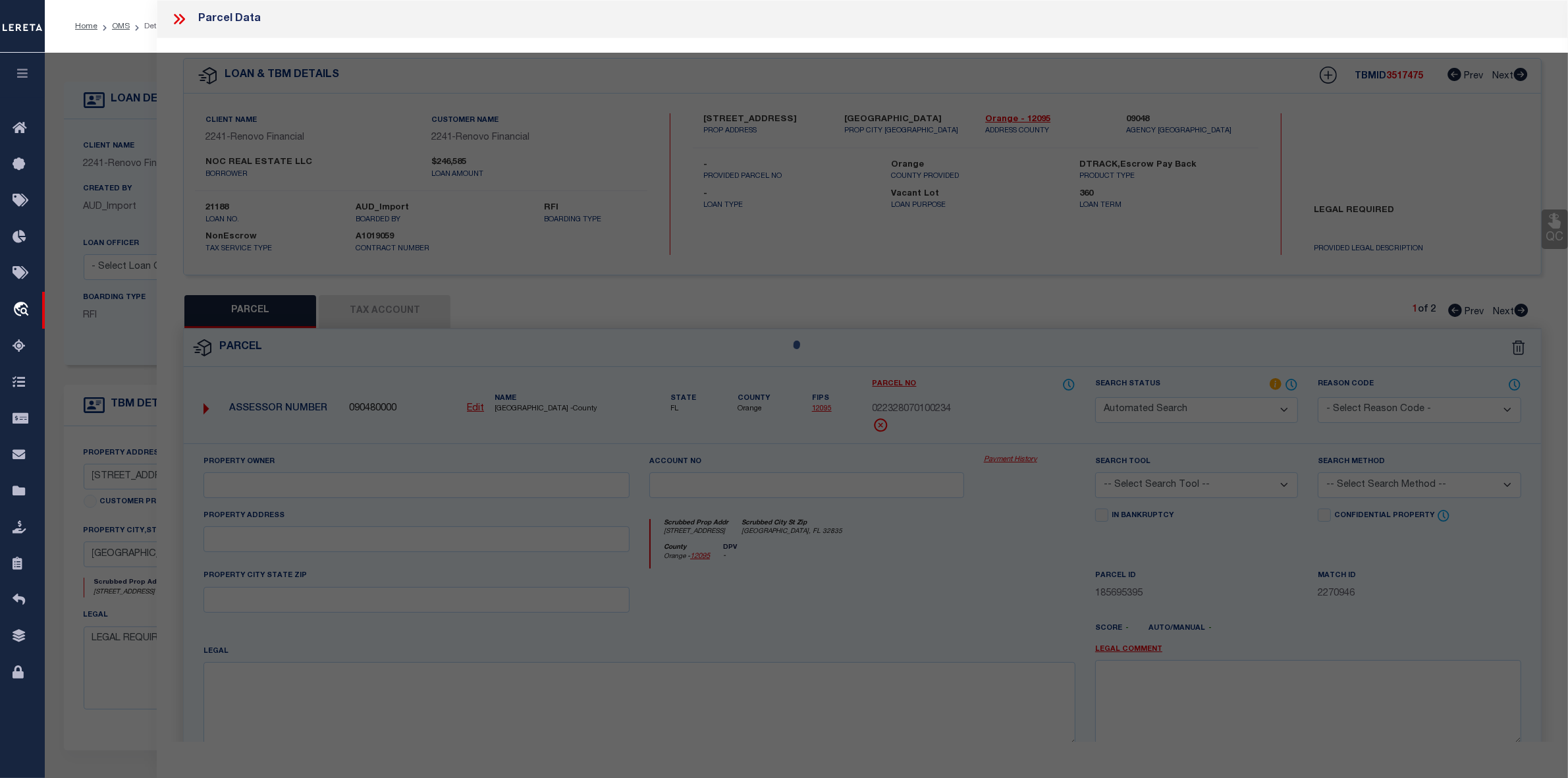
select select "IP"
checkbox input "false"
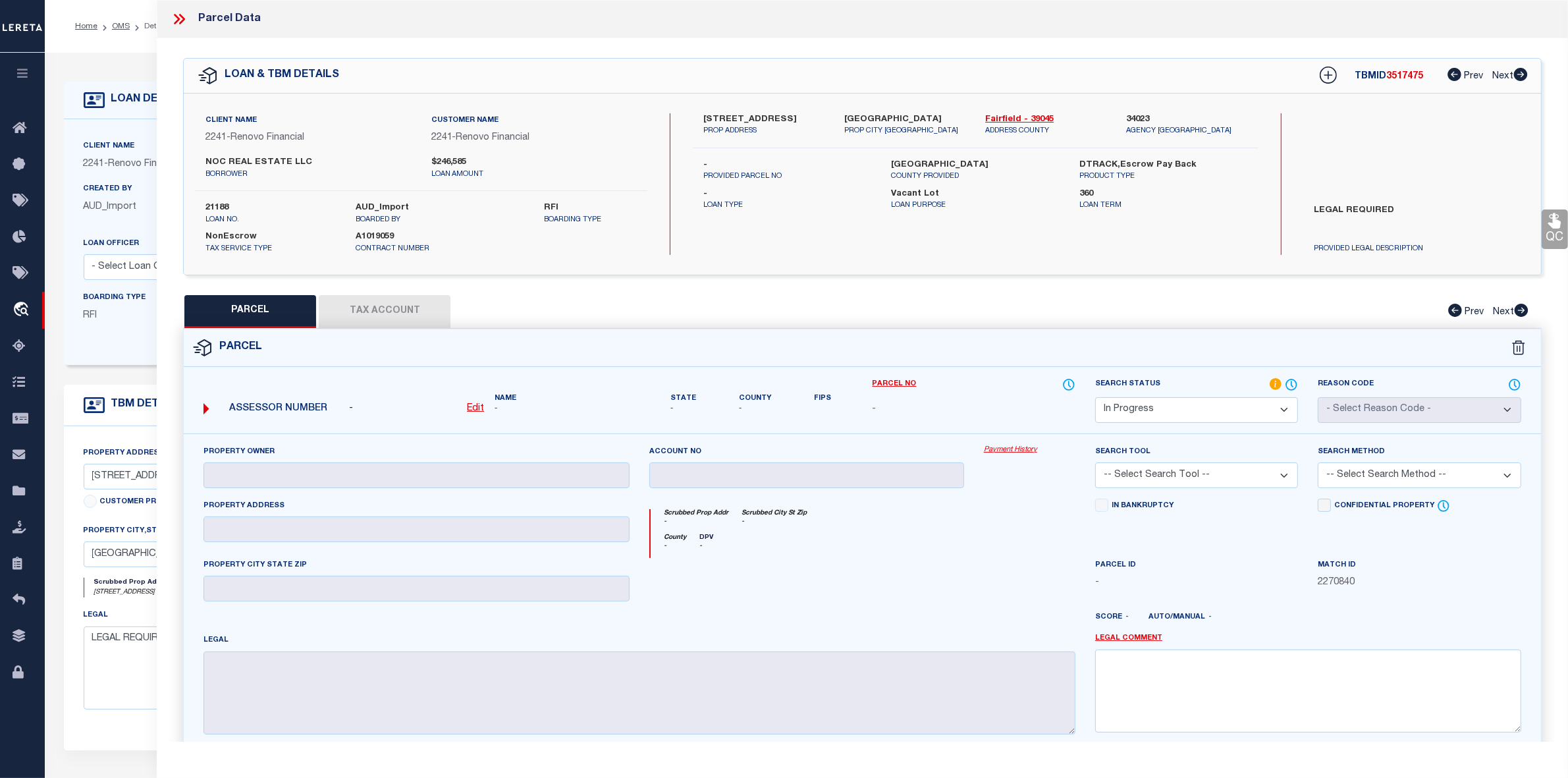
click at [180, 14] on icon at bounding box center [180, 19] width 17 height 17
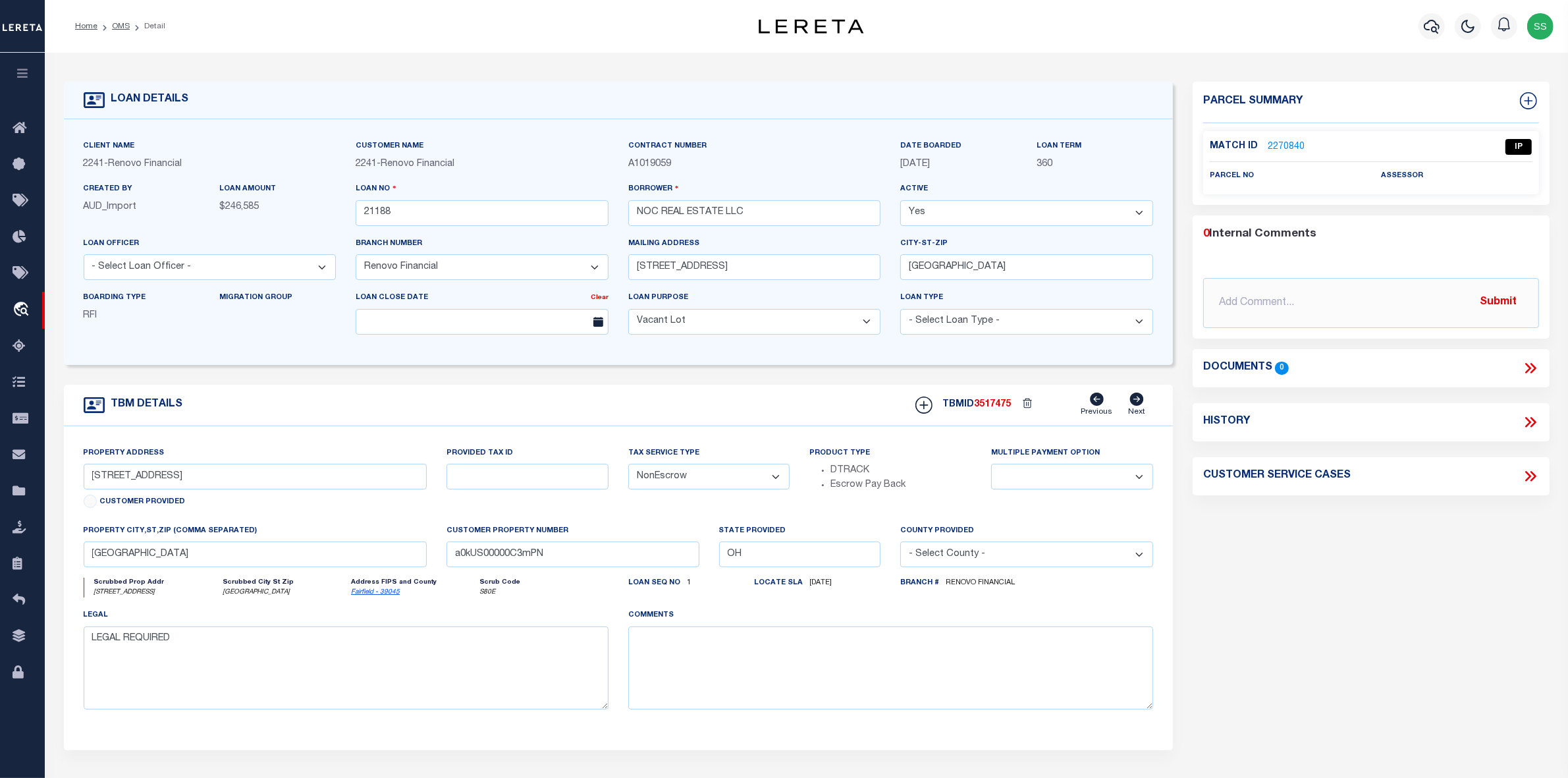
click at [1285, 146] on link "2270840" at bounding box center [1287, 147] width 37 height 14
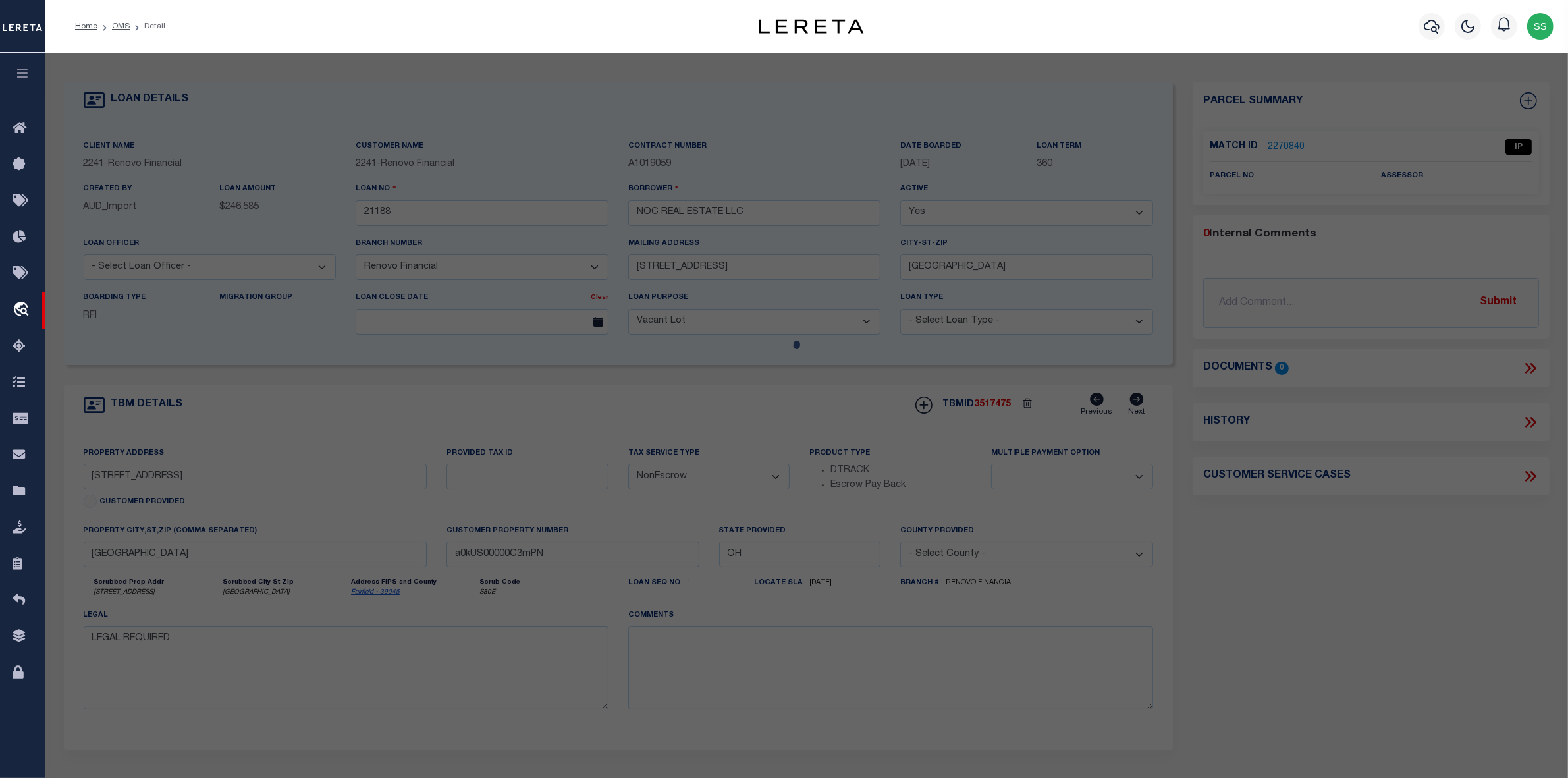
select select "AS"
checkbox input "false"
select select "IP"
checkbox input "false"
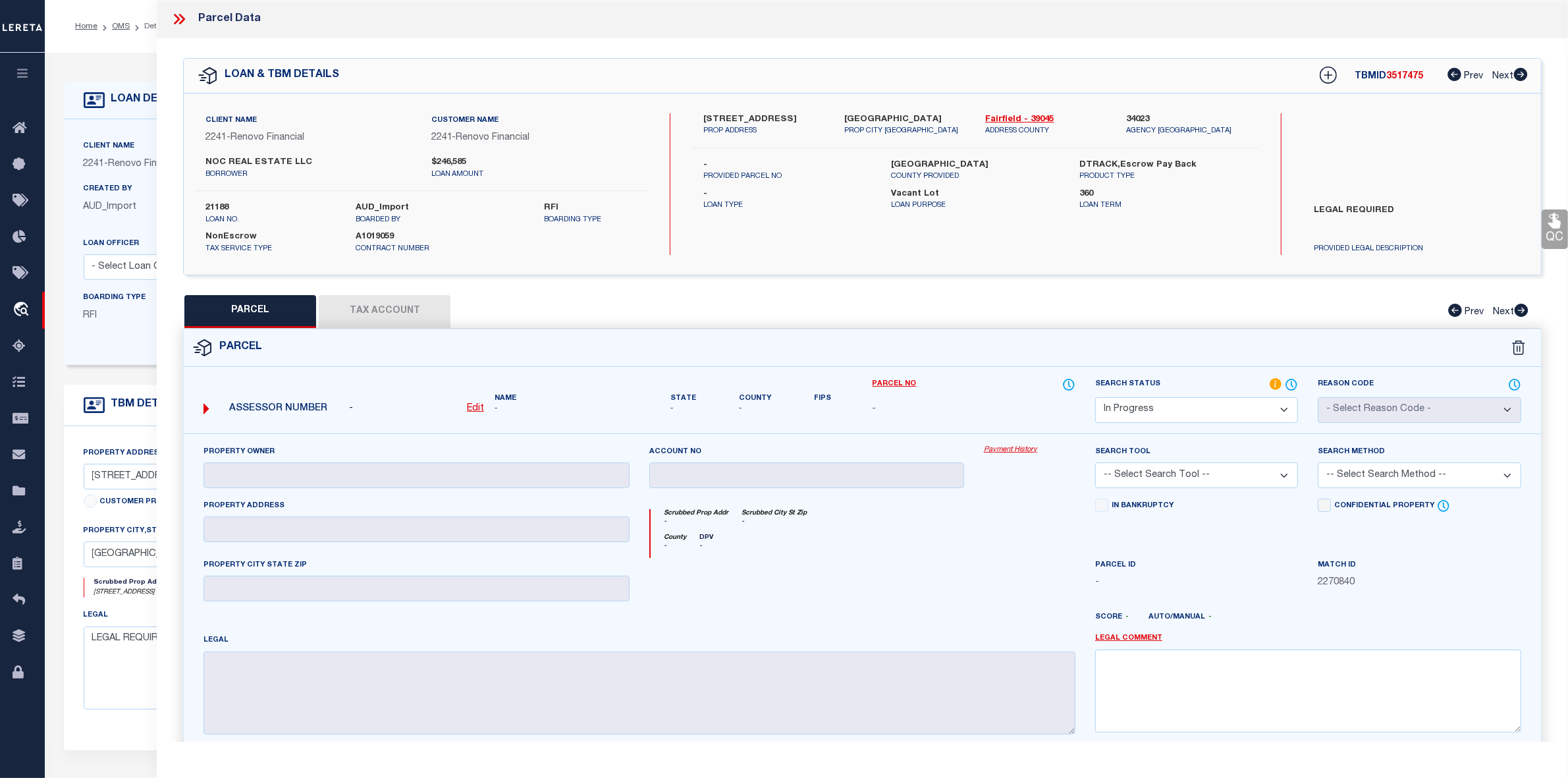
click at [181, 14] on icon at bounding box center [180, 19] width 17 height 17
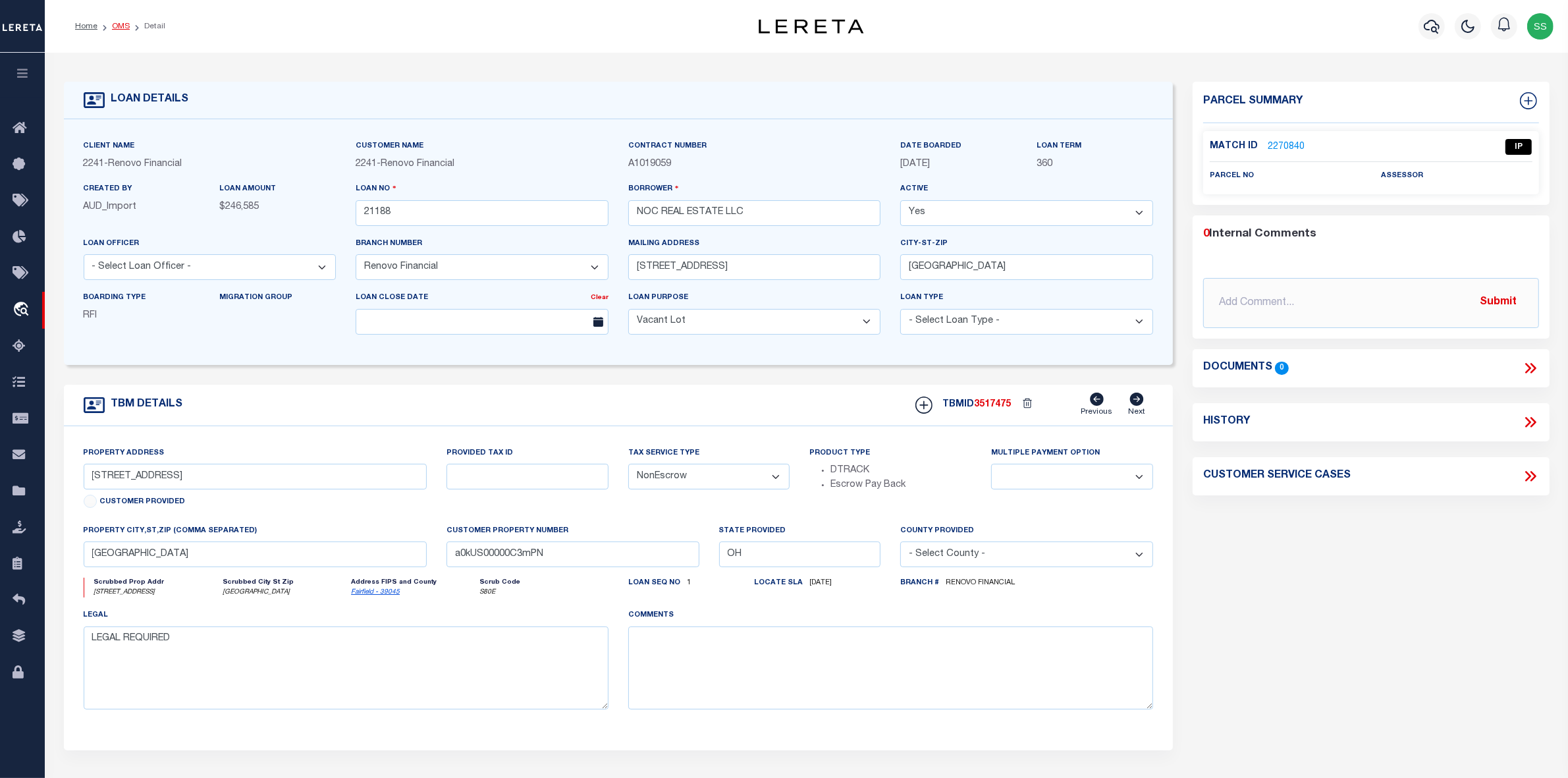
click at [120, 23] on link "OMS" at bounding box center [120, 26] width 17 height 8
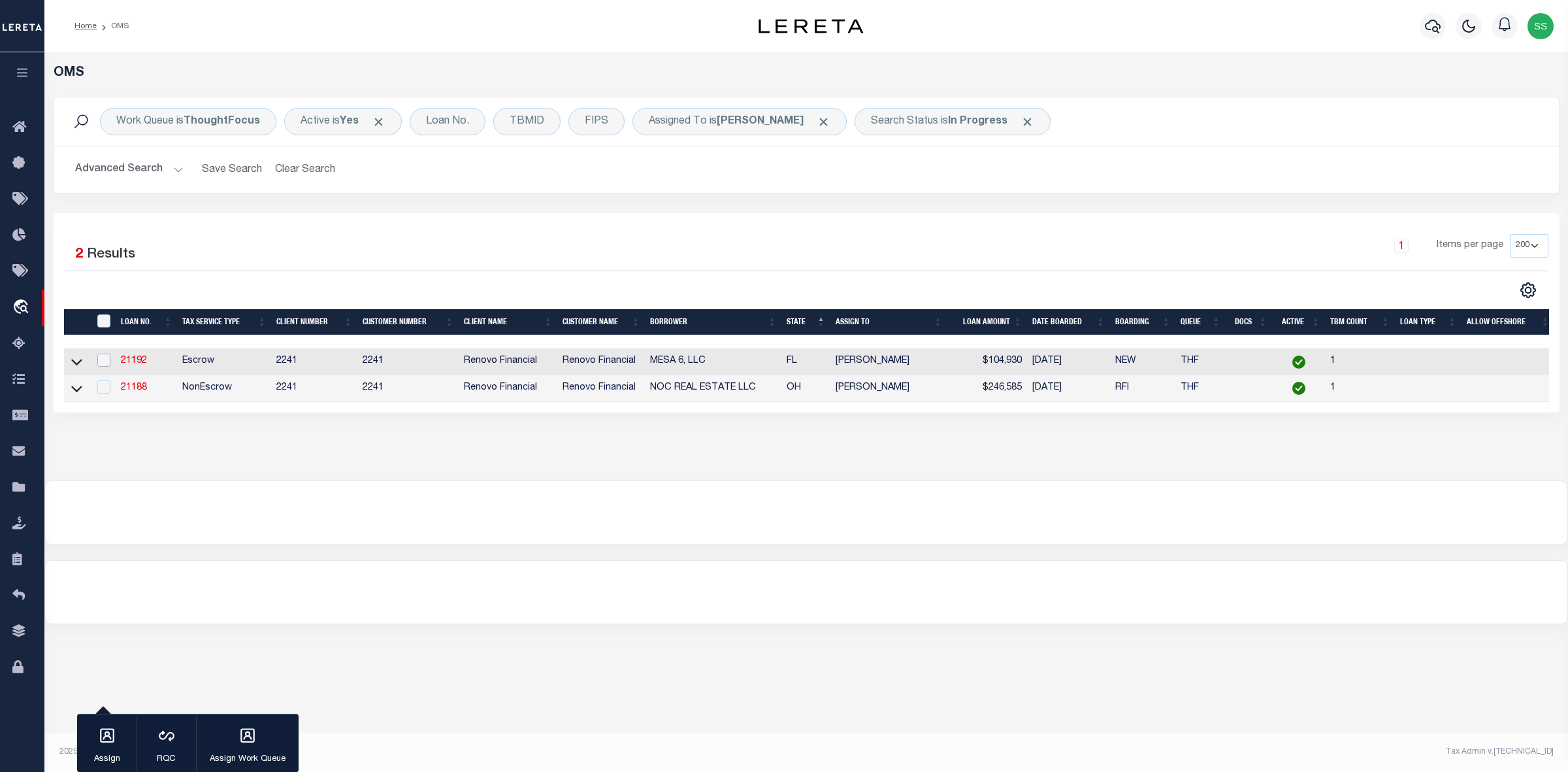
click at [109, 364] on input "checkbox" at bounding box center [104, 360] width 13 height 13
checkbox input "true"
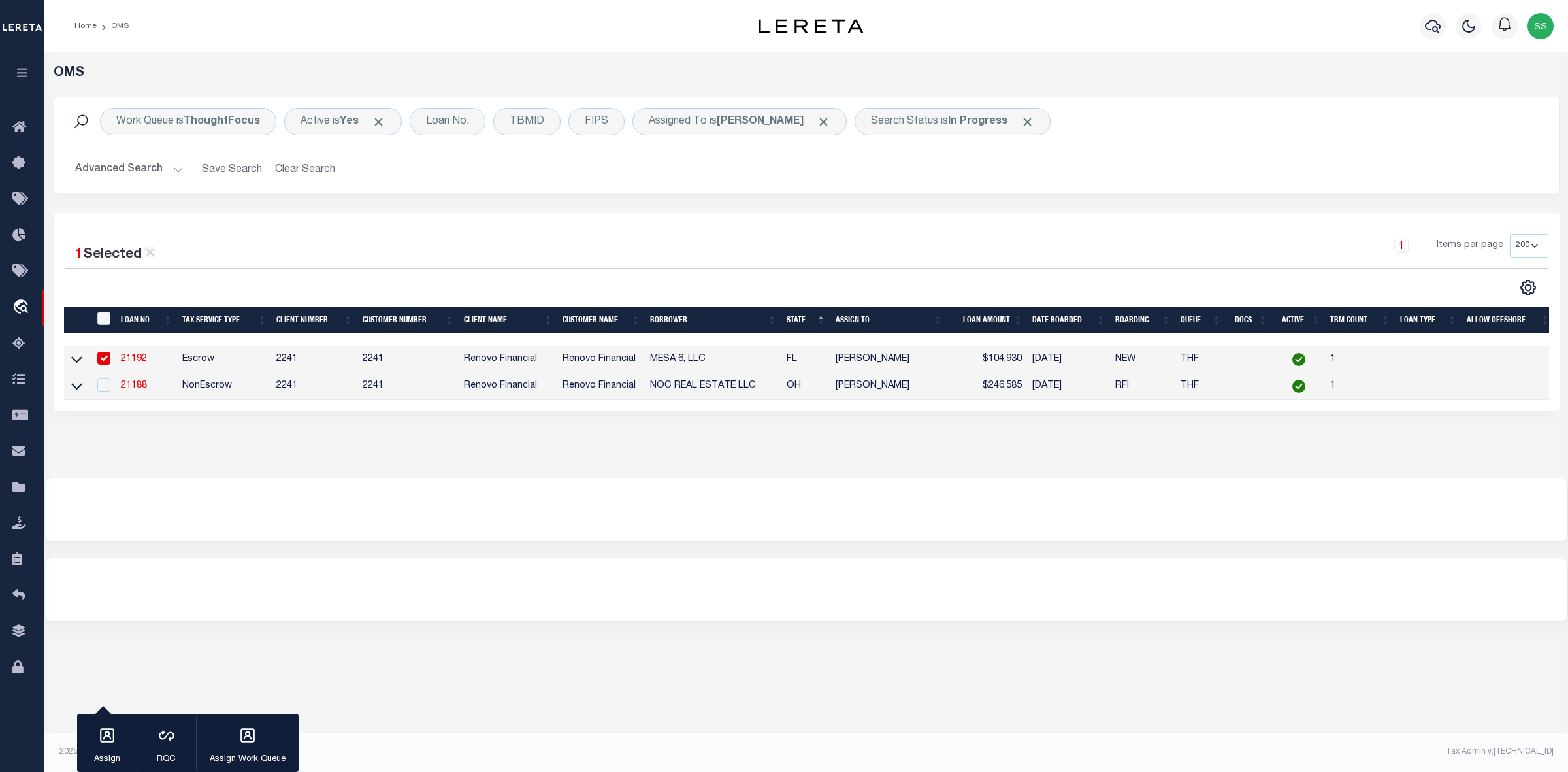
click at [131, 363] on link "21192" at bounding box center [134, 359] width 26 height 10
type input "21192"
type input "MESA 6, LLC"
type input "450 Sheridan Road"
type input "Glencoe IL 60022"
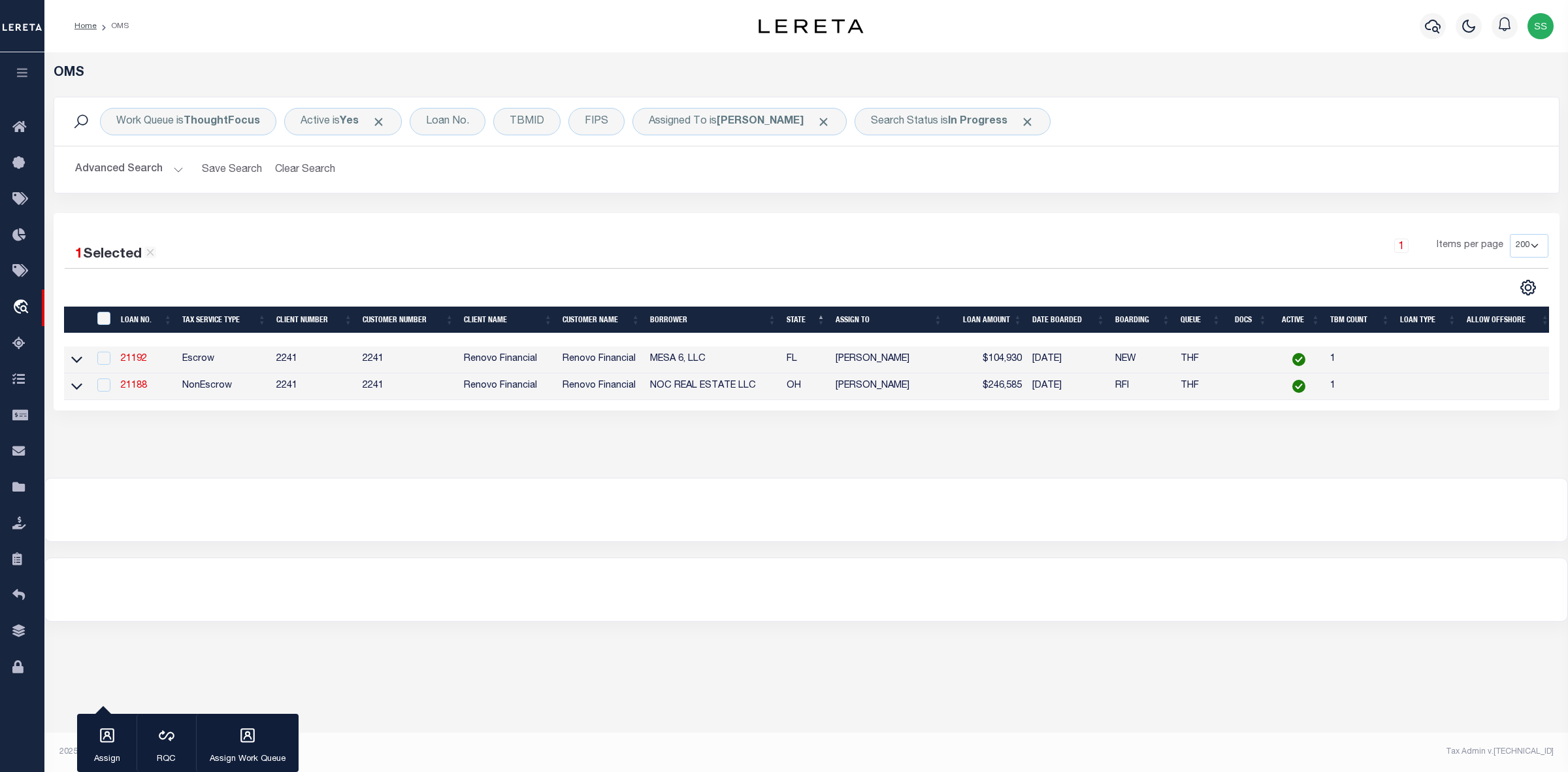
select select "Escrow"
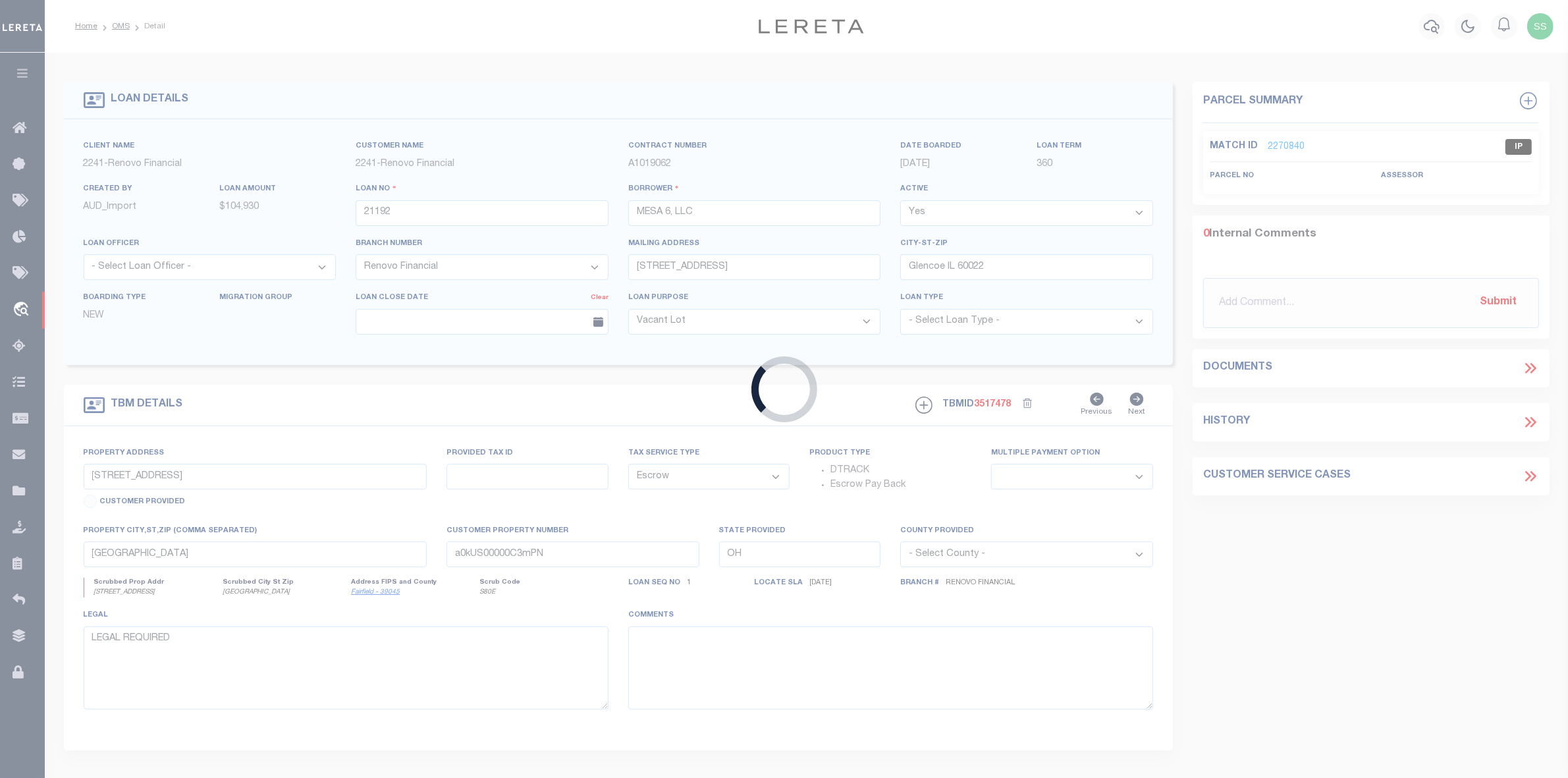
type input "7350 Westpointe Boulevard Unit 234"
select select
type input "Orlando, FL 32835"
type input "a0kUS00000DlmeP"
type input "FL"
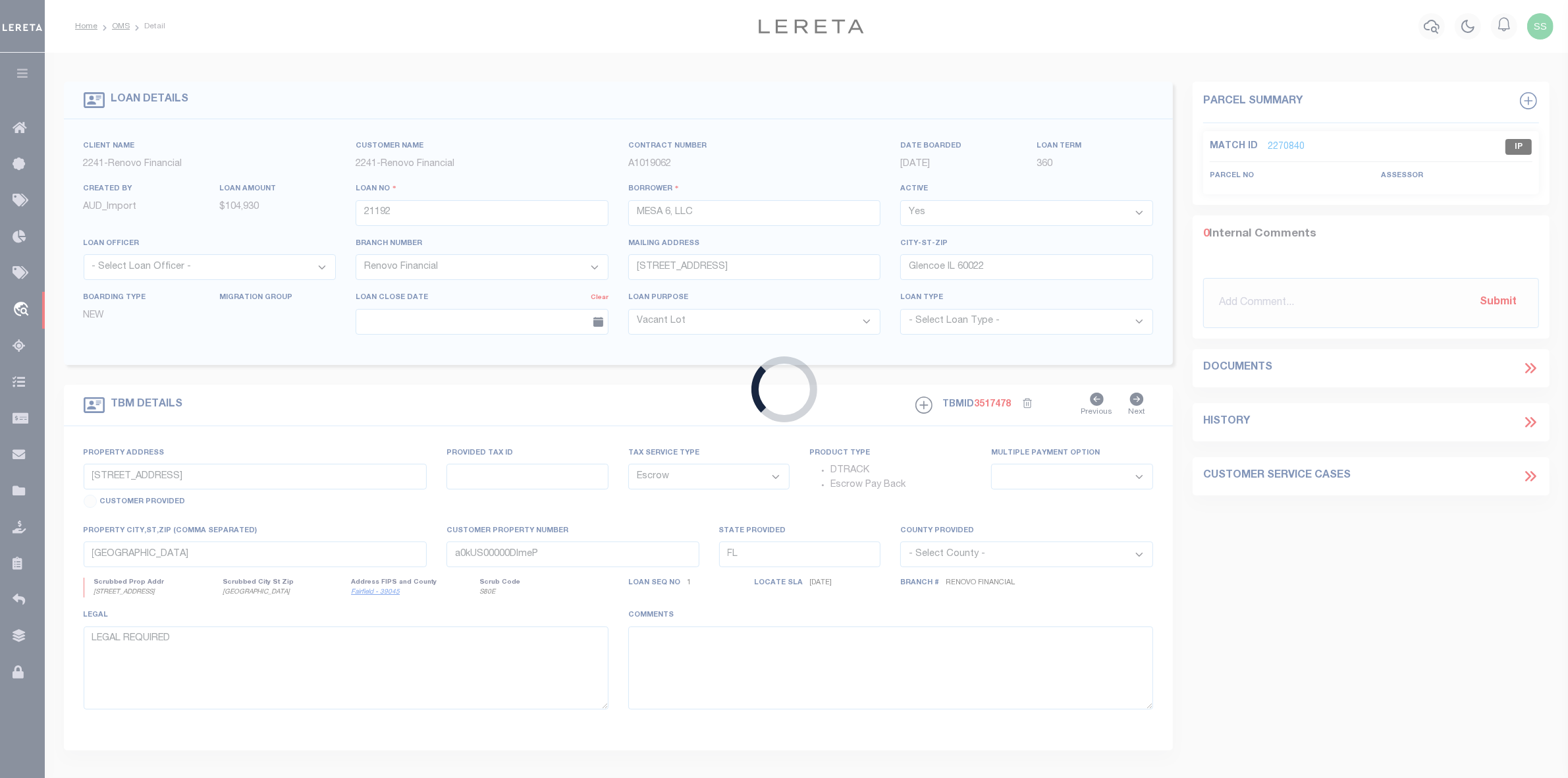
select select
select select "25066"
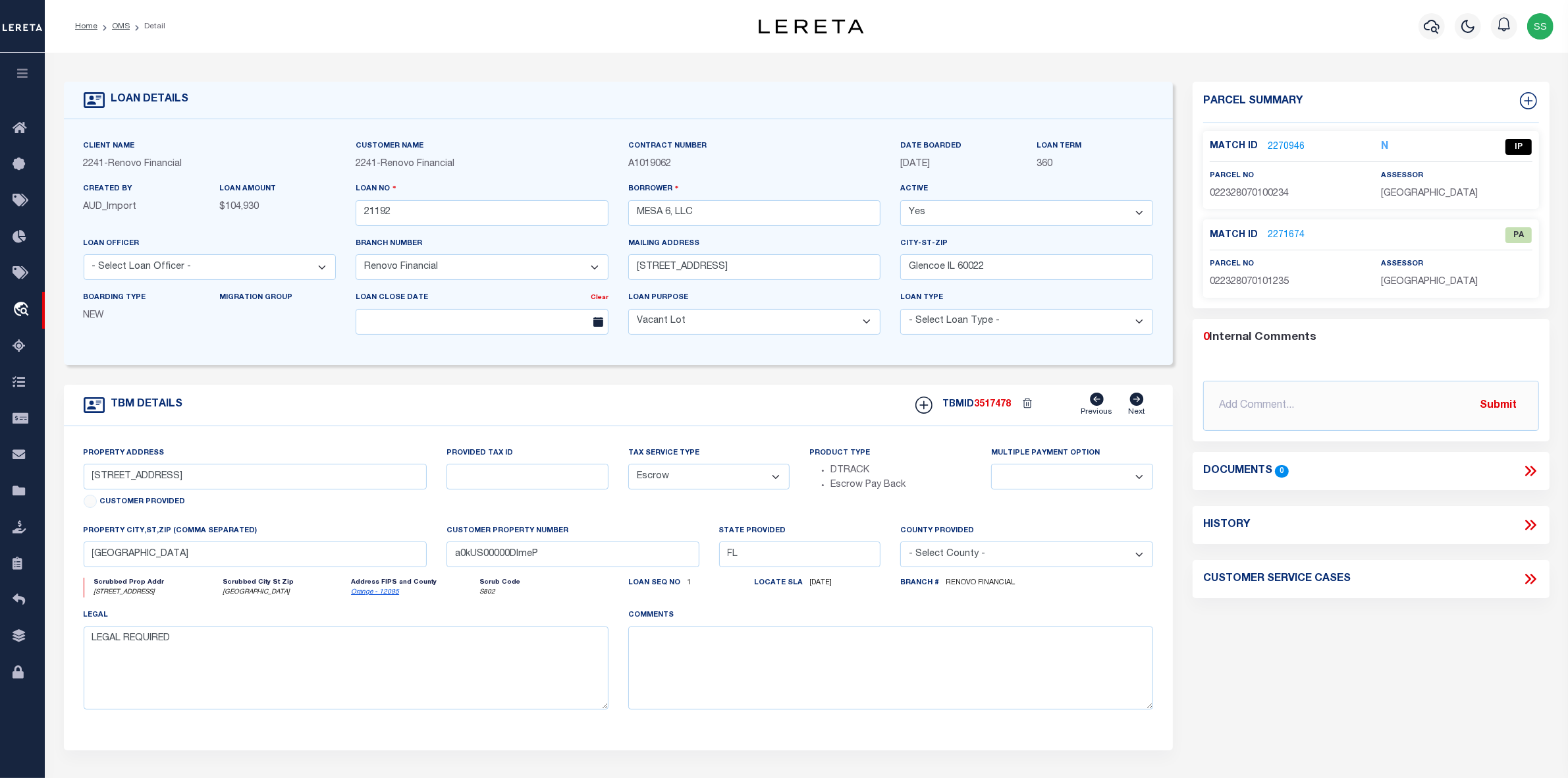
click at [1275, 146] on link "2270946" at bounding box center [1287, 147] width 37 height 14
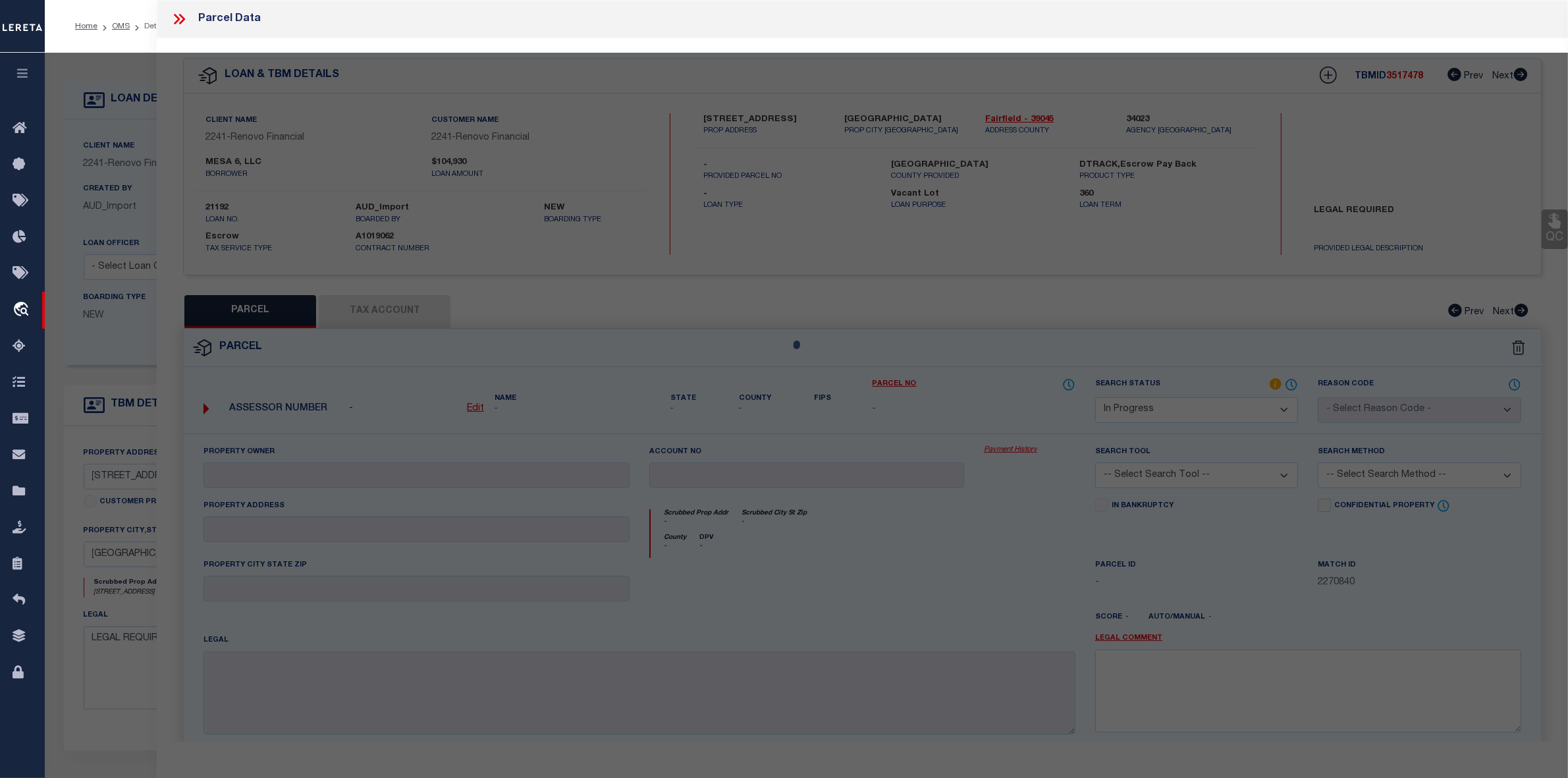
select select "AS"
checkbox input "false"
select select "IP"
type input "GUENOVA,DENITZA"
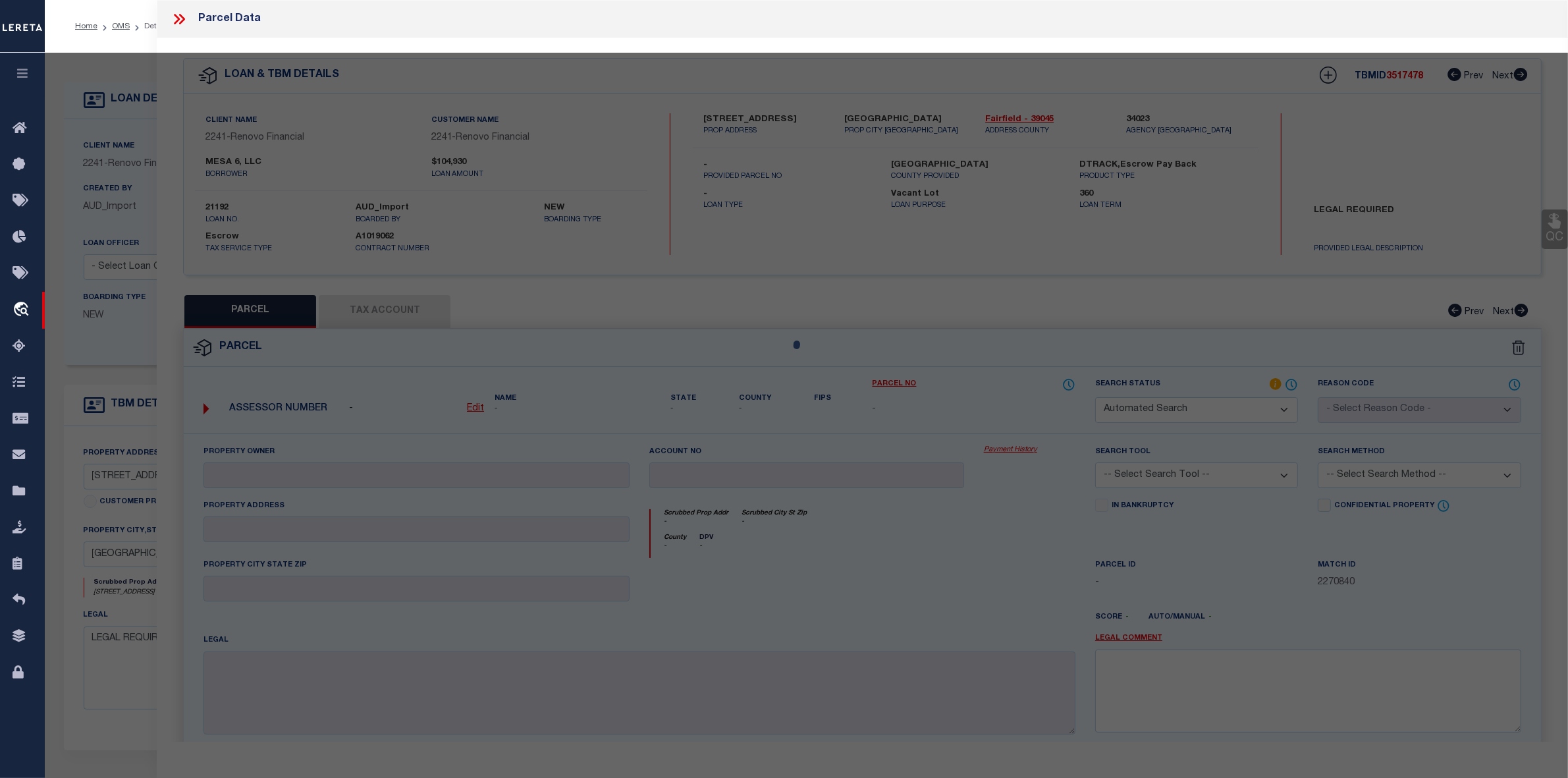
select select "ATL"
select select "ADD"
type input "7350 WESTPOINTE BLVD , #234"
checkbox input "false"
type input "ORLANDO, FL 32835"
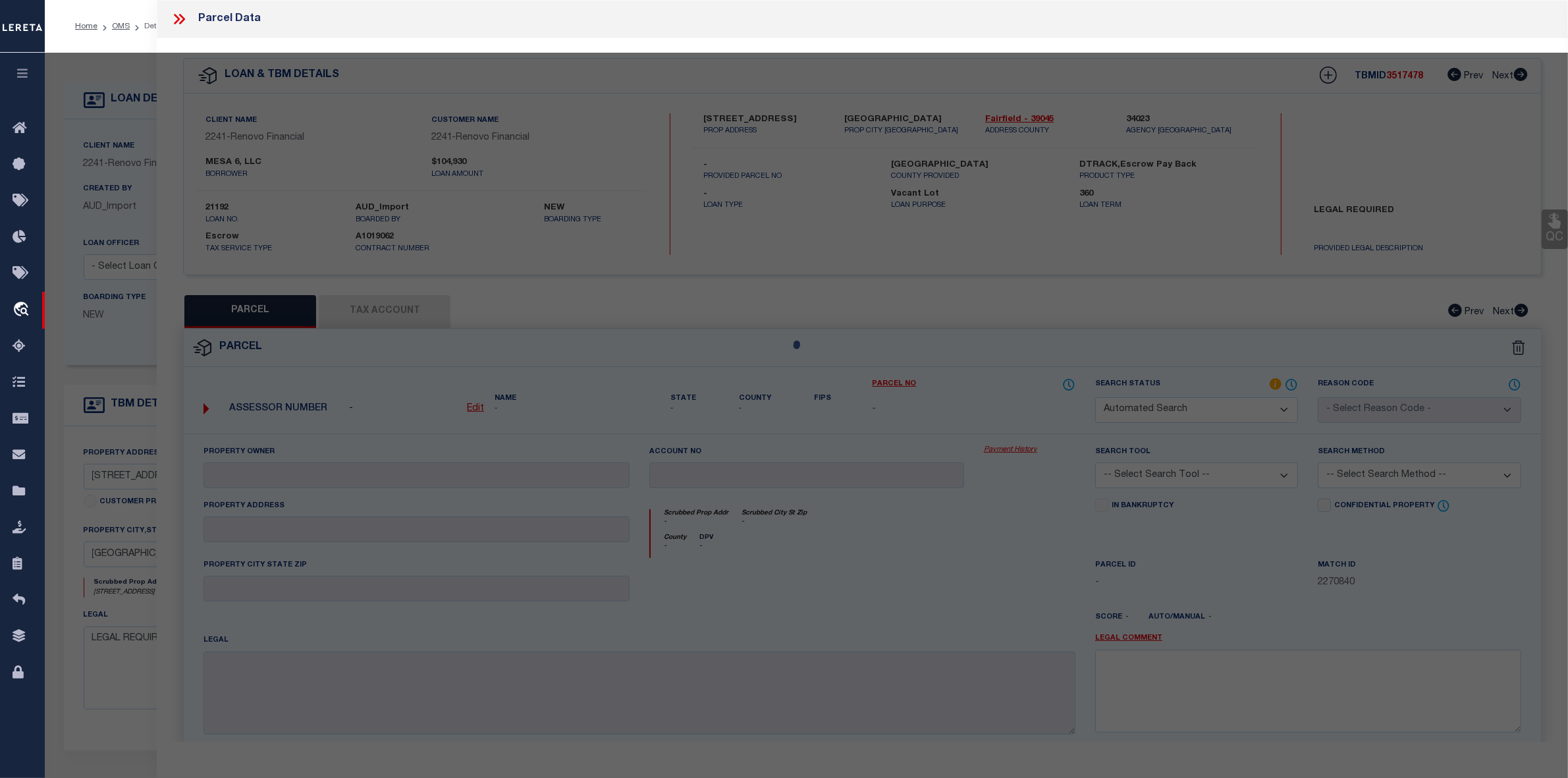
type textarea "BERMUDA DUNES PRIVATE RESIDENCES CONDOMINIUM 8549/0190 UNIT 234"
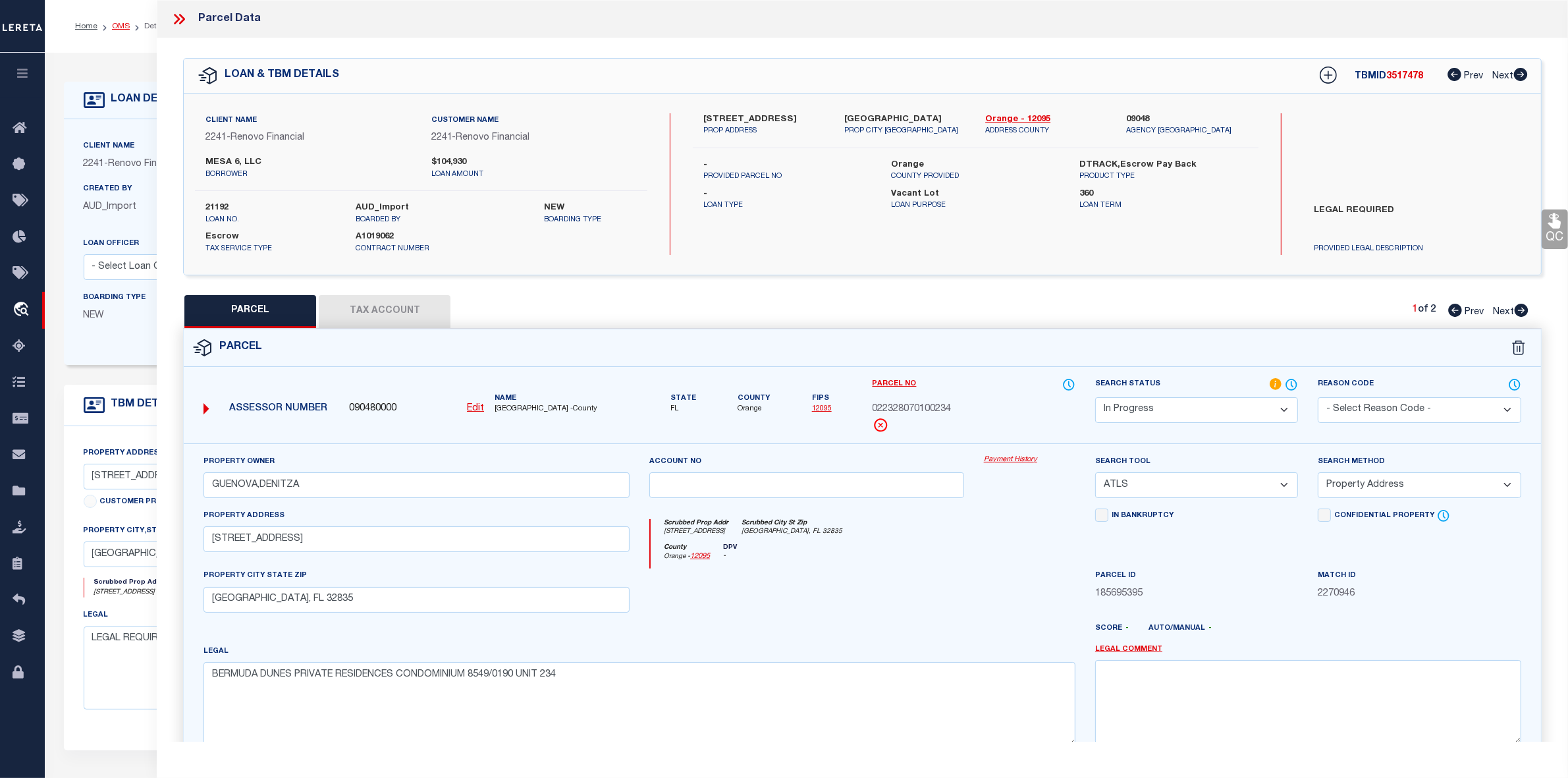
click at [119, 27] on link "OMS" at bounding box center [120, 26] width 17 height 8
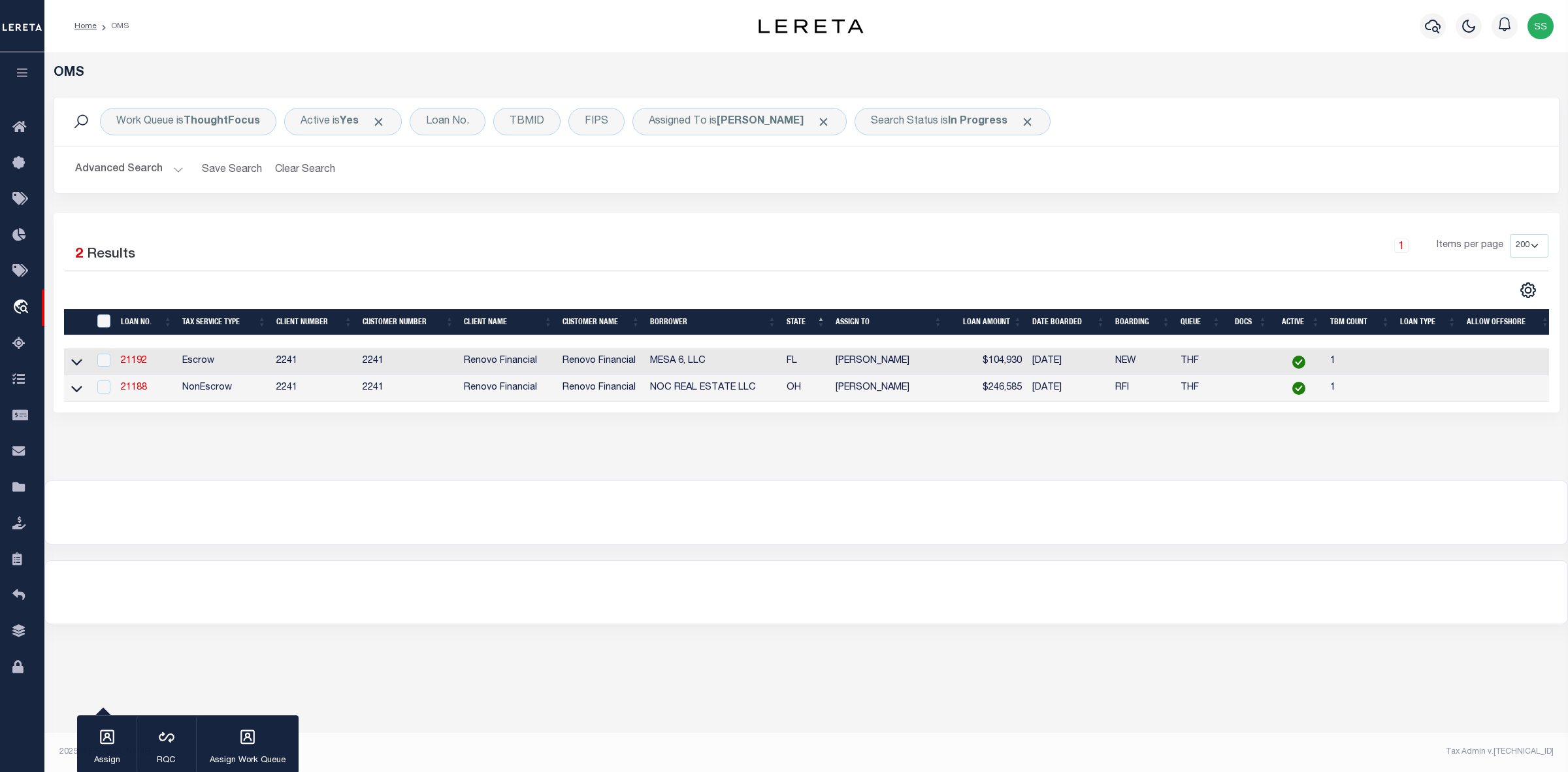
click at [854, 191] on div "Advanced Search Save Search Clear Search tblSearchTopScreen_dynamictable_____De…" at bounding box center [806, 169] width 1504 height 46
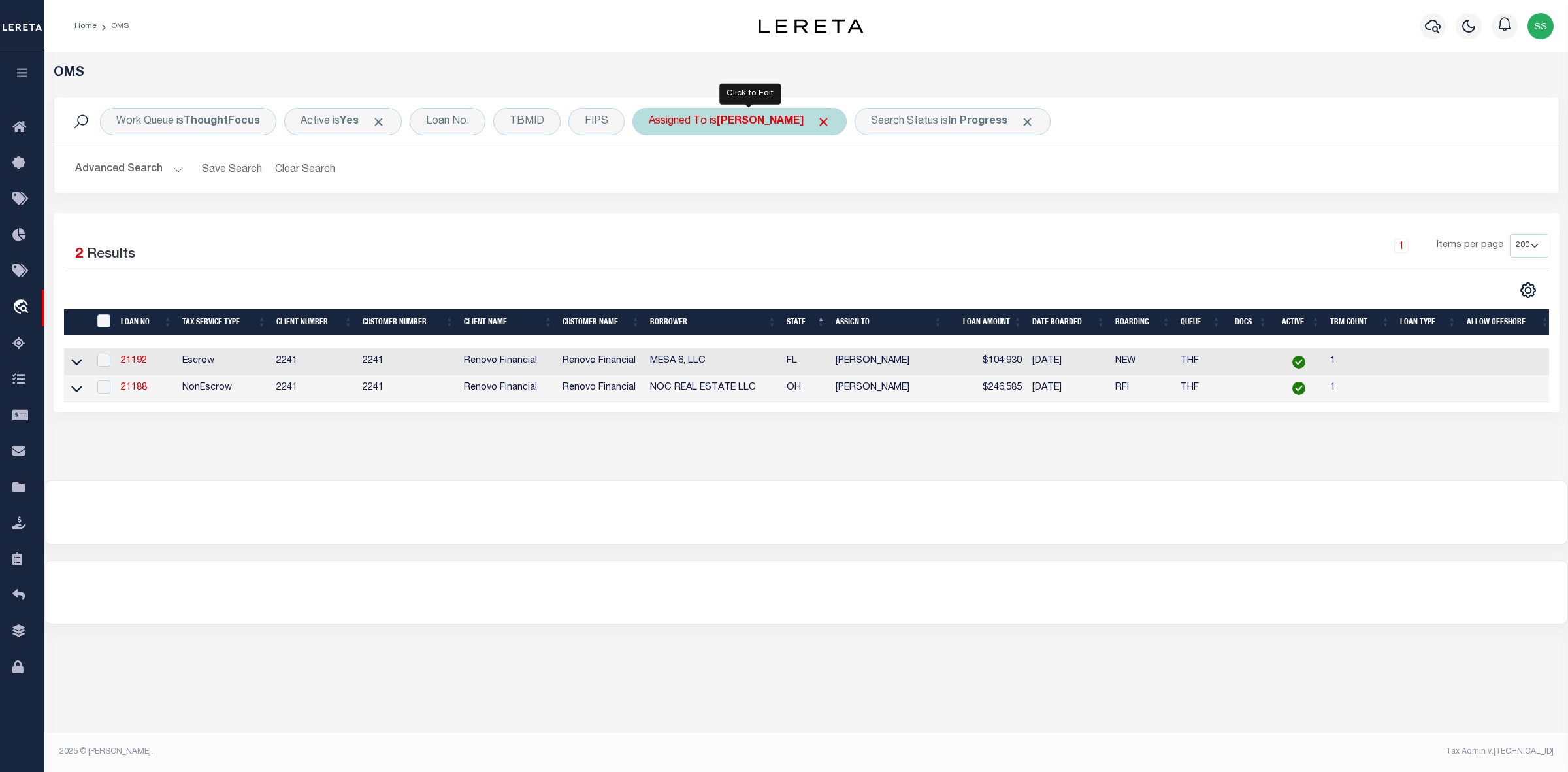
click at [763, 118] on b "[PERSON_NAME]" at bounding box center [760, 121] width 87 height 11
click at [748, 181] on select "--Unassigned-- Abdul Muzain Agustin Fernandez Ahmad Darwish Alberto Estrada All…" at bounding box center [746, 186] width 193 height 25
select select "[PERSON_NAME]"
click at [650, 174] on select "--Unassigned-- Abdul Muzain Agustin Fernandez Ahmad Darwish Alberto Estrada All…" at bounding box center [746, 186] width 193 height 25
click at [824, 219] on input "Apply" at bounding box center [822, 214] width 39 height 21
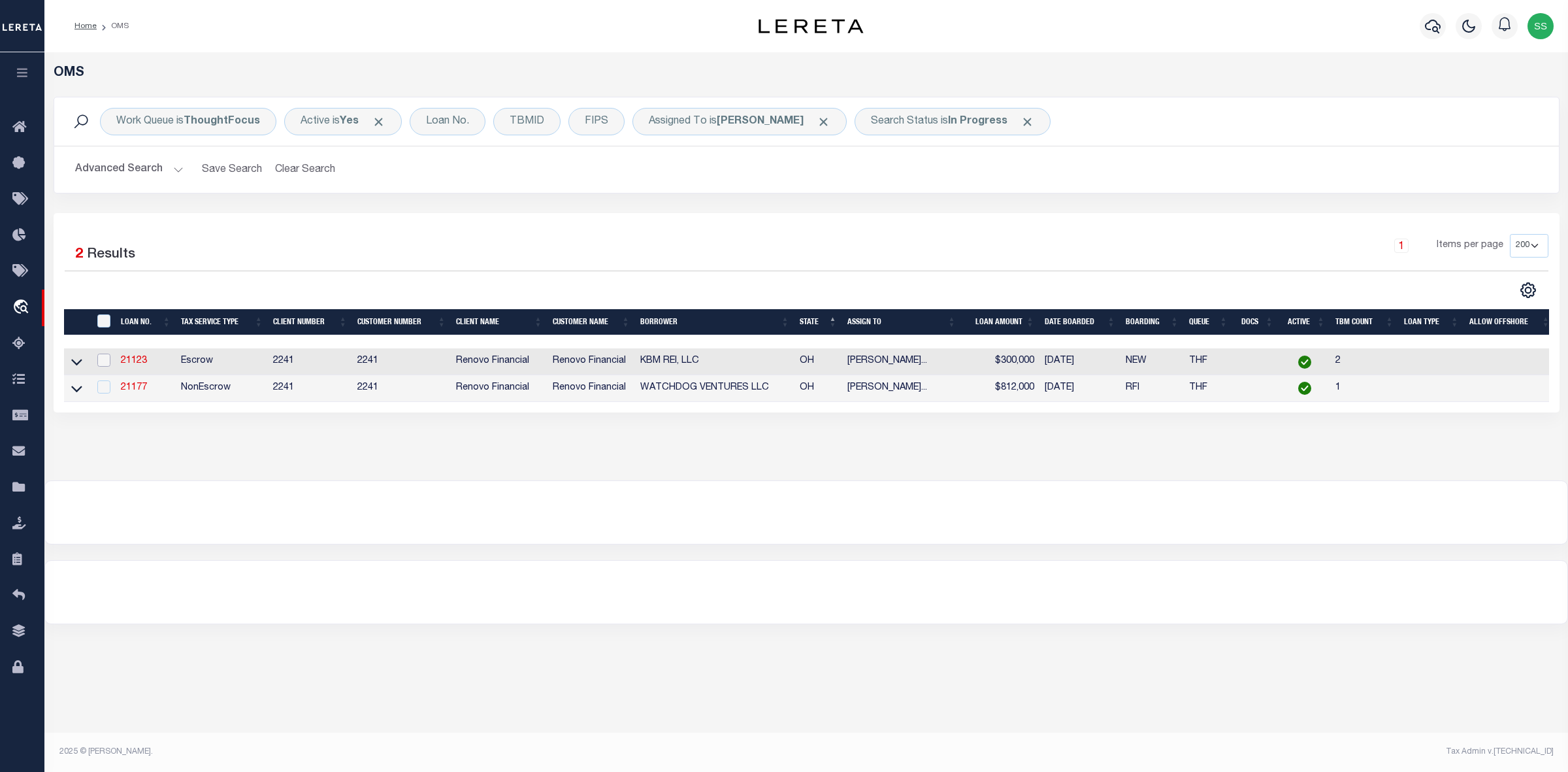
click at [106, 360] on input "checkbox" at bounding box center [104, 360] width 13 height 13
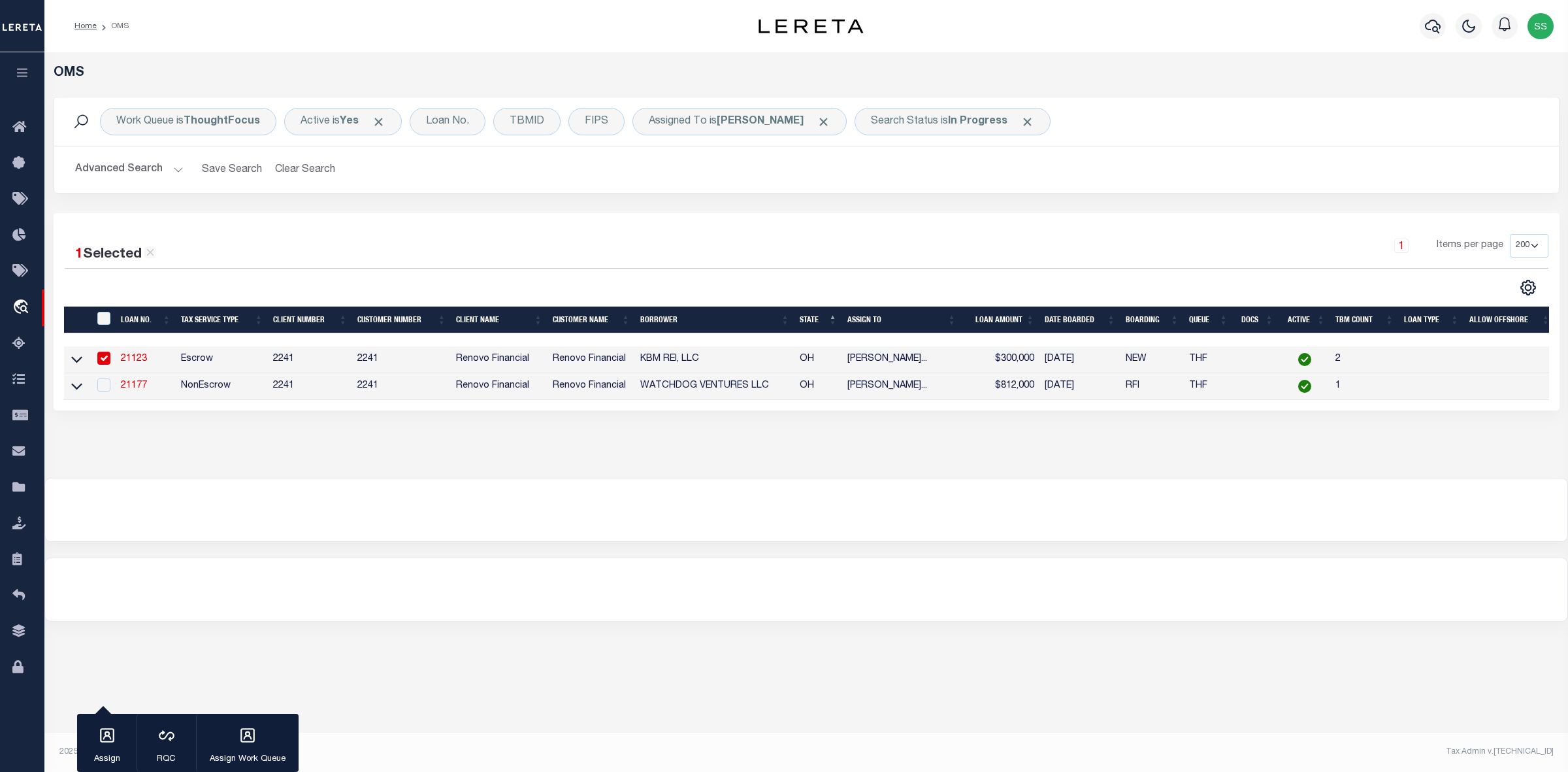
click at [184, 361] on td "Escrow" at bounding box center [222, 360] width 92 height 27
checkbox input "false"
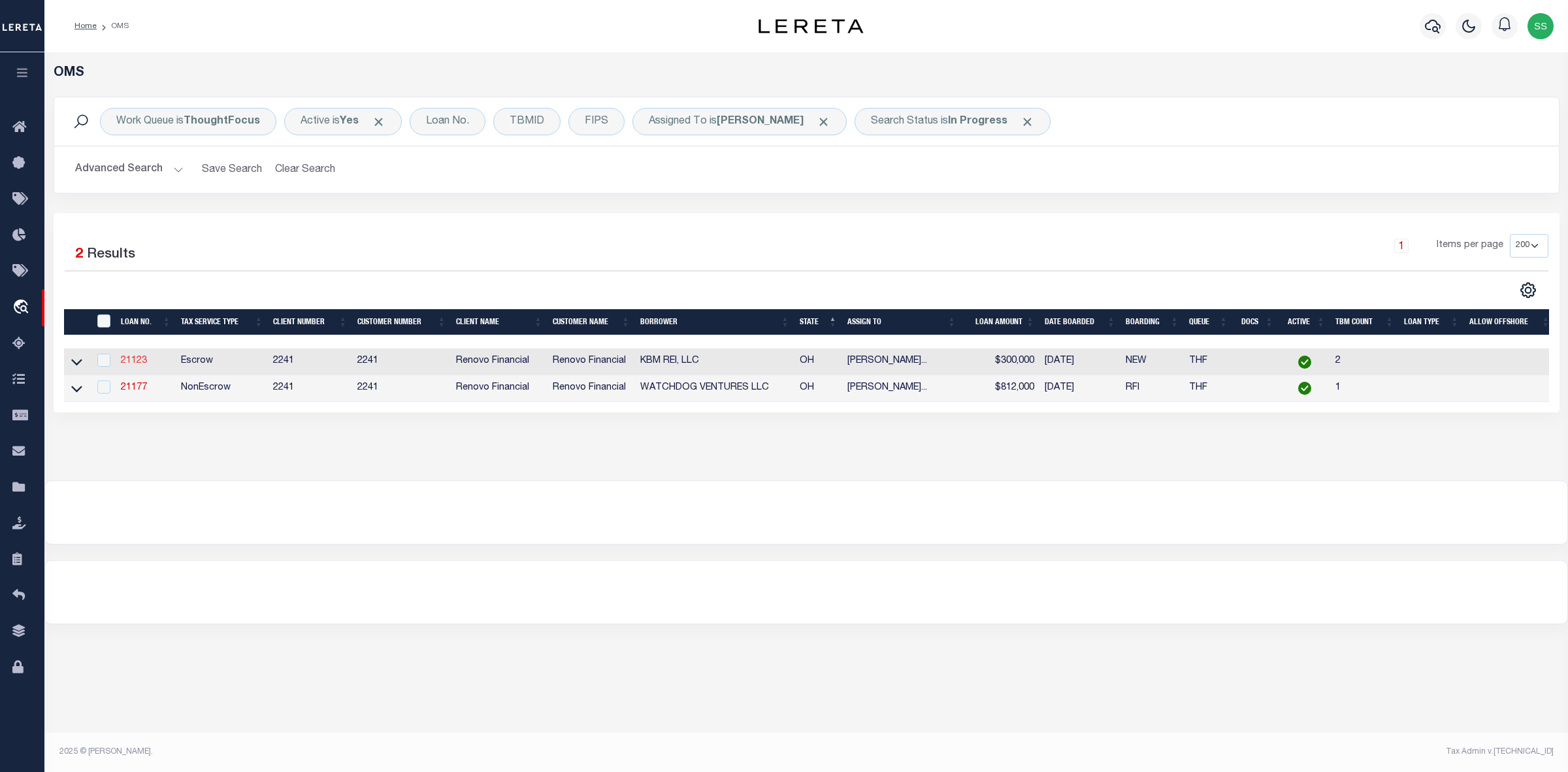
click at [140, 364] on link "21123" at bounding box center [134, 361] width 26 height 10
type input "21123"
type input "KBM REI, LLC"
type input "6220 Emberwood Rd"
type input "Dublin OH 43017"
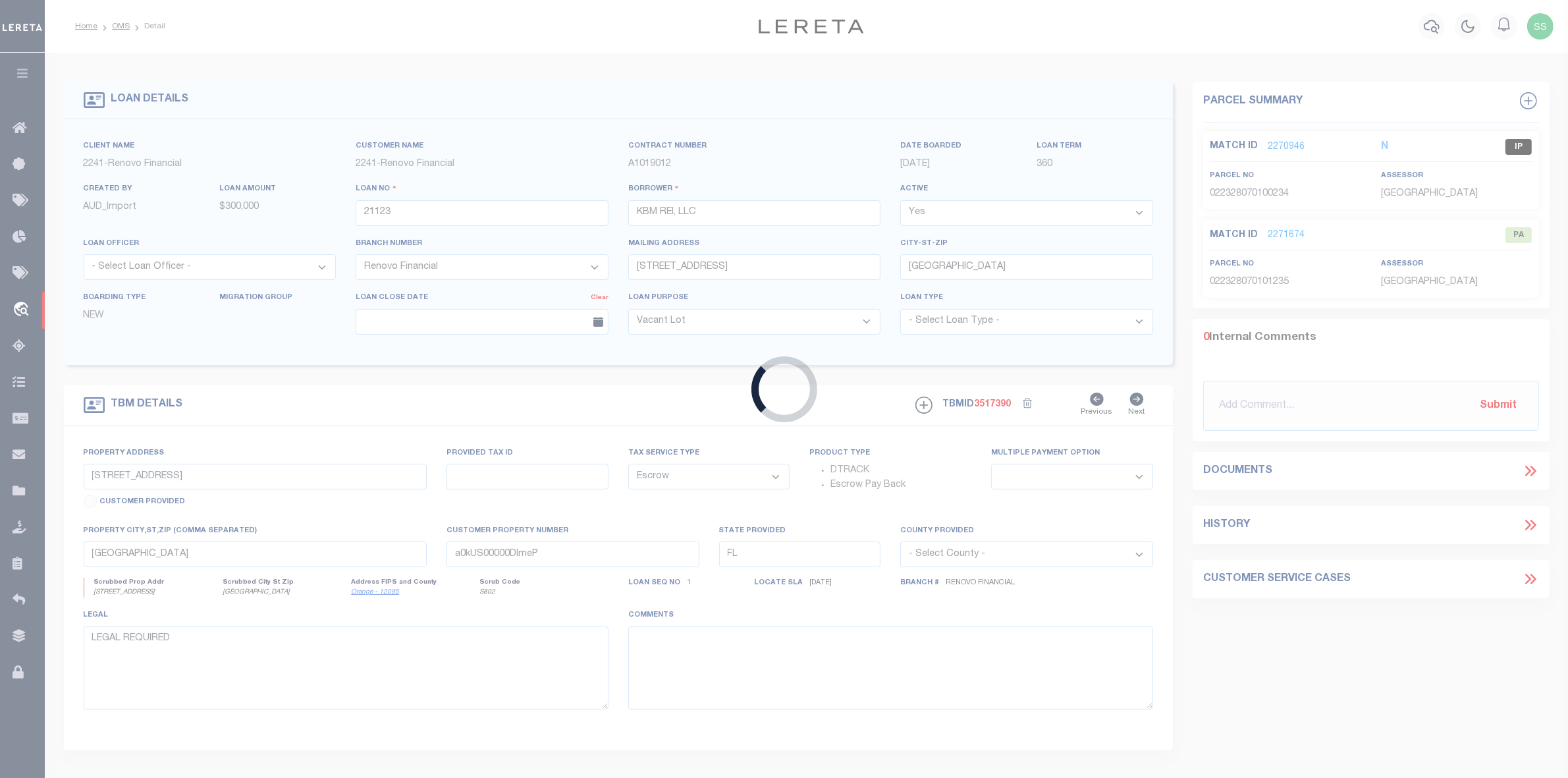
type input "10 Maple Street"
select select
type input "Jeffersonville, OH 43128"
type input "a0kUS00000D9RUY"
type input "OH"
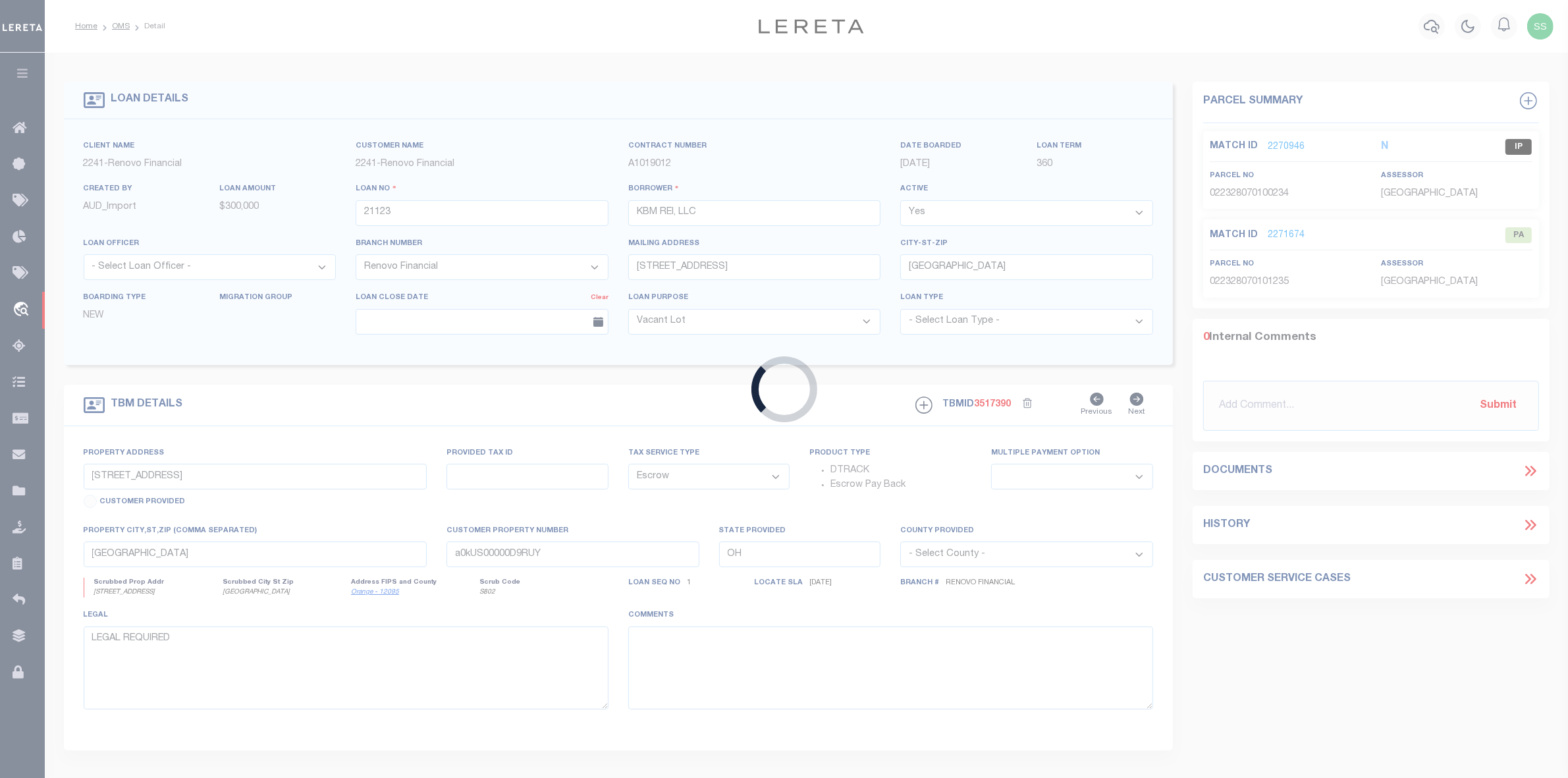
select select
select select "25066"
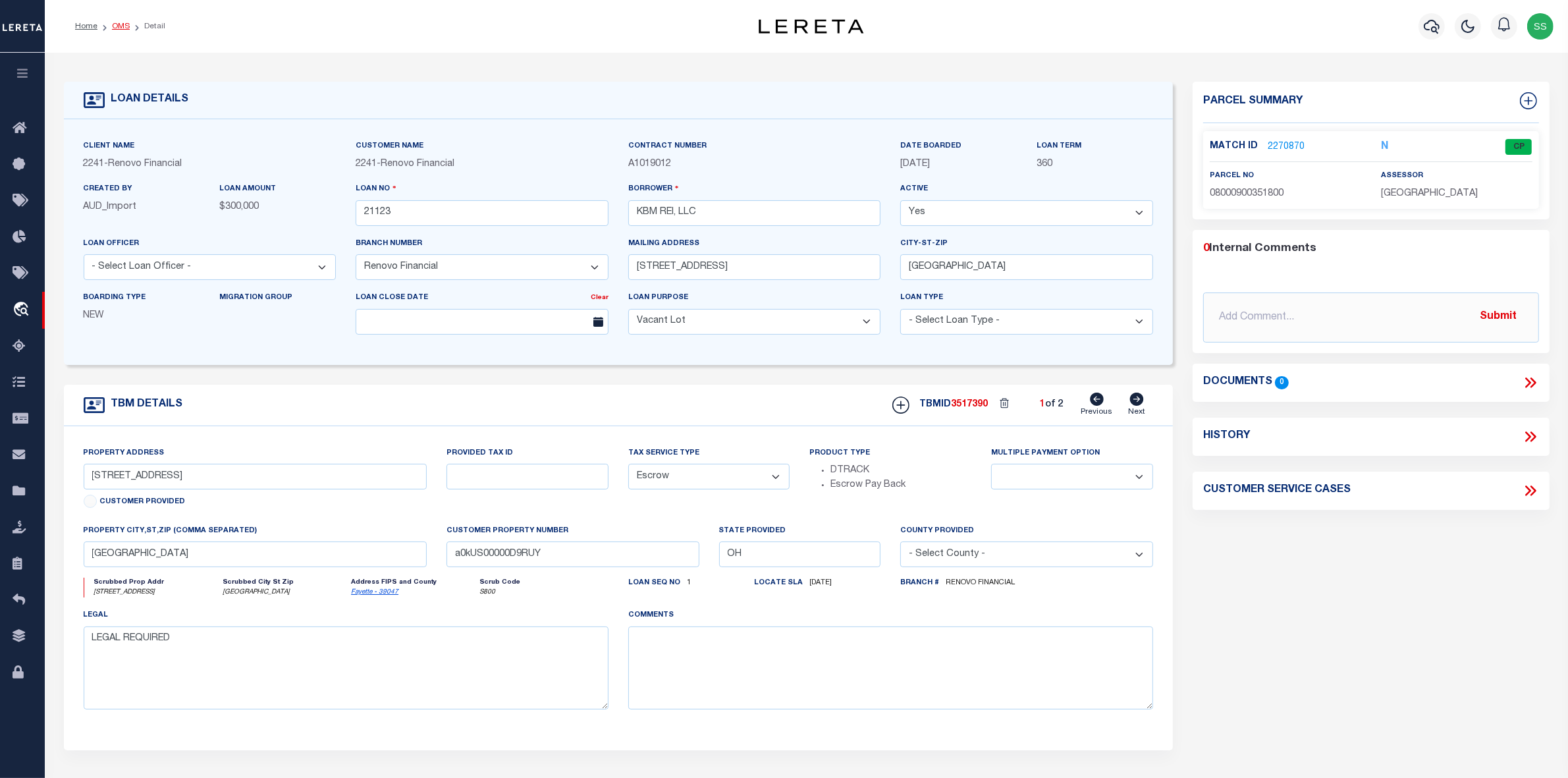
click at [113, 27] on link "OMS" at bounding box center [120, 26] width 17 height 8
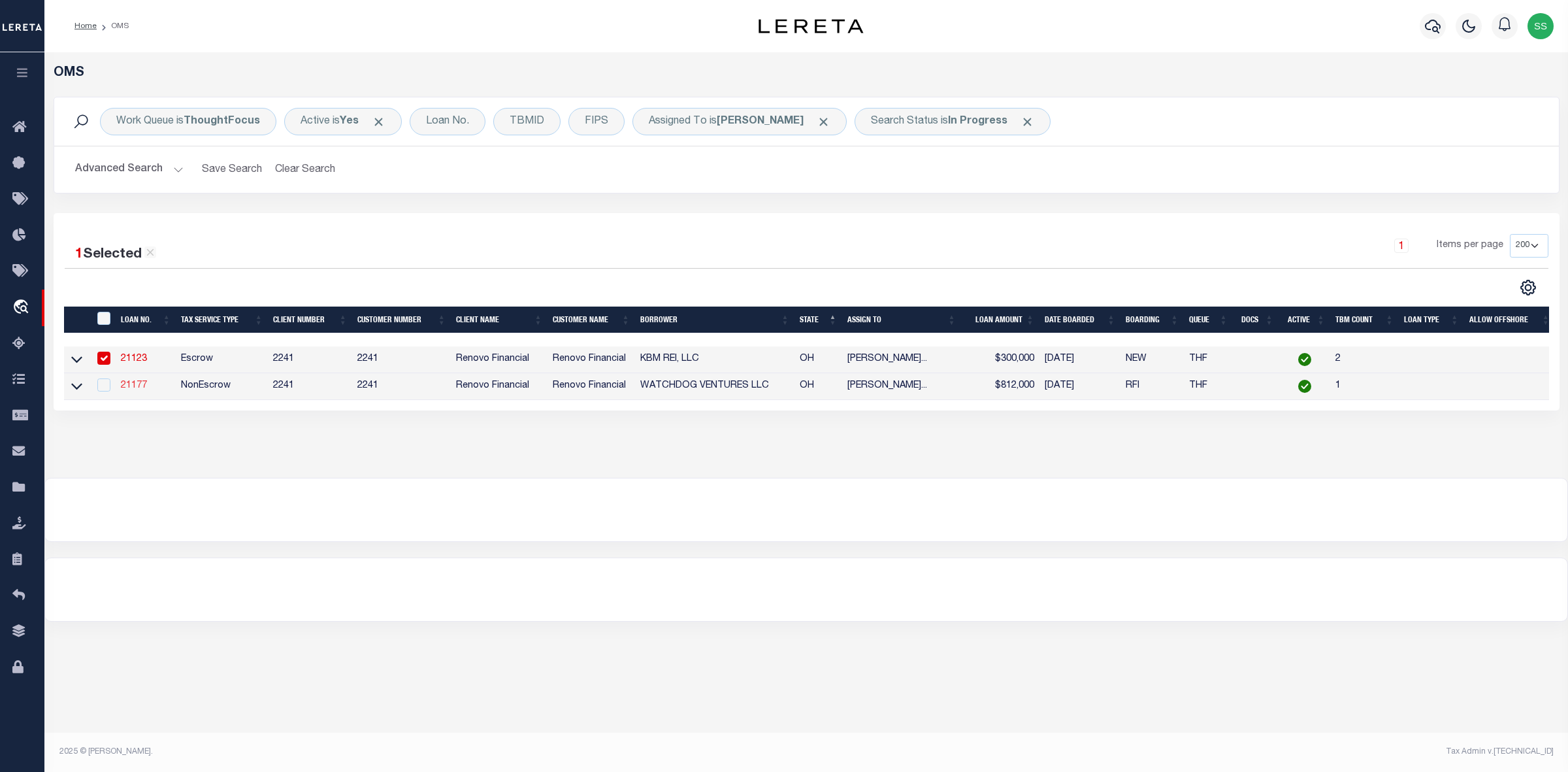
click at [126, 390] on link "21177" at bounding box center [134, 386] width 26 height 10
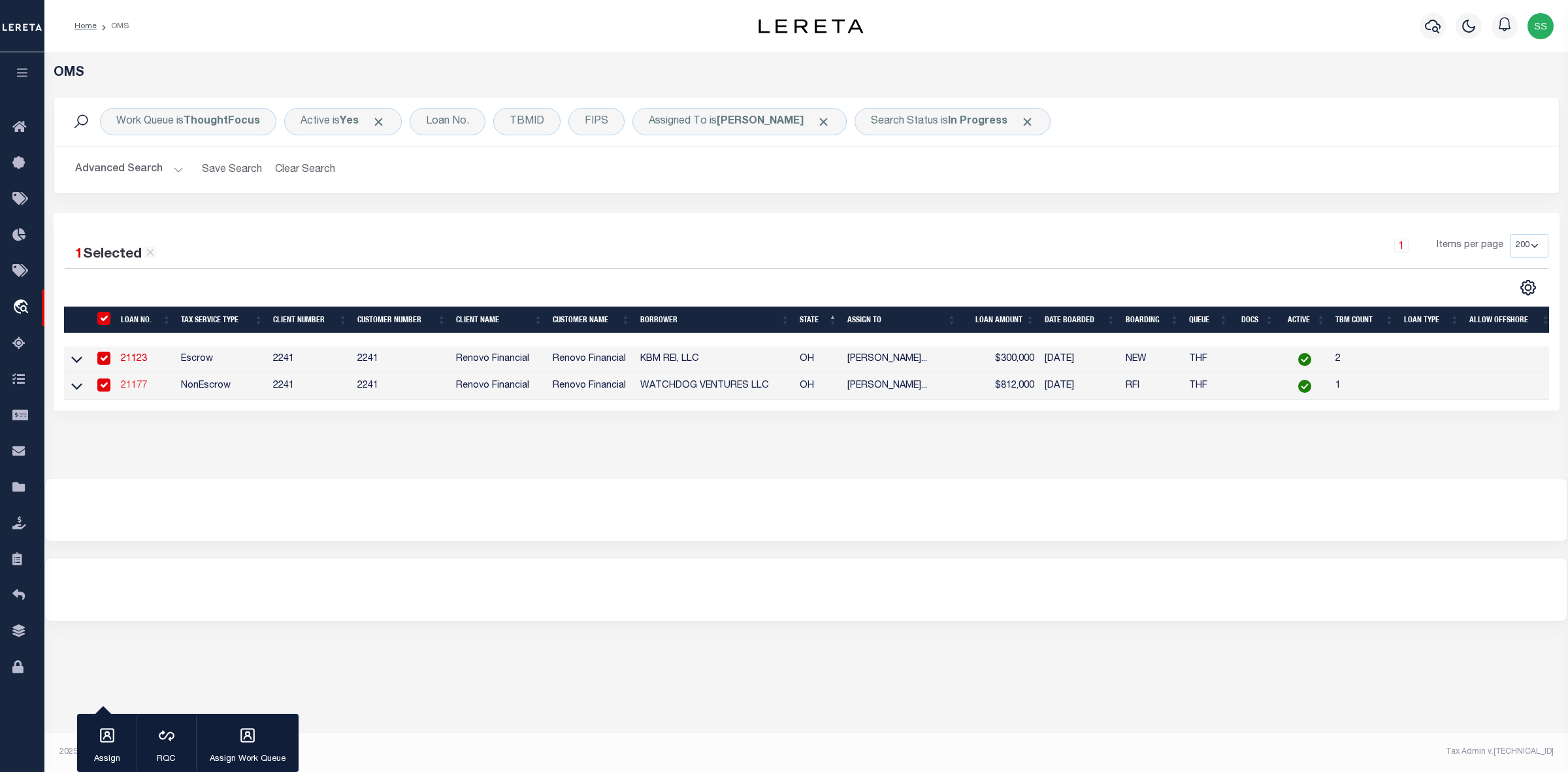
type input "21177"
type input "WATCHDOG VENTURES LLC"
type input "7529 BLACKLICK RIDGE BLVD"
type input "BLCKLICK OH 43004"
select select "NonEscrow"
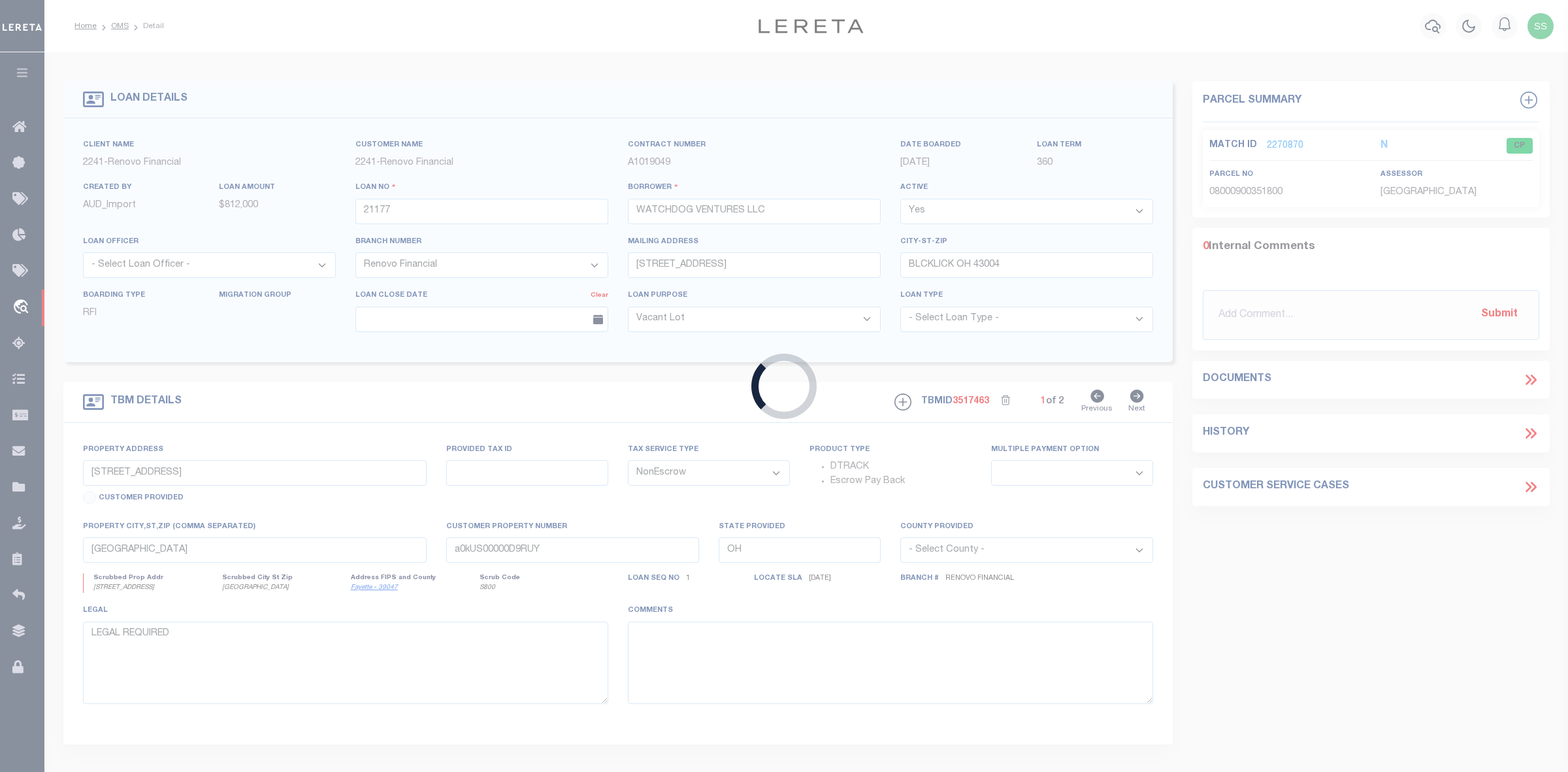
type input "194 Hamilton Avenue"
select select
type input "Columbus, OH 43203"
type input "a0kUS00000DH742"
select select
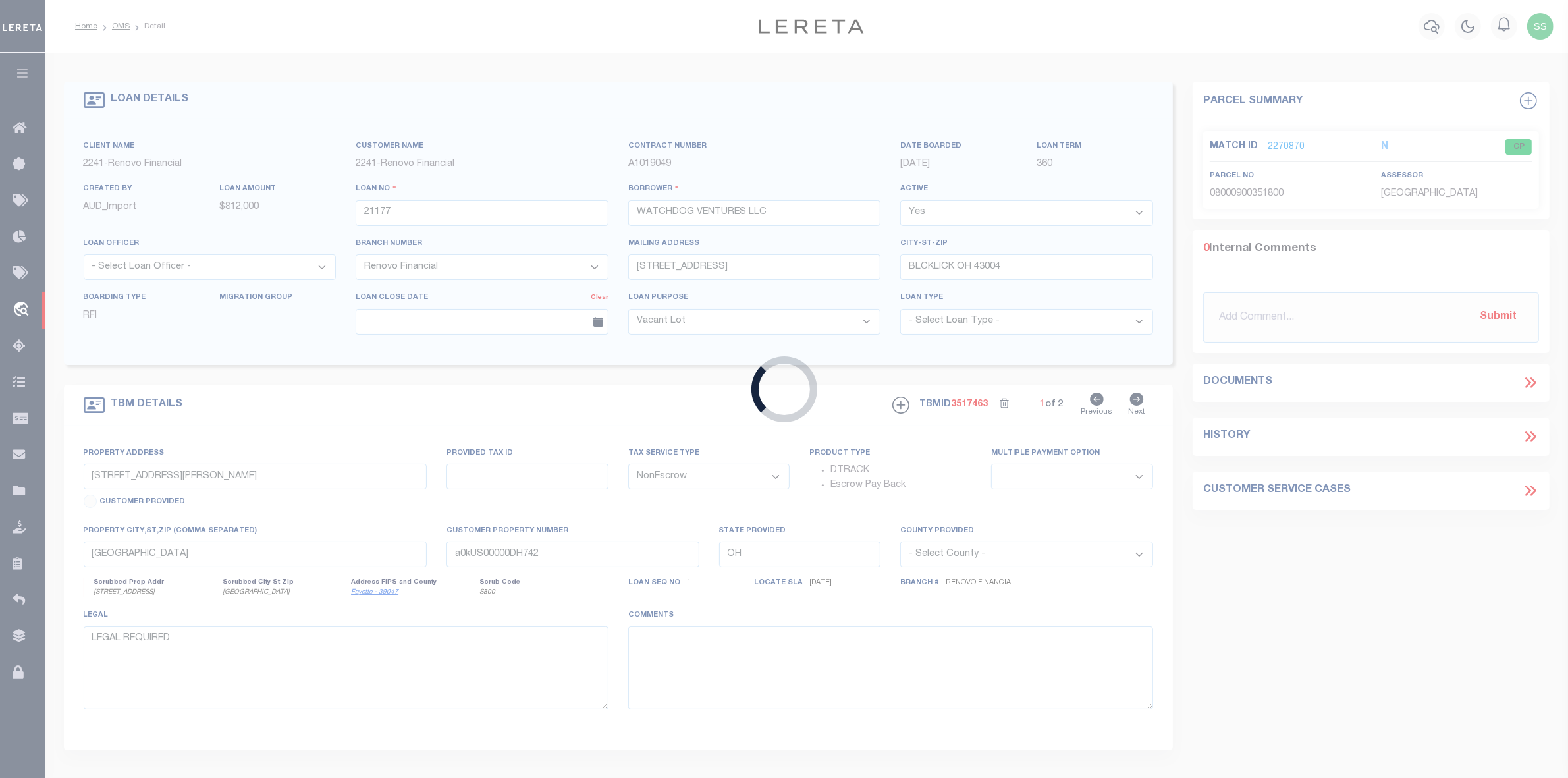
select select "25066"
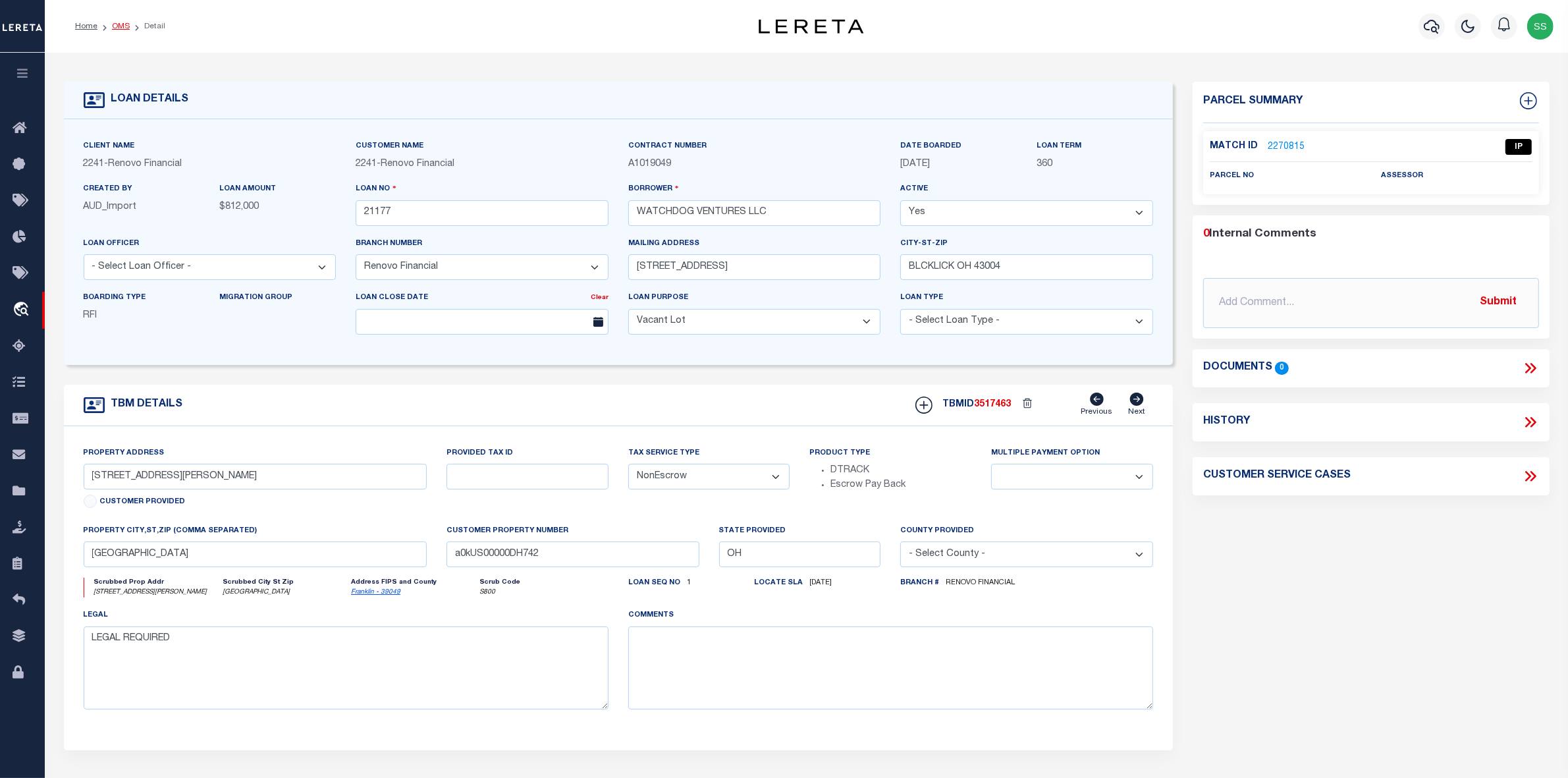
click at [120, 24] on link "OMS" at bounding box center [120, 26] width 17 height 8
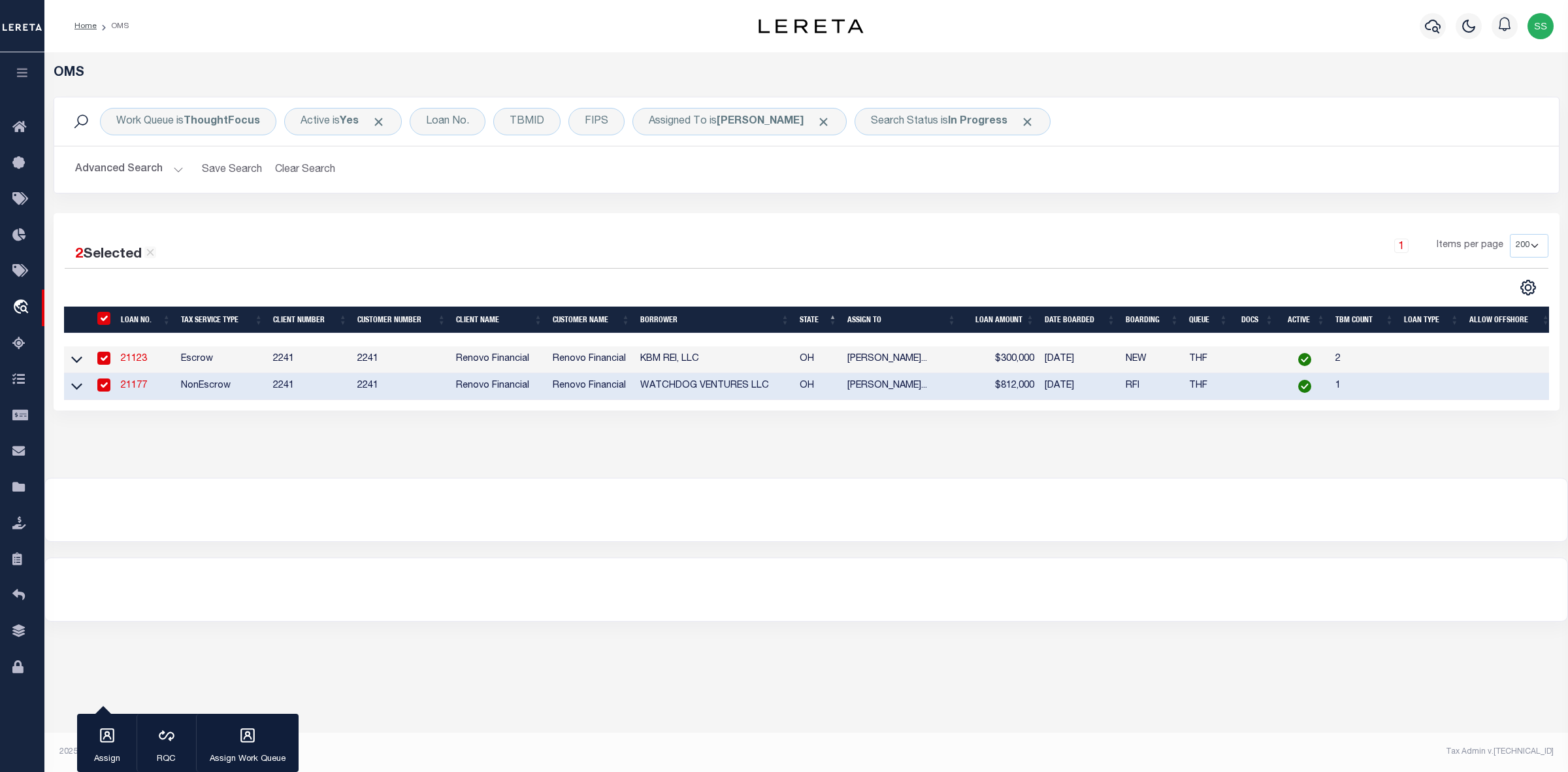
click at [105, 319] on input "" at bounding box center [104, 319] width 13 height 13
checkbox input "false"
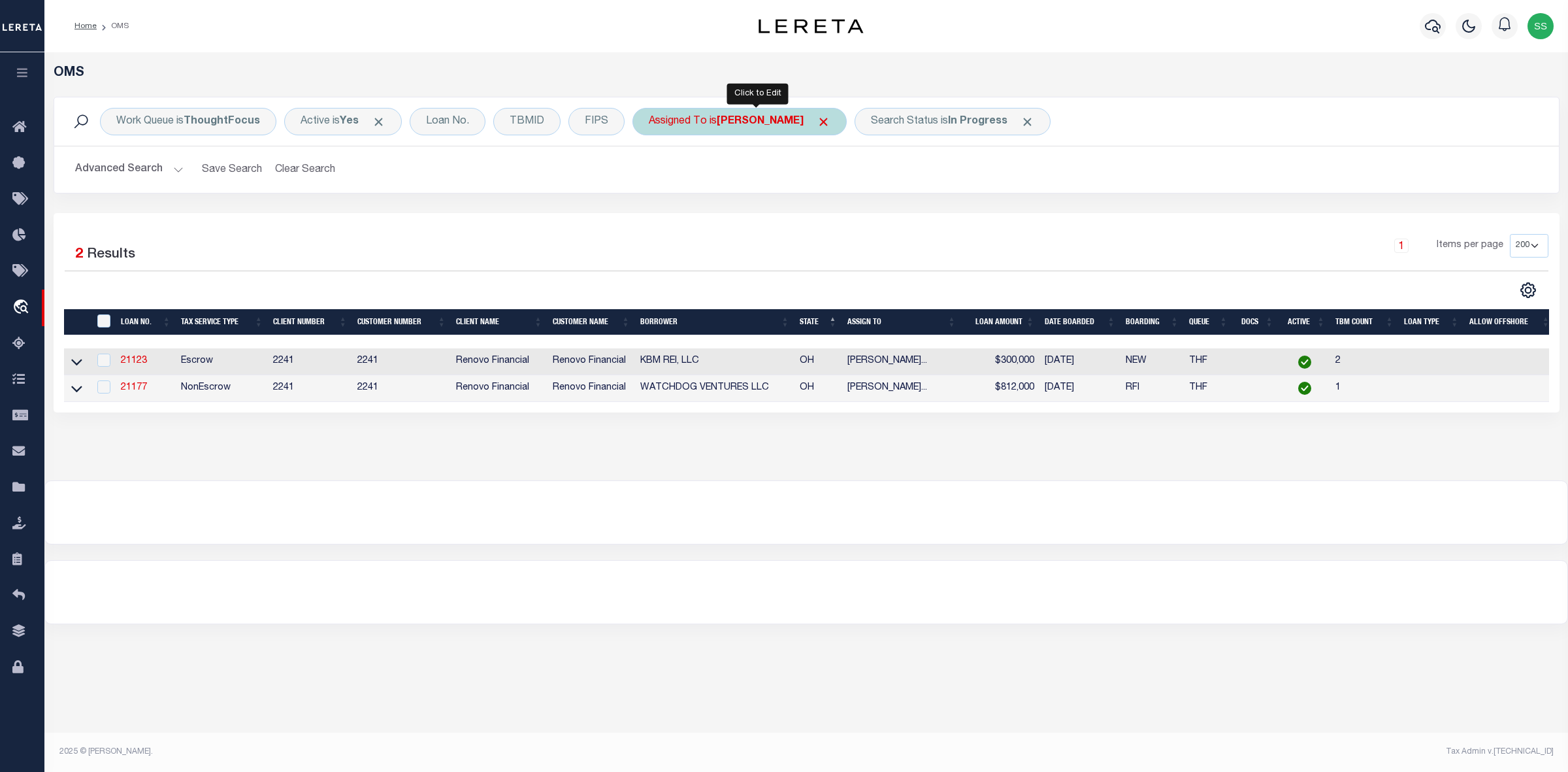
click at [710, 125] on div "Assigned To is Chandrashekar Nithesh" at bounding box center [739, 121] width 215 height 28
click at [706, 185] on select "--Unassigned-- Abdul Muzain Agustin Fernandez Ahmad Darwish Alberto Estrada All…" at bounding box center [746, 186] width 193 height 25
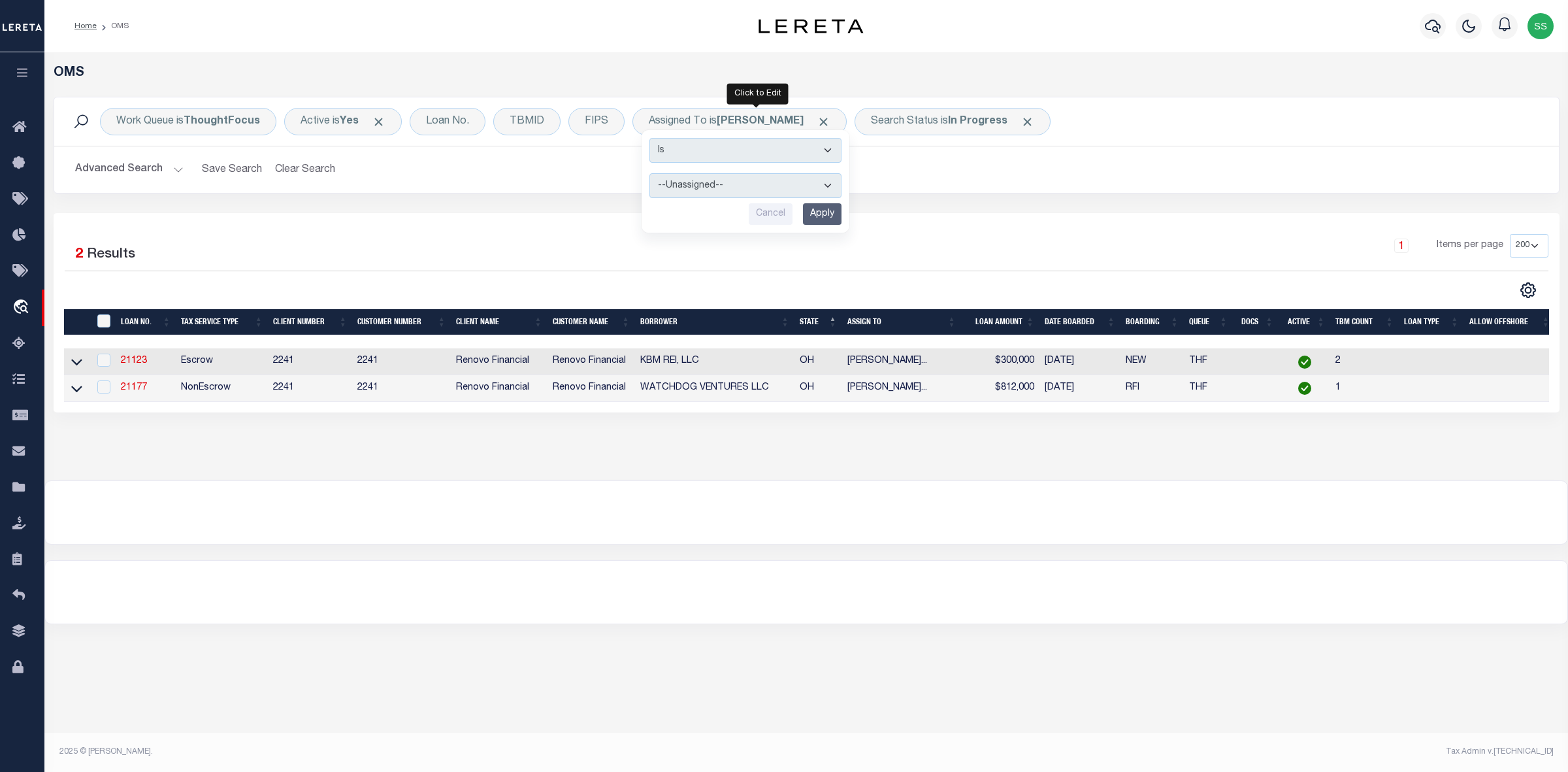
select select "[PERSON_NAME]"
click at [650, 174] on select "--Unassigned-- Abdul Muzain Agustin Fernandez Ahmad Darwish Alberto Estrada All…" at bounding box center [746, 186] width 193 height 25
click at [813, 213] on input "Apply" at bounding box center [822, 214] width 39 height 21
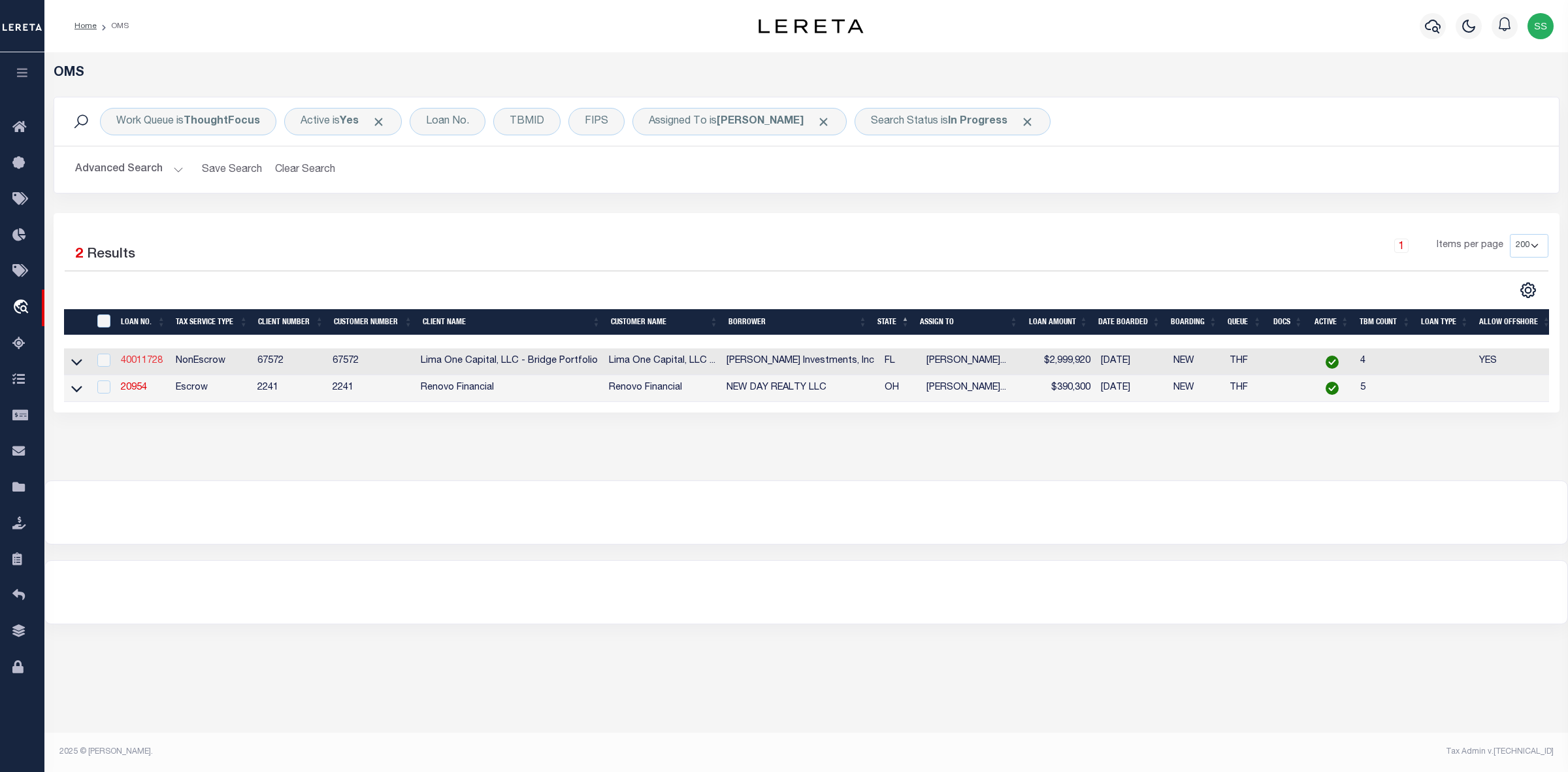
click at [134, 365] on link "40011728" at bounding box center [141, 361] width 41 height 10
type input "40011728"
type input "Hank Rearden Investments, Inc"
select select
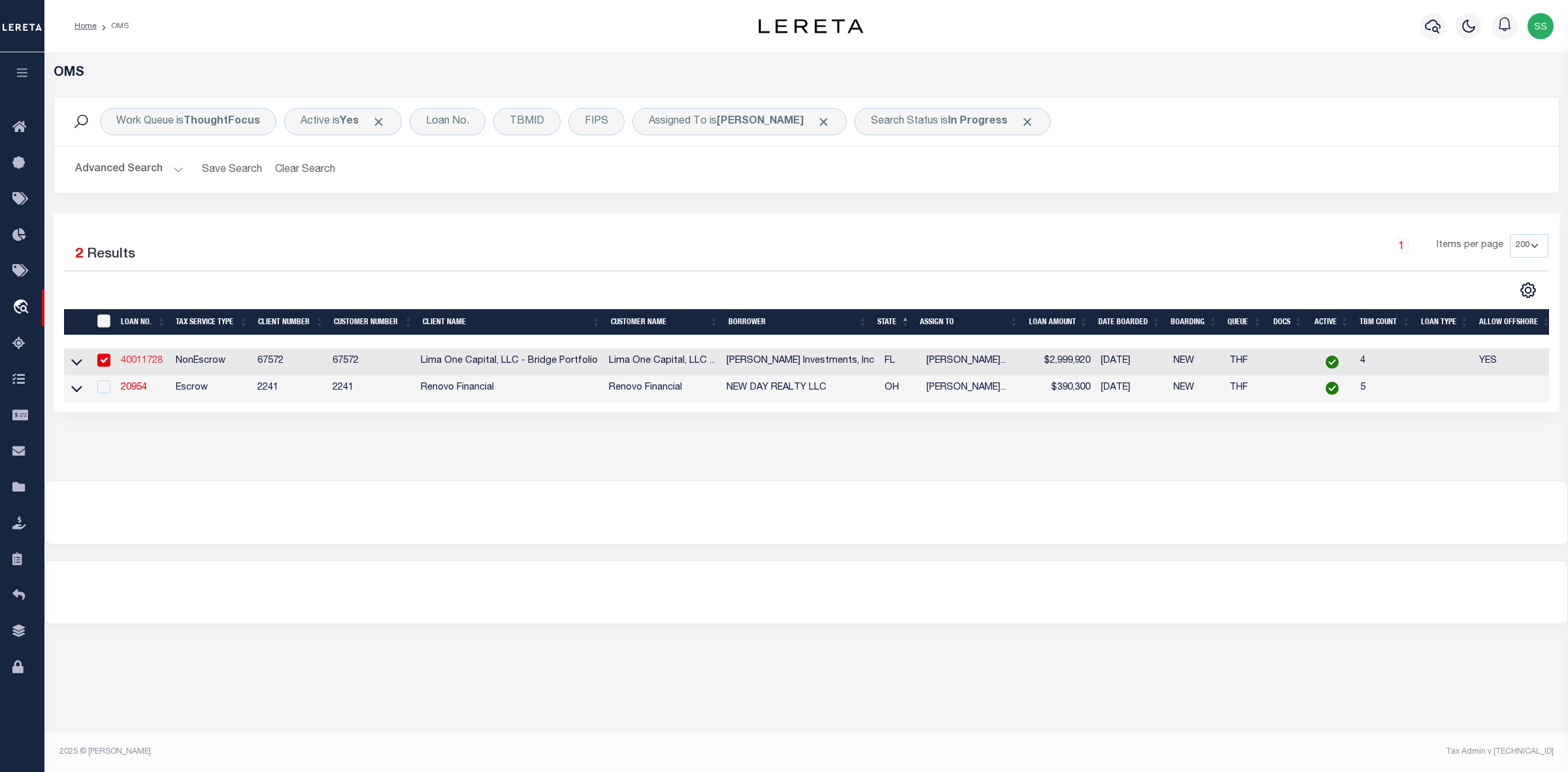
type input "784 Parkway Drive"
type input "North Salt Lake UT 84054"
select select
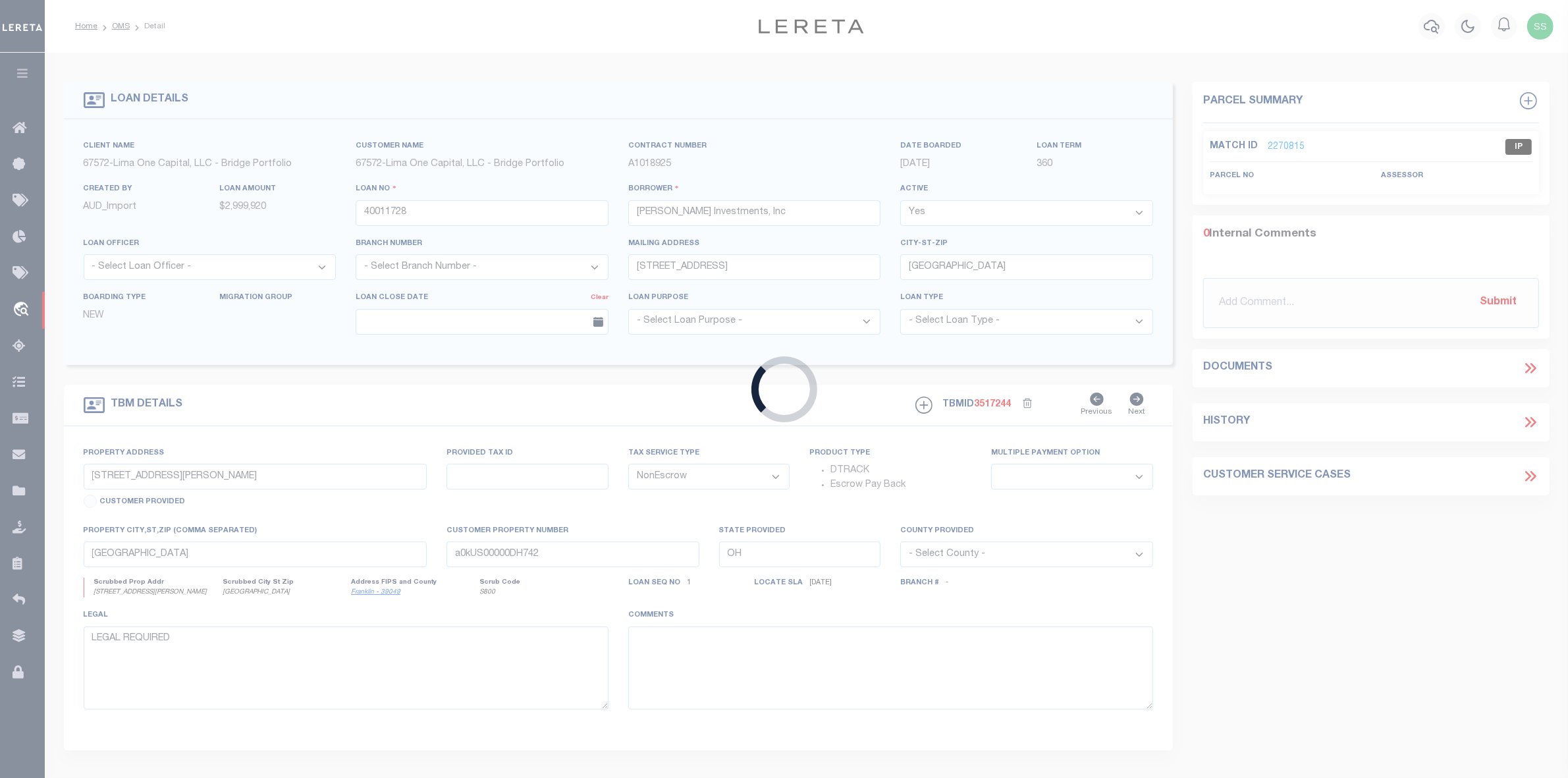
type input "Lot 3 Gulf Breeze Ct"
type input "00-2S-24-1288-0000-0040"
select select
type input "Destin FL 32541"
type input "40011728-2"
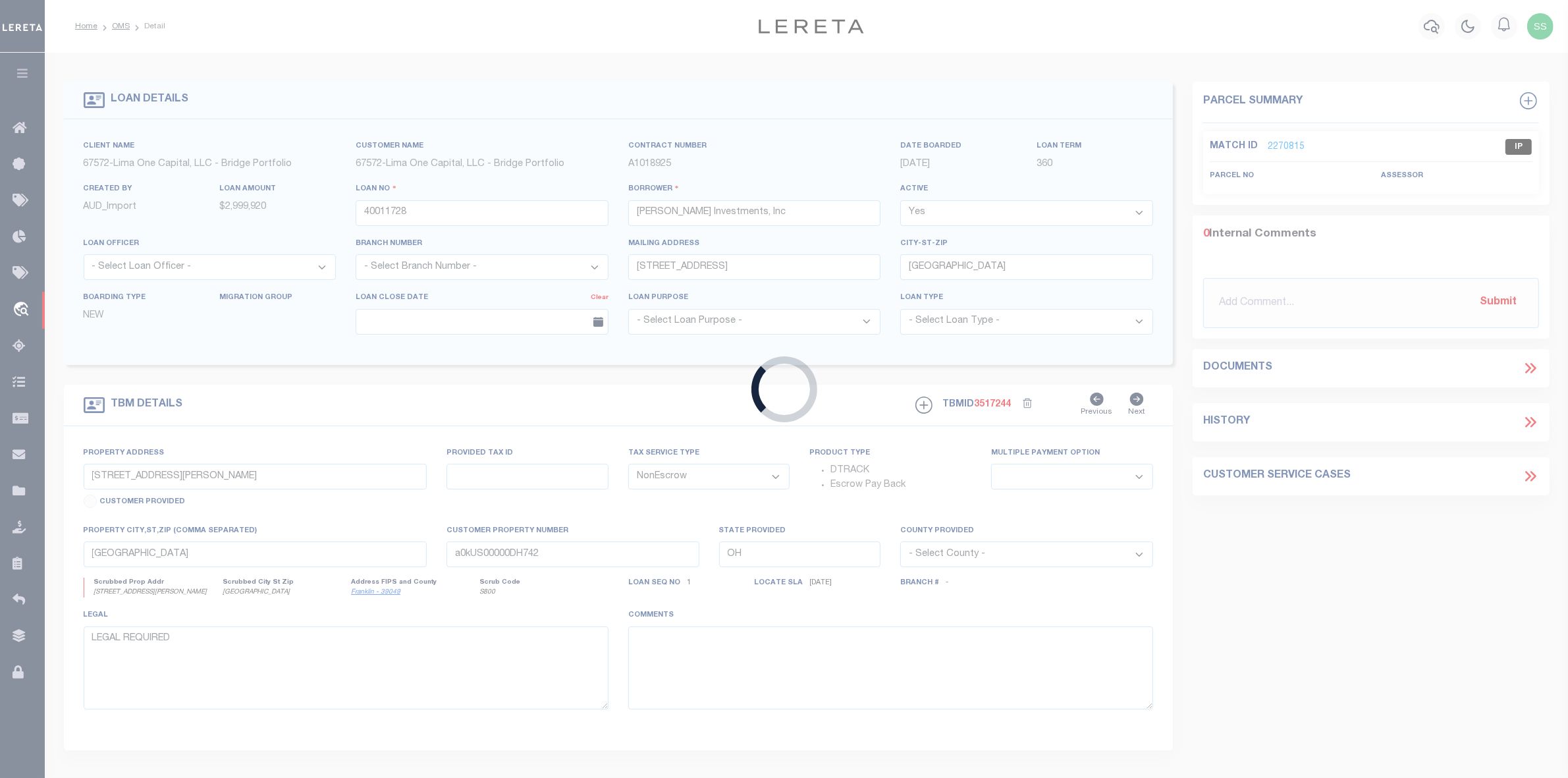
type input "FL"
select select
select select "164236"
select select "26298"
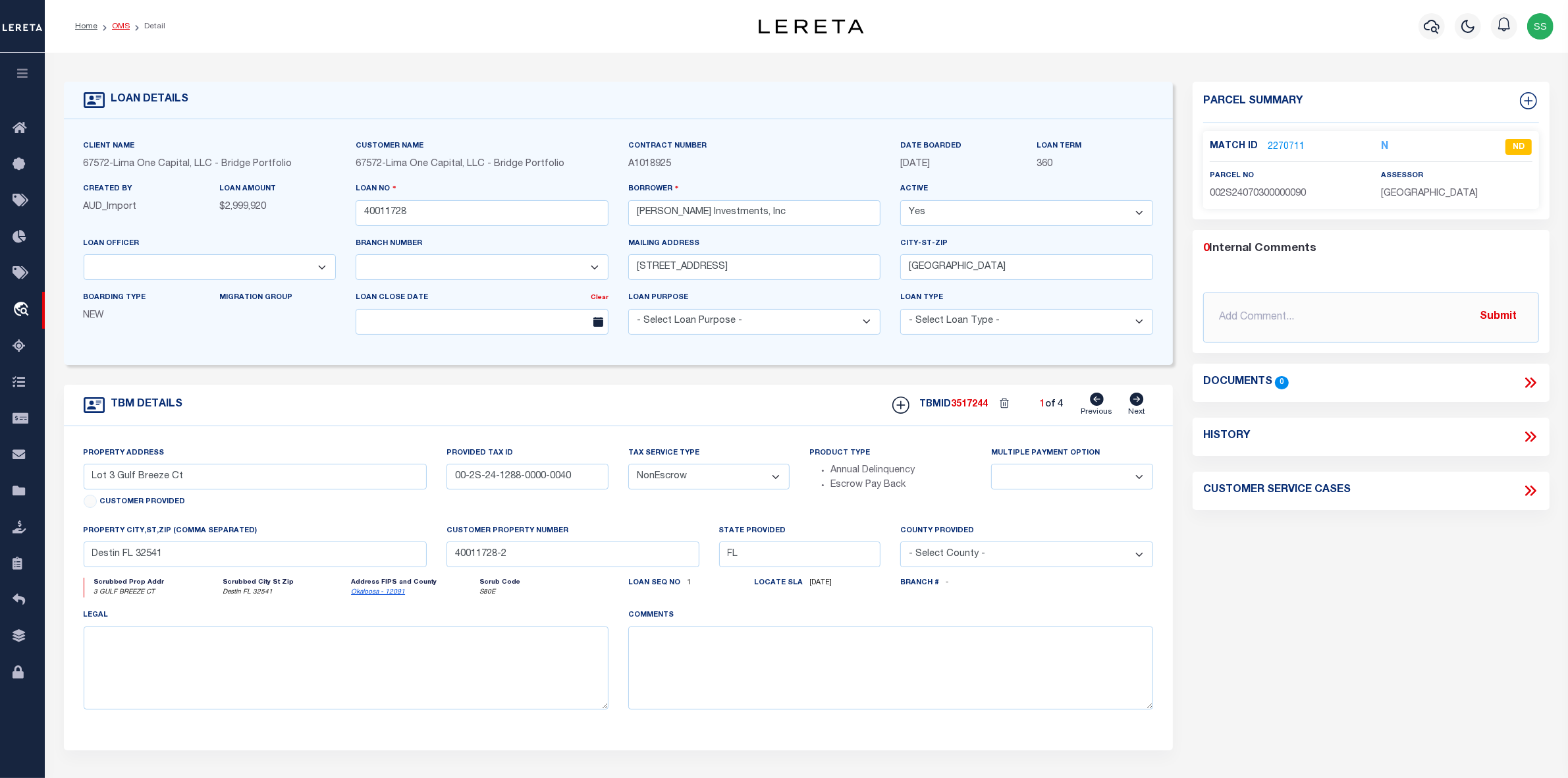
click at [116, 27] on link "OMS" at bounding box center [120, 26] width 17 height 8
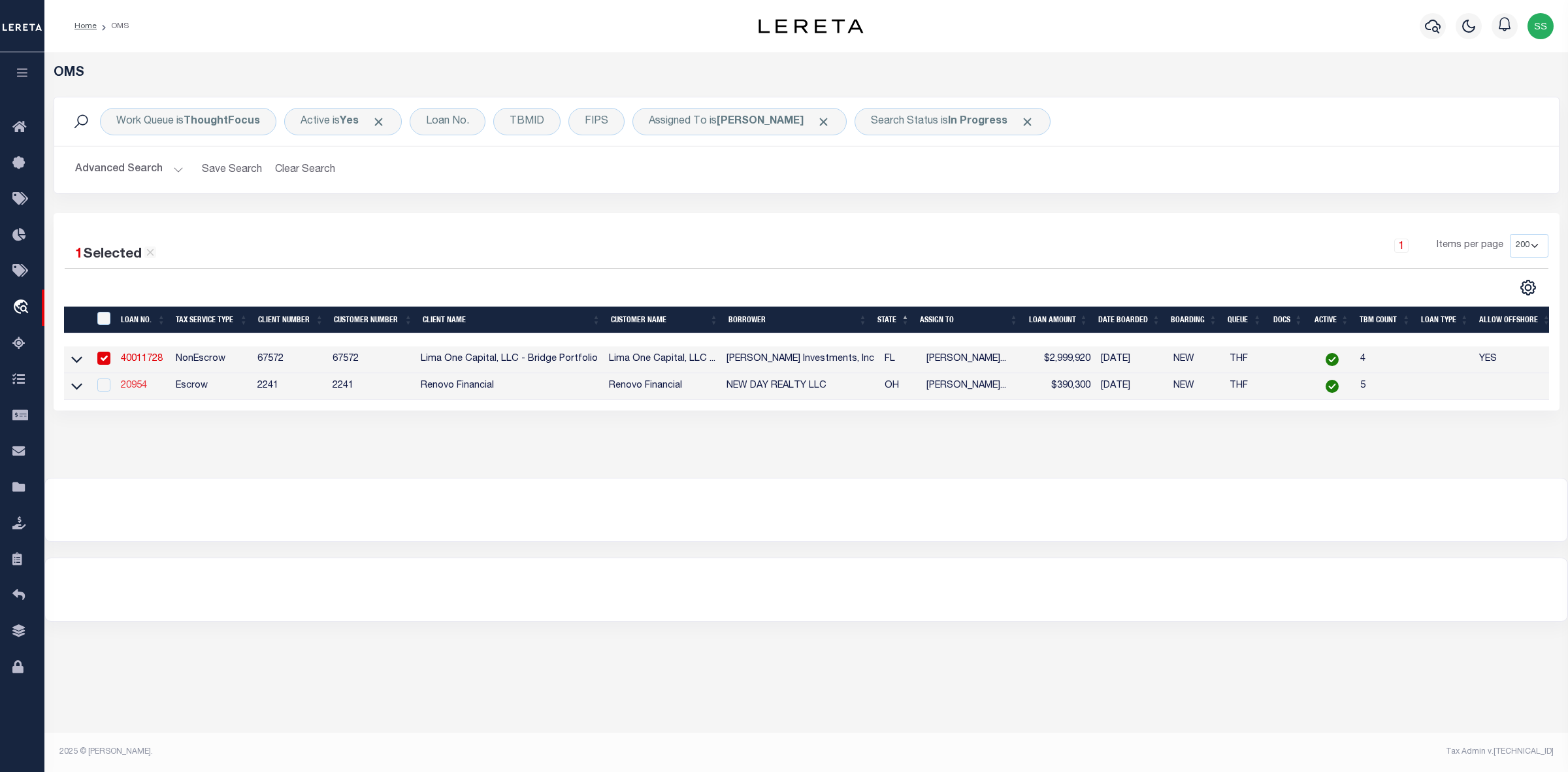
click at [125, 390] on link "20954" at bounding box center [134, 386] width 26 height 10
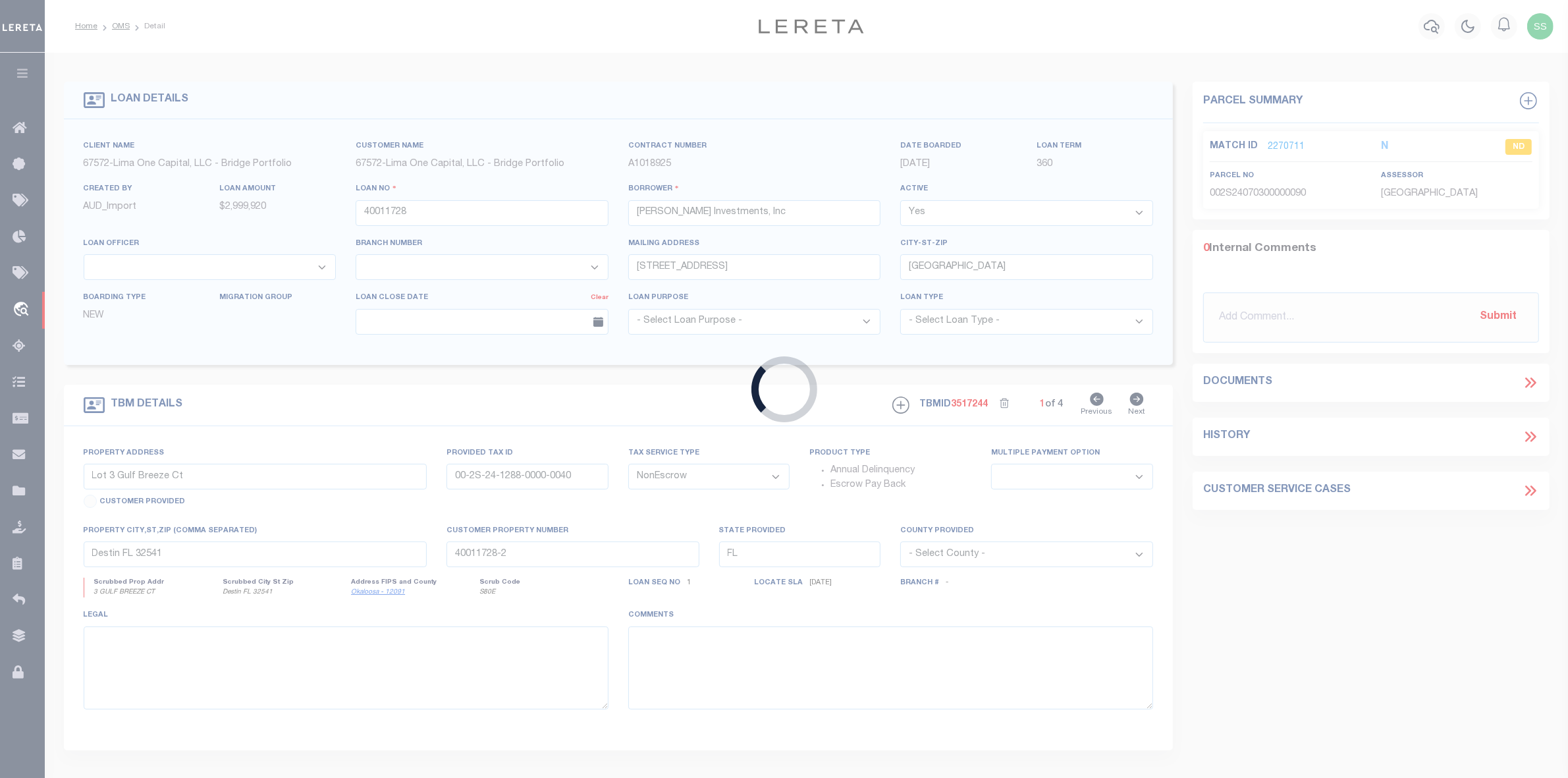
type input "20954"
type input "NEW DAY REALTY LLC"
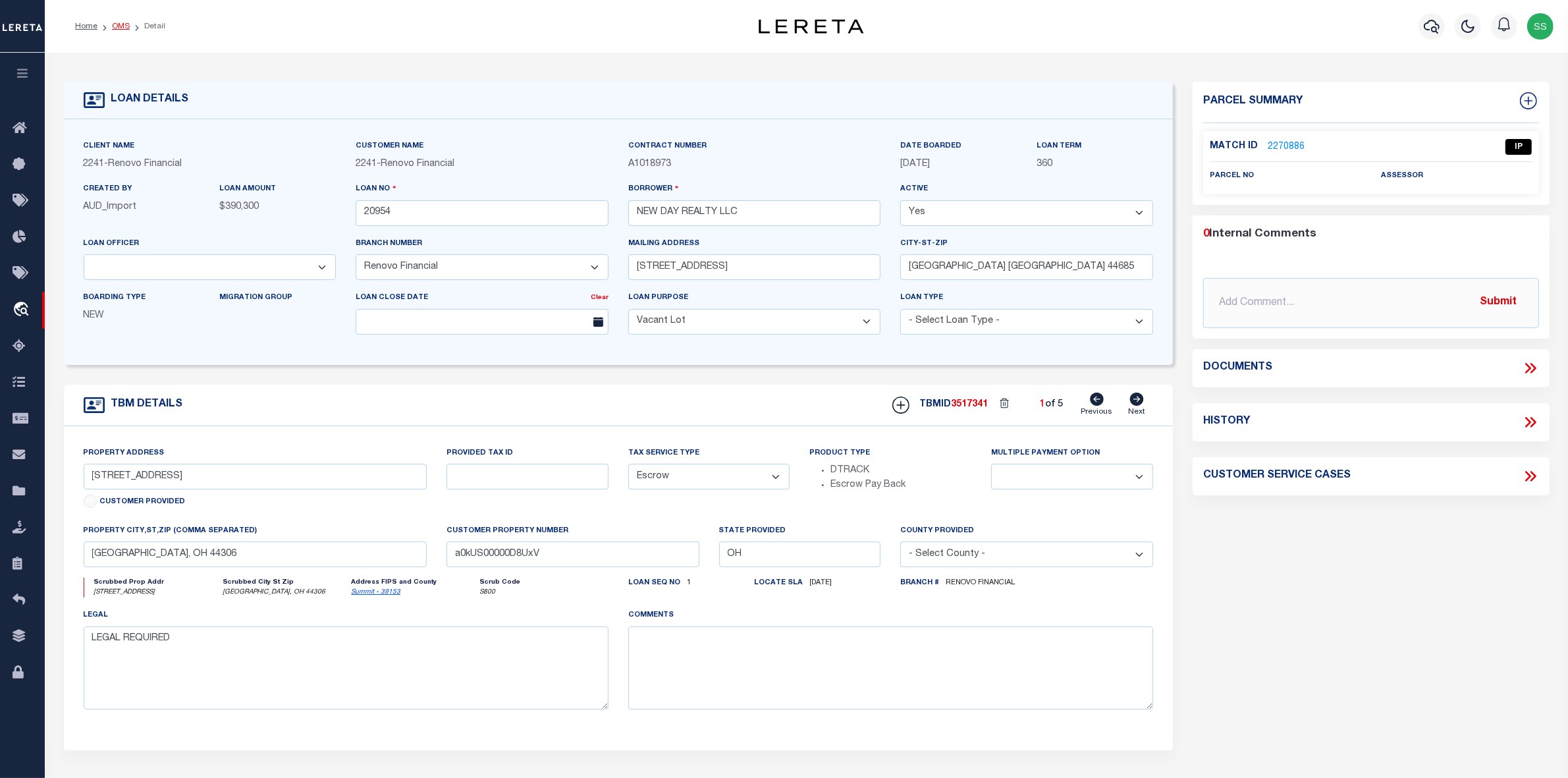
click at [117, 22] on link "OMS" at bounding box center [120, 26] width 17 height 8
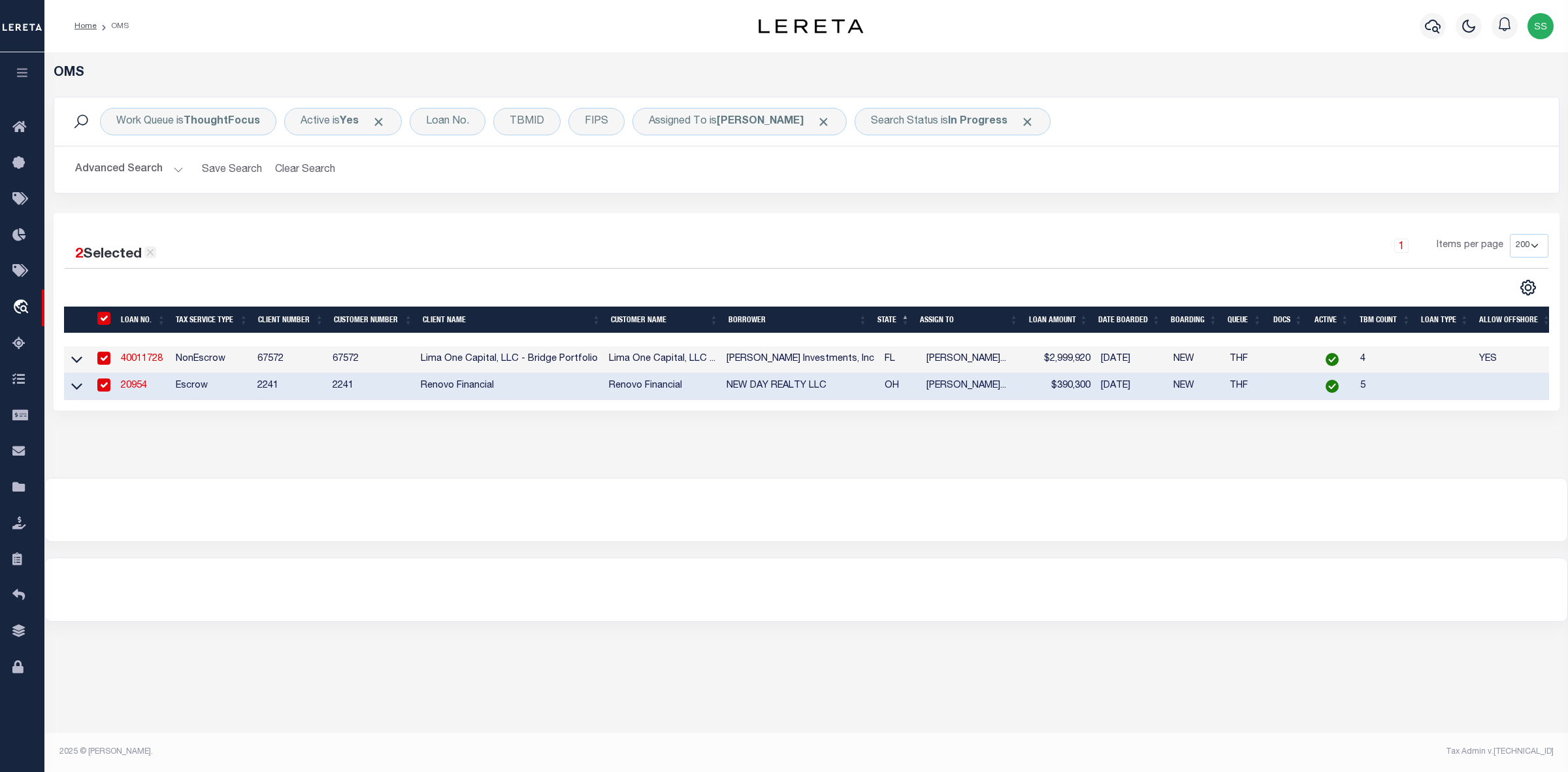
click at [149, 255] on icon at bounding box center [150, 252] width 12 height 12
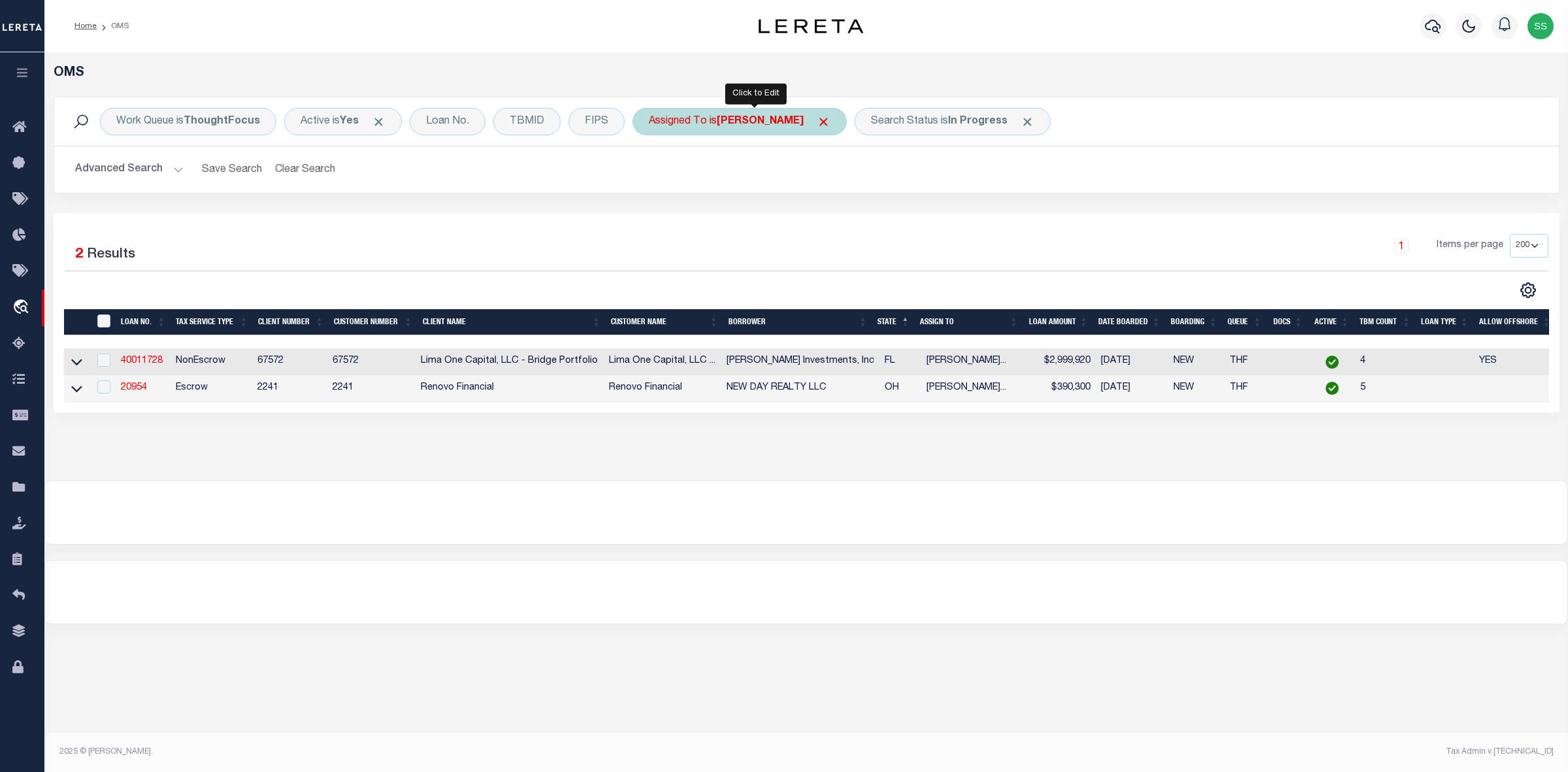
click at [798, 125] on b "[PERSON_NAME]" at bounding box center [760, 121] width 87 height 11
click at [719, 192] on select "--Unassigned-- Abdul Muzain Agustin Fernandez Ahmad Darwish Alberto Estrada All…" at bounding box center [746, 186] width 193 height 25
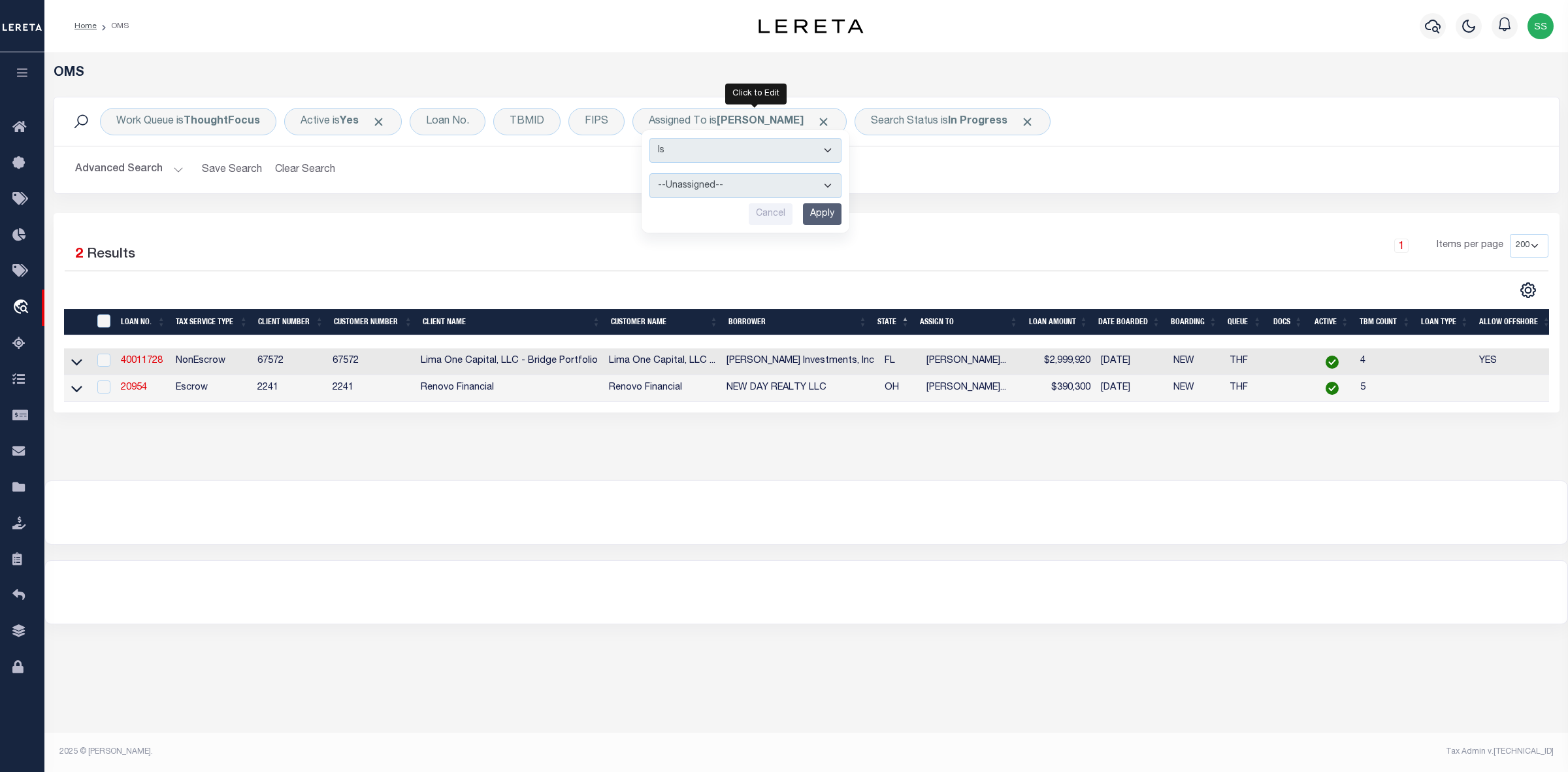
click at [650, 174] on select "--Unassigned-- Abdul Muzain Agustin Fernandez Ahmad Darwish Alberto Estrada All…" at bounding box center [746, 186] width 193 height 25
click at [825, 219] on input "Apply" at bounding box center [822, 214] width 39 height 21
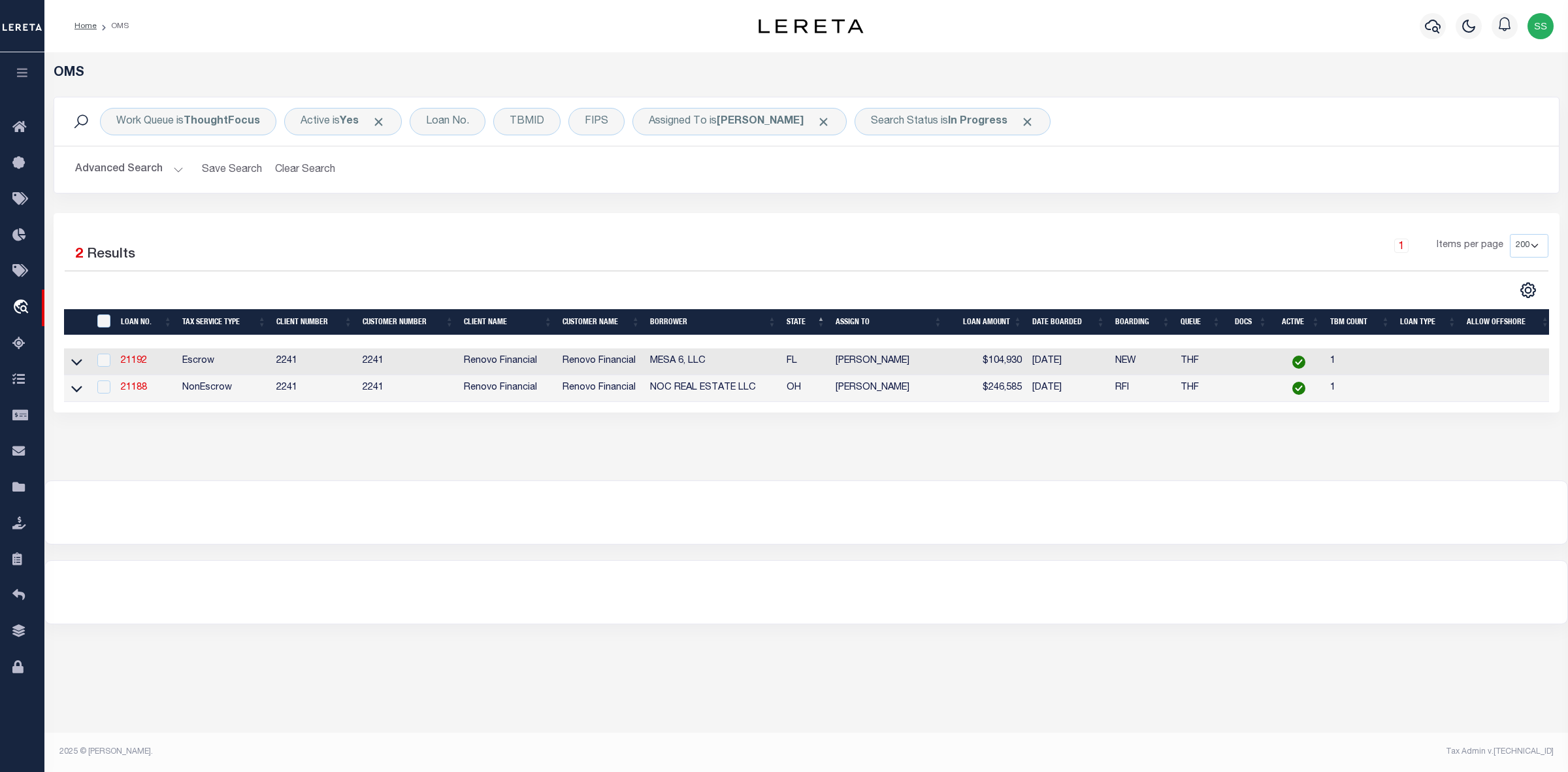
click at [1284, 538] on div at bounding box center [807, 512] width 1523 height 63
click at [108, 363] on input "checkbox" at bounding box center [104, 360] width 13 height 13
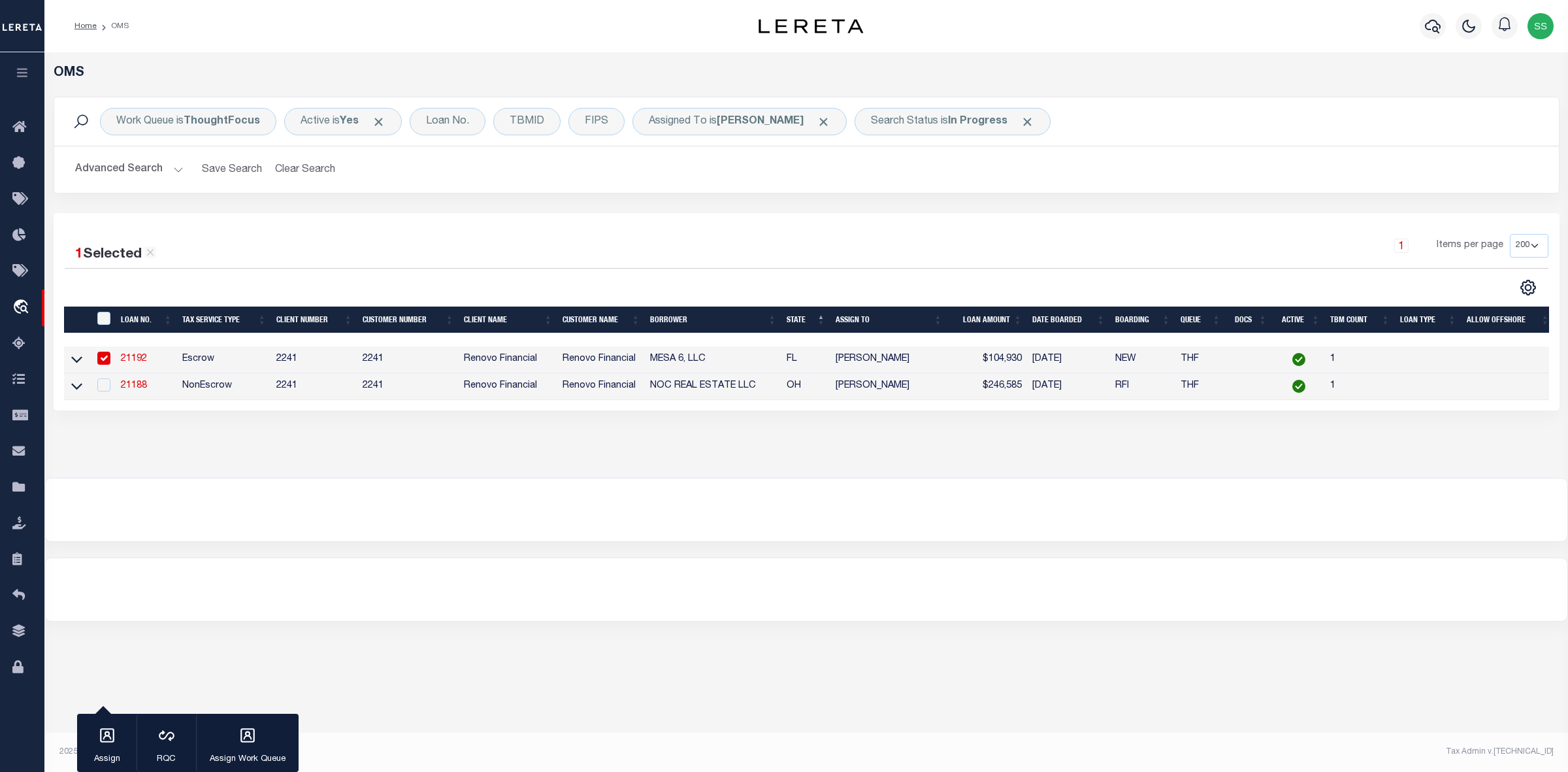
click at [123, 363] on link "21192" at bounding box center [134, 359] width 26 height 10
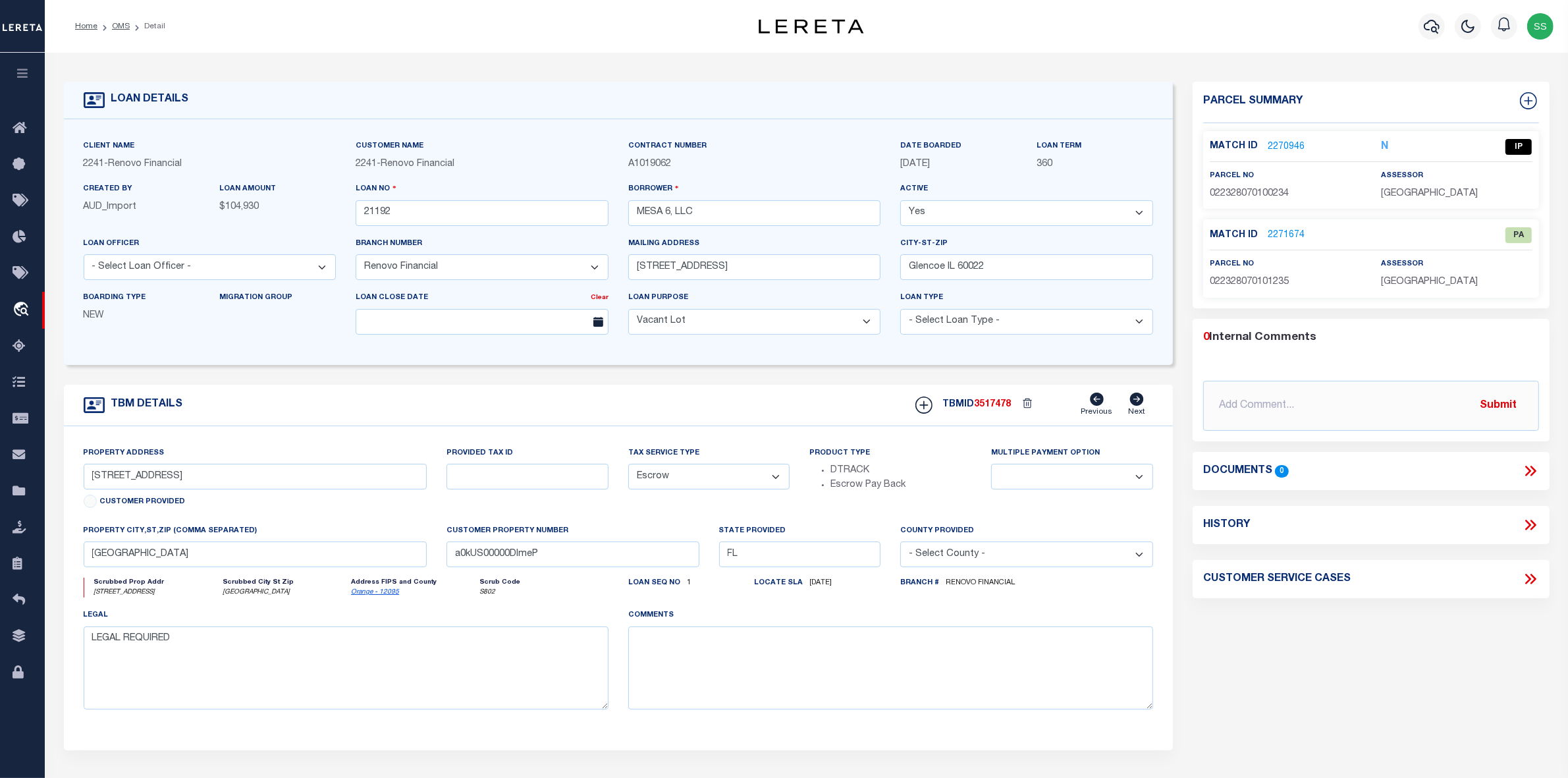
click at [1288, 146] on link "2270946" at bounding box center [1287, 147] width 37 height 14
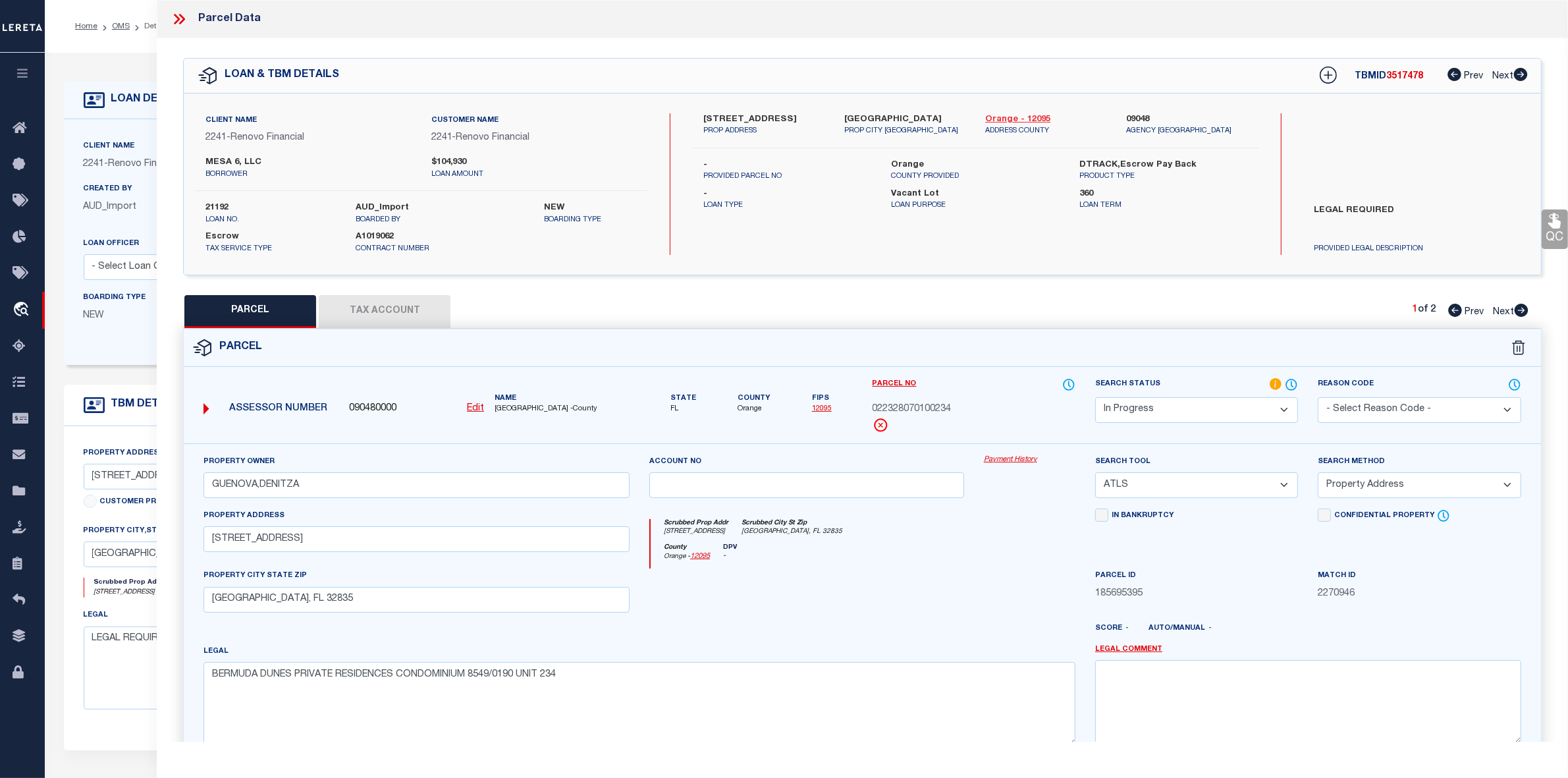
click at [999, 118] on link "Orange - 12095" at bounding box center [1045, 120] width 121 height 14
drag, startPoint x: 700, startPoint y: 116, endPoint x: 768, endPoint y: 115, distance: 68.0
click at [768, 115] on div "7350 Westpointe Boulevard Unit 234 PROP ADDRESS" at bounding box center [764, 125] width 141 height 23
copy label "7350 Westpointe"
drag, startPoint x: 413, startPoint y: 162, endPoint x: 475, endPoint y: 162, distance: 62.0
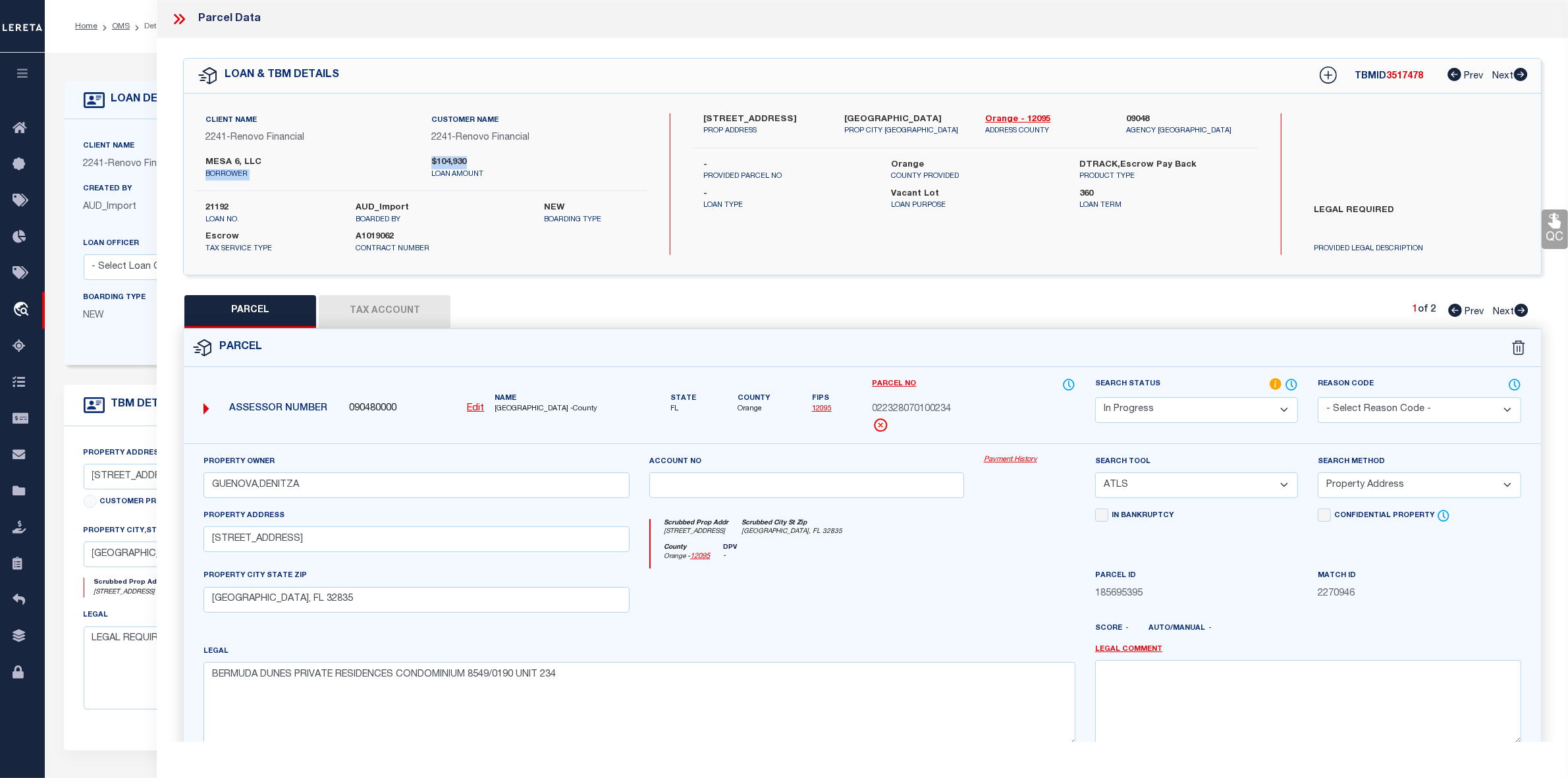
click at [475, 162] on div "MESA 6, LLC borrower $104,930 loan amount" at bounding box center [421, 168] width 473 height 23
click at [548, 169] on p "loan amount" at bounding box center [535, 175] width 206 height 12
click at [173, 19] on icon at bounding box center [180, 19] width 17 height 17
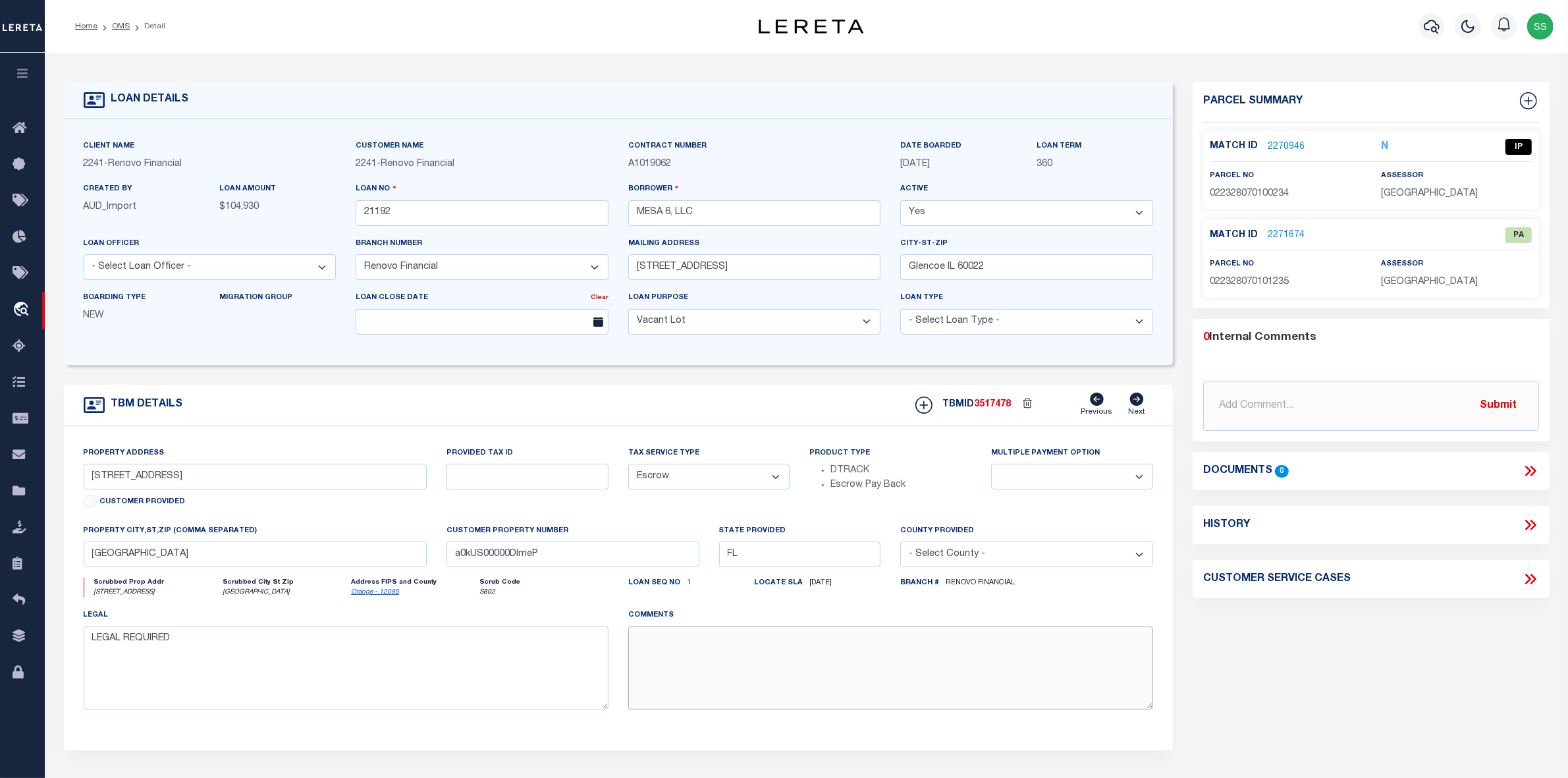
click at [802, 656] on textarea at bounding box center [891, 668] width 525 height 83
drag, startPoint x: 1198, startPoint y: 469, endPoint x: 1301, endPoint y: 469, distance: 103.0
click at [1301, 469] on div "Documents 0" at bounding box center [1371, 470] width 357 height 17
click at [1330, 470] on div "Documents 0" at bounding box center [1371, 470] width 336 height 17
click at [1286, 145] on link "2270946" at bounding box center [1287, 147] width 37 height 14
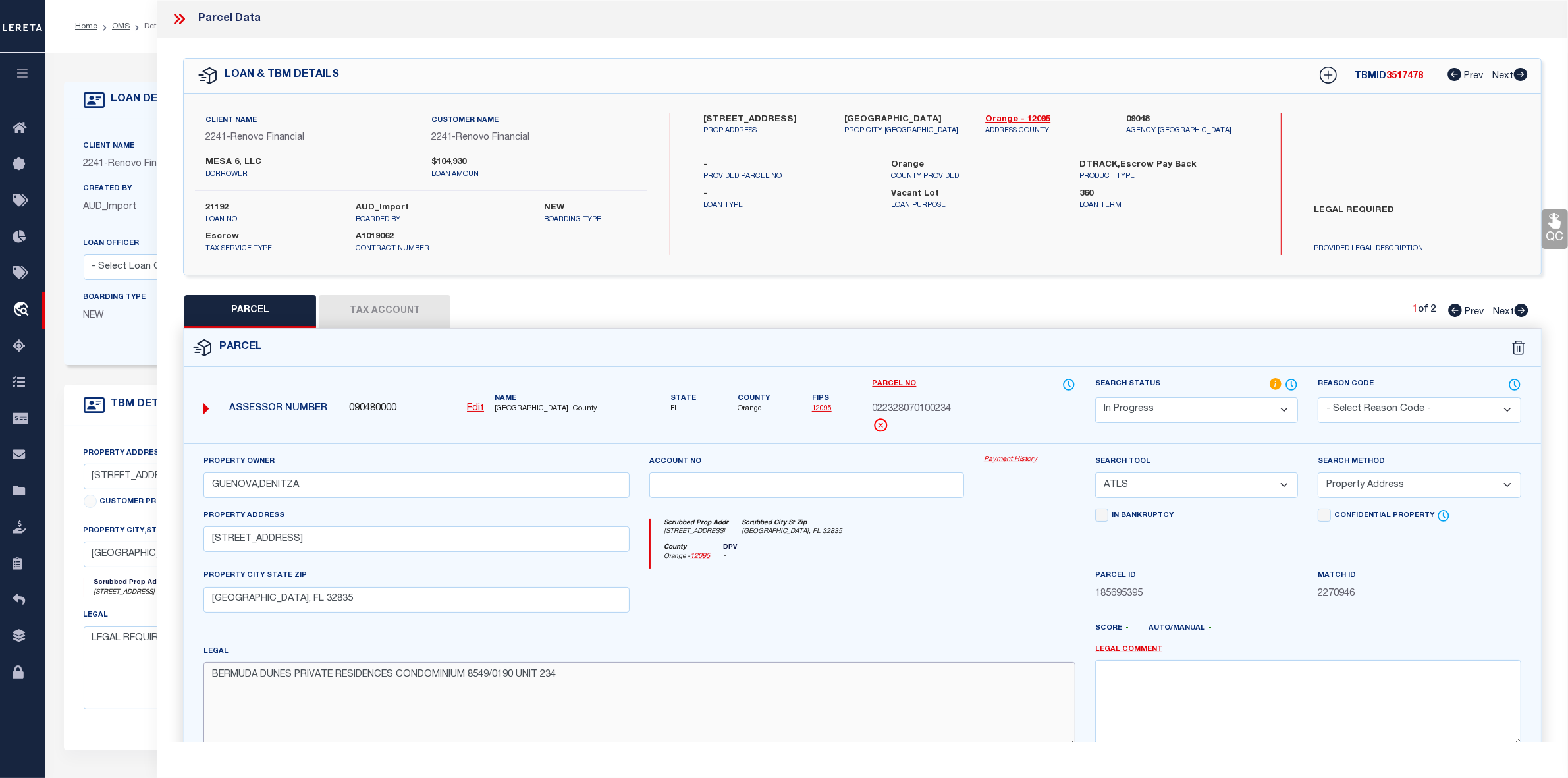
drag, startPoint x: 610, startPoint y: 685, endPoint x: 187, endPoint y: 673, distance: 423.2
click at [187, 673] on div "Property Owner GUENOVA,DENITZA Account no Payment History Search Tool -- Select…" at bounding box center [862, 615] width 1357 height 344
click at [1153, 409] on select "Automated Search Bad Parcel Complete Duplicate Parcel High Dollar Reporting In …" at bounding box center [1196, 409] width 203 height 25
click at [1156, 696] on textarea at bounding box center [1308, 701] width 426 height 83
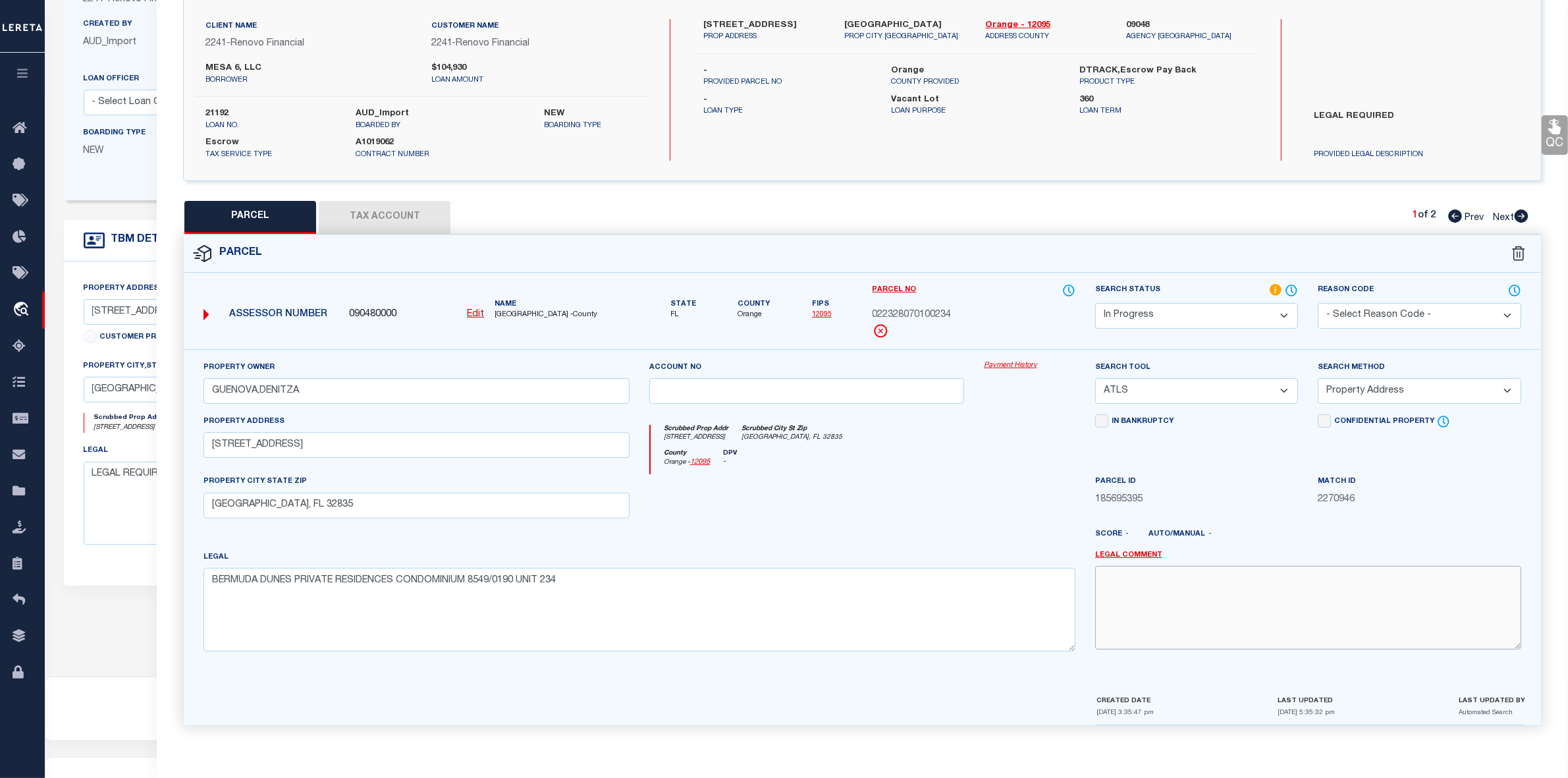
scroll to position [231, 0]
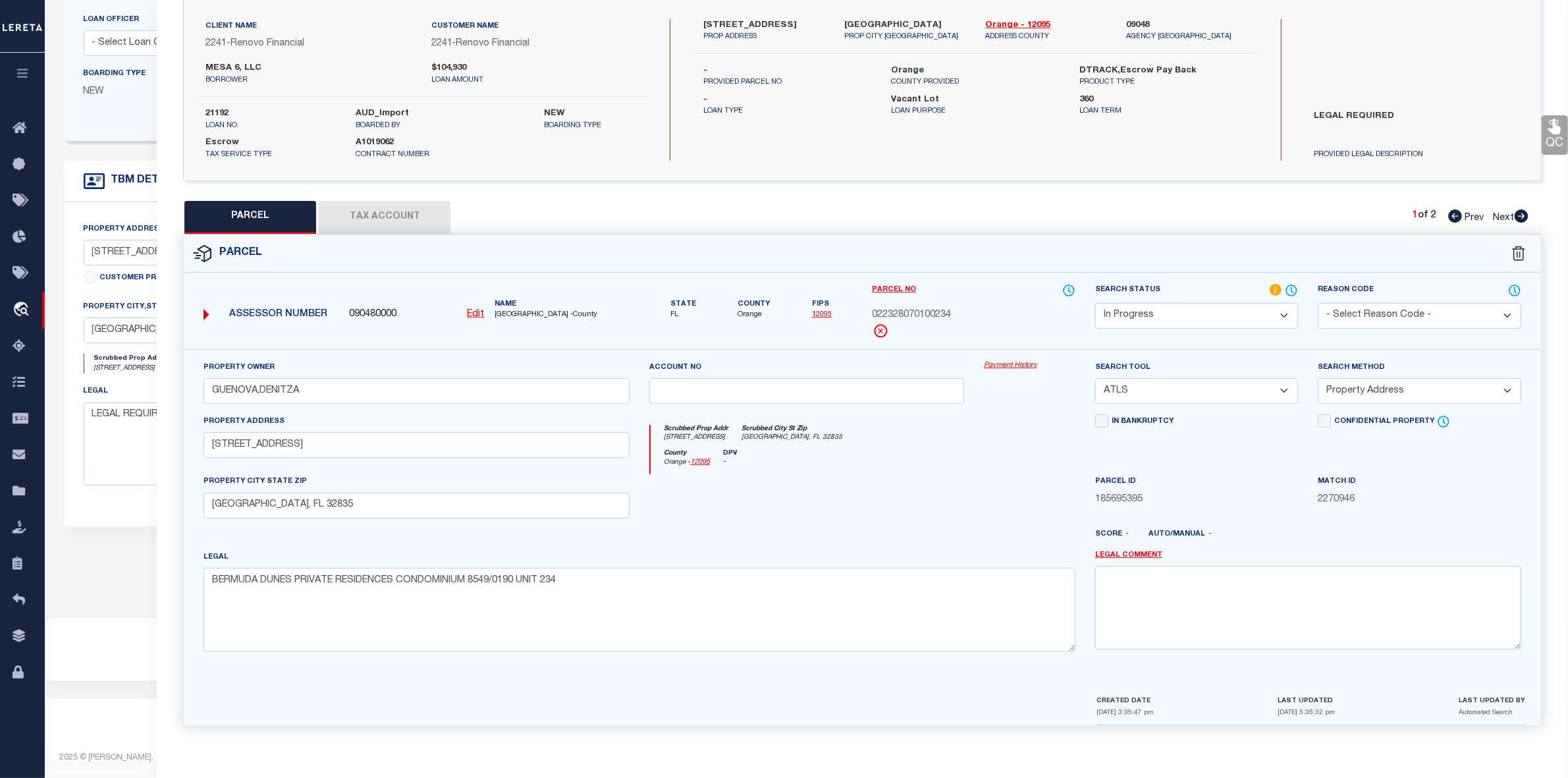
click at [1143, 310] on select "Automated Search Bad Parcel Complete Duplicate Parcel High Dollar Reporting In …" at bounding box center [1196, 315] width 203 height 25
click at [1337, 579] on textarea at bounding box center [1308, 607] width 426 height 83
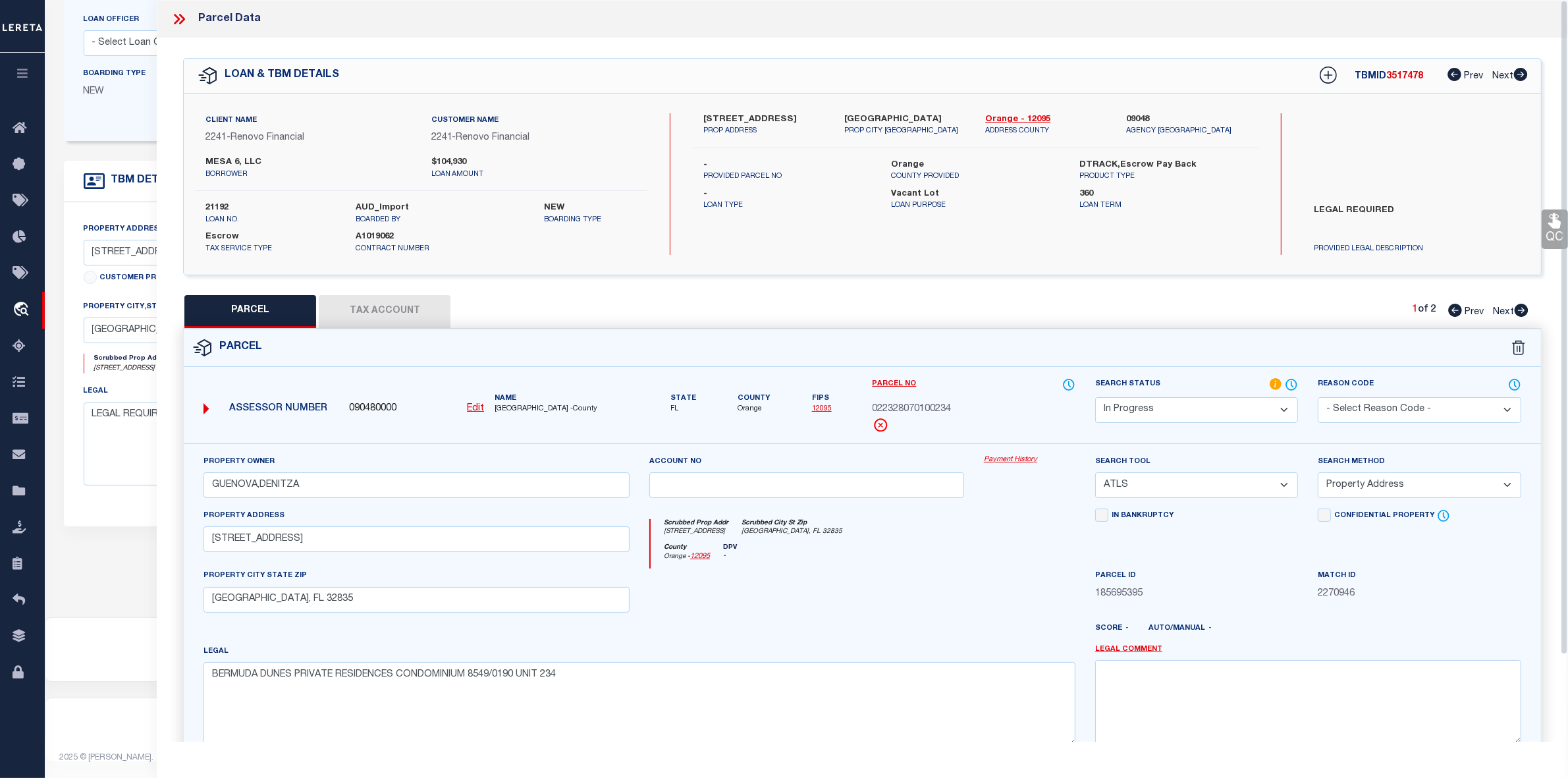
click at [971, 577] on div at bounding box center [806, 596] width 335 height 54
drag, startPoint x: 1306, startPoint y: 208, endPoint x: 1403, endPoint y: 208, distance: 97.0
click at [1403, 208] on label "LEGAL REQUIRED" at bounding box center [1417, 223] width 224 height 40
click at [1183, 409] on select "Automated Search Bad Parcel Complete Duplicate Parcel High Dollar Reporting In …" at bounding box center [1196, 409] width 203 height 25
click at [1080, 469] on div "Payment History" at bounding box center [1029, 481] width 112 height 54
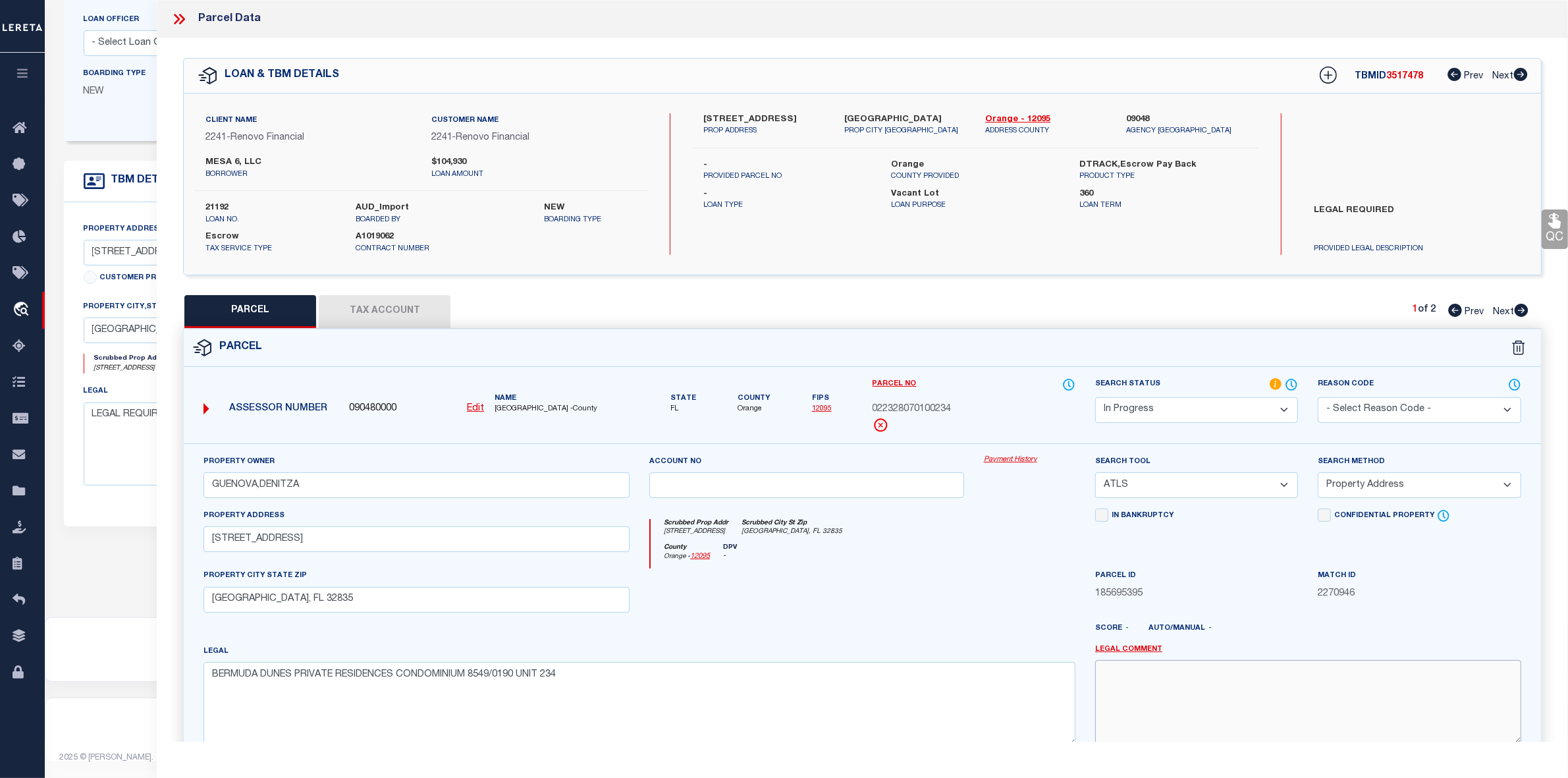
click at [1276, 708] on textarea at bounding box center [1308, 701] width 426 height 83
click at [185, 21] on icon at bounding box center [180, 19] width 17 height 17
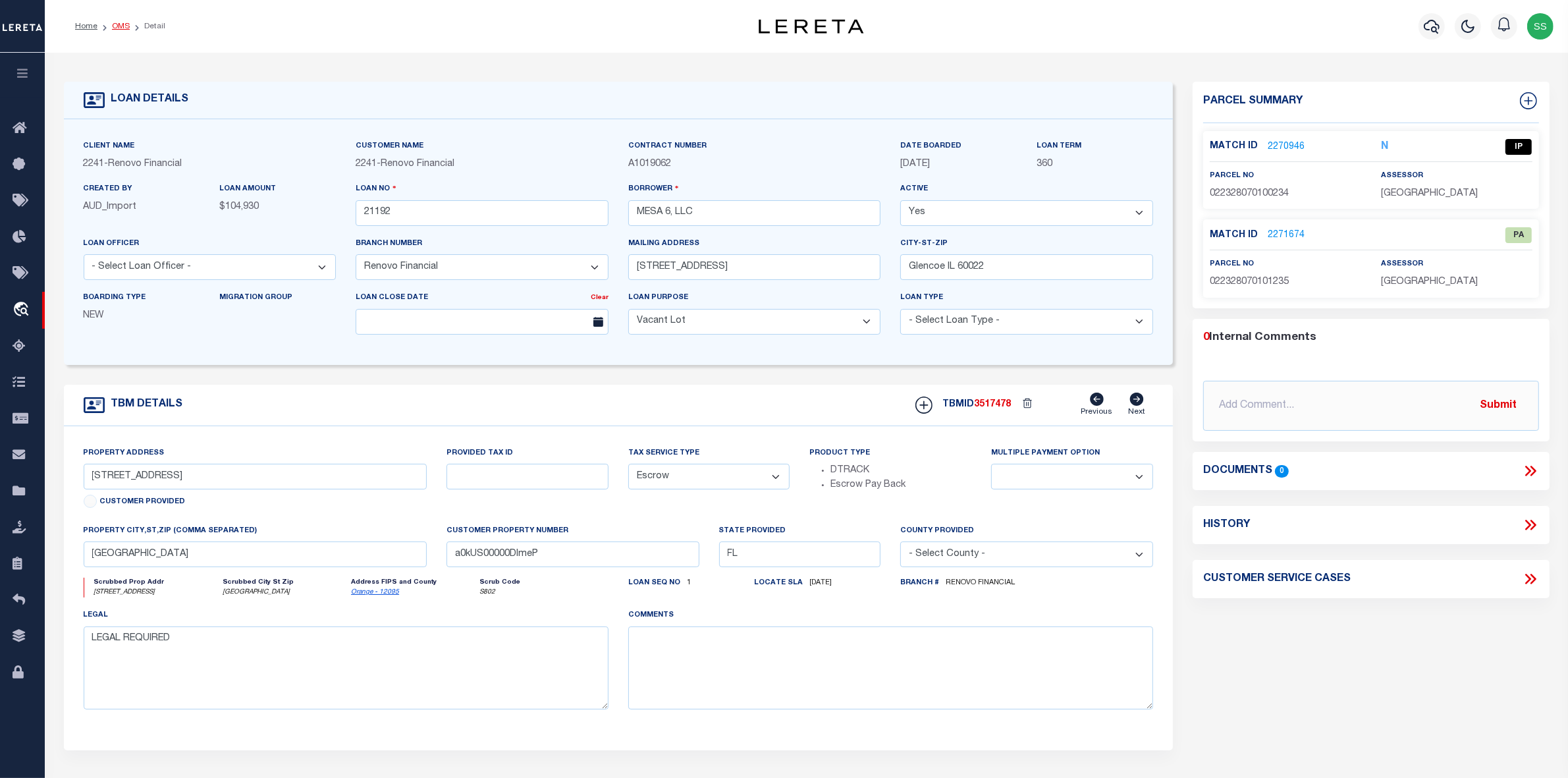
click at [120, 24] on link "OMS" at bounding box center [120, 26] width 17 height 8
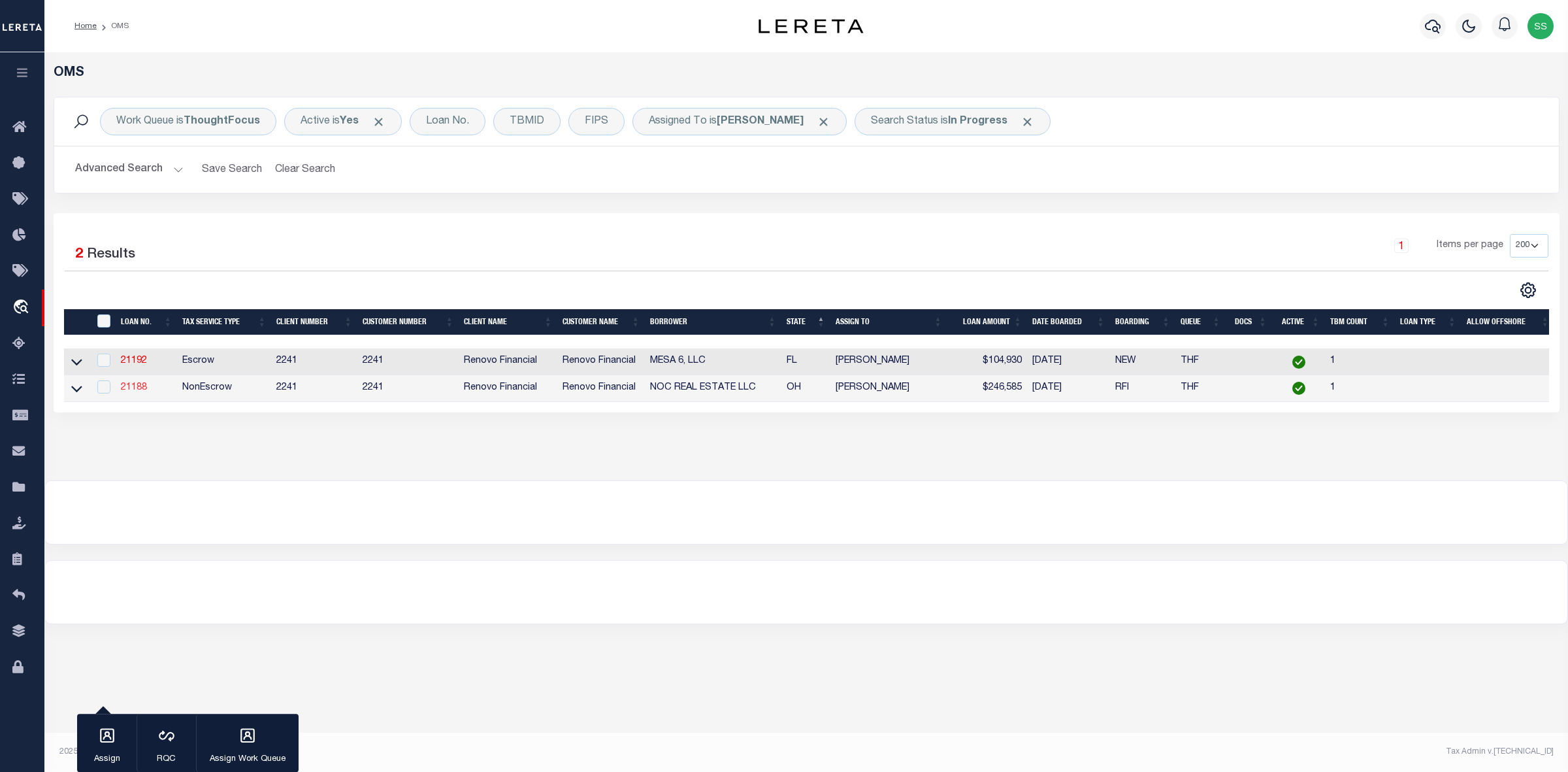
click at [126, 392] on link "21188" at bounding box center [134, 388] width 26 height 10
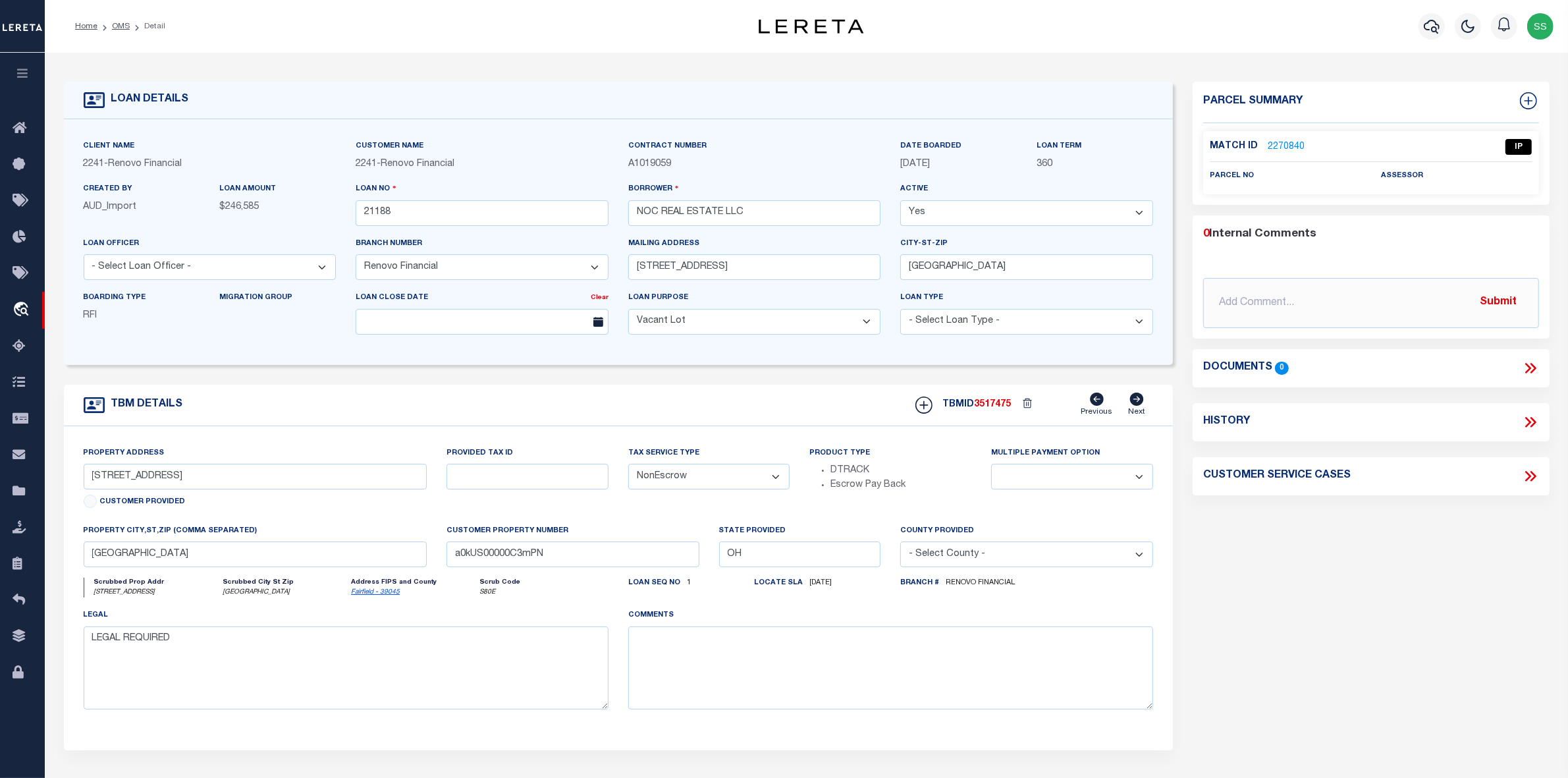
click at [1283, 144] on link "2270840" at bounding box center [1287, 147] width 37 height 14
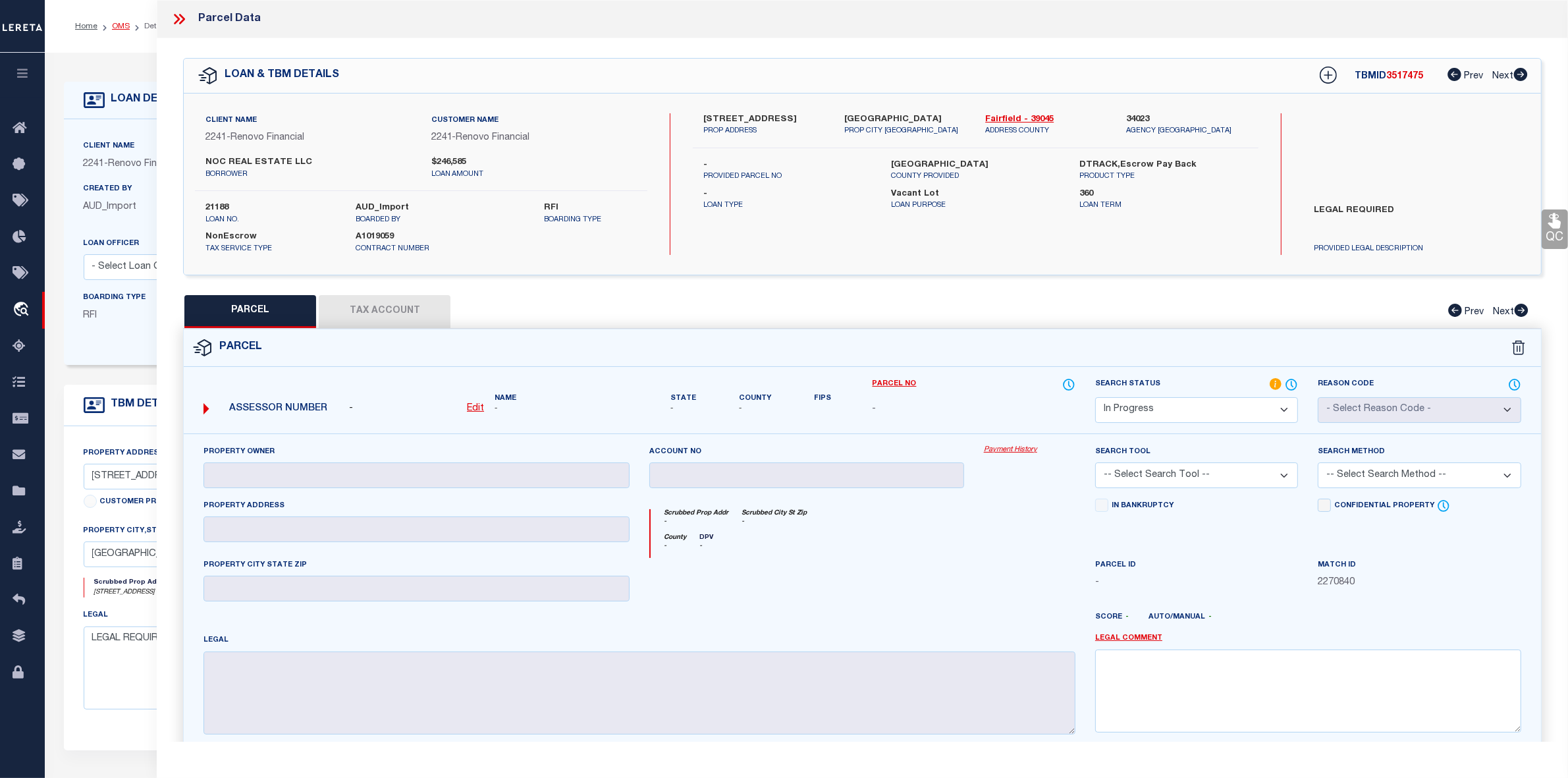
click at [114, 24] on link "OMS" at bounding box center [120, 26] width 17 height 8
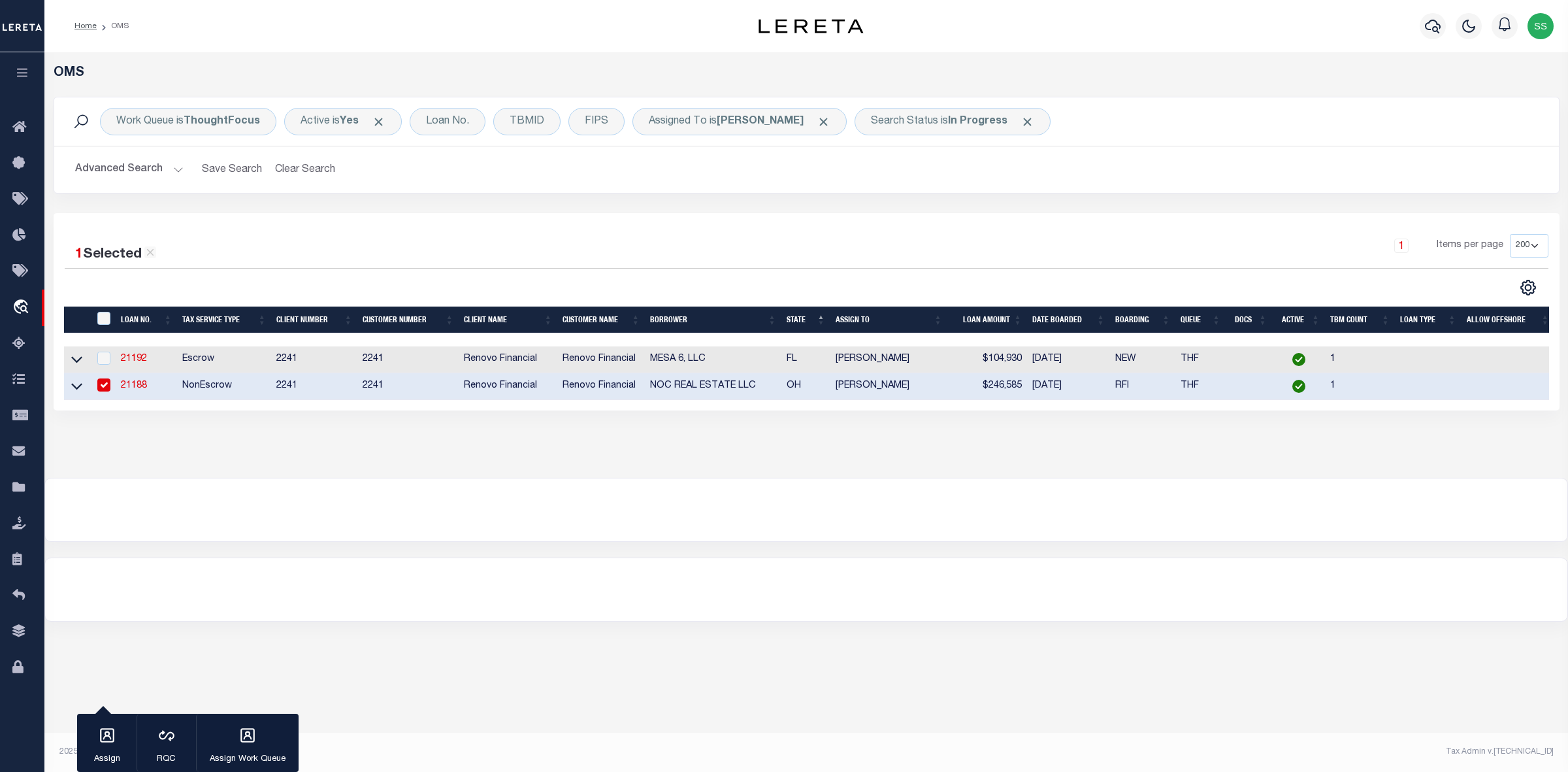
click at [113, 450] on div "OMS Work Queue is ThoughtFocus Active is Yes Loan No. TBMID FIPS Assigned To is…" at bounding box center [806, 265] width 1524 height 425
click at [835, 502] on div at bounding box center [807, 509] width 1523 height 63
click at [126, 360] on link "21192" at bounding box center [134, 359] width 26 height 10
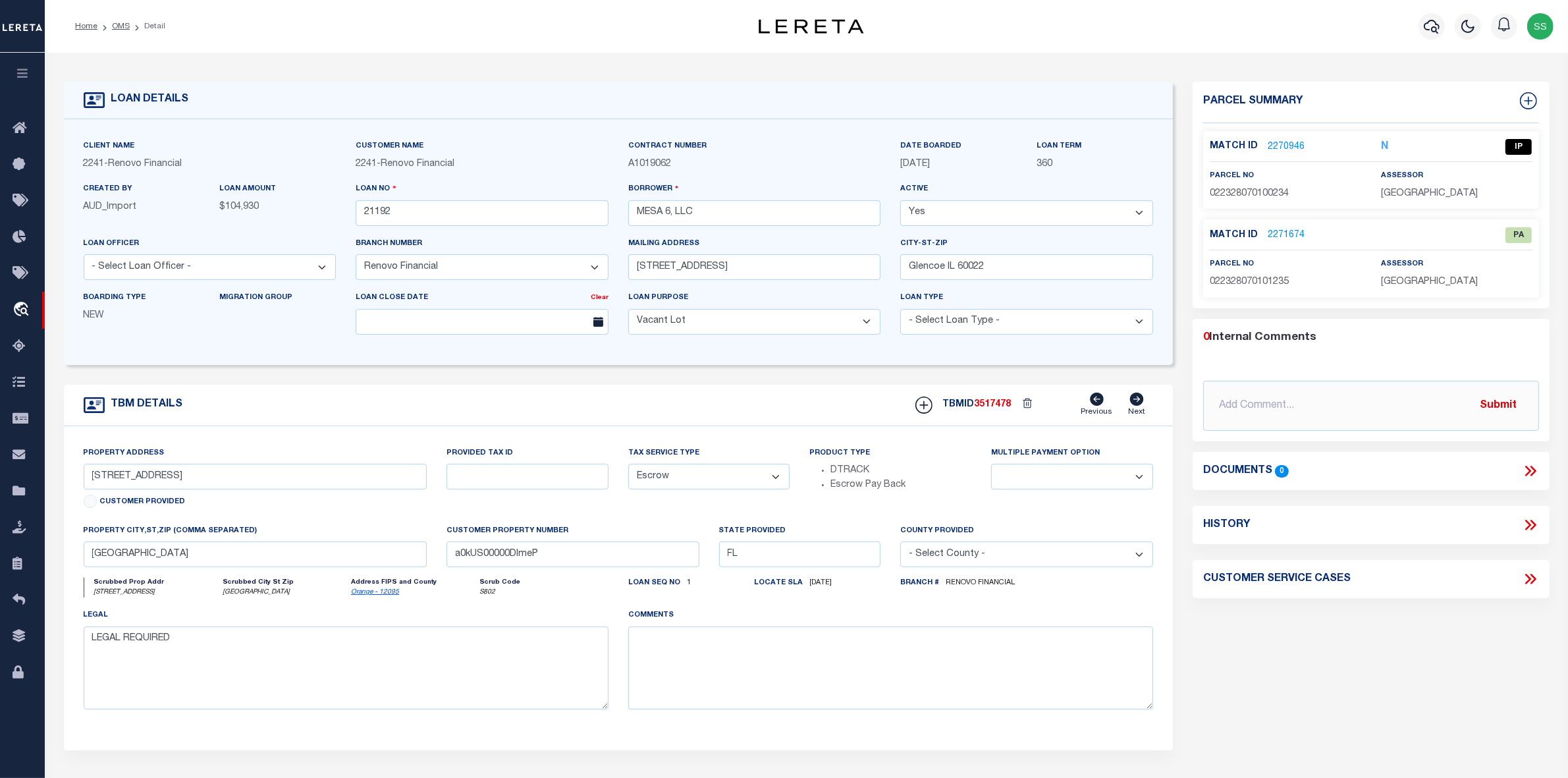
click at [132, 362] on div "Client Name 2241 - Renovo Financial Customer Name 2241 - Renovo Financial" at bounding box center [619, 242] width 1110 height 245
click at [1282, 143] on link "2270946" at bounding box center [1287, 147] width 37 height 14
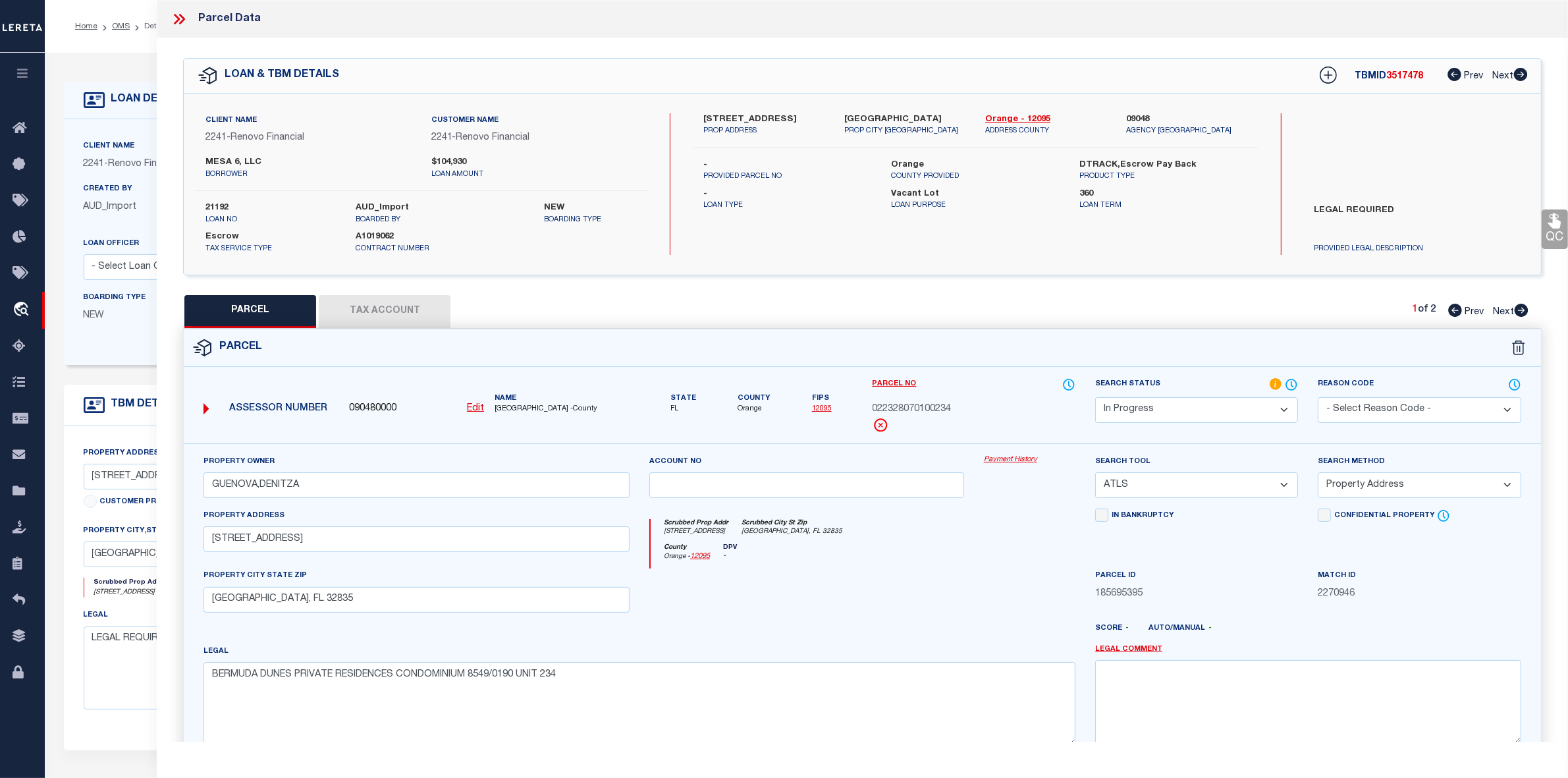
click at [1438, 130] on div "Search by Legal Customer" at bounding box center [1417, 156] width 226 height 86
click at [178, 20] on icon at bounding box center [177, 18] width 6 height 11
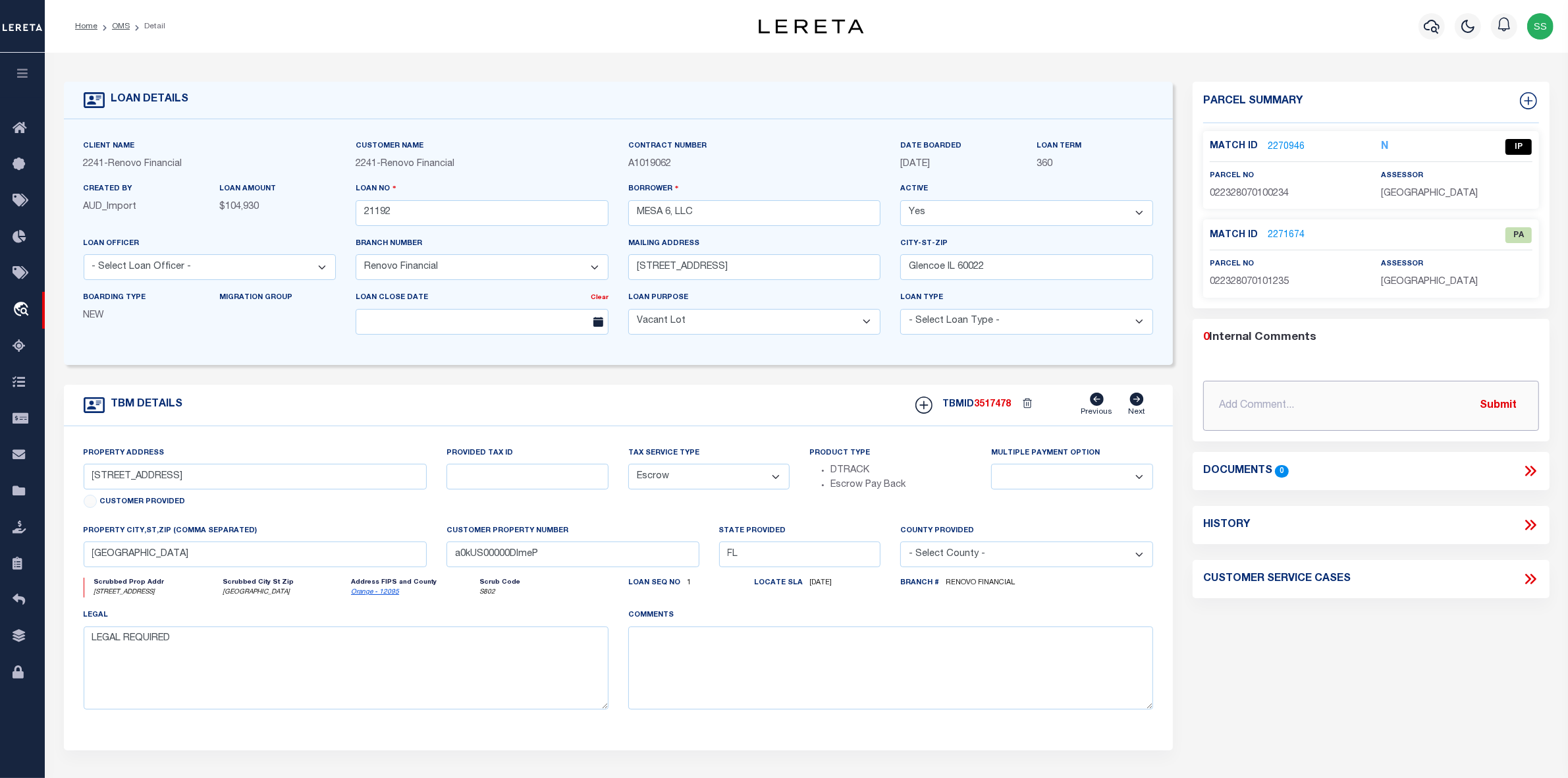
drag, startPoint x: 1365, startPoint y: 413, endPoint x: 1358, endPoint y: 416, distance: 7.6
click at [1365, 413] on input "text" at bounding box center [1371, 405] width 336 height 50
click at [1285, 146] on link "2270946" at bounding box center [1287, 147] width 37 height 14
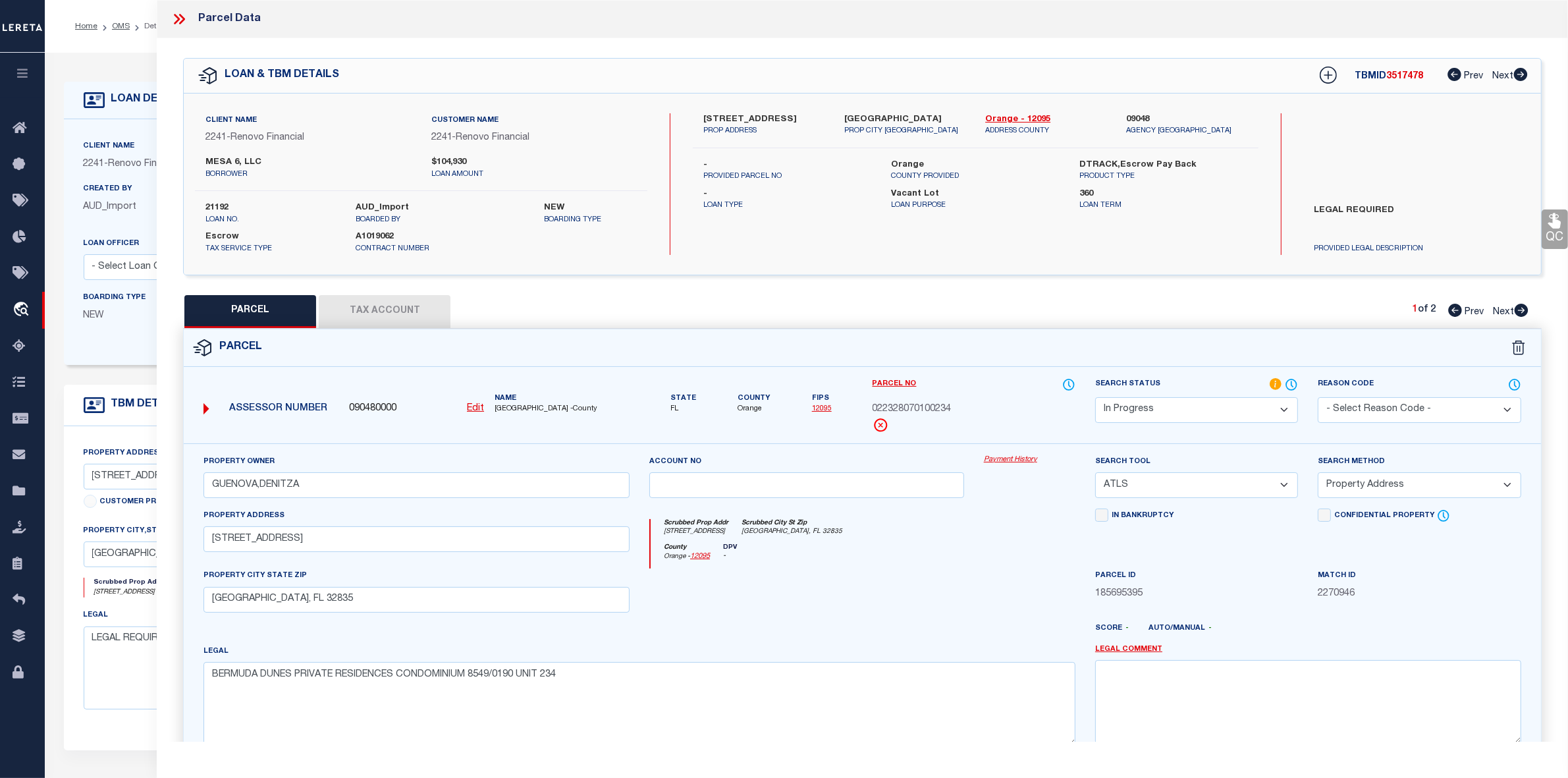
click at [862, 588] on div at bounding box center [806, 596] width 335 height 54
click at [1200, 411] on select "Automated Search Bad Parcel Complete Duplicate Parcel High Dollar Reporting In …" at bounding box center [1196, 409] width 203 height 25
click at [1095, 397] on select "Automated Search Bad Parcel Complete Duplicate Parcel High Dollar Reporting In …" at bounding box center [1196, 409] width 203 height 25
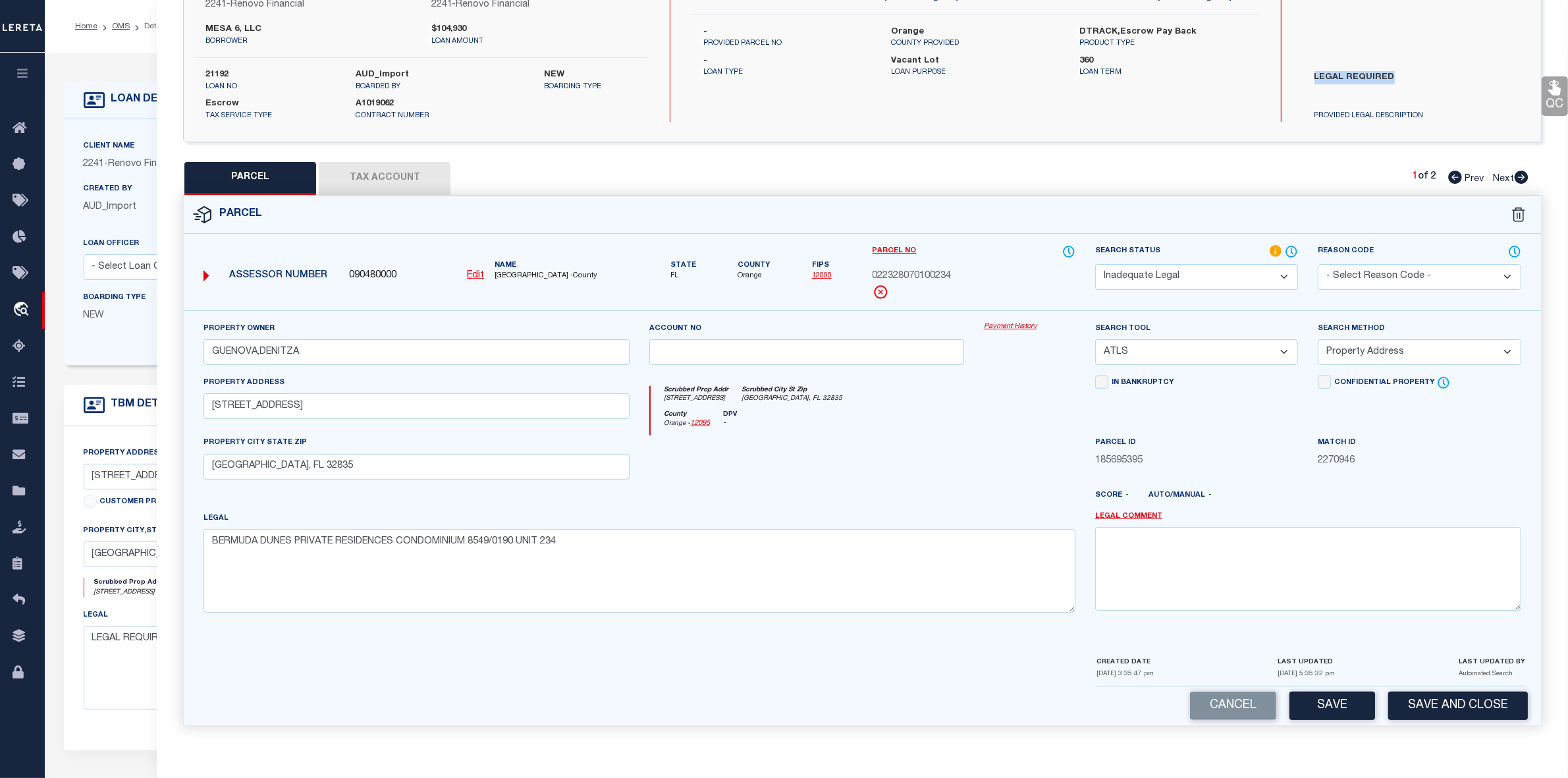
drag, startPoint x: 1306, startPoint y: 69, endPoint x: 1397, endPoint y: 73, distance: 91.1
click at [1397, 73] on label "LEGAL REQUIRED" at bounding box center [1417, 90] width 224 height 40
copy label "LEGAL REQUIRED"
click at [1174, 562] on textarea at bounding box center [1308, 568] width 426 height 83
paste textarea "LEGAL REQUIRED"
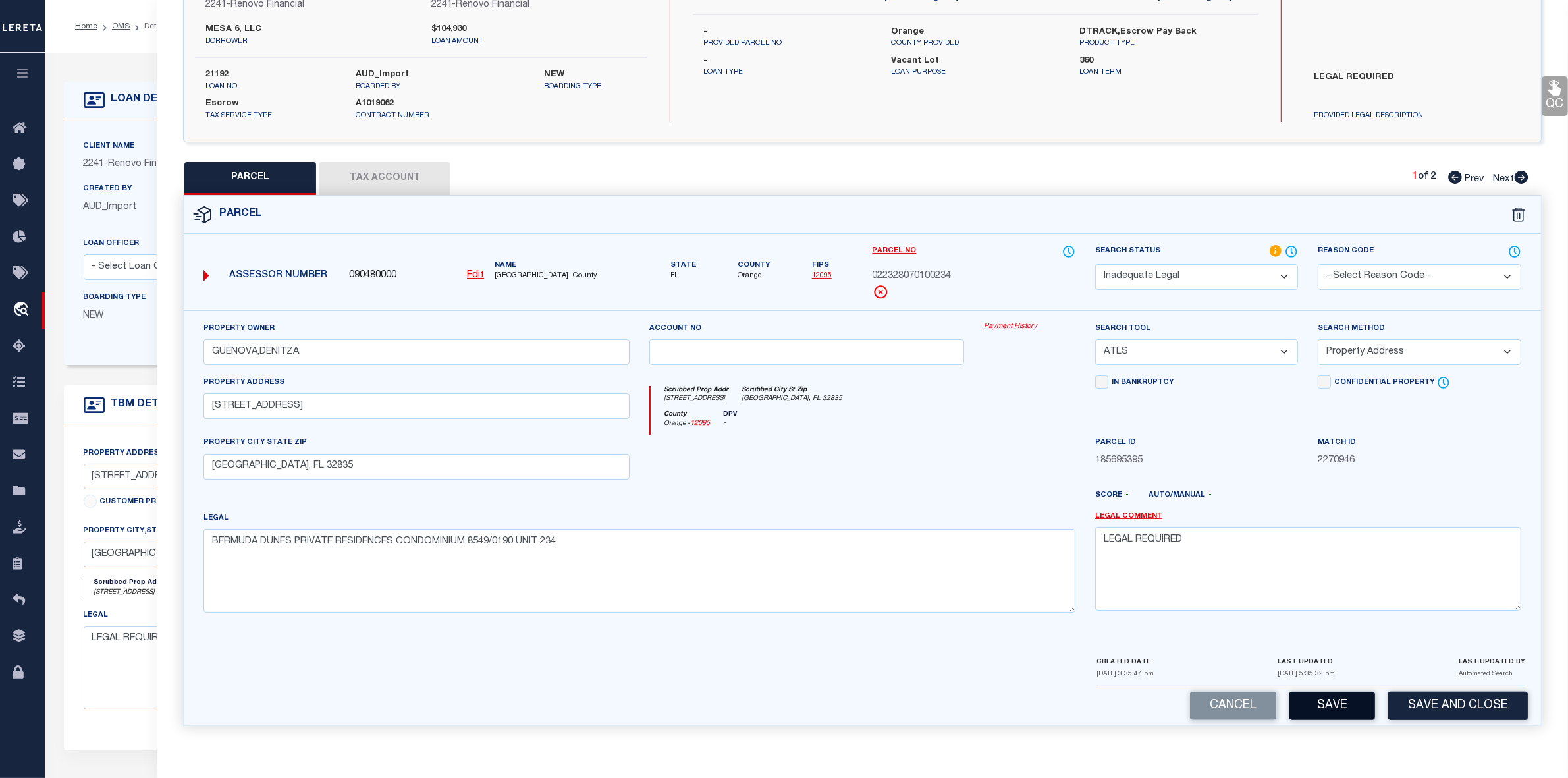
click at [1338, 703] on button "Save" at bounding box center [1332, 705] width 85 height 28
click at [1517, 171] on icon at bounding box center [1521, 178] width 14 height 14
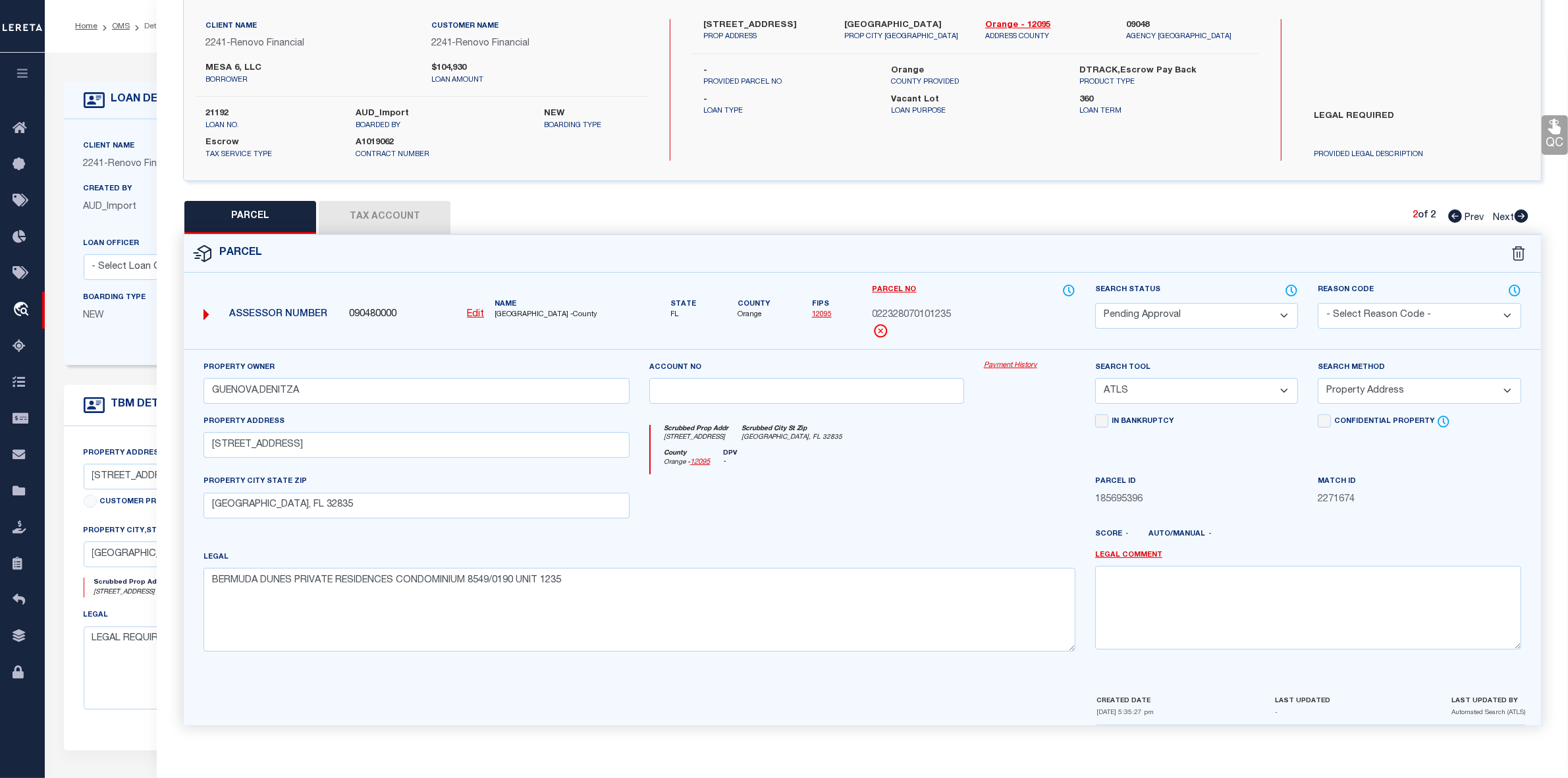
click at [1169, 310] on select "Automated Search Bad Parcel Complete Duplicate Parcel High Dollar Reporting In …" at bounding box center [1196, 315] width 203 height 25
click at [1095, 303] on select "Automated Search Bad Parcel Complete Duplicate Parcel High Dollar Reporting In …" at bounding box center [1196, 315] width 203 height 25
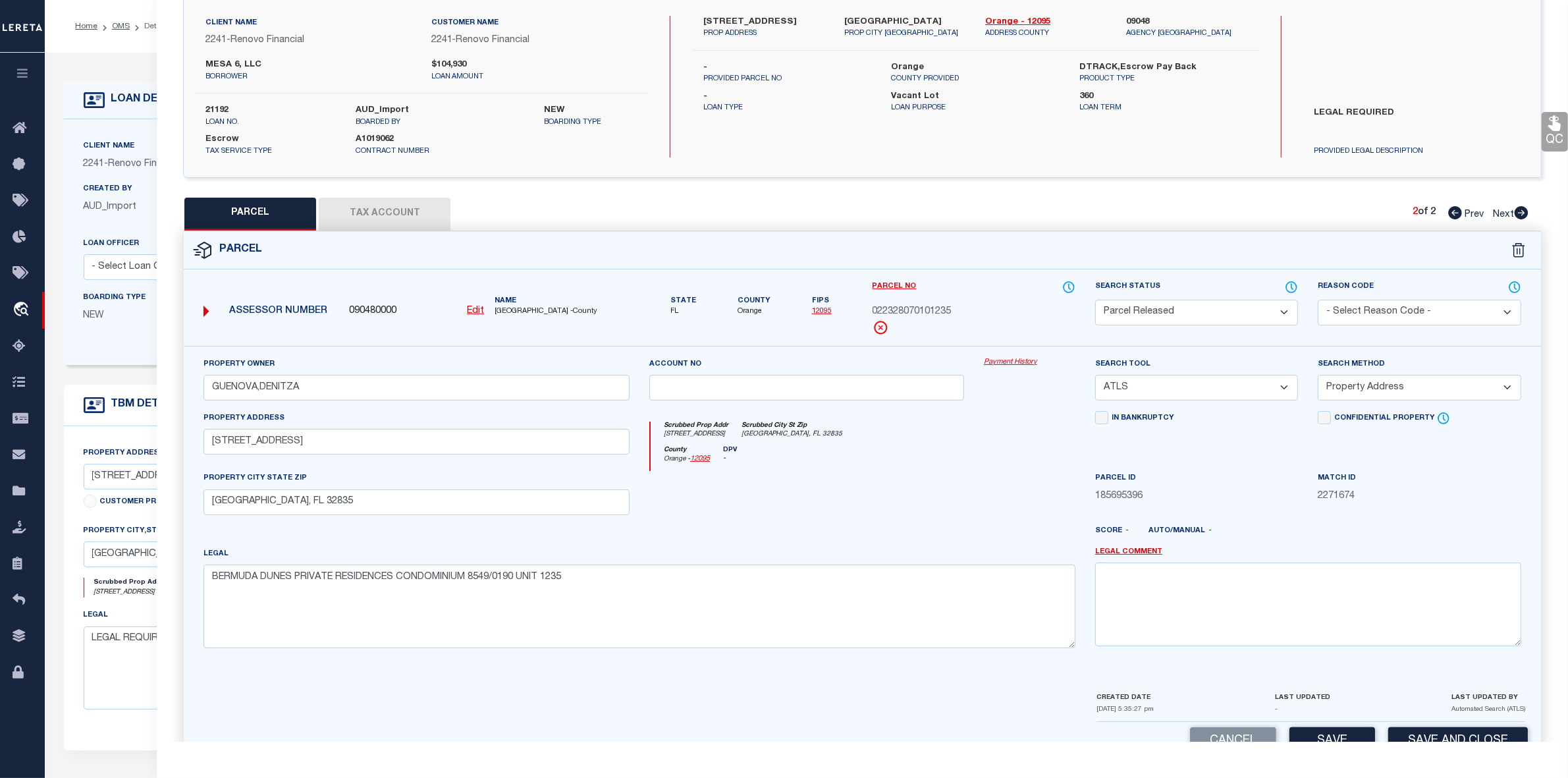
click at [1401, 310] on select "- Select Reason Code - 099 - Other (Provide additional detail) ACT - Agency Cha…" at bounding box center [1419, 312] width 203 height 25
click at [1318, 300] on select "- Select Reason Code - 099 - Other (Provide additional detail) ACT - Agency Cha…" at bounding box center [1419, 312] width 203 height 25
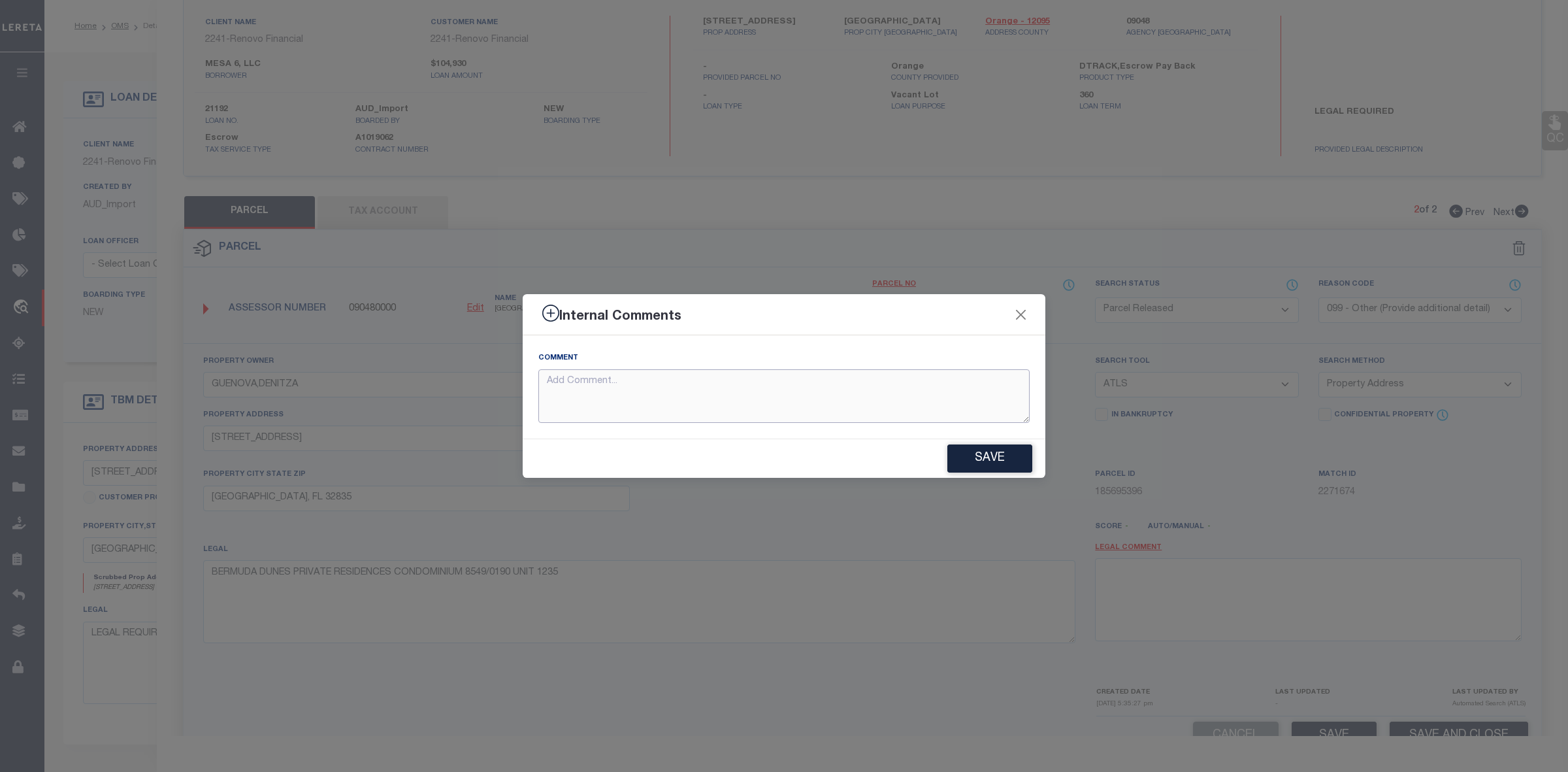
click at [719, 398] on textarea at bounding box center [784, 397] width 491 height 54
click at [784, 399] on textarea at bounding box center [784, 397] width 491 height 54
click at [1003, 459] on button "Save" at bounding box center [990, 458] width 85 height 28
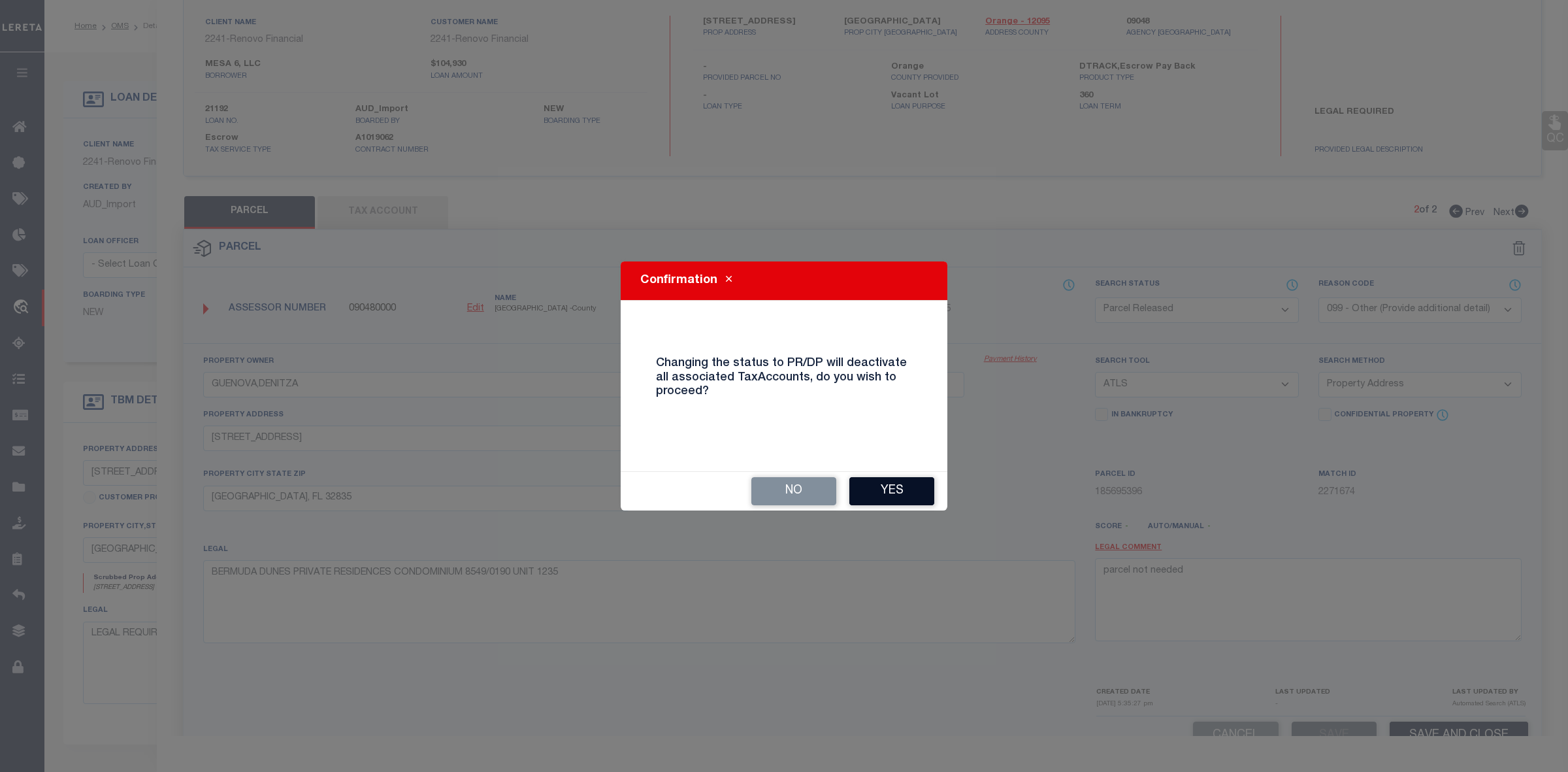
click at [880, 485] on button "Yes" at bounding box center [891, 490] width 85 height 28
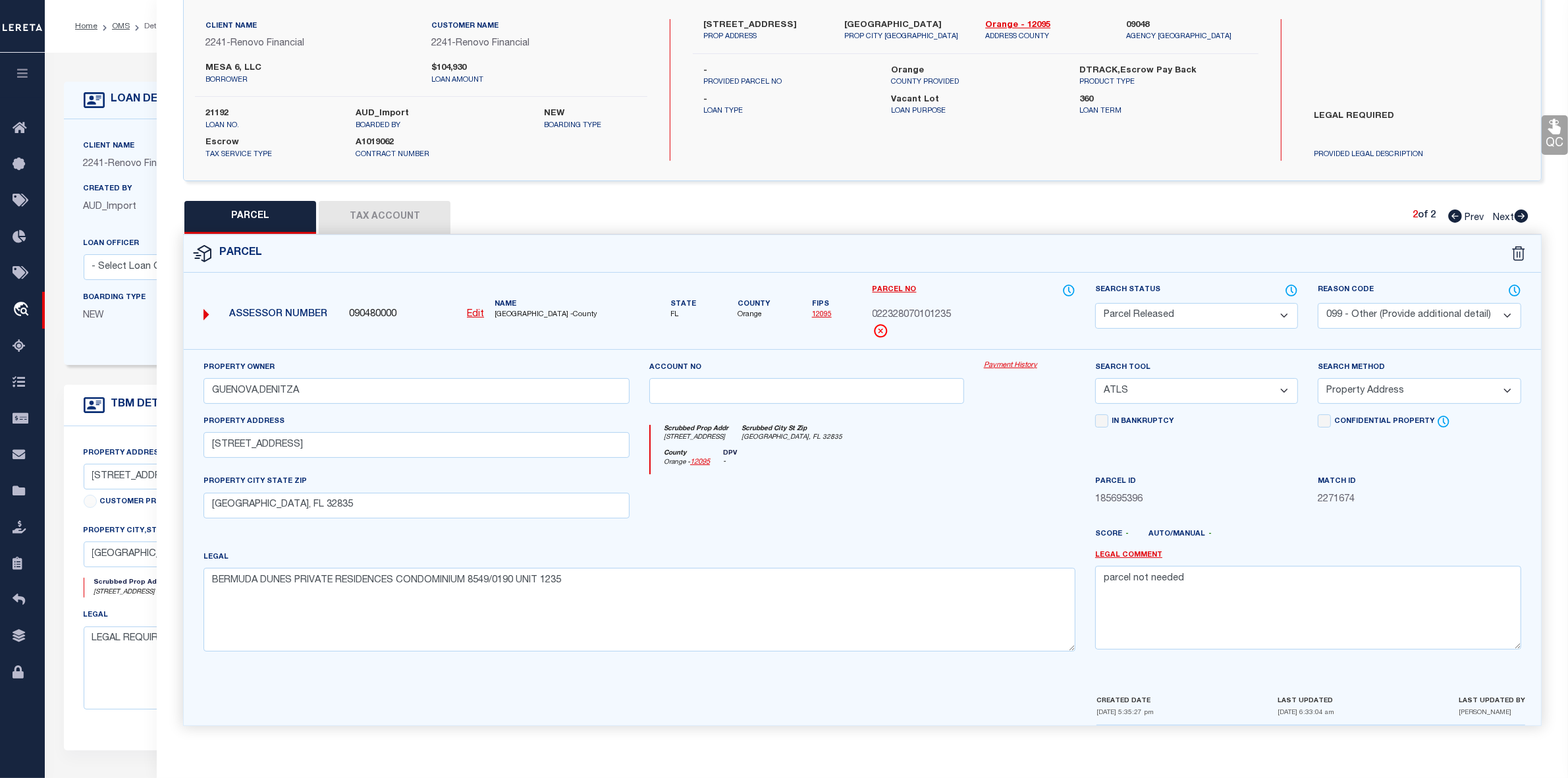
click at [1453, 211] on icon at bounding box center [1455, 216] width 14 height 14
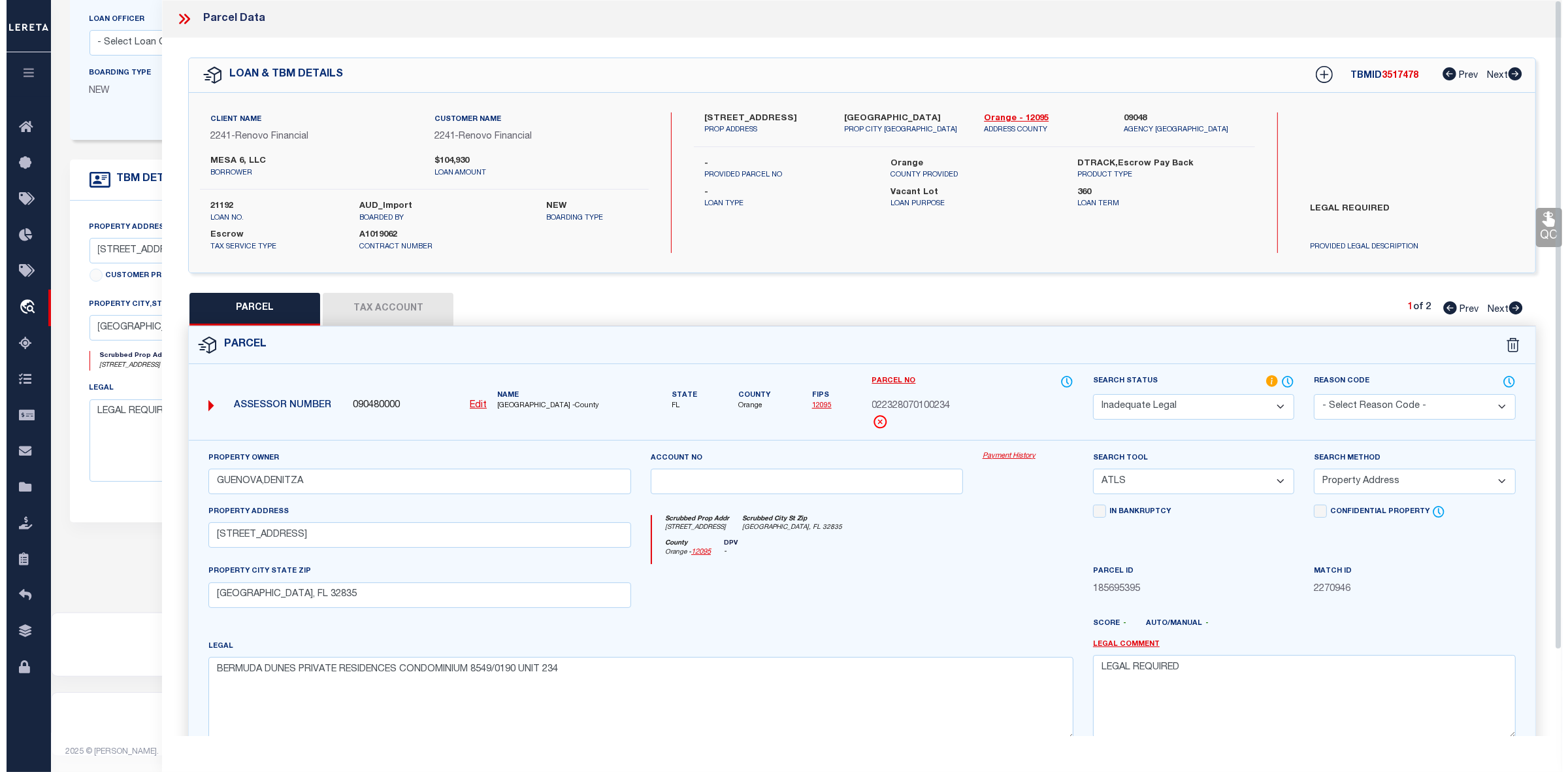
scroll to position [0, 0]
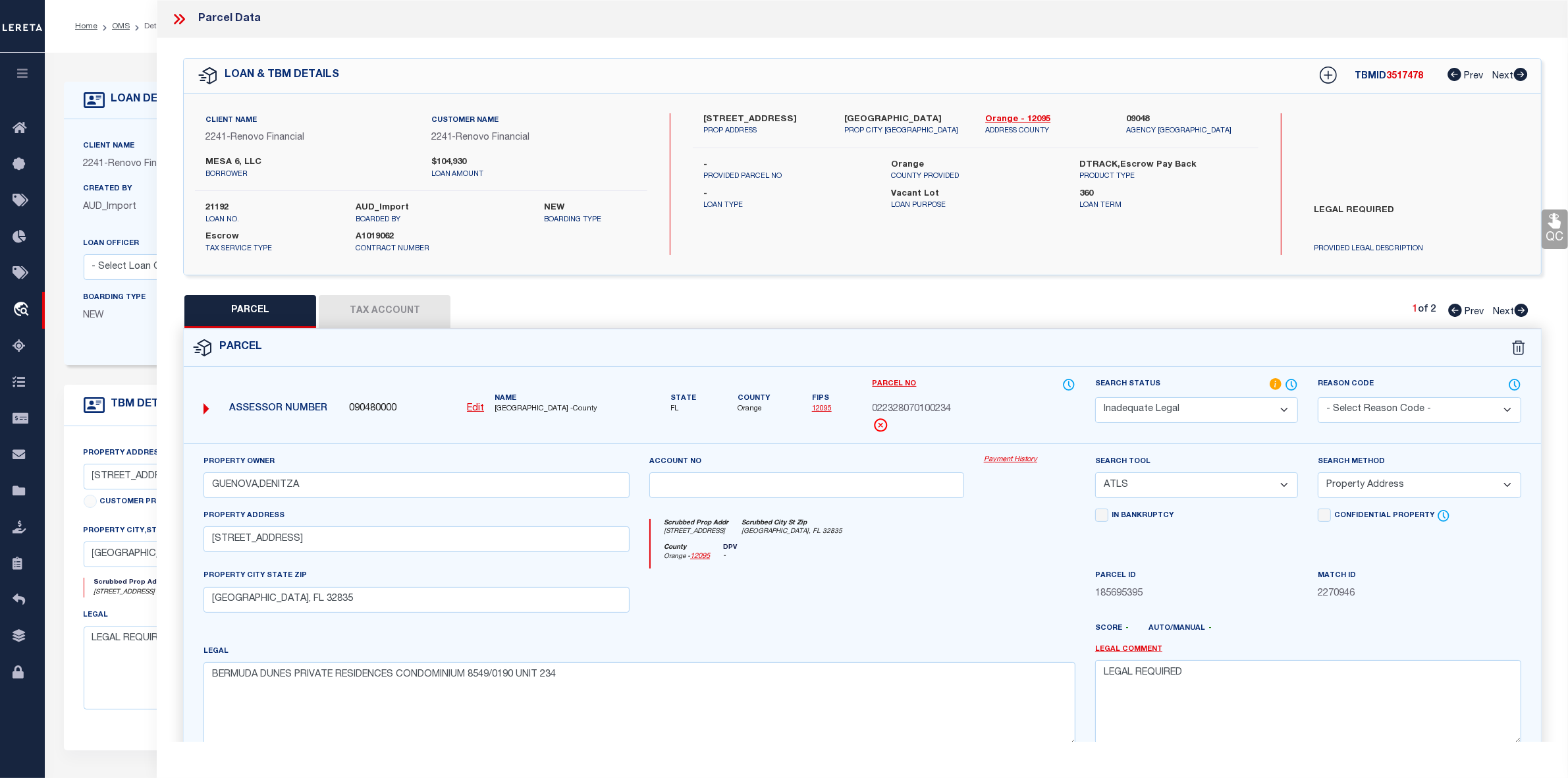
click at [938, 593] on div at bounding box center [806, 596] width 335 height 54
click at [180, 19] on icon at bounding box center [180, 19] width 17 height 17
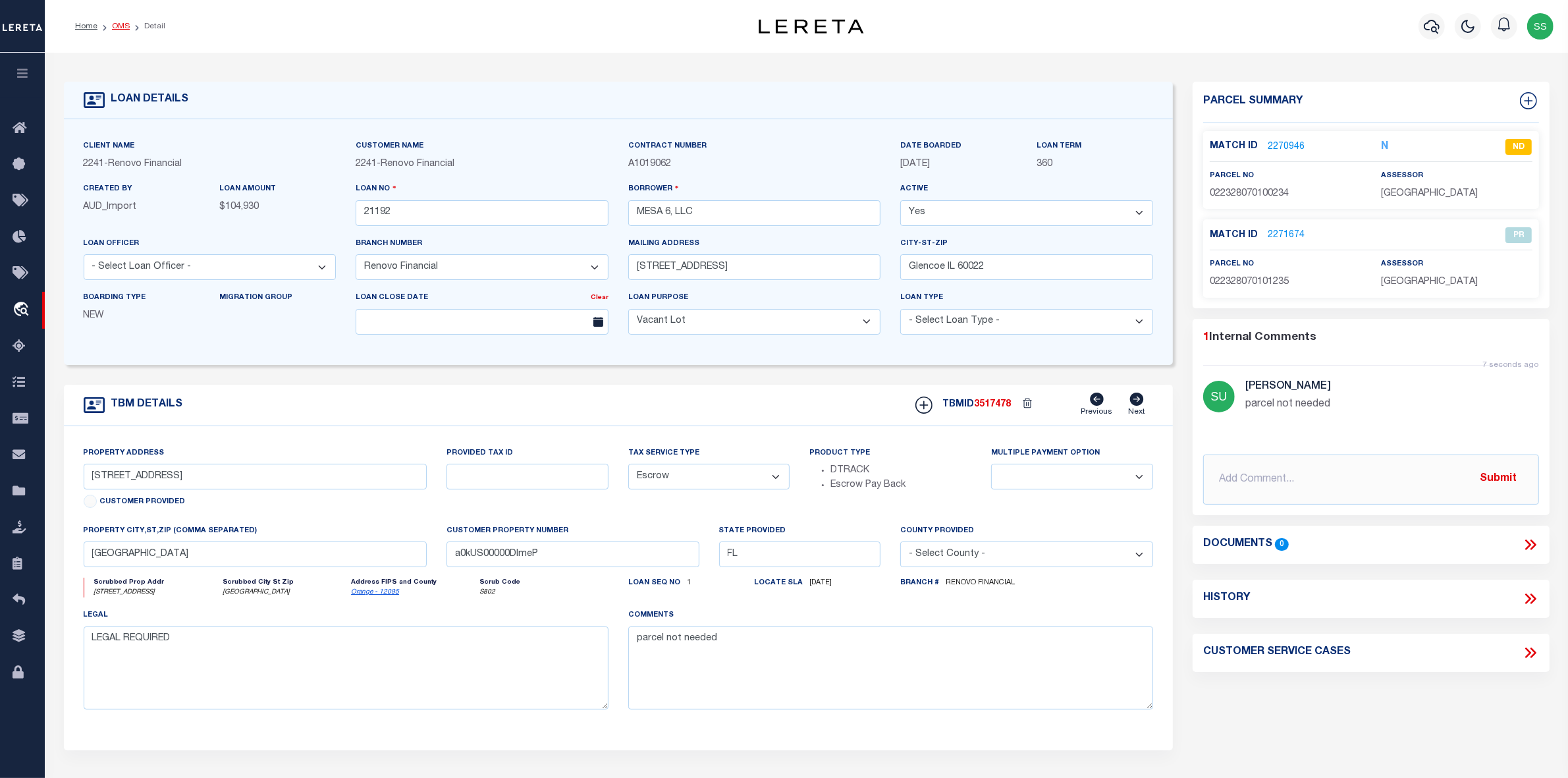
click at [120, 27] on link "OMS" at bounding box center [120, 26] width 17 height 8
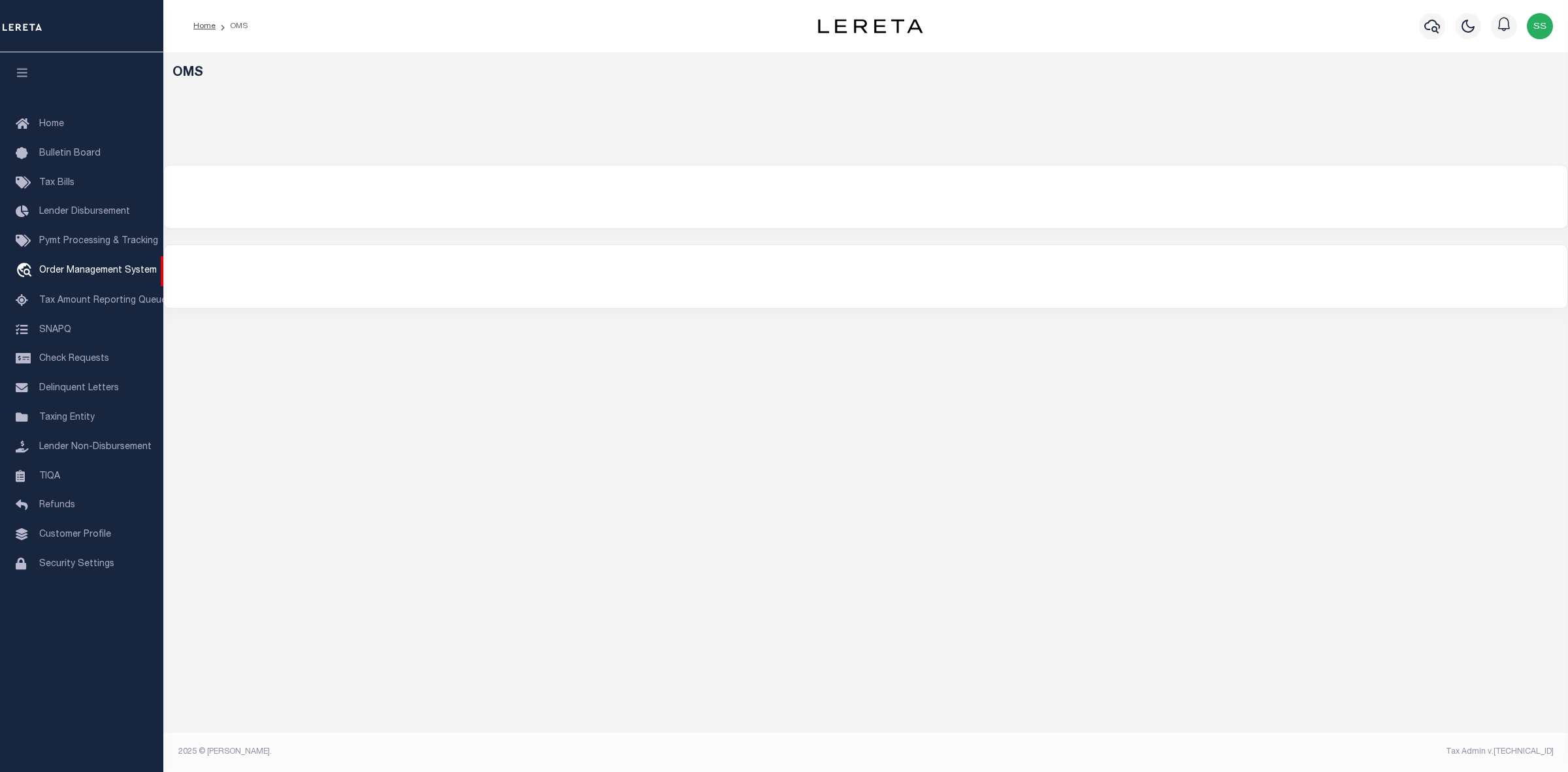
select select "200"
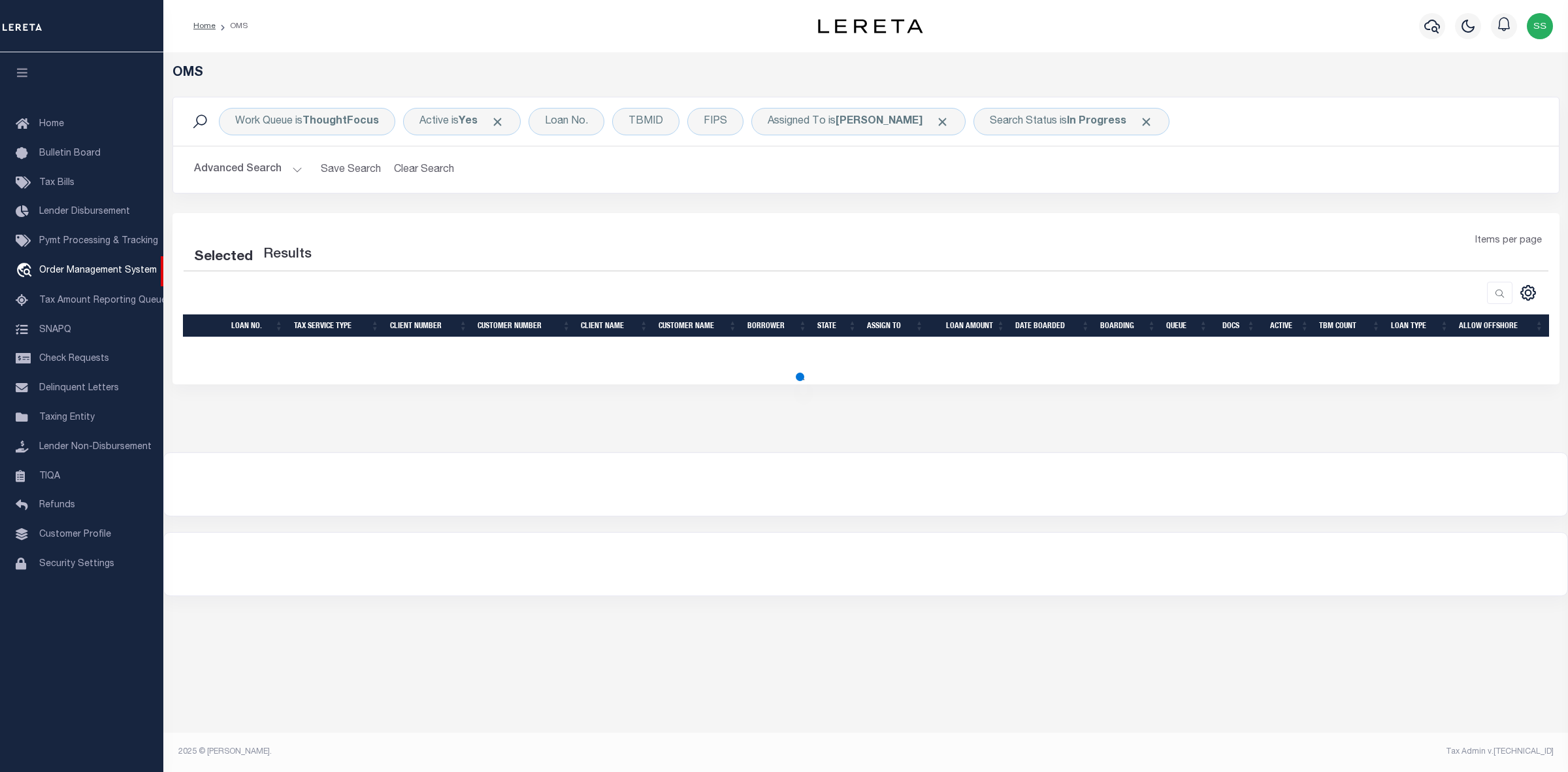
select select "200"
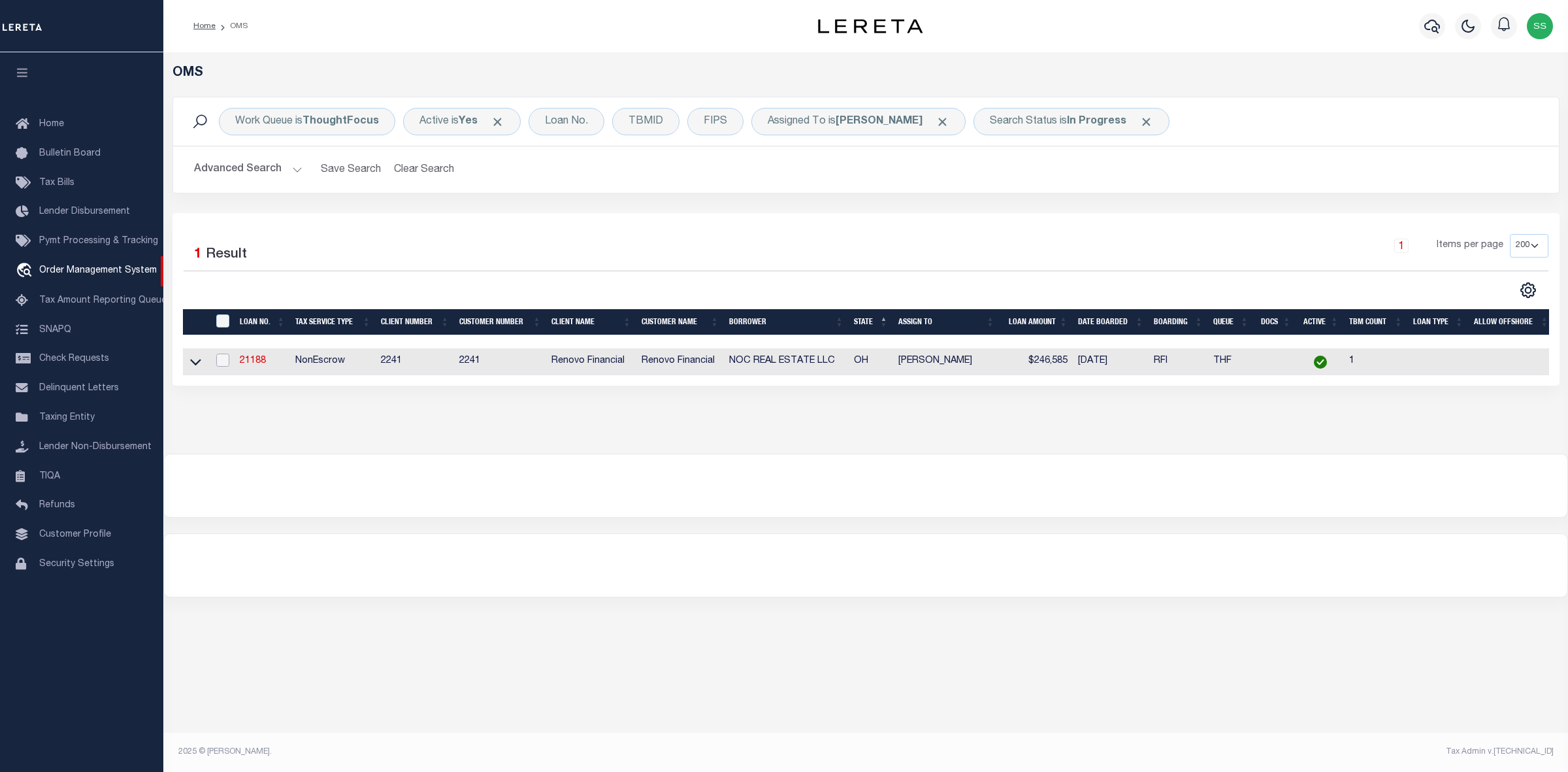
click at [222, 365] on input "checkbox" at bounding box center [223, 360] width 13 height 13
checkbox input "true"
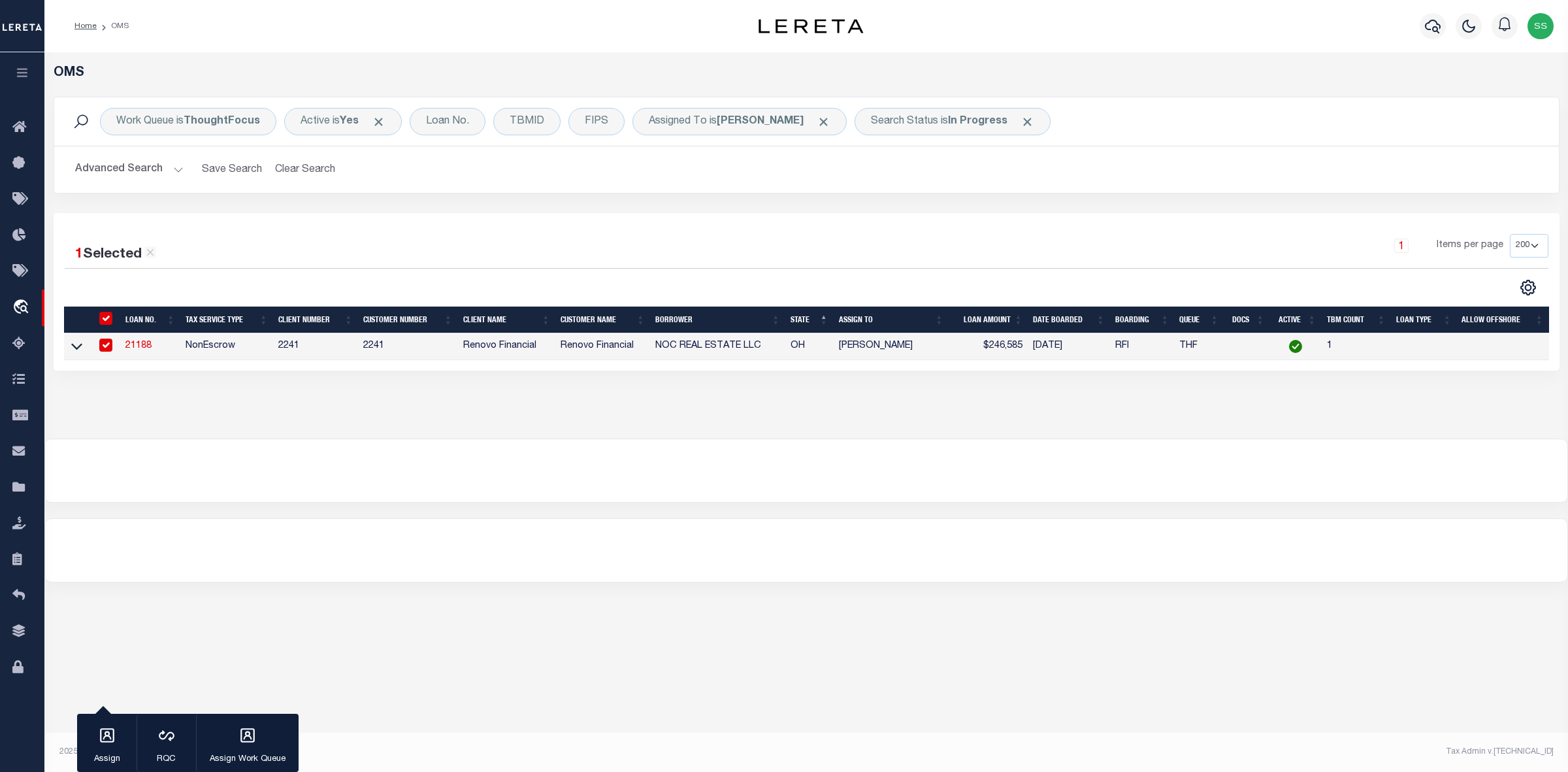
click at [142, 344] on link "21188" at bounding box center [138, 346] width 26 height 10
type input "21188"
type input "NOC REAL ESTATE LLC"
select select
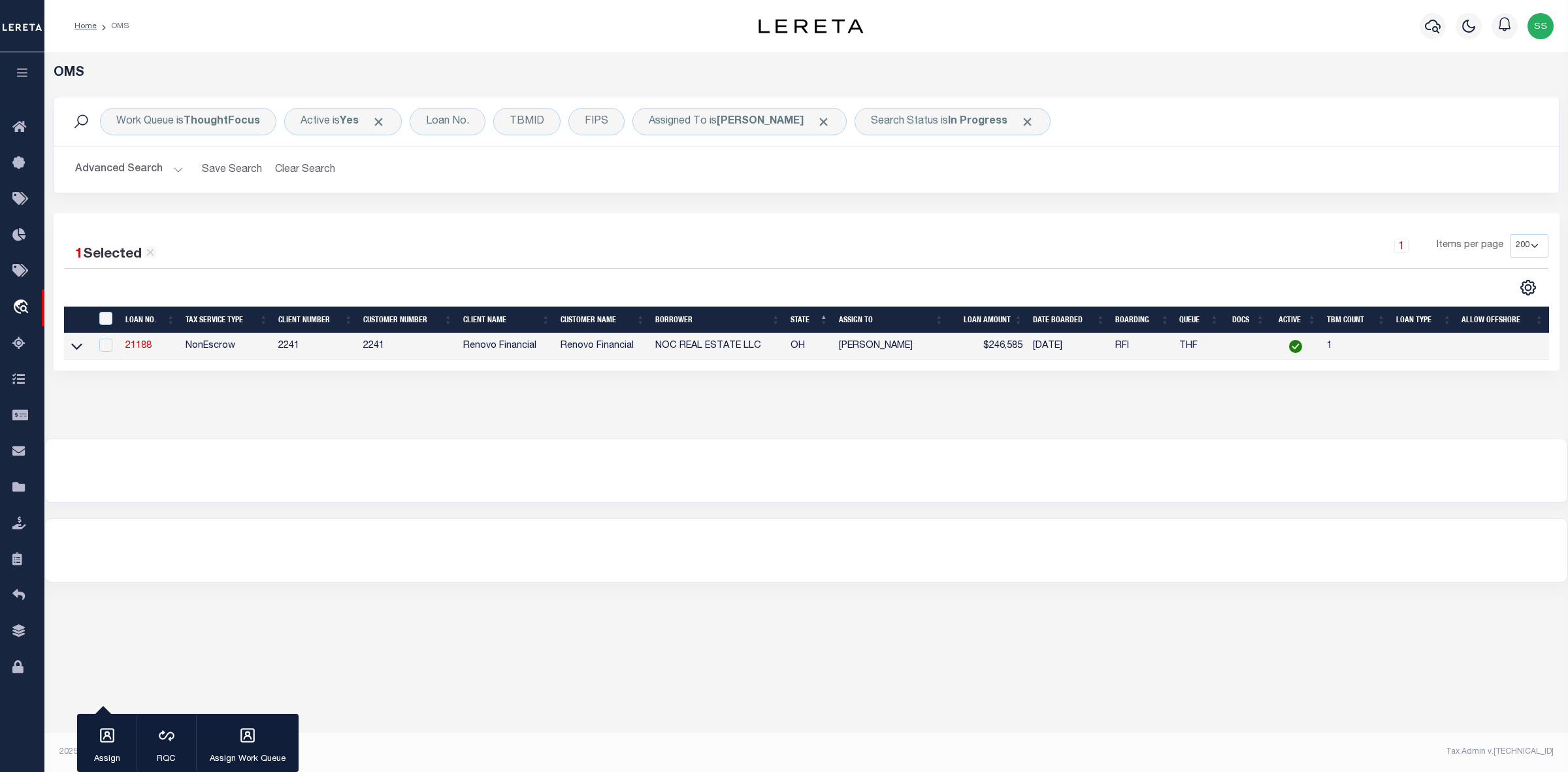
type input "[STREET_ADDRESS]"
type input "[GEOGRAPHIC_DATA]"
select select "400"
select select "NonEscrow"
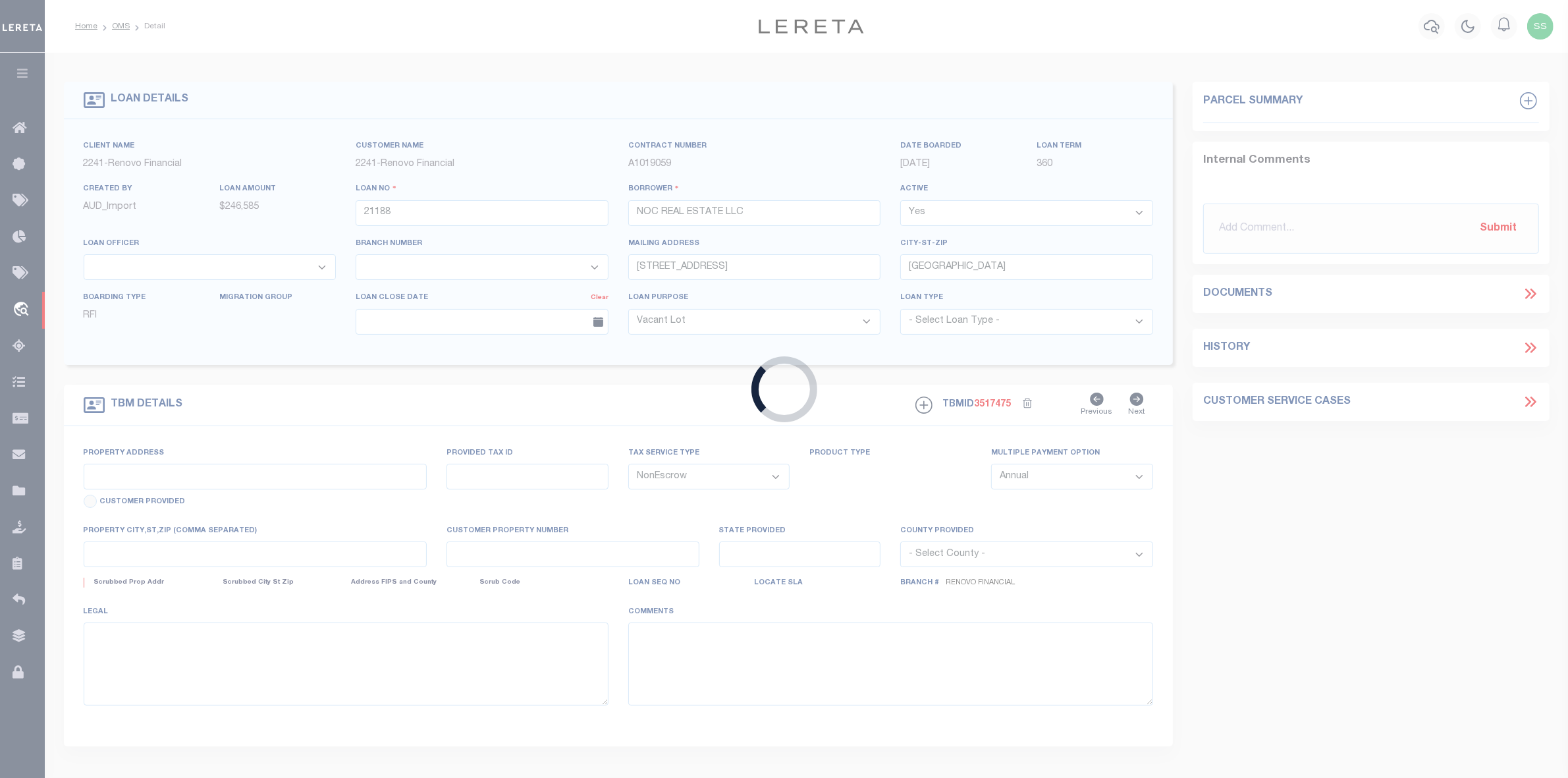
type input "[STREET_ADDRESS]"
select select
type input "[GEOGRAPHIC_DATA]"
type input "a0kUS00000C3mPN"
type input "OH"
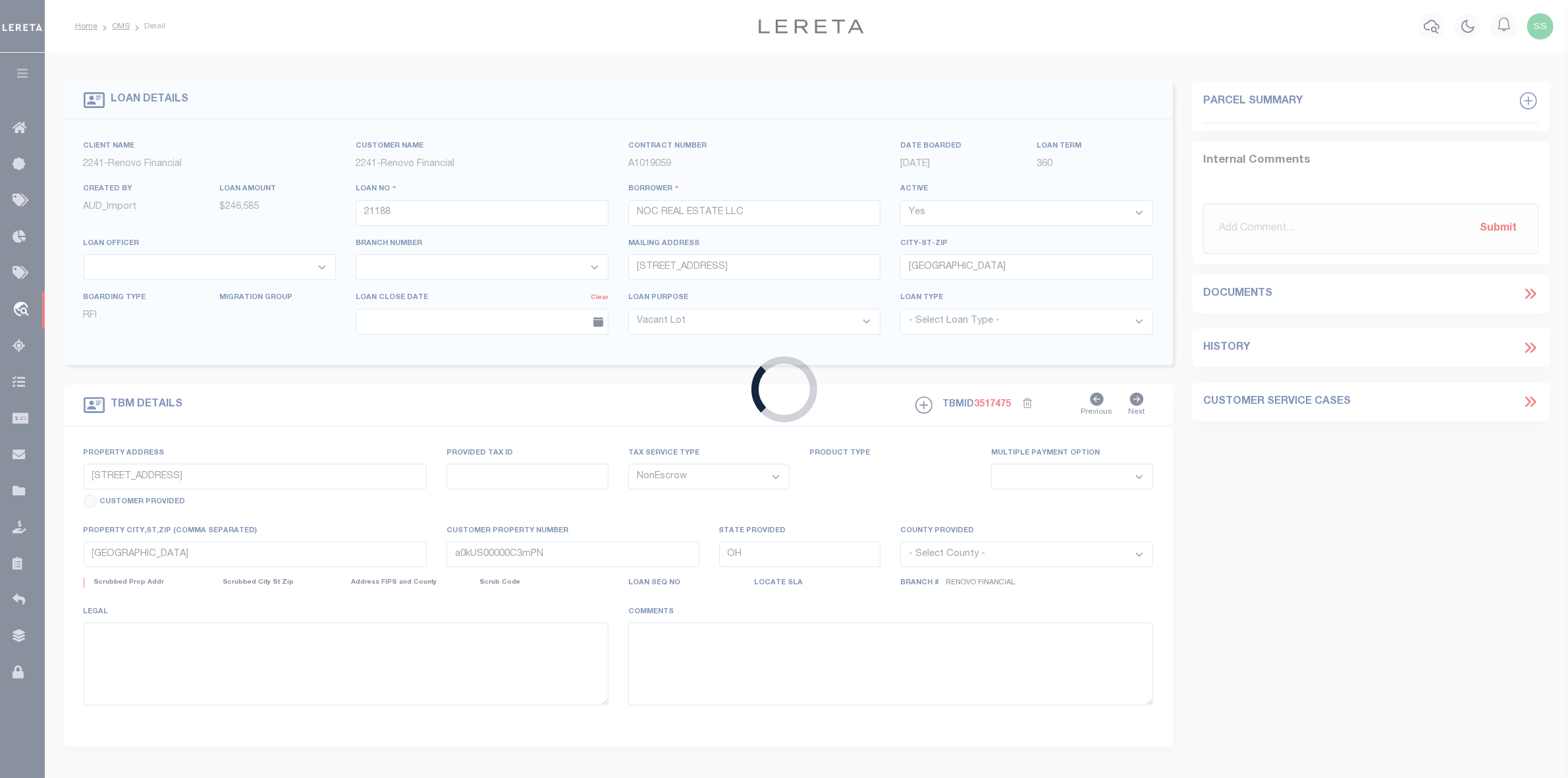
select select
type textarea "LEGAL REQUIRED"
select select "164194"
select select "25066"
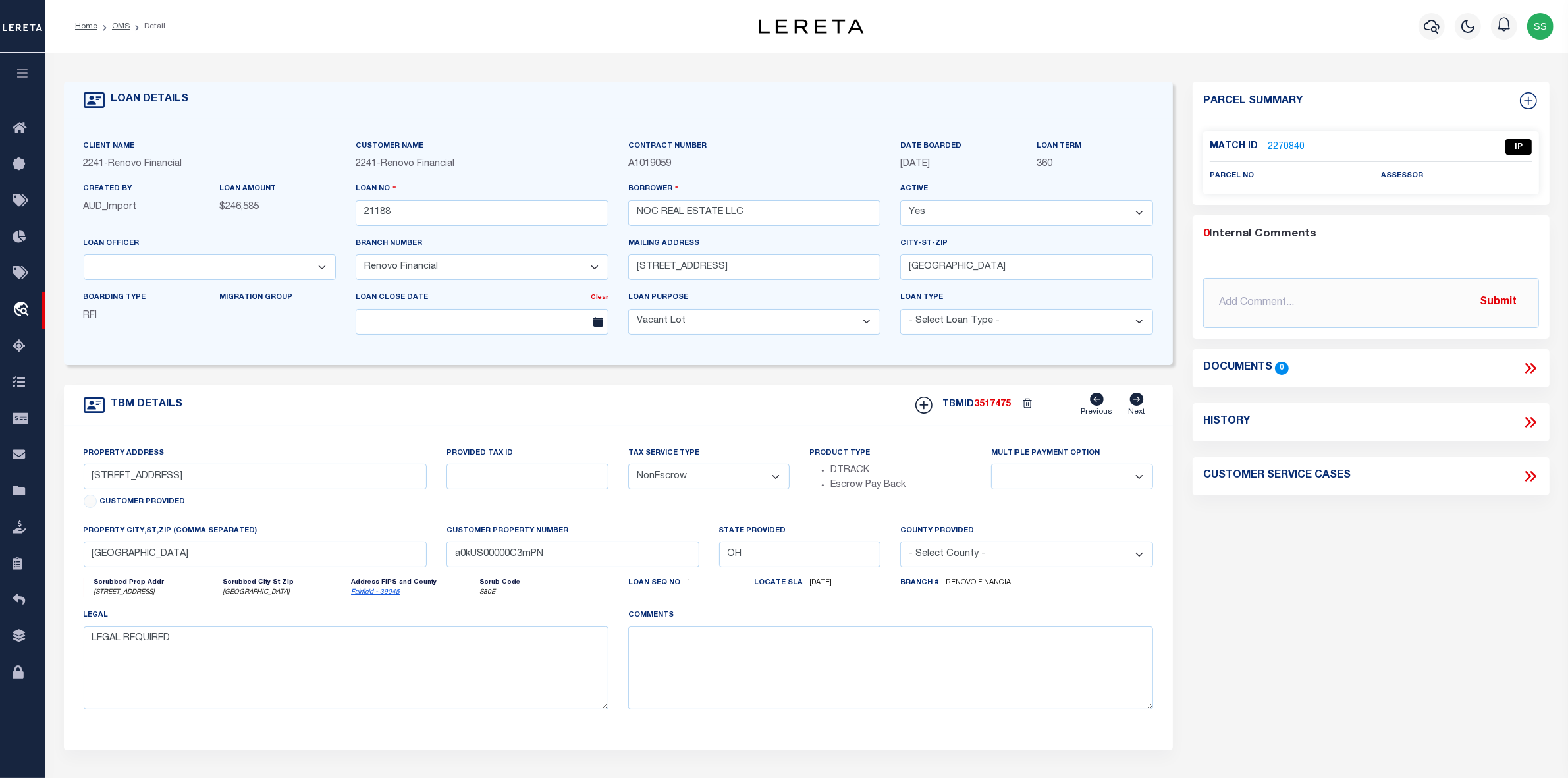
click at [1287, 146] on link "2270840" at bounding box center [1287, 147] width 37 height 14
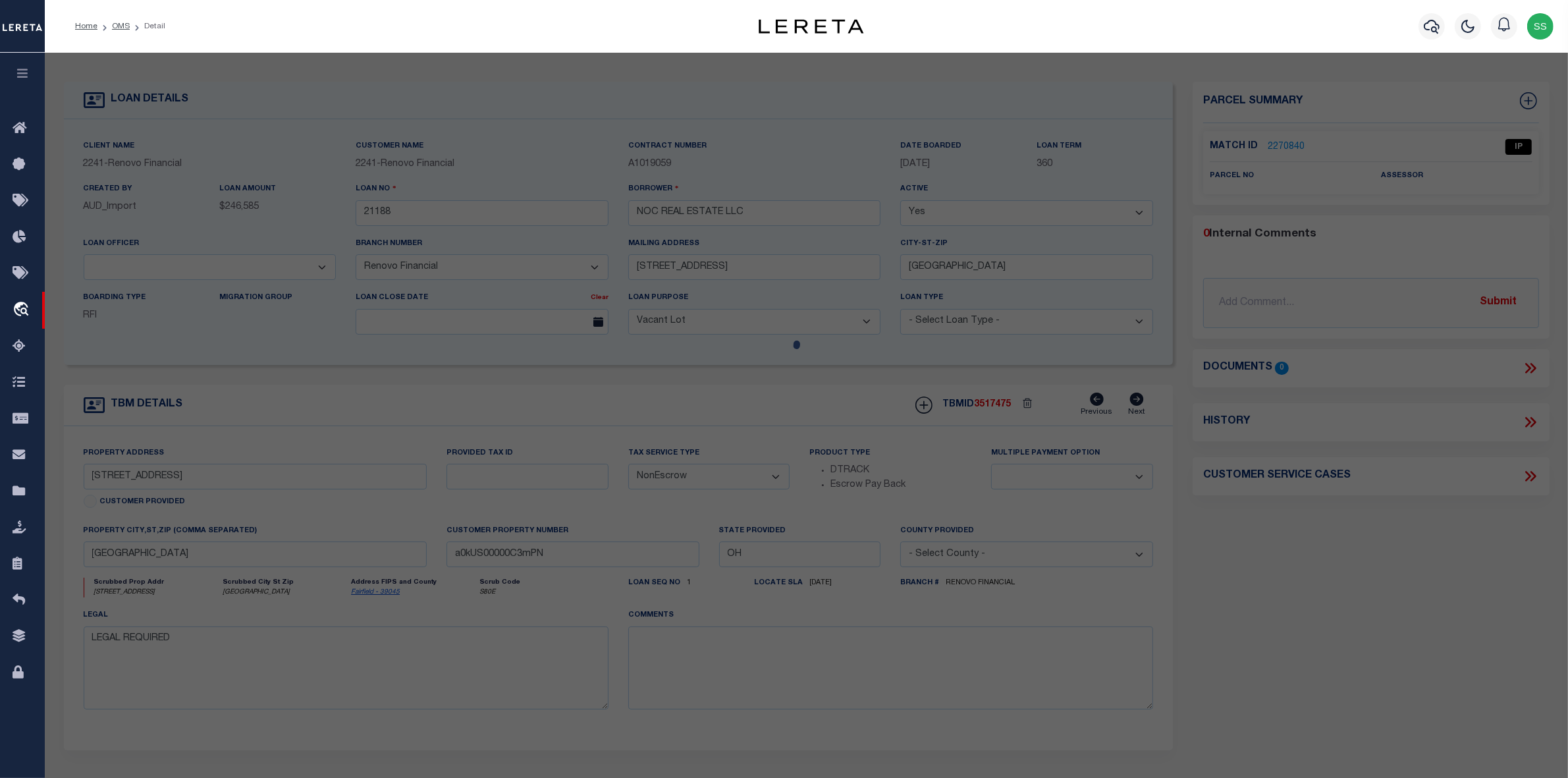
checkbox input "false"
select select "IP"
checkbox input "false"
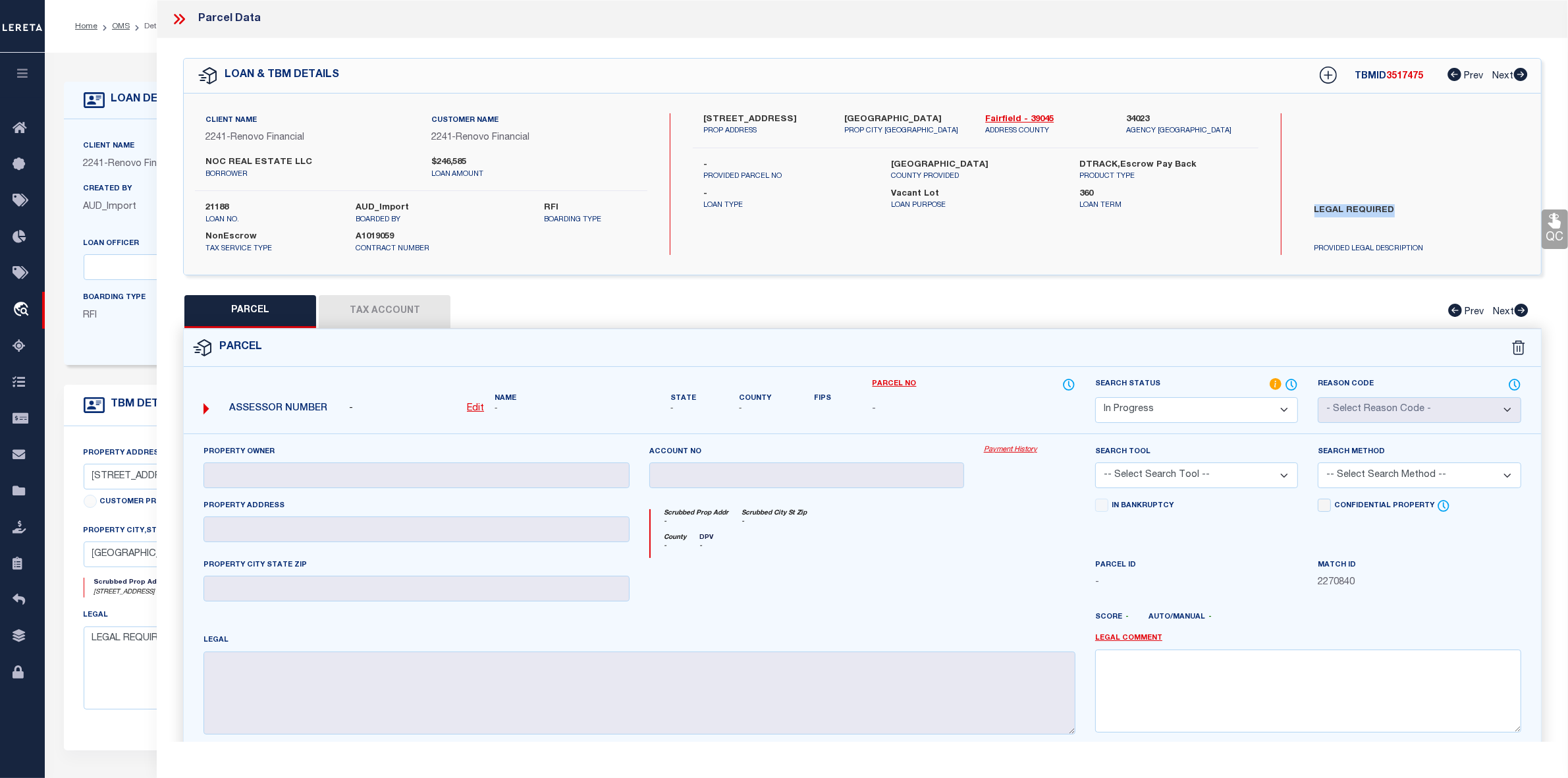
drag, startPoint x: 1302, startPoint y: 210, endPoint x: 1423, endPoint y: 206, distance: 121.1
click at [1423, 206] on div "LEGAL REQUIRED PROVIDED LEGAL DESCRIPTION" at bounding box center [1417, 227] width 245 height 56
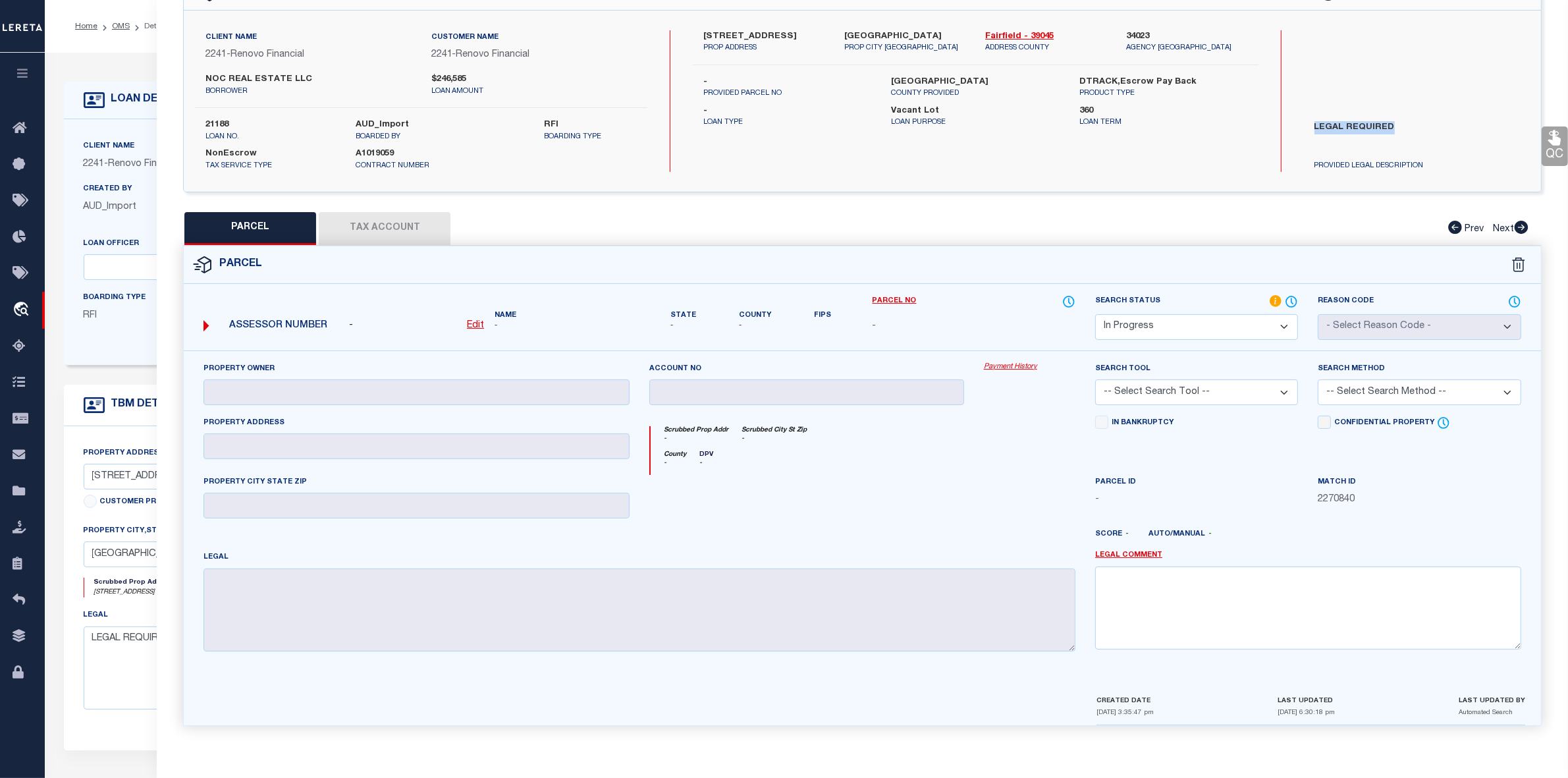
click at [1195, 323] on select "Automated Search Bad Parcel Complete Duplicate Parcel High Dollar Reporting In …" at bounding box center [1196, 327] width 203 height 25
select select "ND"
click at [1095, 314] on select "Automated Search Bad Parcel Complete Duplicate Parcel High Dollar Reporting In …" at bounding box center [1196, 327] width 203 height 25
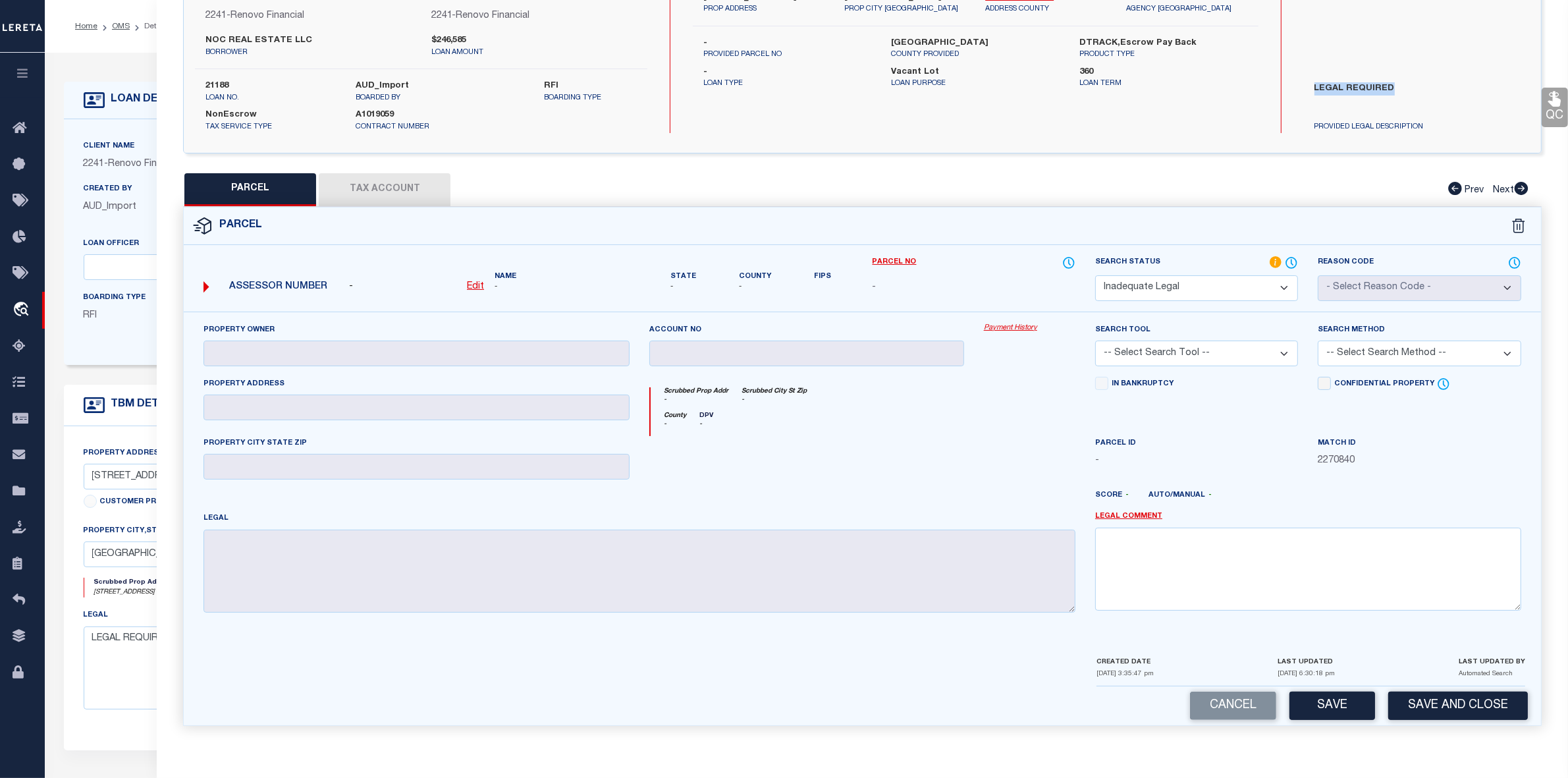
scroll to position [0, 0]
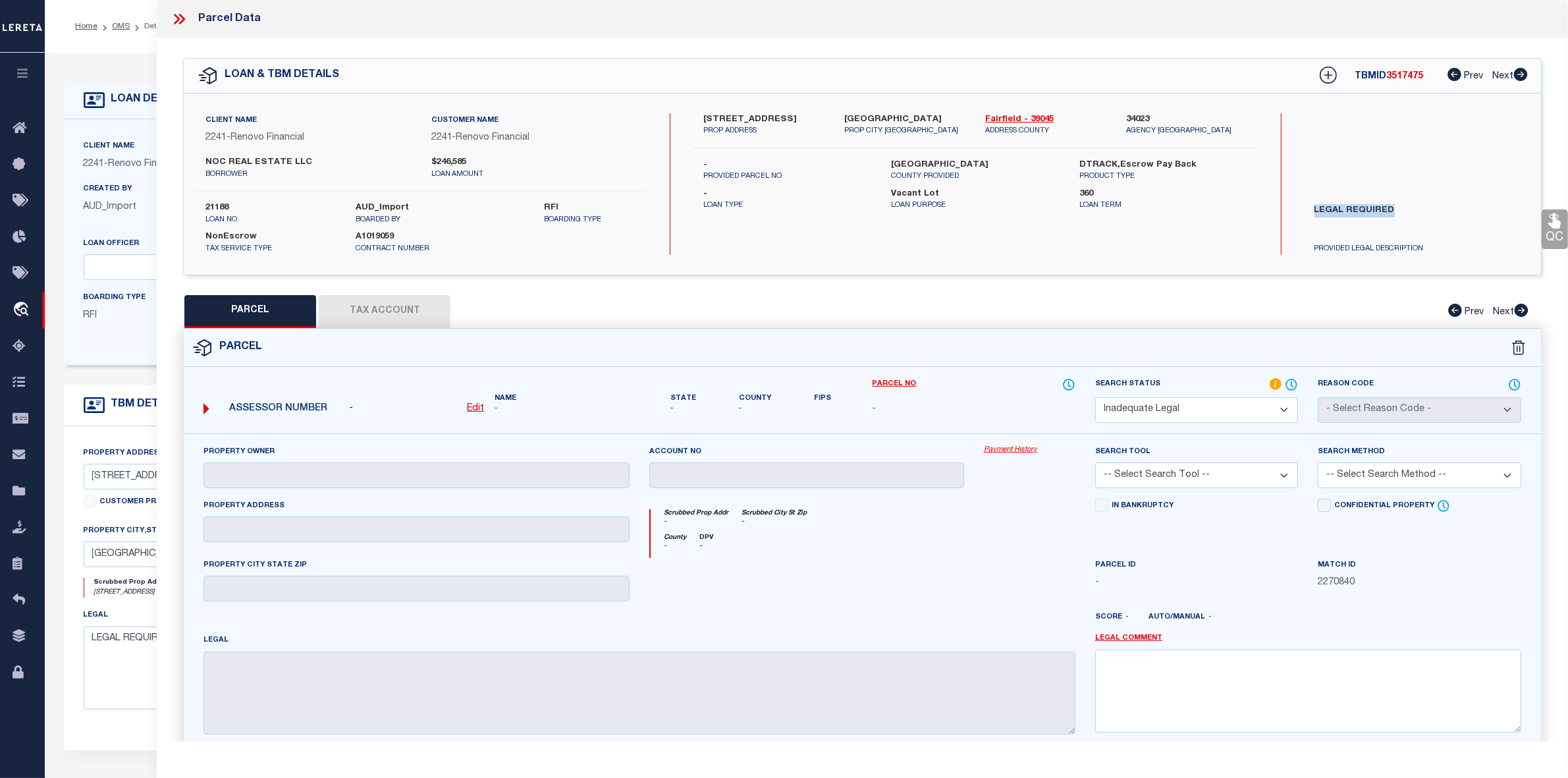
click at [1408, 208] on label "LEGAL REQUIRED" at bounding box center [1417, 223] width 224 height 40
click at [1362, 229] on label "LEGAL REQUIRED" at bounding box center [1417, 223] width 224 height 40
click at [1352, 210] on label "LEGAL REQUIRED" at bounding box center [1417, 223] width 224 height 40
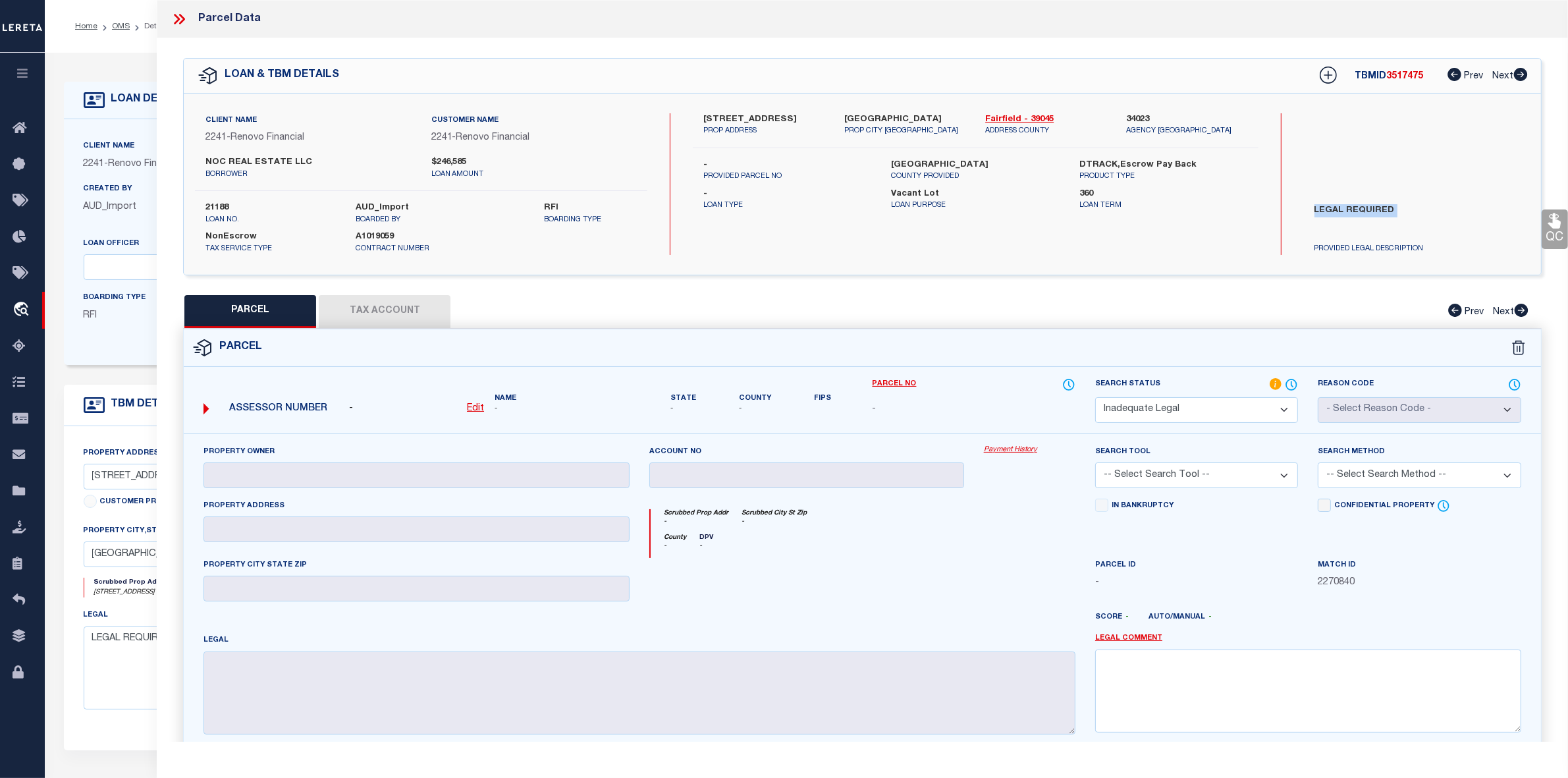
copy div "LEGAL REQUIRED"
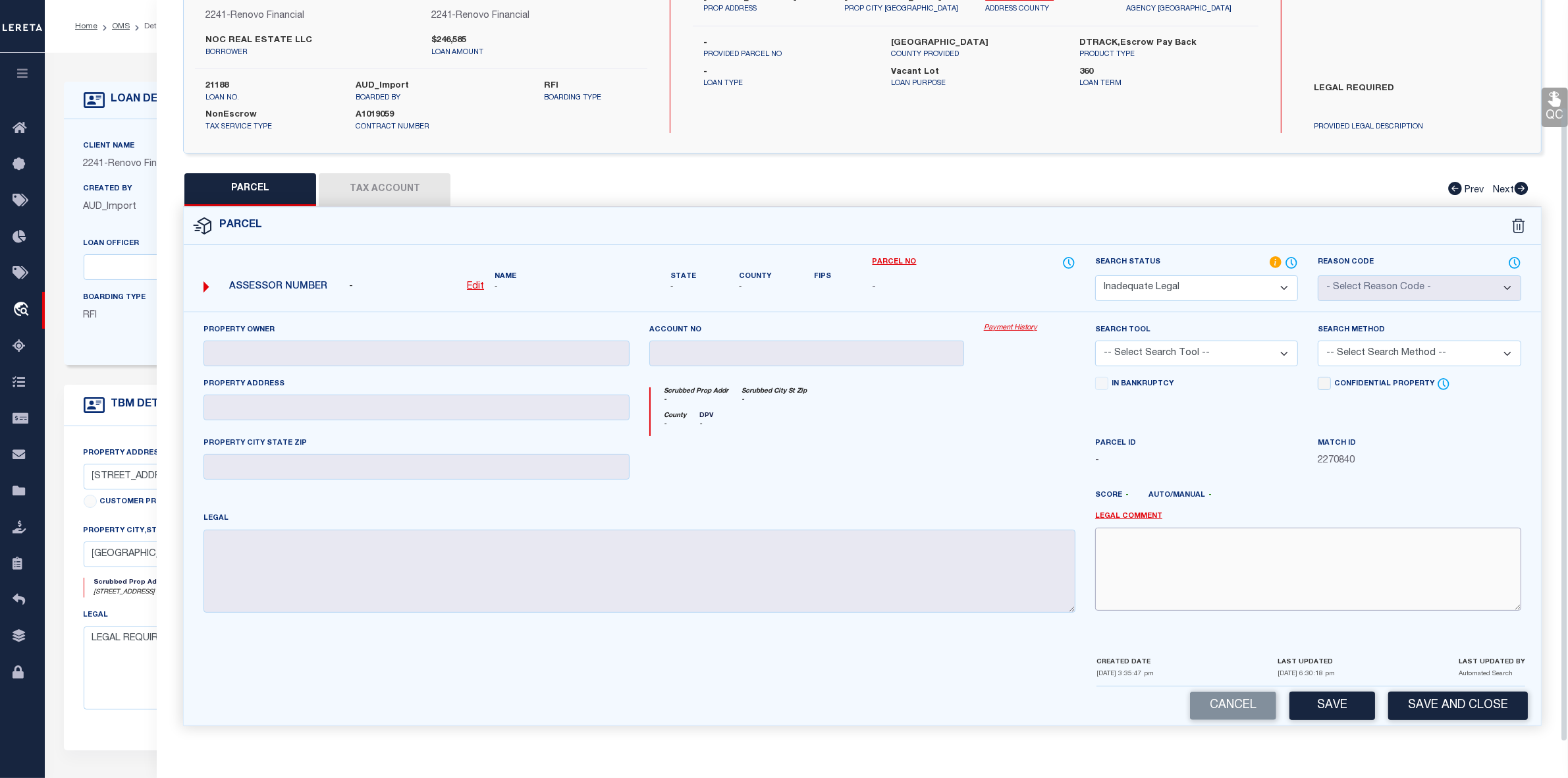
click at [1217, 560] on textarea at bounding box center [1308, 569] width 426 height 83
paste textarea "LEGAL REQUIRED"
type textarea "LEGAL REQUIRED"
click at [1345, 711] on button "Save" at bounding box center [1332, 705] width 85 height 28
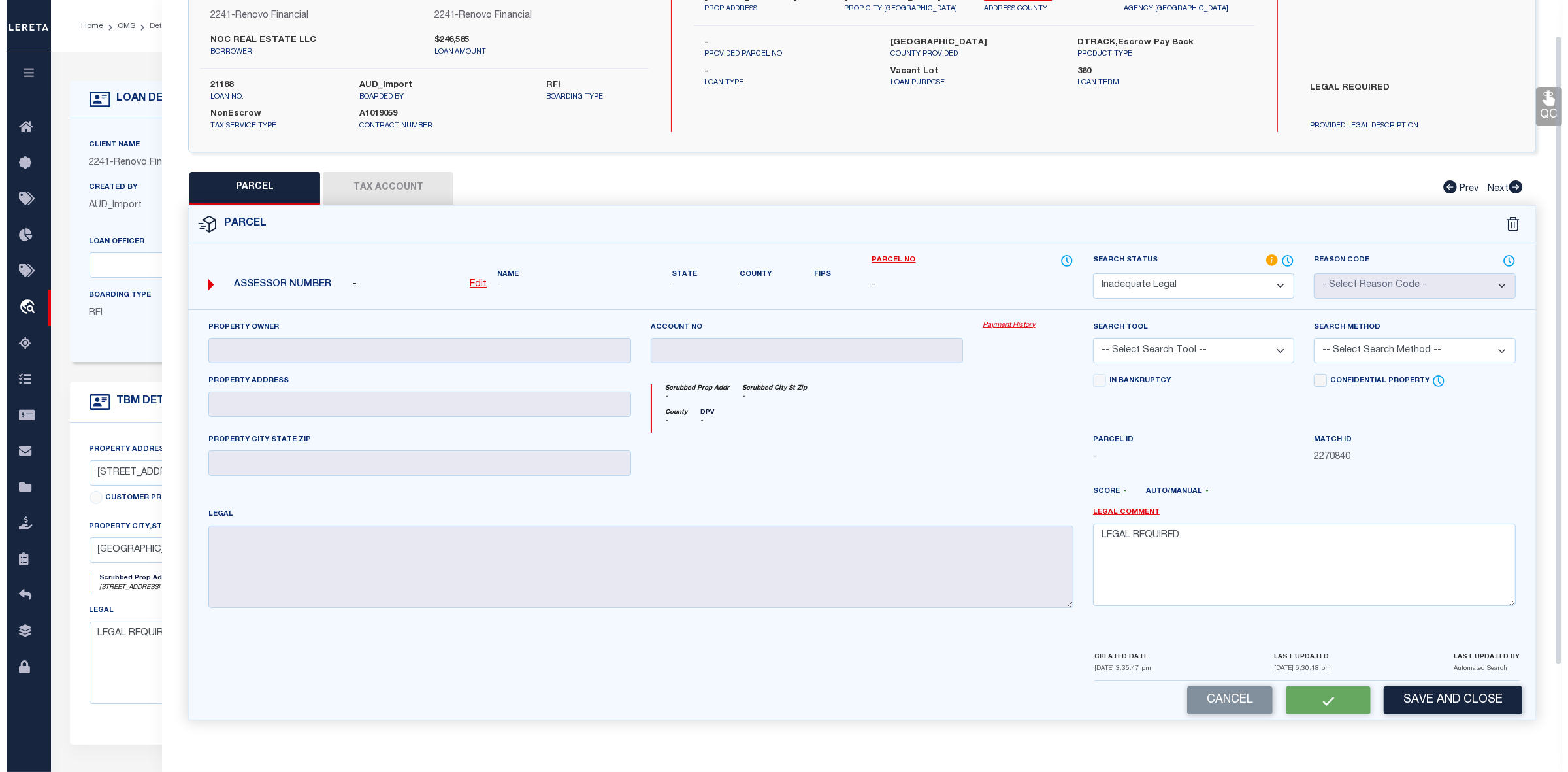
scroll to position [0, 0]
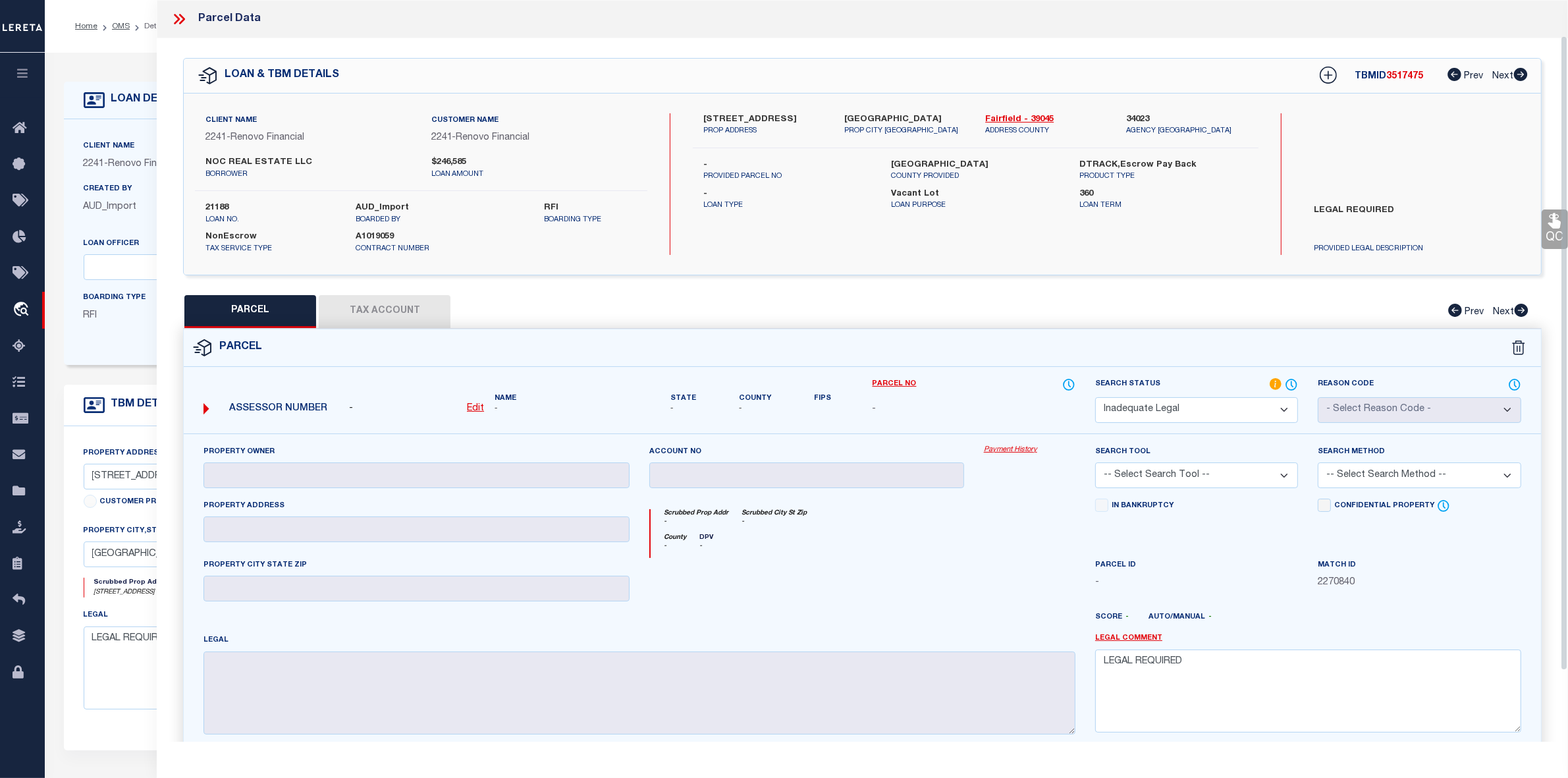
select select "AS"
checkbox input "false"
select select "ND"
checkbox input "false"
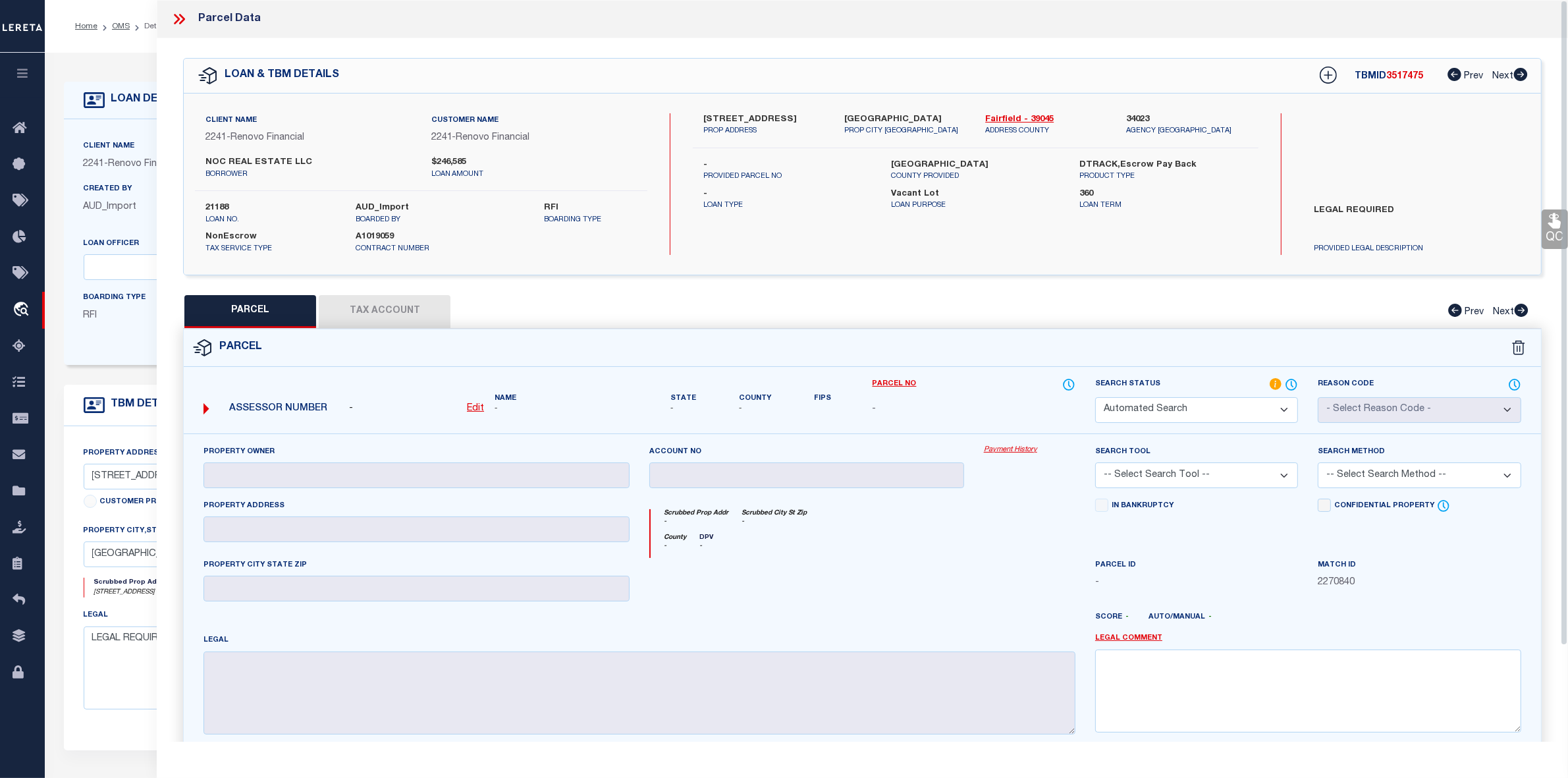
type textarea "LEGAL REQUIRED"
click at [180, 20] on icon at bounding box center [180, 19] width 17 height 17
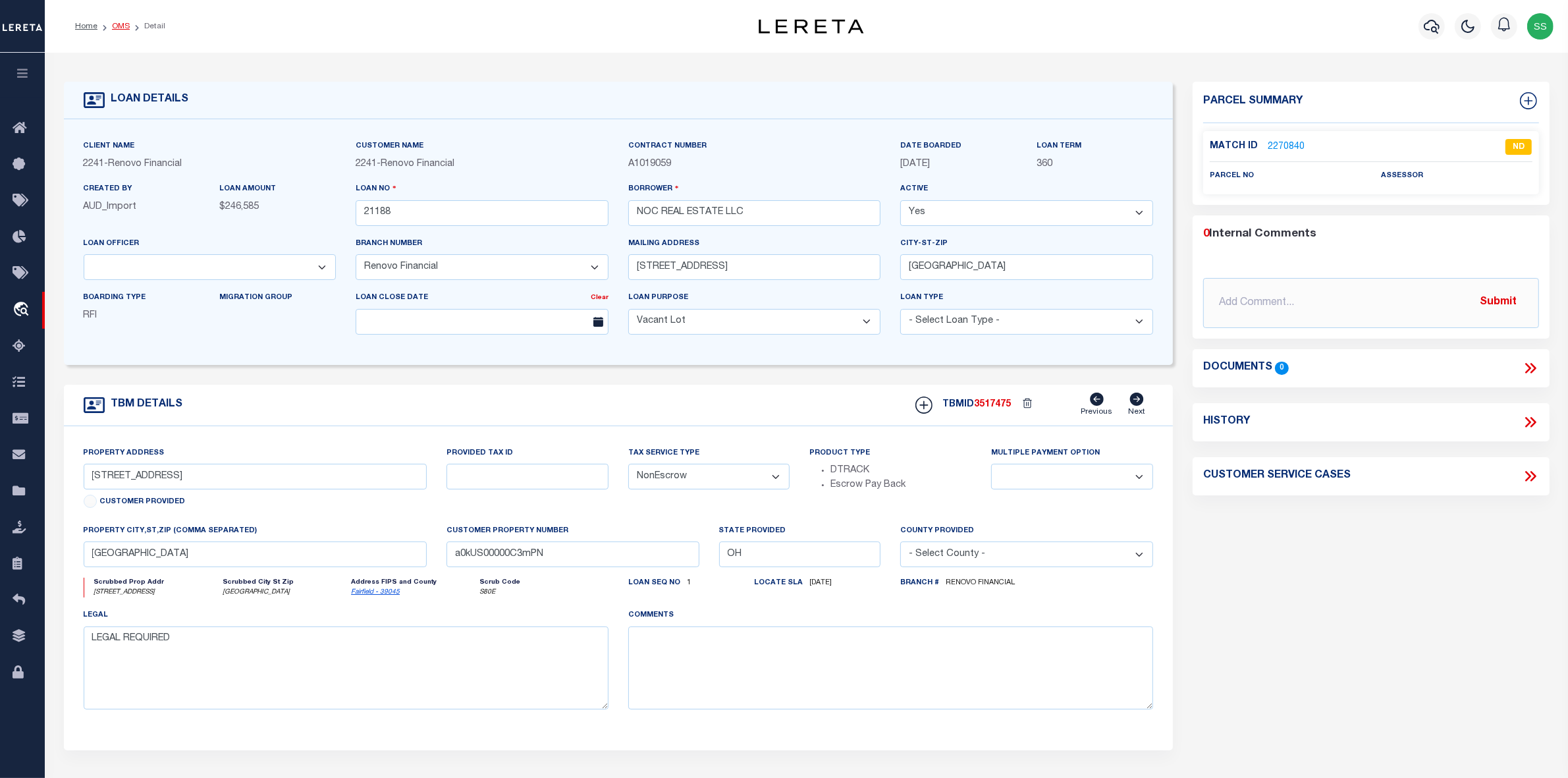
click at [120, 28] on link "OMS" at bounding box center [120, 26] width 17 height 8
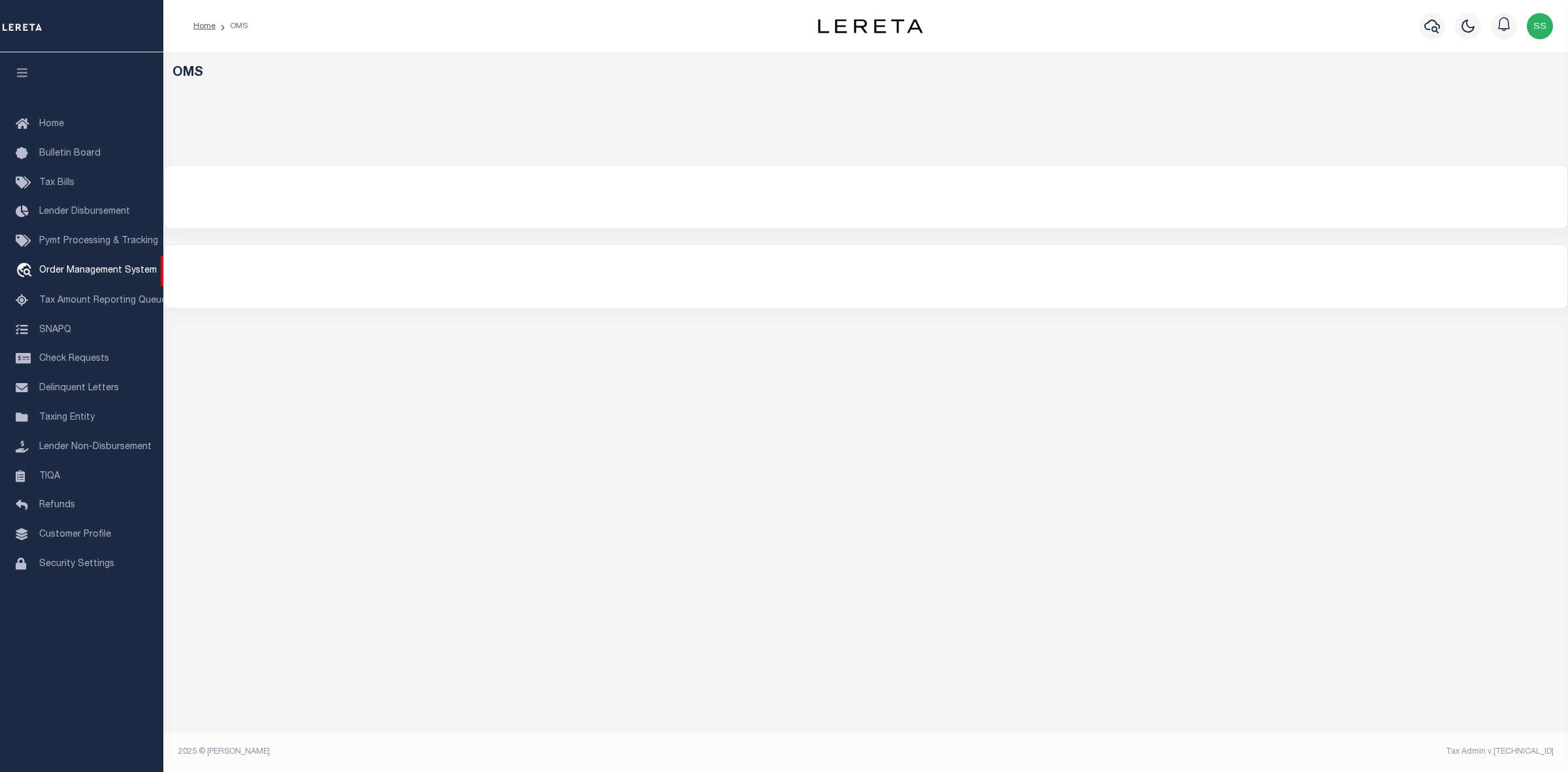
select select "200"
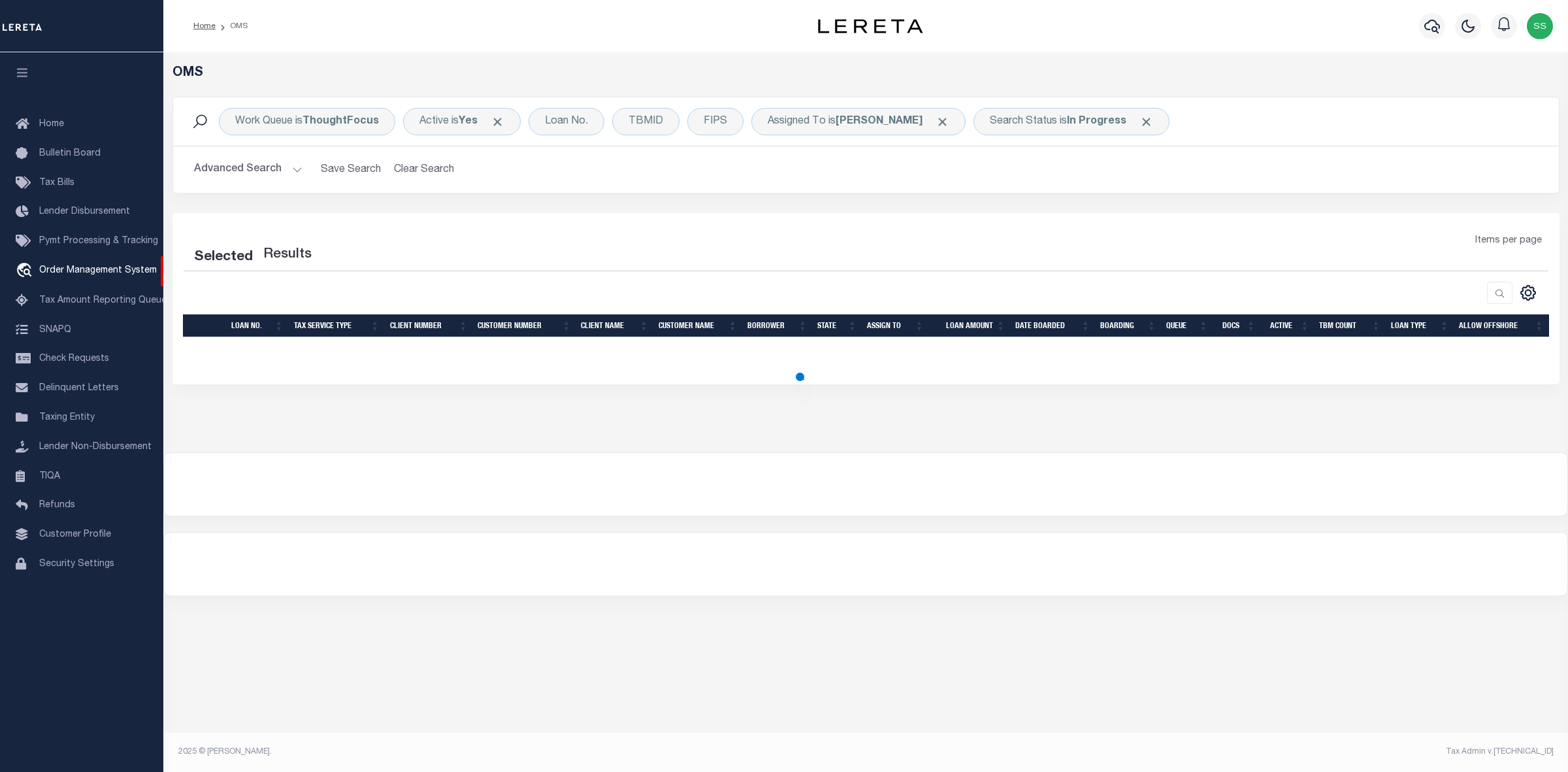
select select "200"
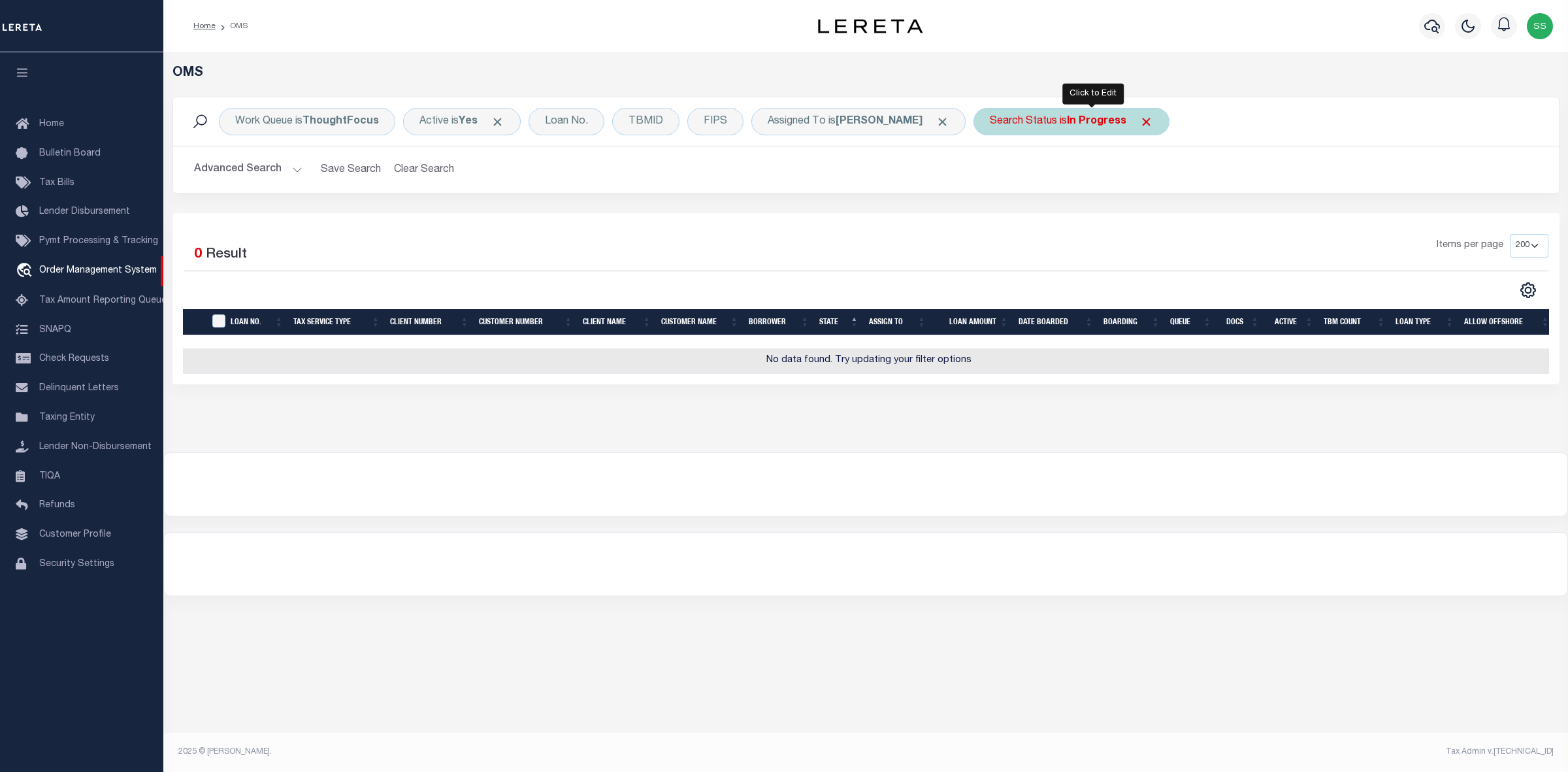
click at [1094, 127] on b "In Progress" at bounding box center [1096, 121] width 60 height 11
click at [1061, 178] on select "Automated Search Bad Parcel Complete Duplicate Parcel High Dollar Reporting In …" at bounding box center [1087, 186] width 193 height 25
select select "RD"
click at [1011, 174] on select "Automated Search Bad Parcel Complete Duplicate Parcel High Dollar Reporting In …" at bounding box center [1087, 186] width 193 height 25
click at [1183, 214] on input "Apply" at bounding box center [1164, 214] width 39 height 21
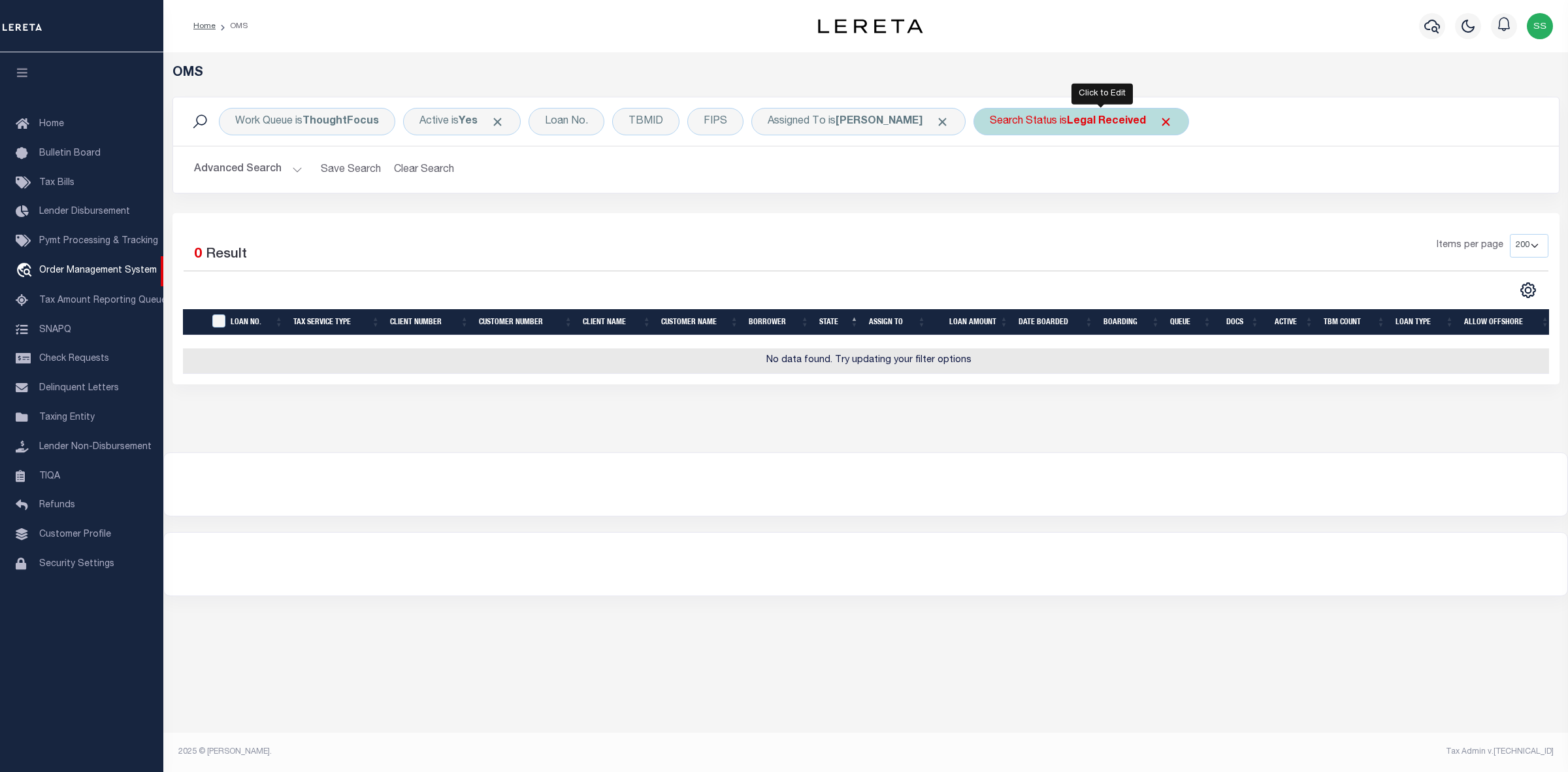
click at [1121, 121] on b "Legal Received" at bounding box center [1106, 121] width 79 height 11
select select "RD"
click at [1172, 216] on input "Apply" at bounding box center [1164, 214] width 39 height 21
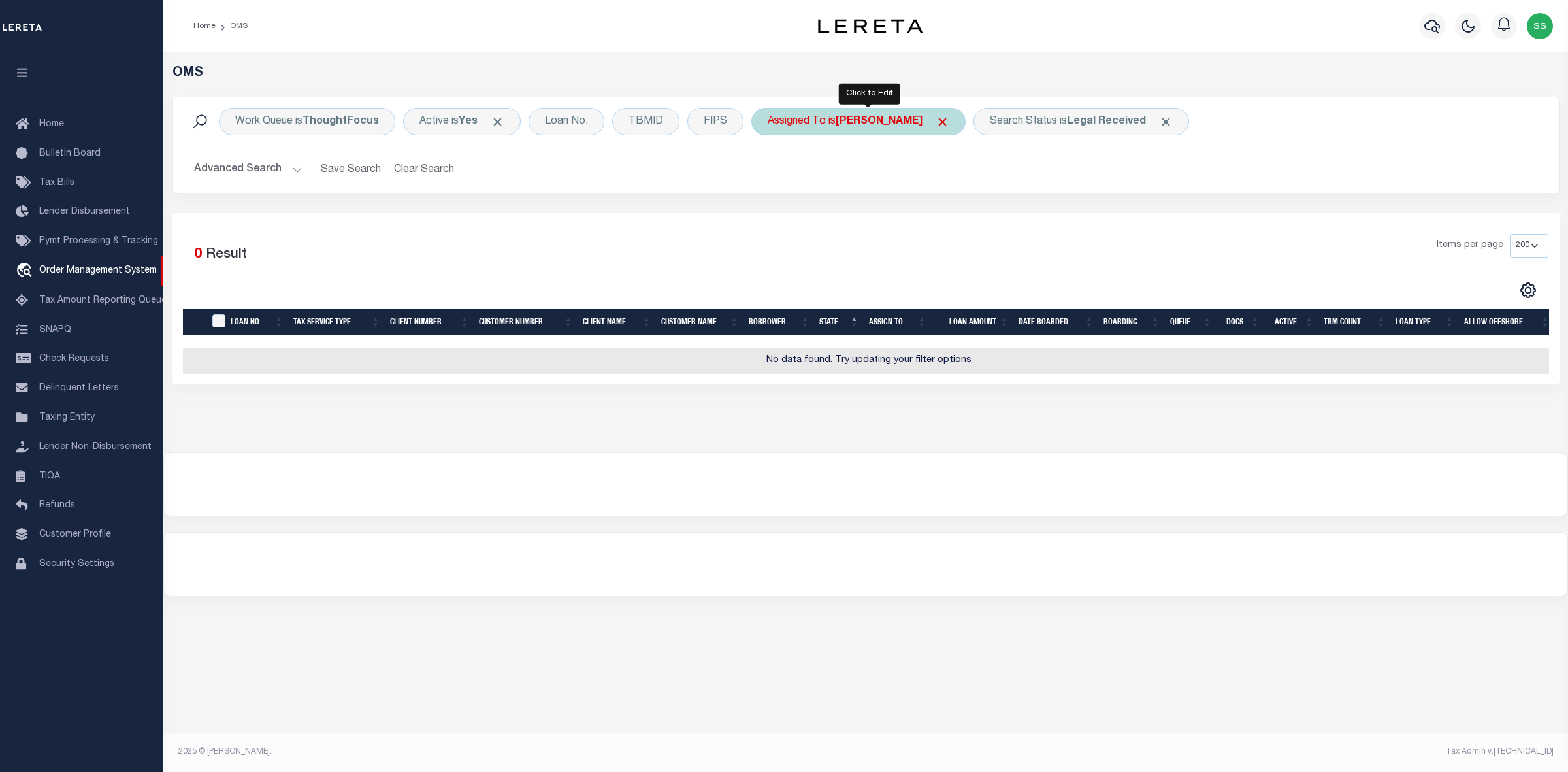
click at [880, 121] on b "[PERSON_NAME]" at bounding box center [879, 121] width 87 height 11
select select "[PERSON_NAME]"
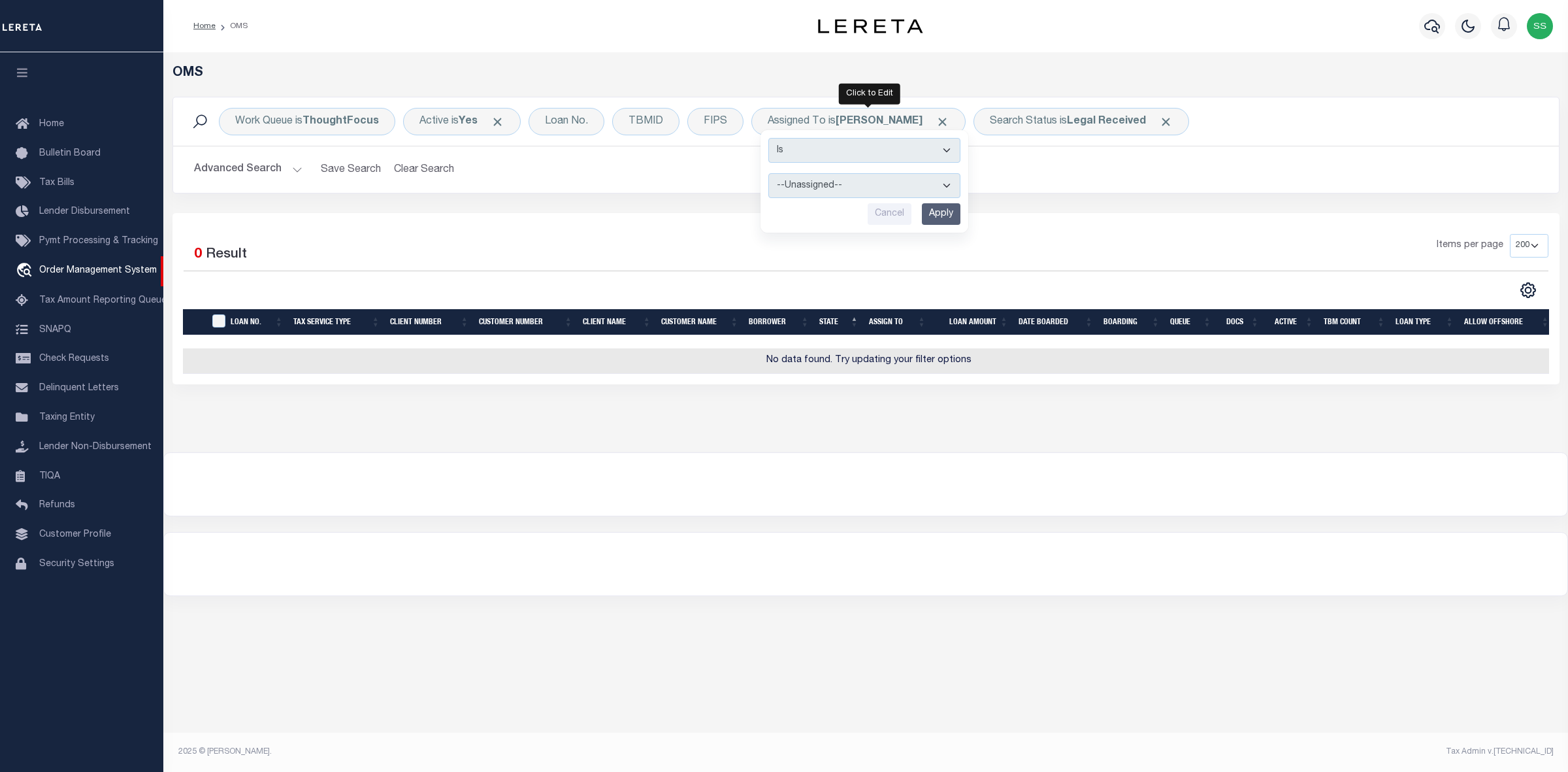
click at [1083, 184] on div "Advanced Search Save Search Clear Search tblSearchTopScreen_dynamictable_____De…" at bounding box center [866, 169] width 1386 height 46
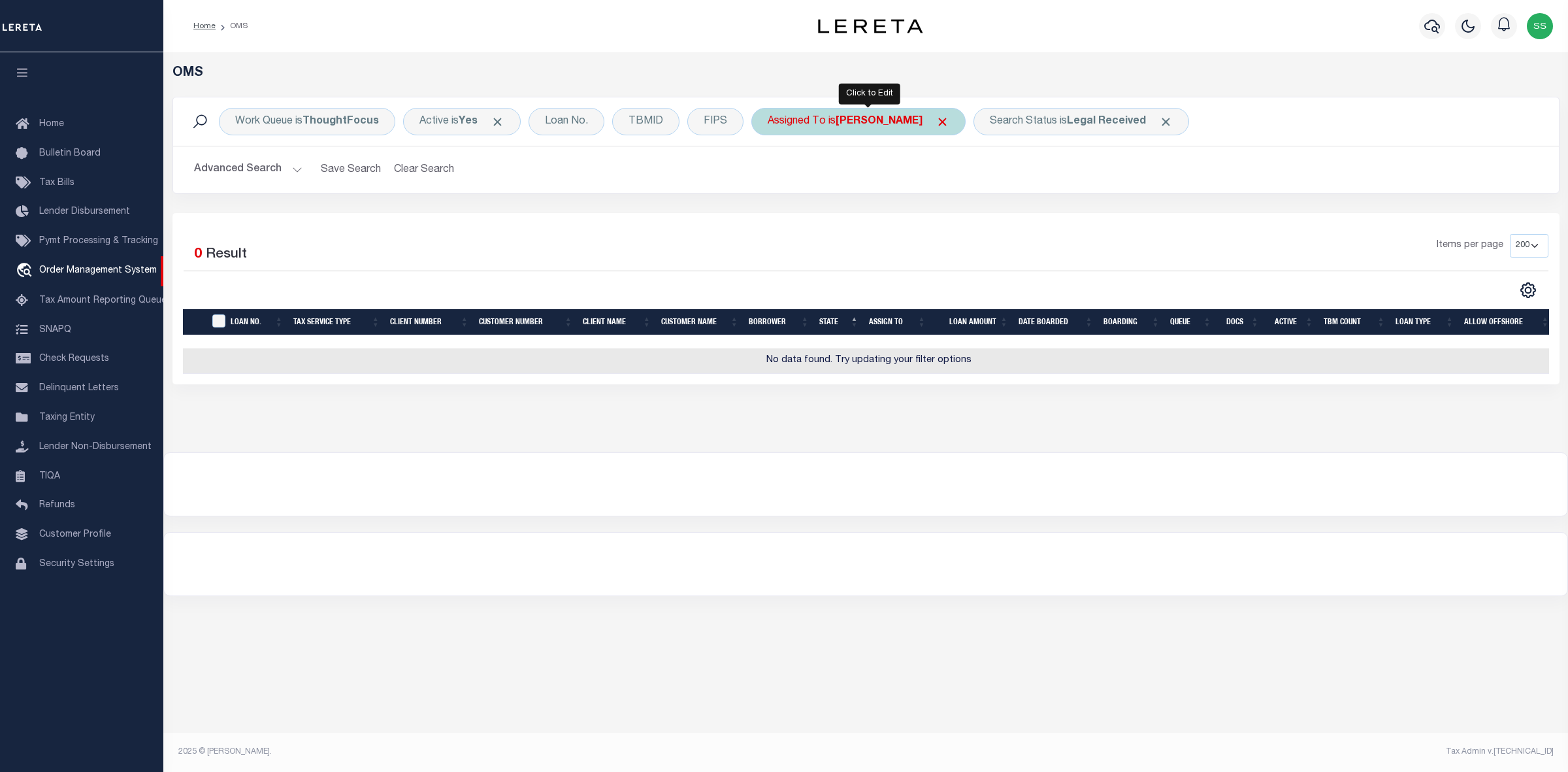
click at [965, 121] on div "Assigned To is Sureshkumar Sachin Is Contains --Unassigned-- Abdul Muzain Agust…" at bounding box center [859, 121] width 215 height 28
select select "[PERSON_NAME]"
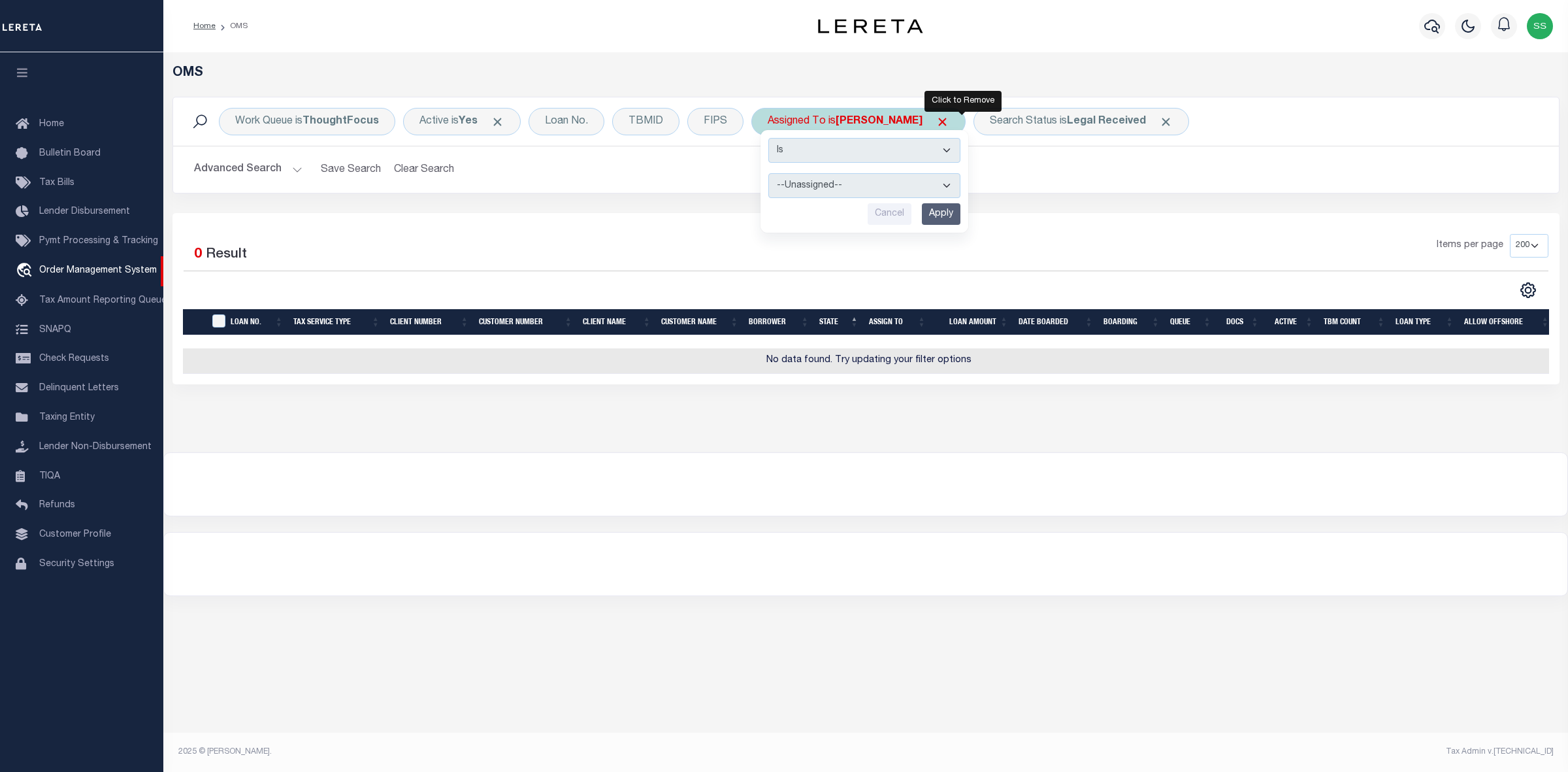
click at [949, 121] on span "Click to Remove" at bounding box center [942, 121] width 13 height 13
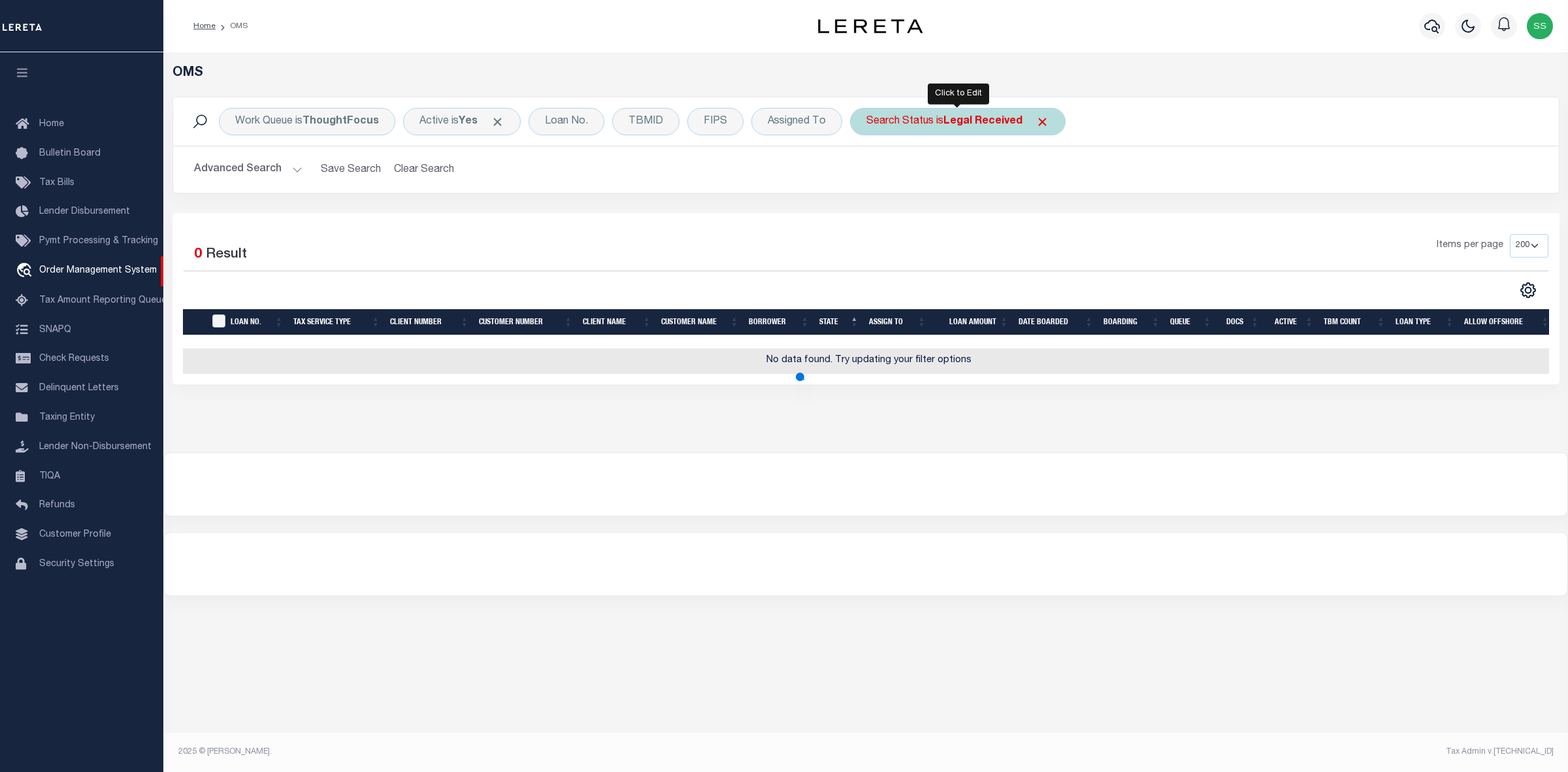
click at [993, 123] on b "Legal Received" at bounding box center [983, 121] width 79 height 11
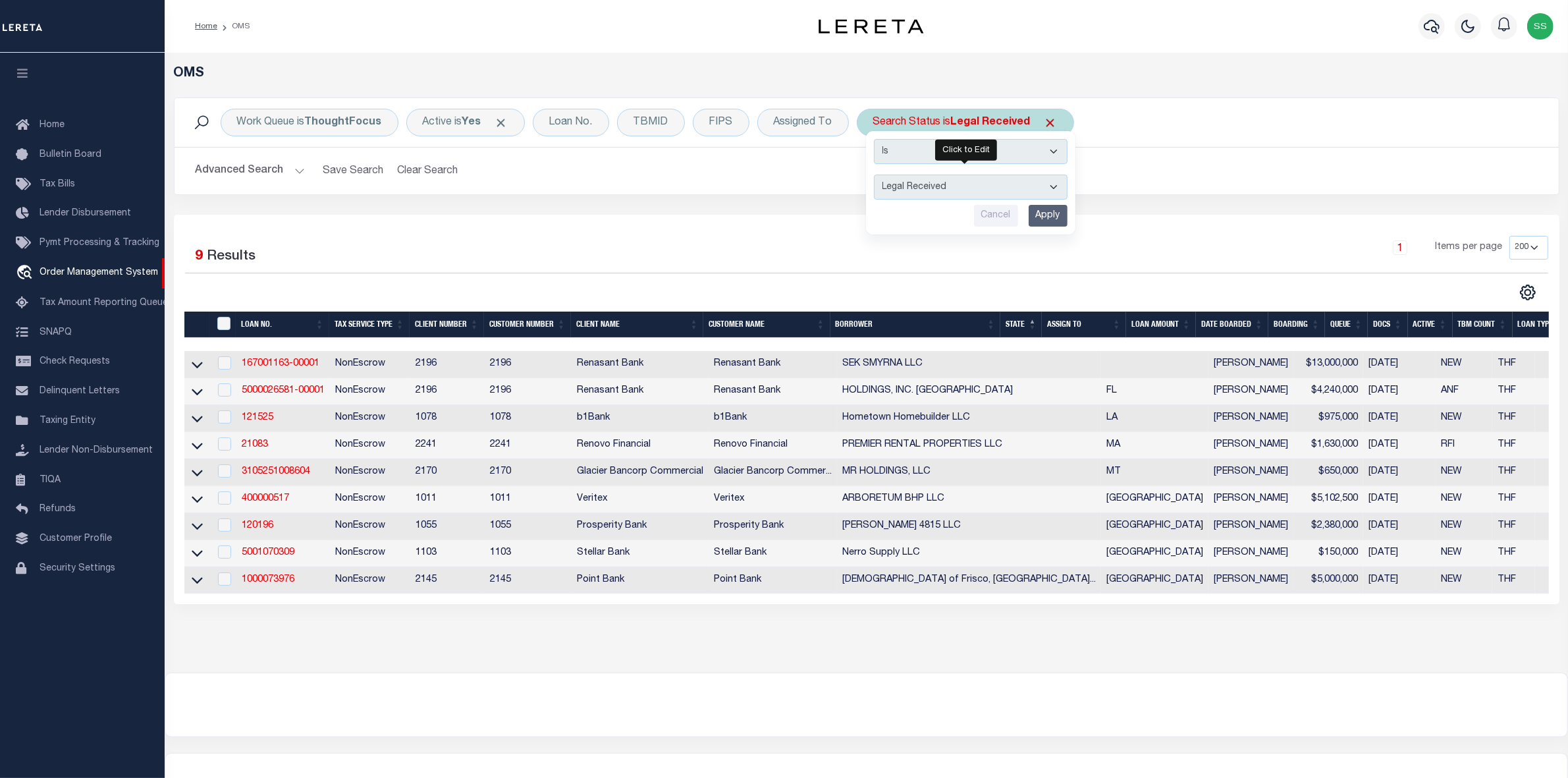
click at [970, 186] on select "Automated Search Bad Parcel Complete Duplicate Parcel High Dollar Reporting In …" at bounding box center [971, 187] width 194 height 25
select select "IP"
click at [874, 176] on select "Automated Search Bad Parcel Complete Duplicate Parcel High Dollar Reporting In …" at bounding box center [971, 187] width 194 height 25
click at [1045, 218] on input "Apply" at bounding box center [1048, 215] width 39 height 21
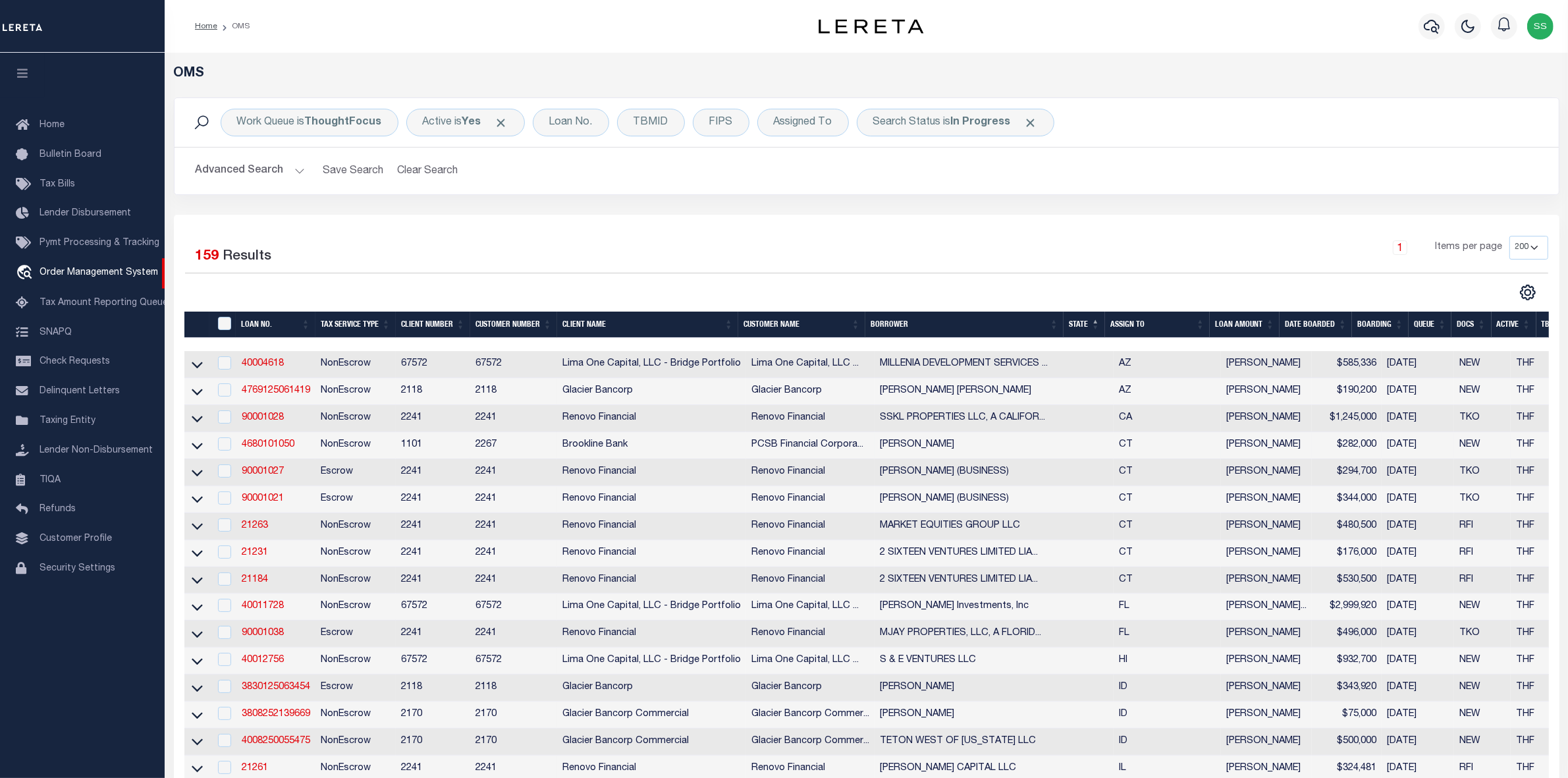
click at [1029, 458] on td "LAVERDURE CLAUDETTE" at bounding box center [994, 445] width 239 height 27
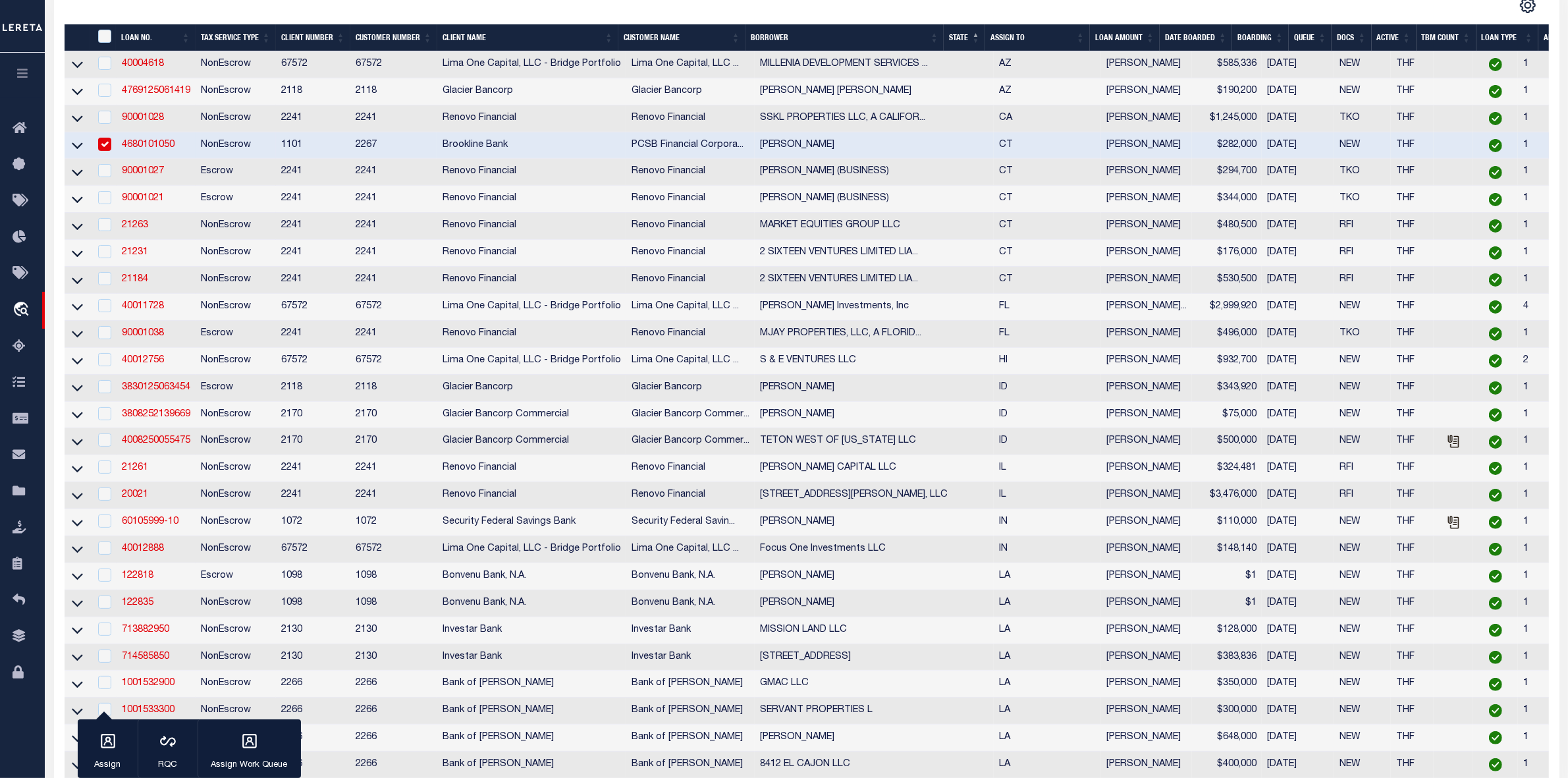
scroll to position [38, 0]
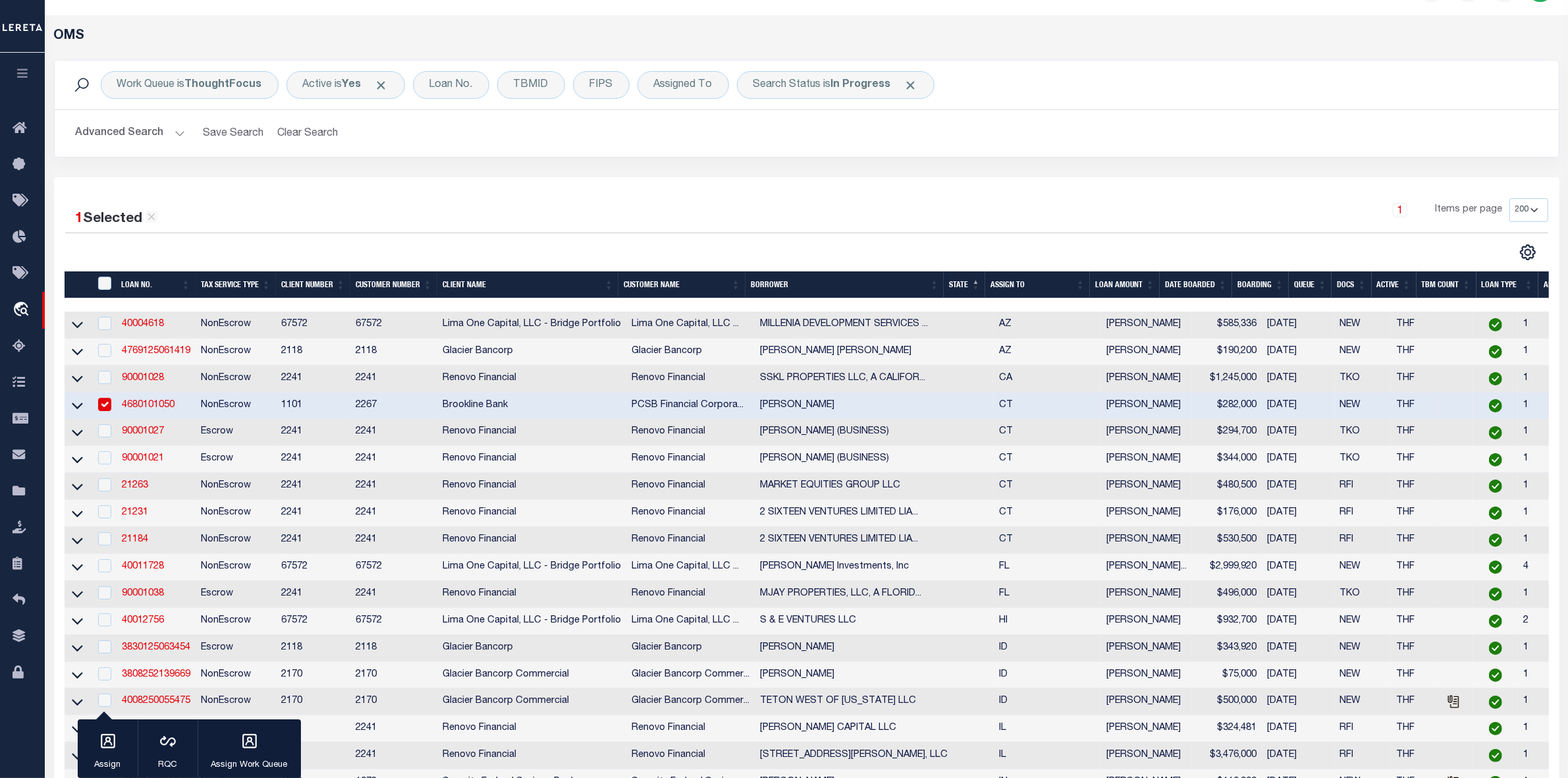
click at [103, 406] on input "checkbox" at bounding box center [105, 405] width 14 height 14
checkbox input "false"
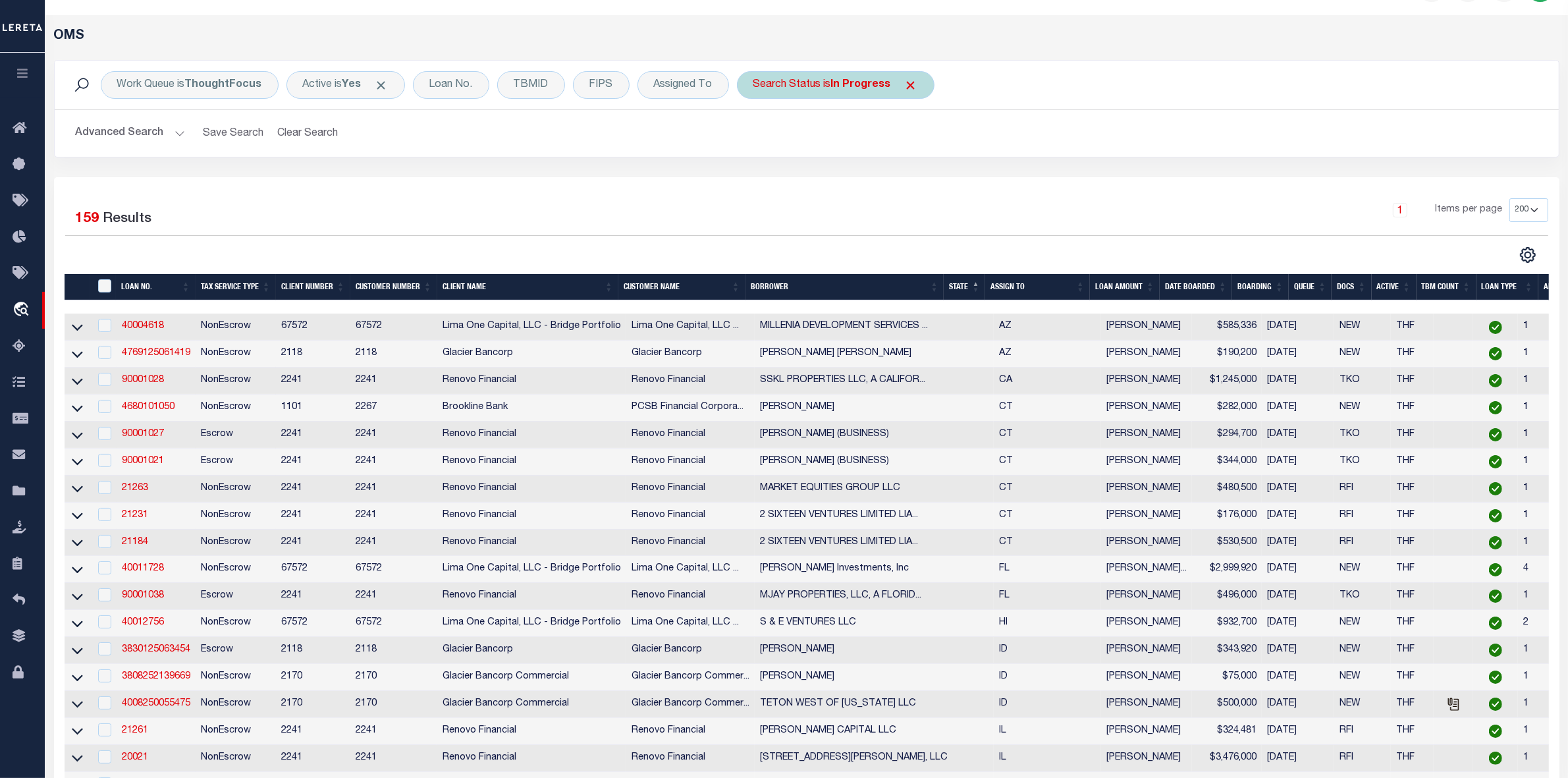
click at [860, 83] on b "In Progress" at bounding box center [862, 84] width 60 height 11
select select "IP"
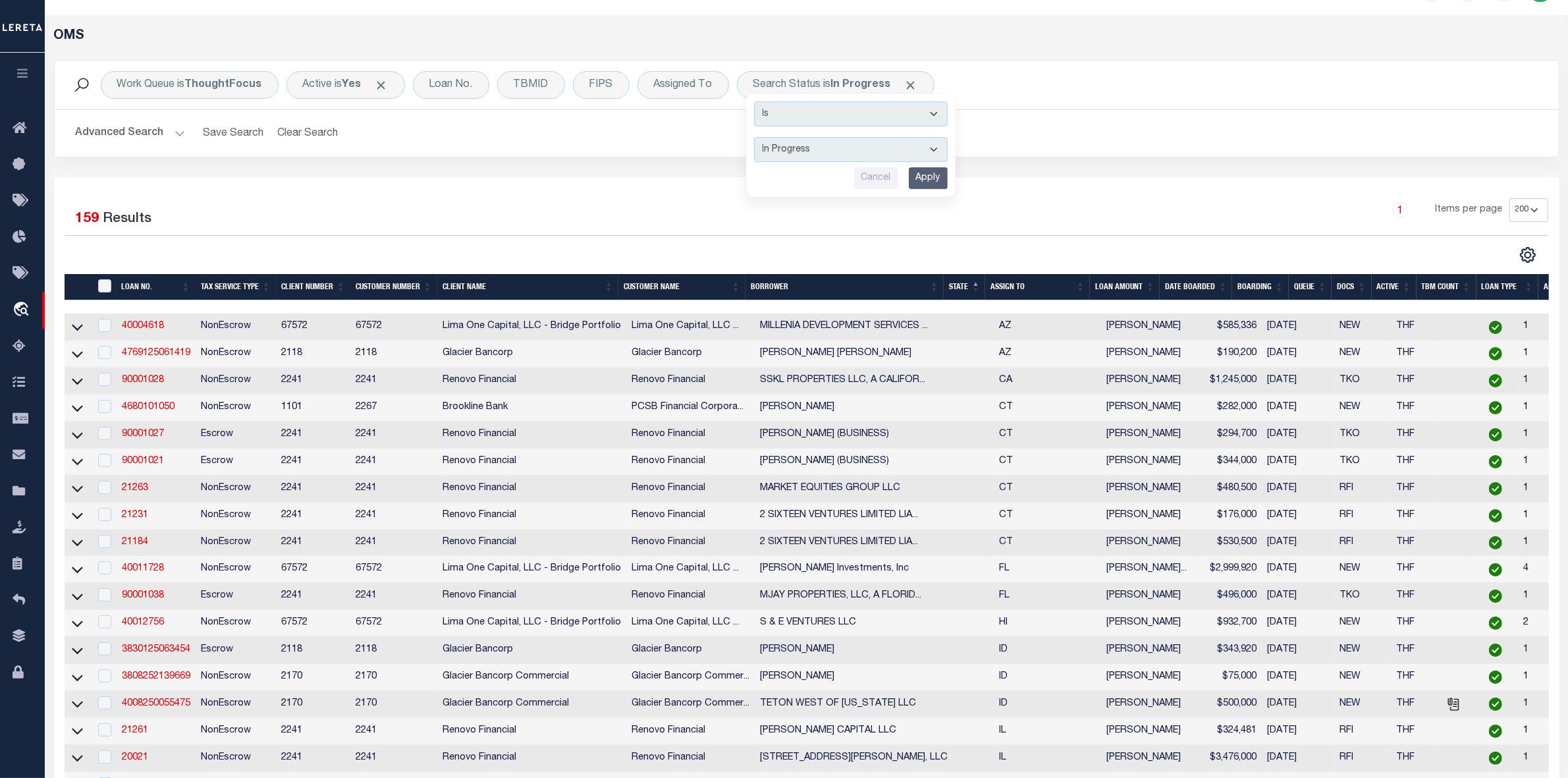
click at [686, 145] on h2 "Advanced Search Save Search Clear Search tblSearchTopScreen_dynamictable_____De…" at bounding box center [806, 133] width 1484 height 25
click at [891, 112] on div "Advanced Search Save Search Clear Search tblSearchTopScreen_dynamictable_____De…" at bounding box center [806, 133] width 1504 height 47
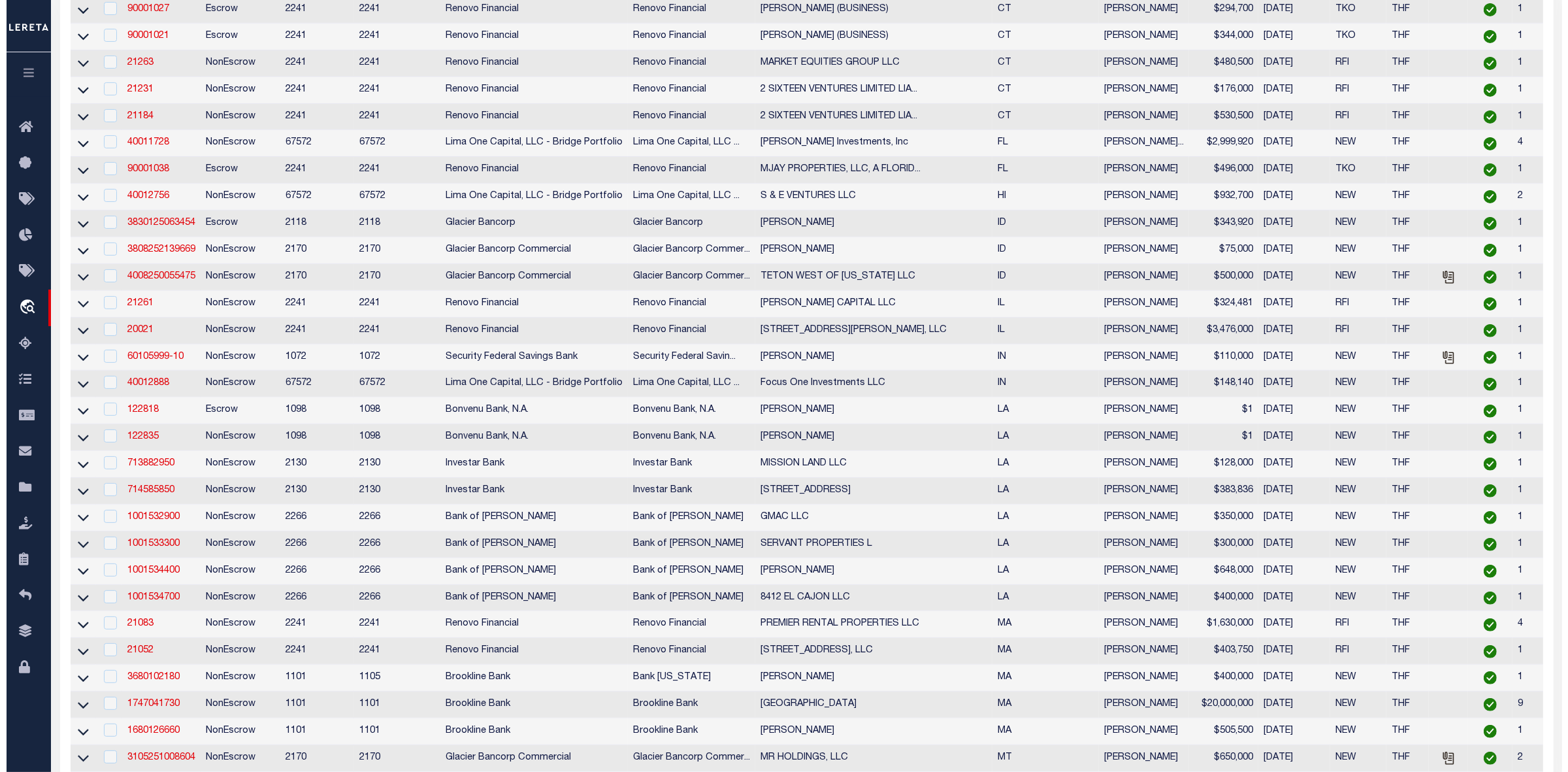
scroll to position [0, 0]
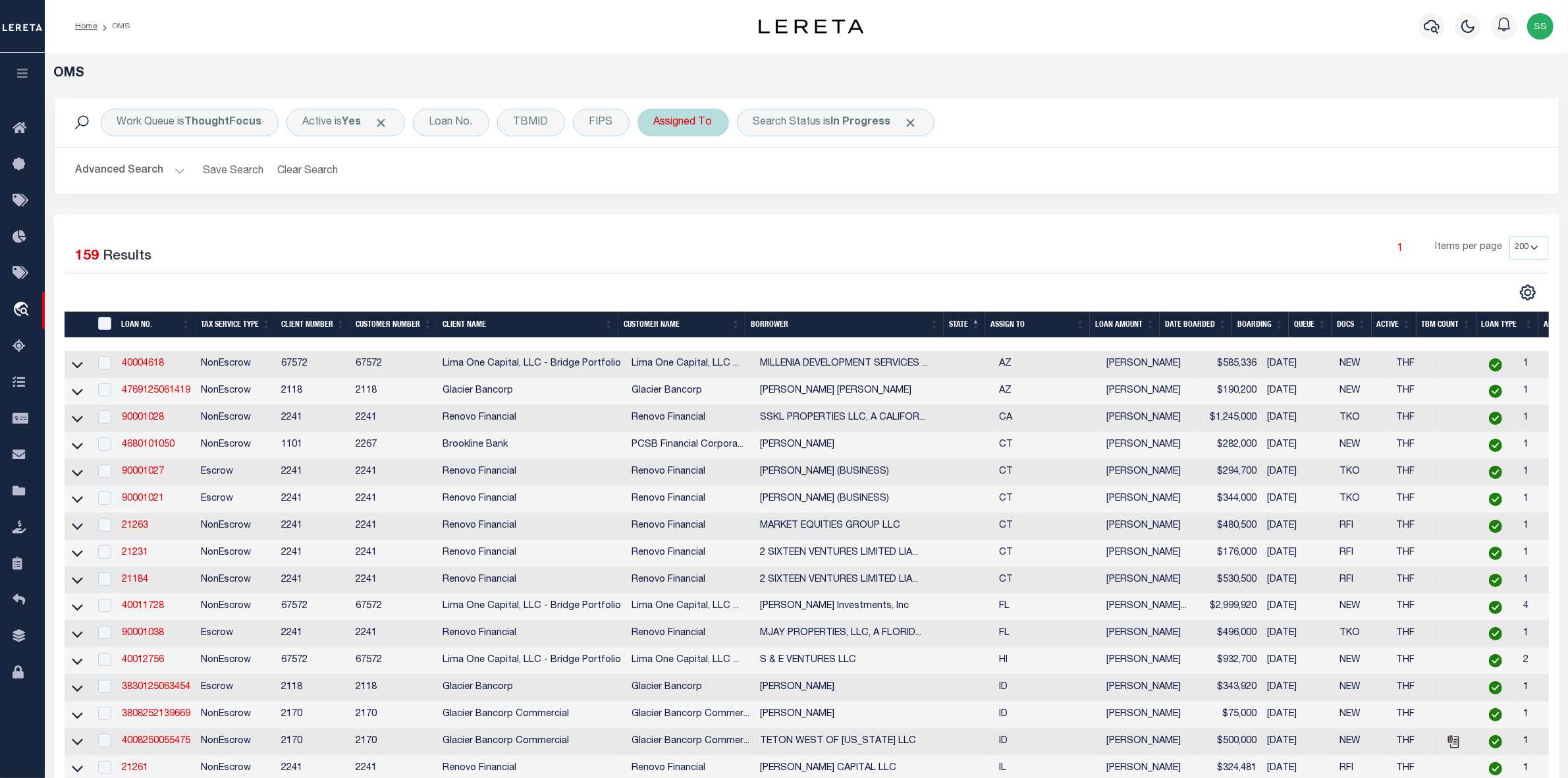
click at [673, 124] on div "Assigned To" at bounding box center [683, 122] width 91 height 28
click at [705, 186] on select "--Unassigned-- Abdul Muzain Agustin Fernandez Ahmad Darwish Alberto Estrada All…" at bounding box center [752, 187] width 194 height 25
select select "[PERSON_NAME]"
click at [655, 176] on select "--Unassigned-- Abdul Muzain Agustin Fernandez Ahmad Darwish Alberto Estrada All…" at bounding box center [752, 187] width 194 height 25
click at [838, 222] on input "Apply" at bounding box center [829, 215] width 39 height 21
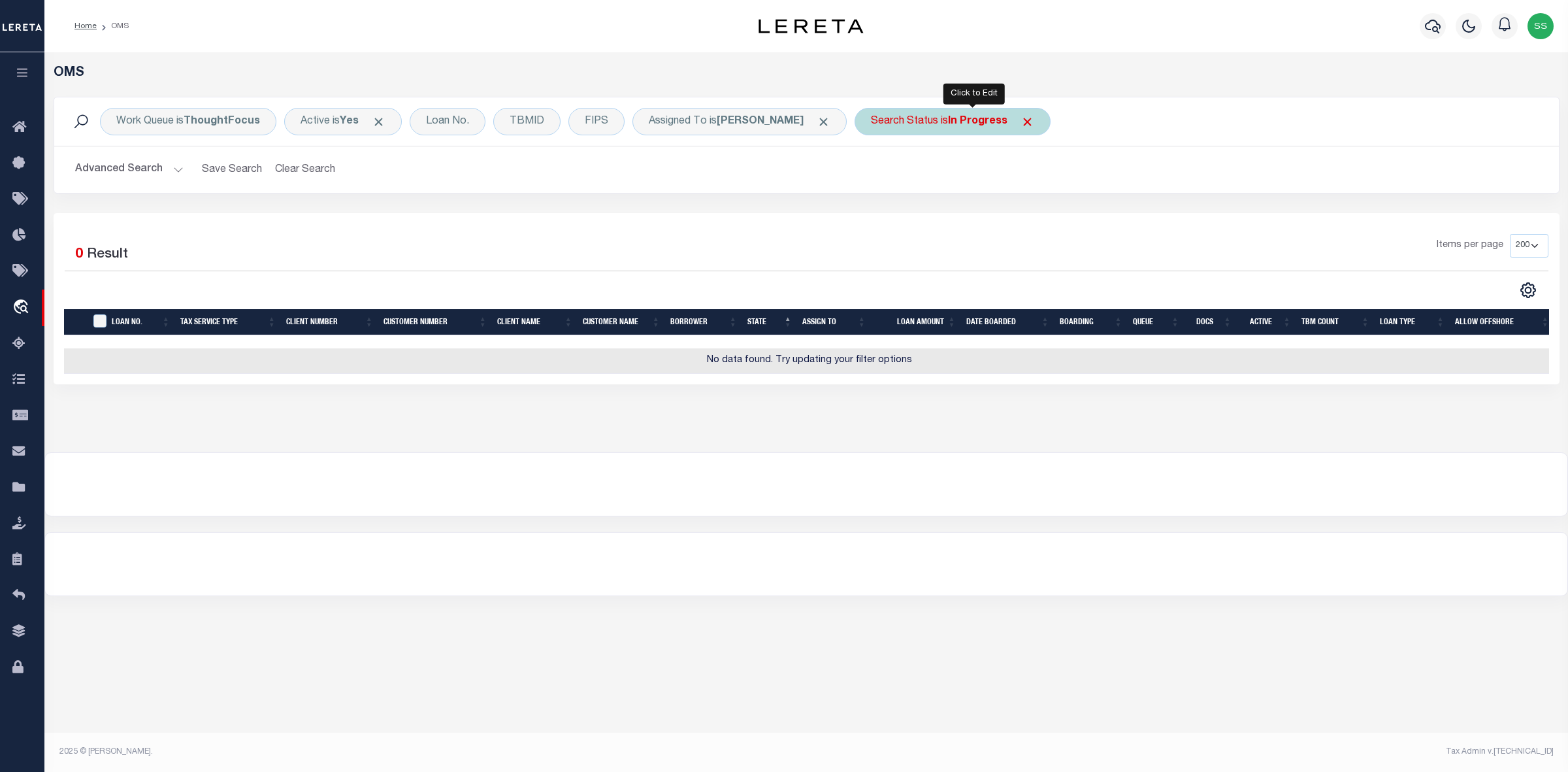
click at [929, 131] on div "Search Status is In Progress" at bounding box center [953, 121] width 196 height 28
click at [984, 181] on select "Automated Search Bad Parcel Complete Duplicate Parcel High Dollar Reporting In …" at bounding box center [967, 186] width 193 height 25
select select "RD"
click at [892, 174] on select "Automated Search Bad Parcel Complete Duplicate Parcel High Dollar Reporting In …" at bounding box center [967, 186] width 193 height 25
click at [1062, 217] on input "Apply" at bounding box center [1044, 214] width 39 height 21
